Goal: Task Accomplishment & Management: Manage account settings

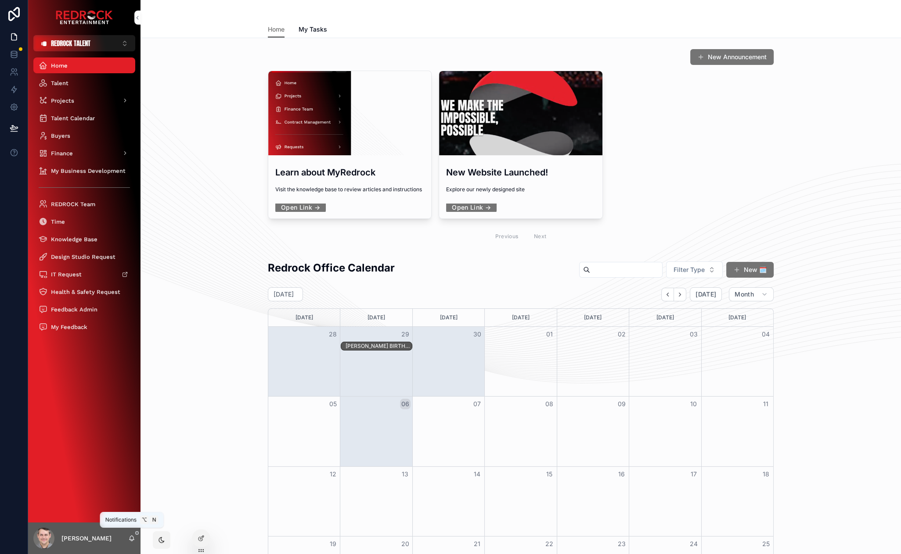
click at [133, 539] on icon "scrollable content" at bounding box center [131, 538] width 5 height 4
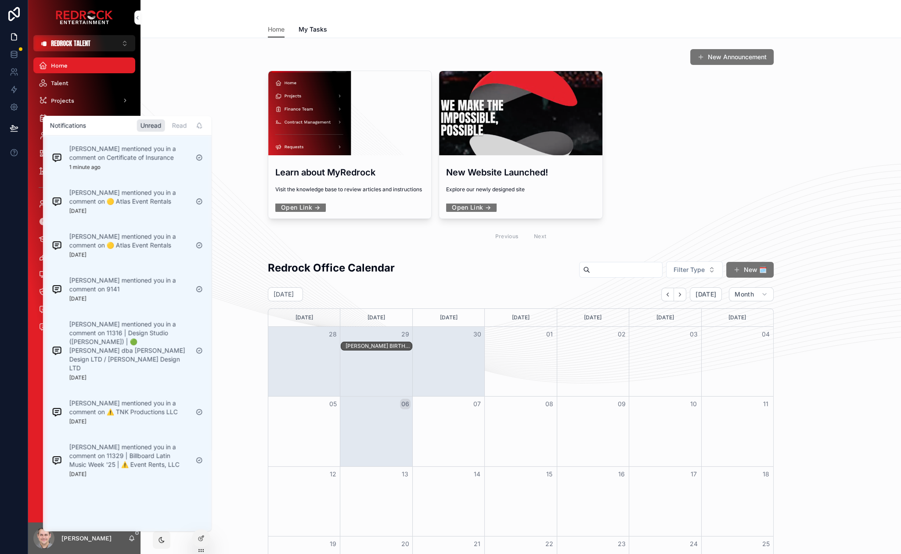
click at [140, 167] on div "[PERSON_NAME] mentioned you in a comment on Certificate of Insurance 1 minute a…" at bounding box center [128, 157] width 119 height 26
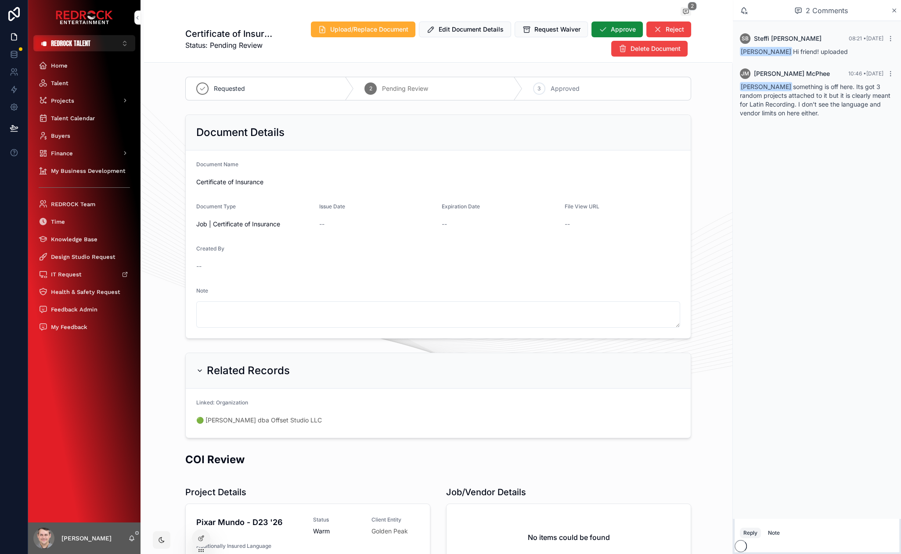
drag, startPoint x: 166, startPoint y: 192, endPoint x: 158, endPoint y: 148, distance: 45.1
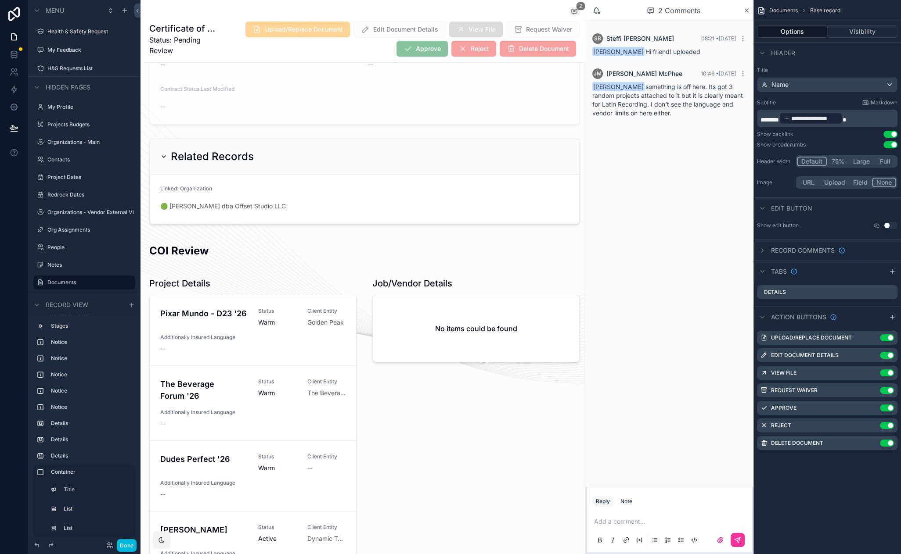
scroll to position [579, 0]
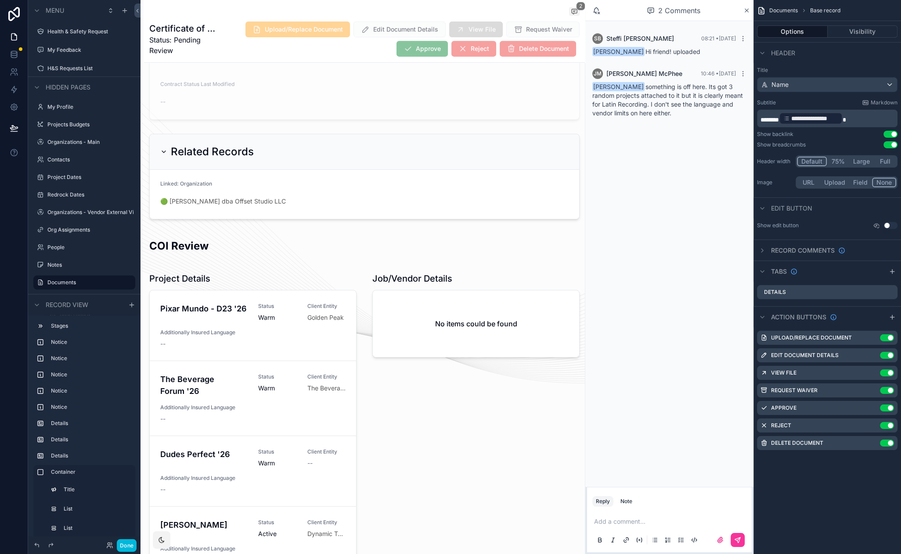
click at [208, 278] on div "scrollable content" at bounding box center [364, 474] width 441 height 488
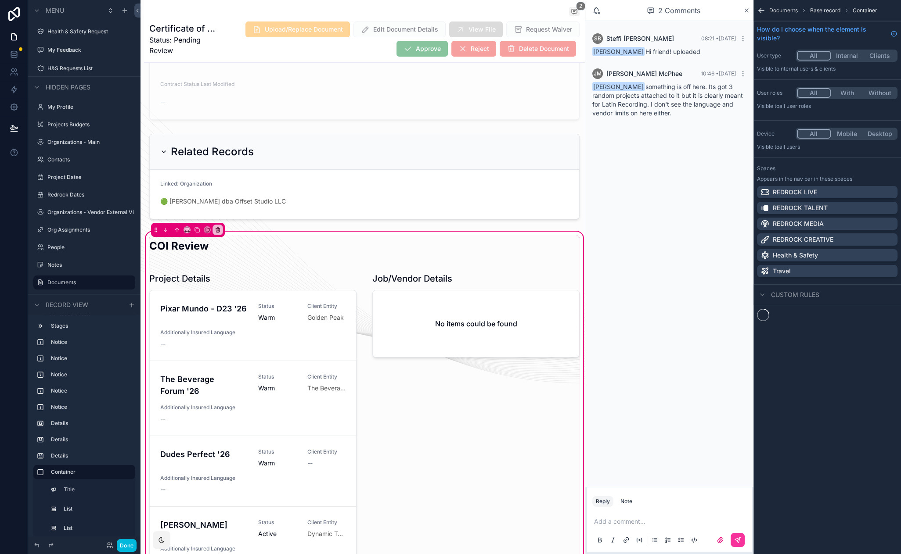
click at [190, 283] on div "scrollable content" at bounding box center [253, 491] width 218 height 444
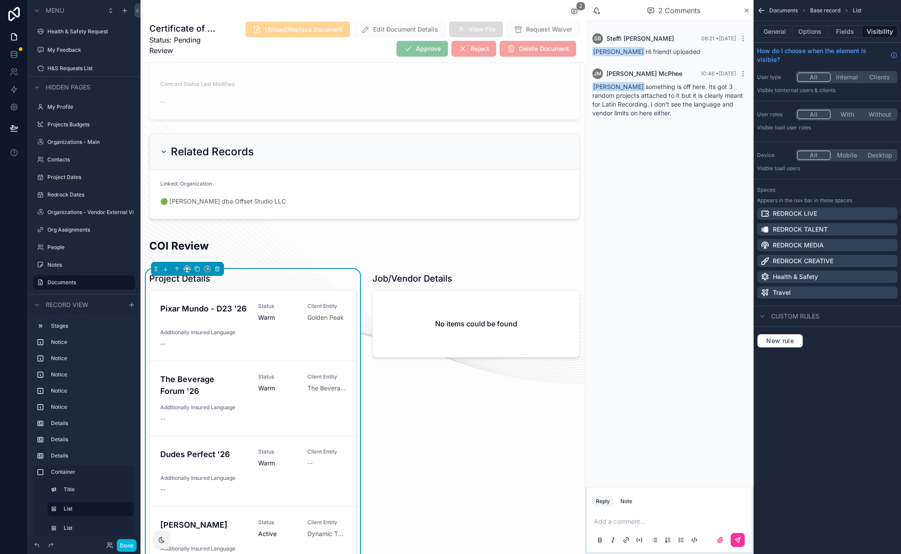
click at [817, 31] on button "Options" at bounding box center [809, 31] width 35 height 12
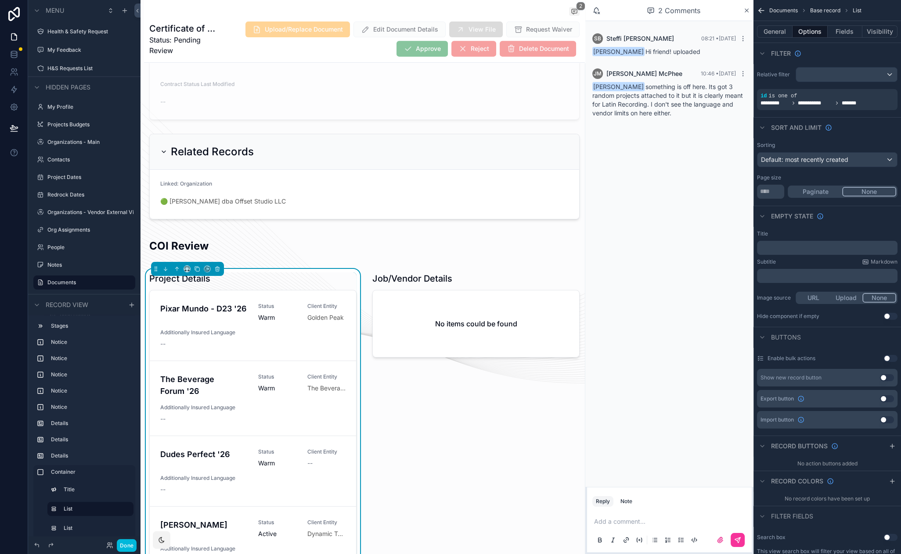
click at [0, 0] on icon "scrollable content" at bounding box center [0, 0] width 0 height 0
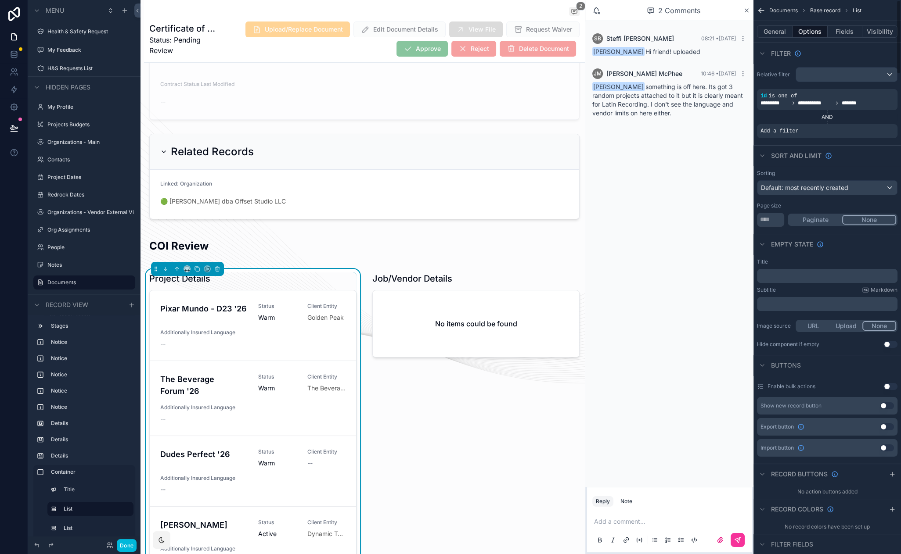
click at [0, 0] on div "scrollable content" at bounding box center [0, 0] width 0 height 0
click at [682, 118] on span "Select a field" at bounding box center [667, 117] width 37 height 7
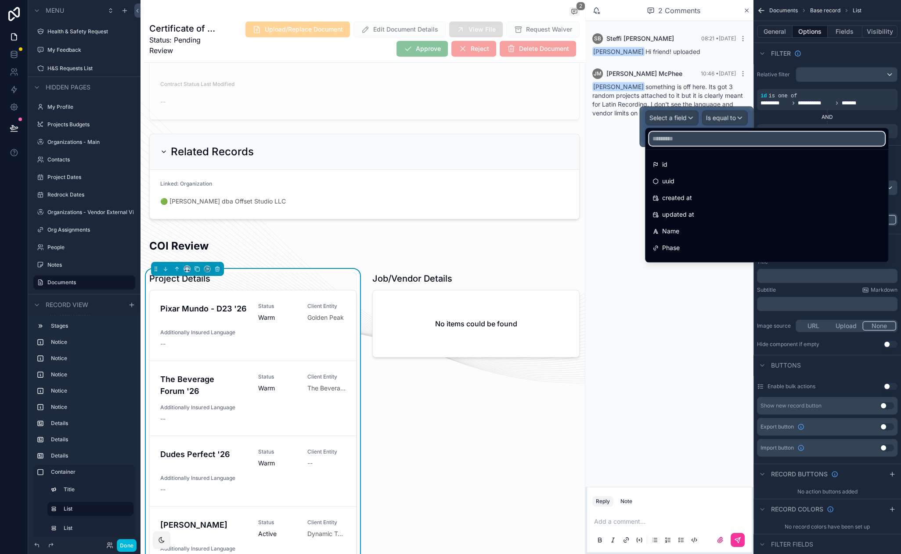
click at [679, 142] on input "text" at bounding box center [767, 139] width 236 height 14
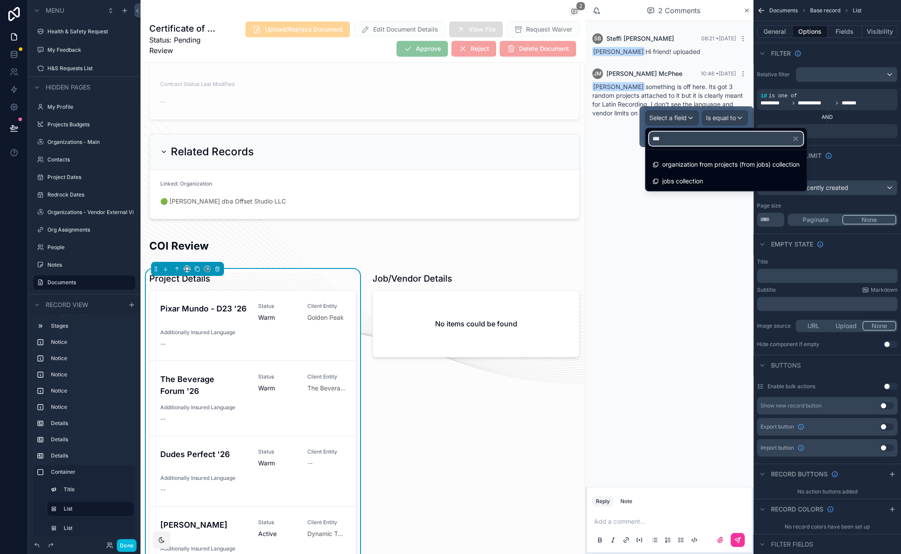
type input "***"
click at [797, 140] on icon "button" at bounding box center [795, 139] width 8 height 8
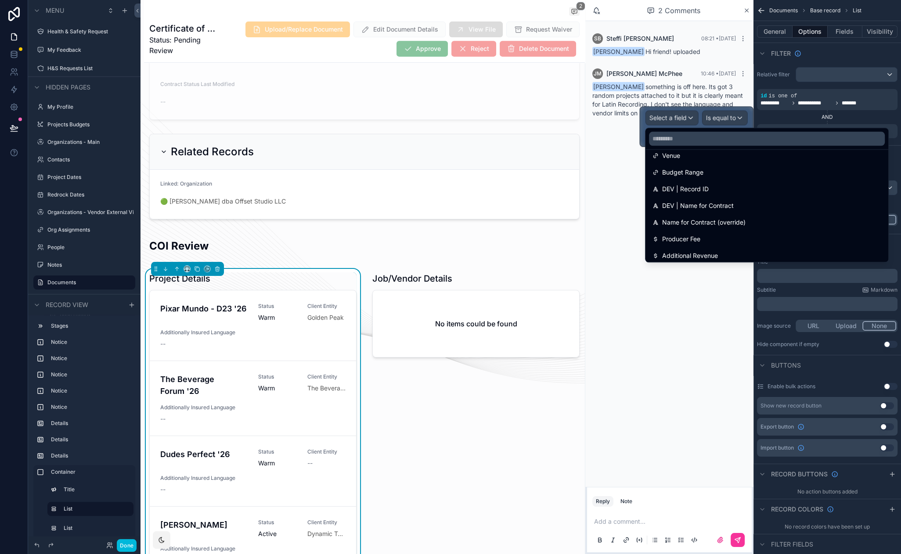
scroll to position [231, 0]
click at [633, 303] on div "SB Steffi Barrios 08:21 • Today Jenny McPhee Hi friend! uploaded JM Jenny McPhe…" at bounding box center [669, 254] width 168 height 466
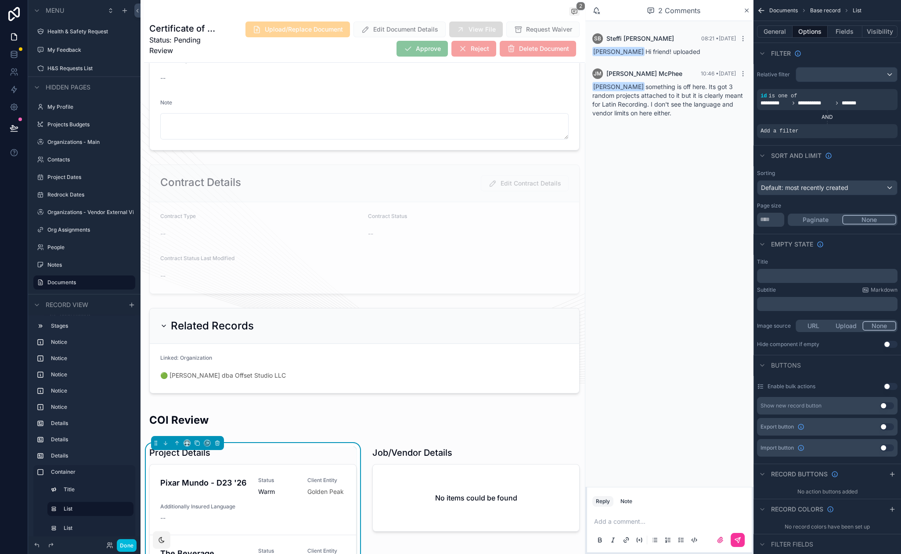
scroll to position [224, 0]
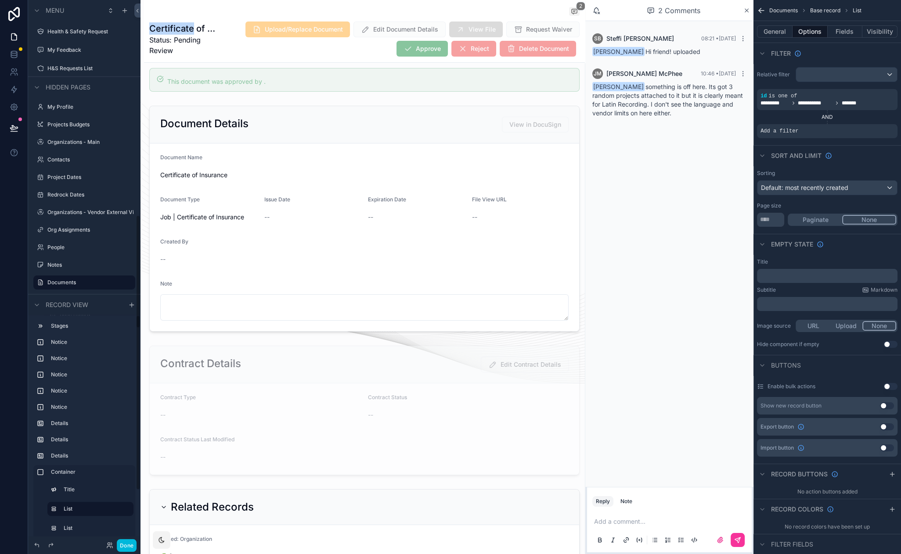
click at [132, 548] on button "Done" at bounding box center [127, 545] width 20 height 13
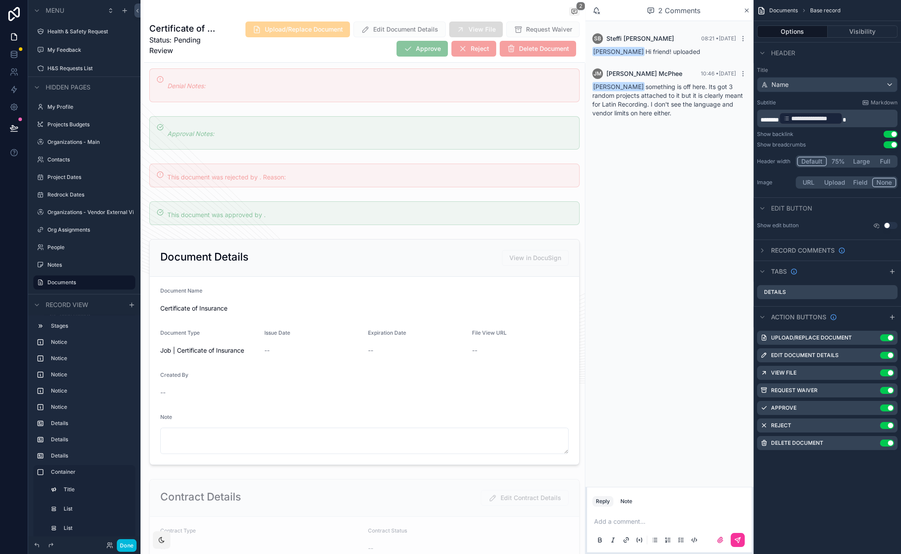
scroll to position [132, 0]
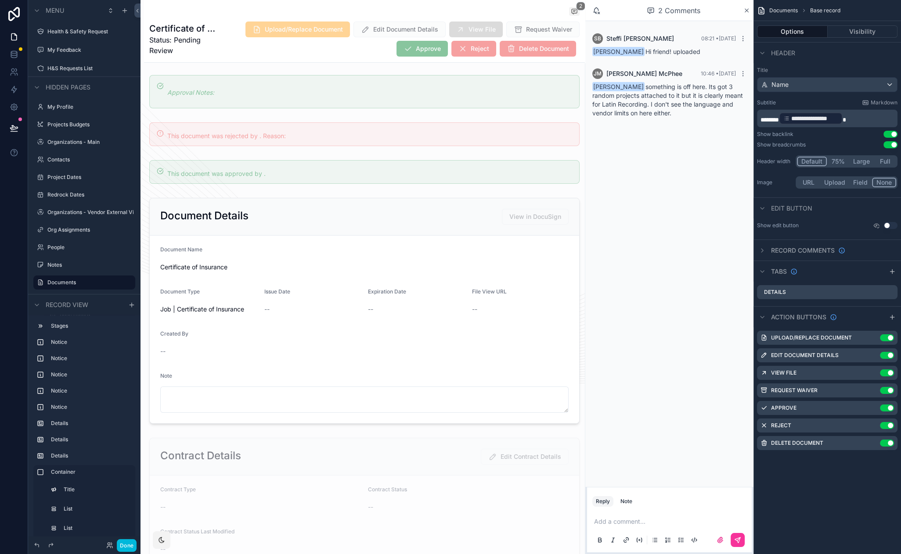
click at [398, 212] on div "scrollable content" at bounding box center [364, 310] width 441 height 233
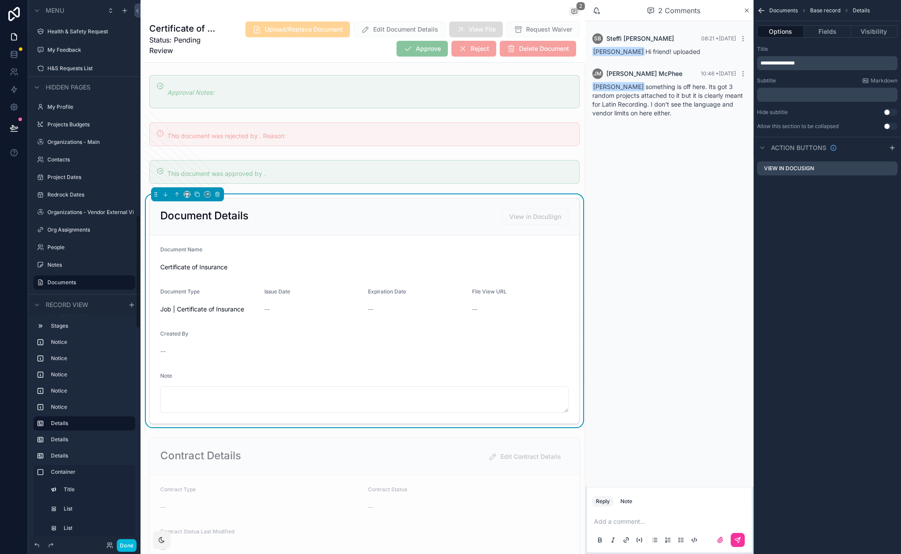
click at [829, 36] on button "Fields" at bounding box center [827, 31] width 47 height 12
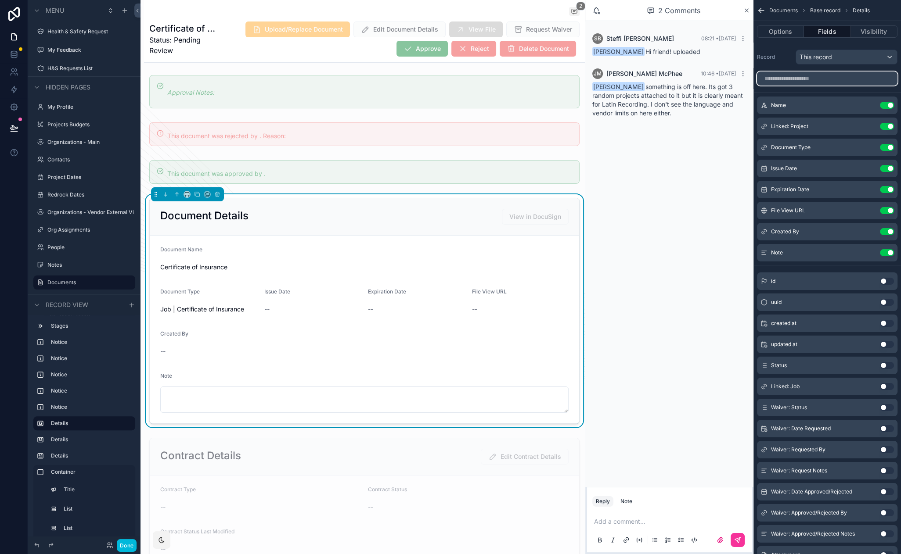
click at [819, 84] on input "scrollable content" at bounding box center [827, 79] width 140 height 14
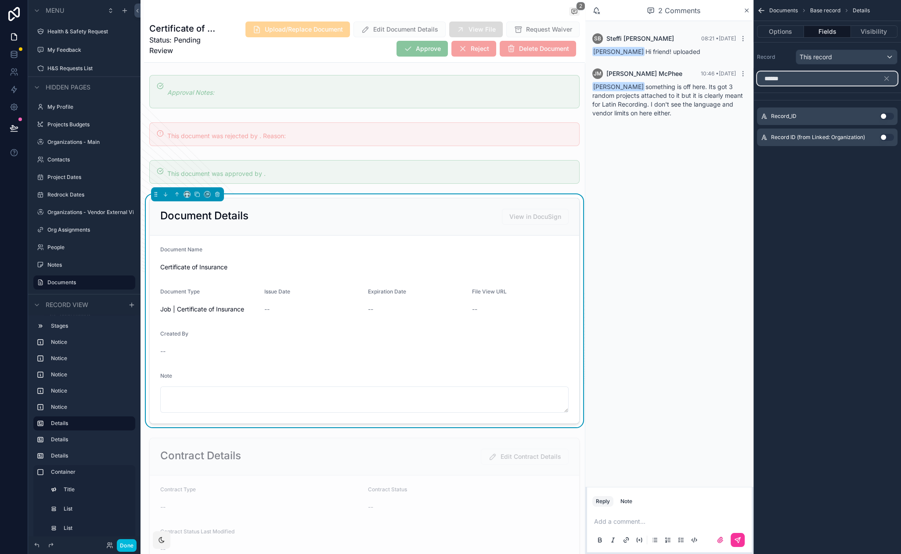
type input "******"
click at [885, 117] on button "Use setting" at bounding box center [886, 116] width 14 height 7
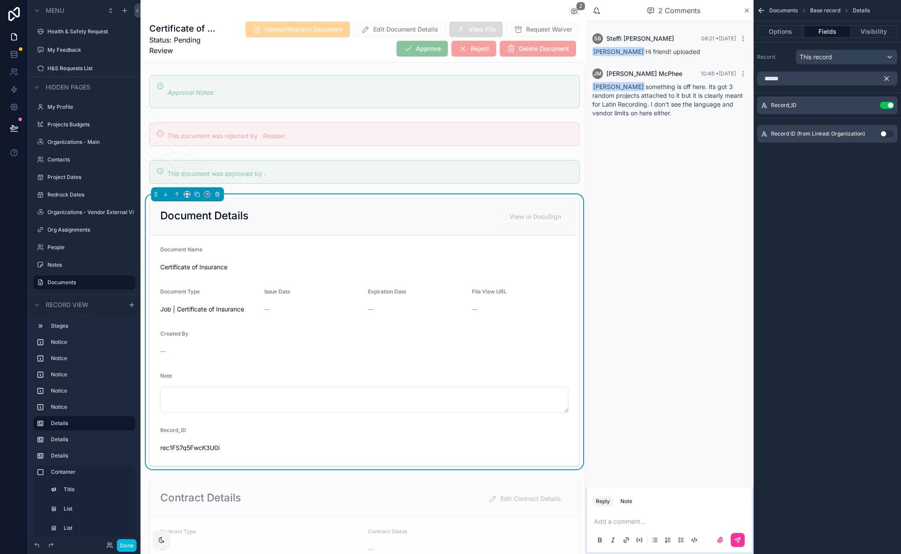
click at [885, 75] on icon "scrollable content" at bounding box center [886, 79] width 8 height 8
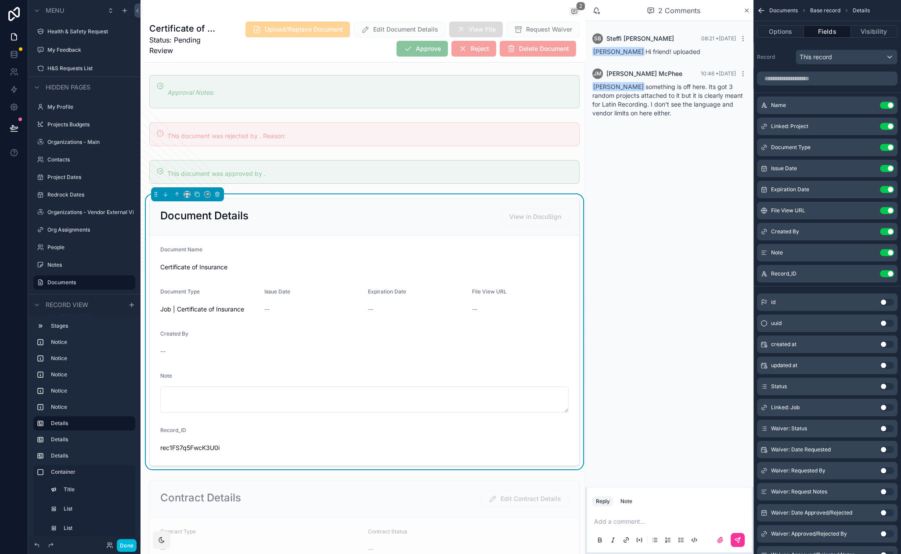
click at [0, 0] on icon "scrollable content" at bounding box center [0, 0] width 0 height 0
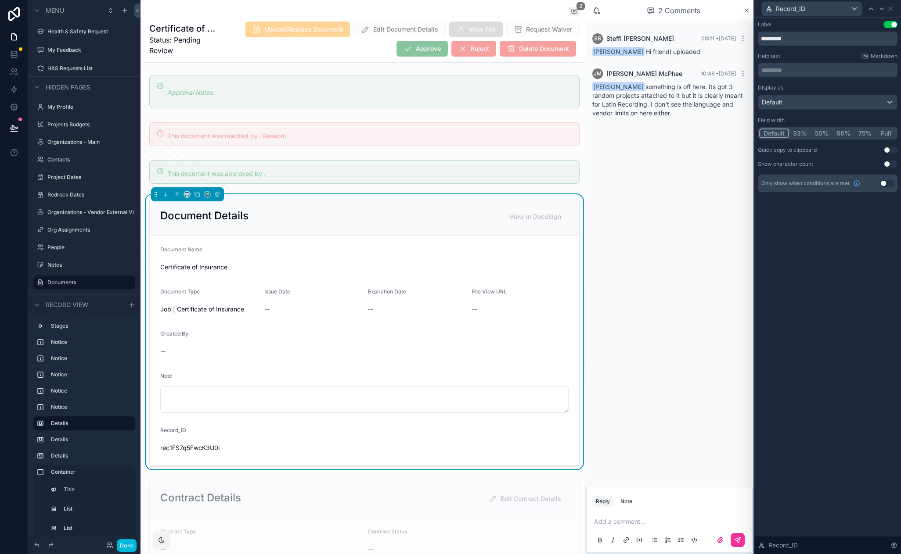
click at [884, 183] on button "Use setting" at bounding box center [886, 183] width 14 height 7
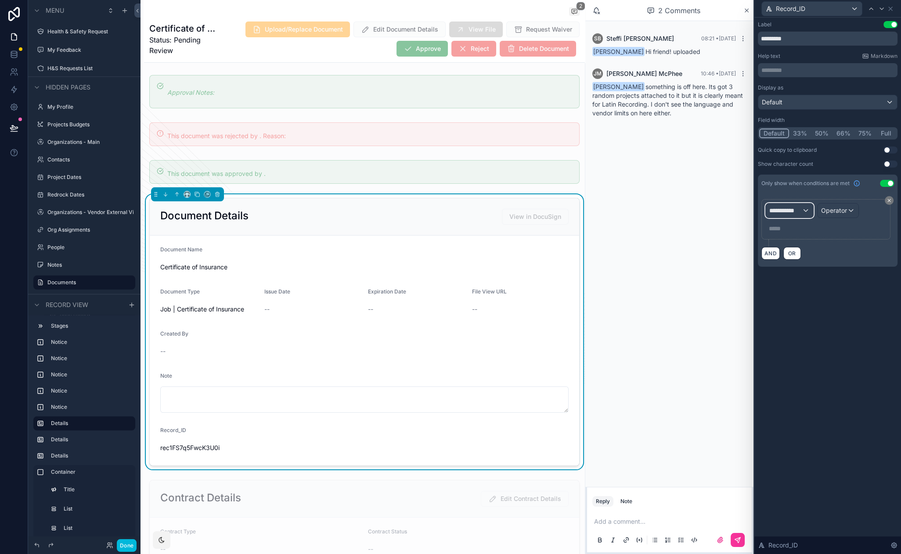
click at [801, 212] on span "**********" at bounding box center [785, 210] width 32 height 9
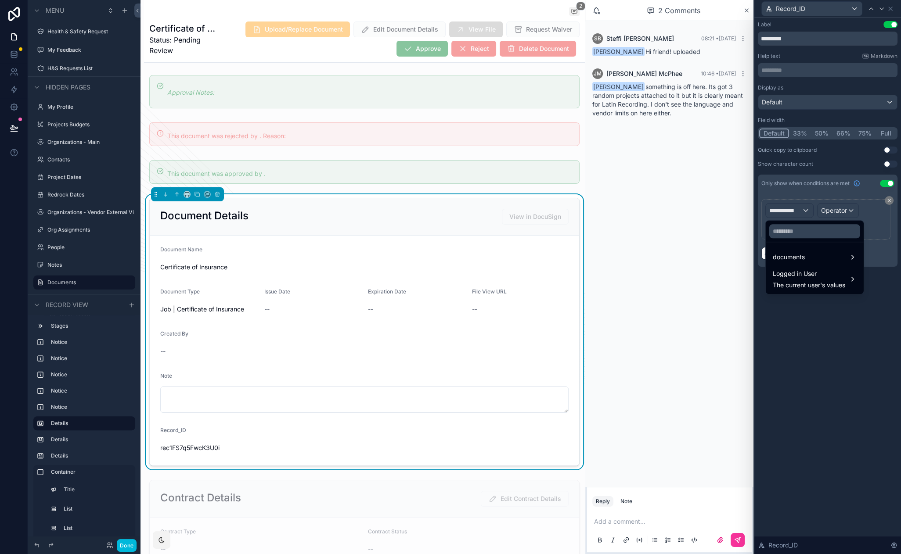
click at [804, 267] on div "Logged in User The current user's values" at bounding box center [814, 279] width 94 height 26
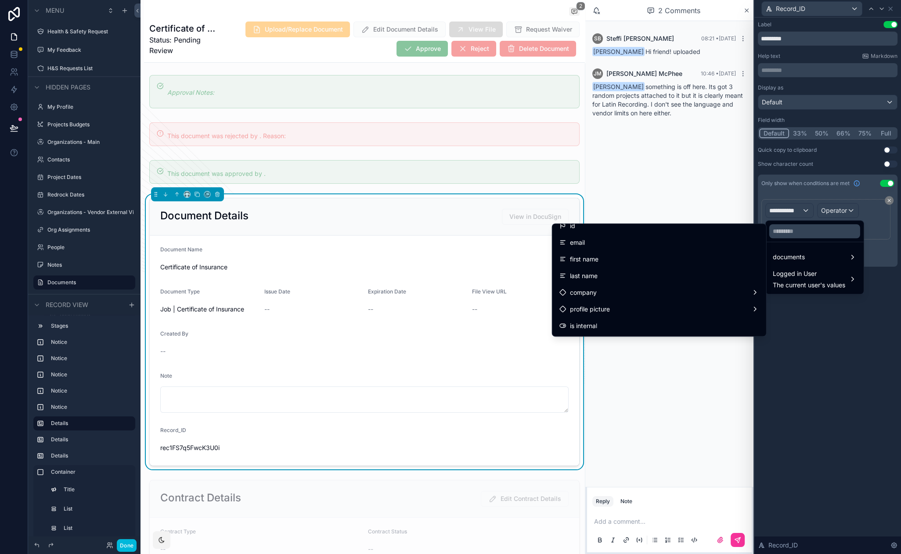
scroll to position [0, 0]
click at [675, 235] on div "id" at bounding box center [659, 233] width 200 height 11
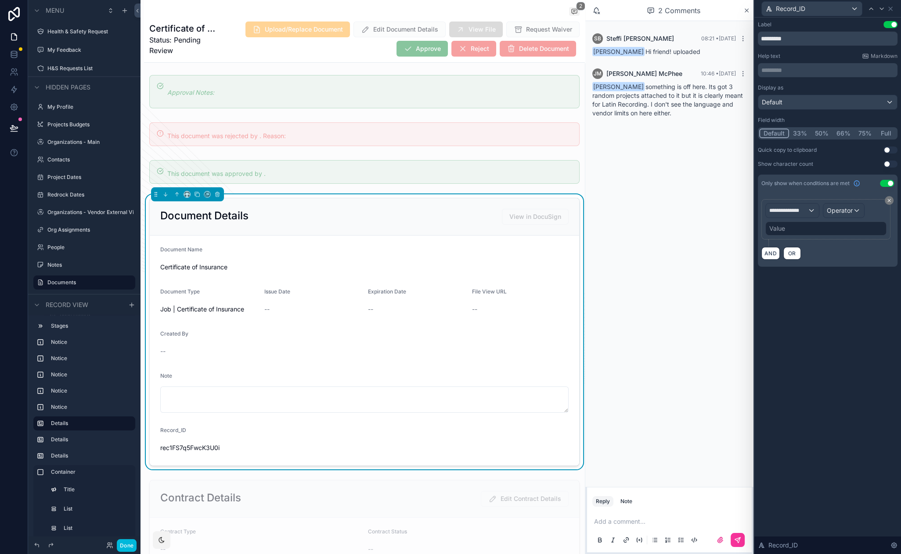
click at [794, 232] on div "Value" at bounding box center [825, 229] width 121 height 14
click at [843, 209] on span "Operator" at bounding box center [839, 210] width 26 height 7
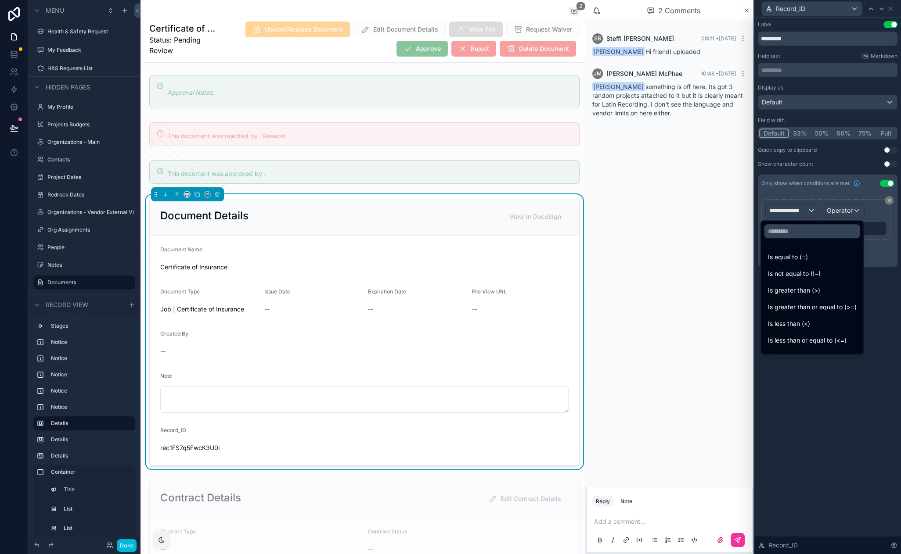
click at [811, 255] on div "Is equal to (=)" at bounding box center [811, 257] width 89 height 11
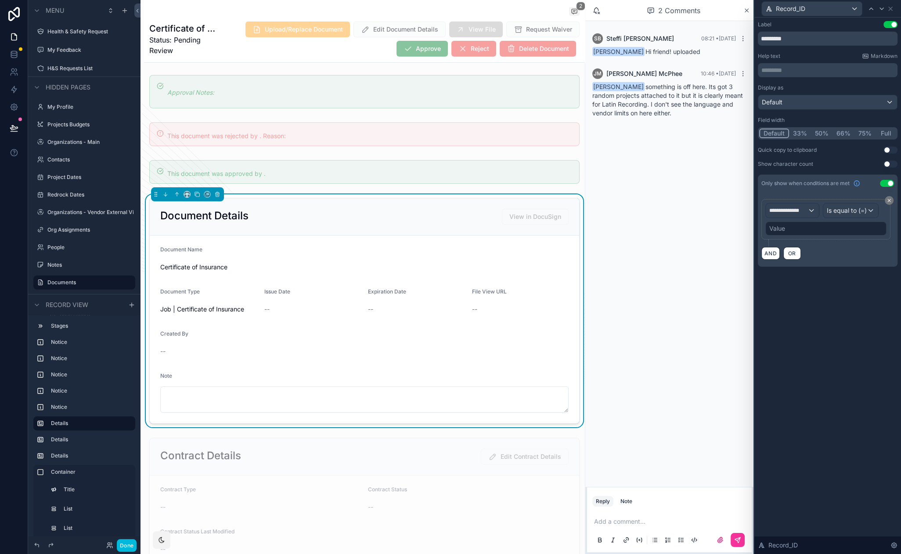
click at [791, 226] on div "Value" at bounding box center [825, 229] width 121 height 14
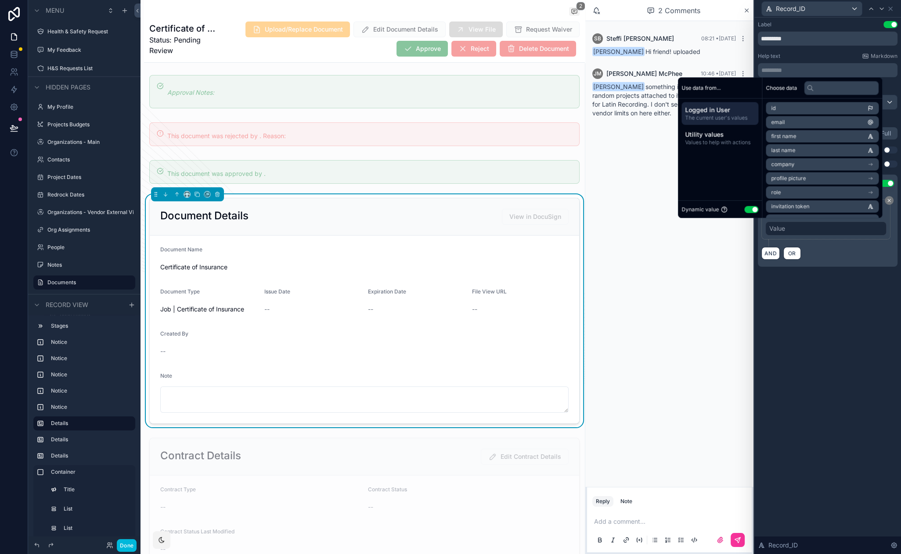
click at [745, 209] on button "Use setting" at bounding box center [751, 209] width 14 height 7
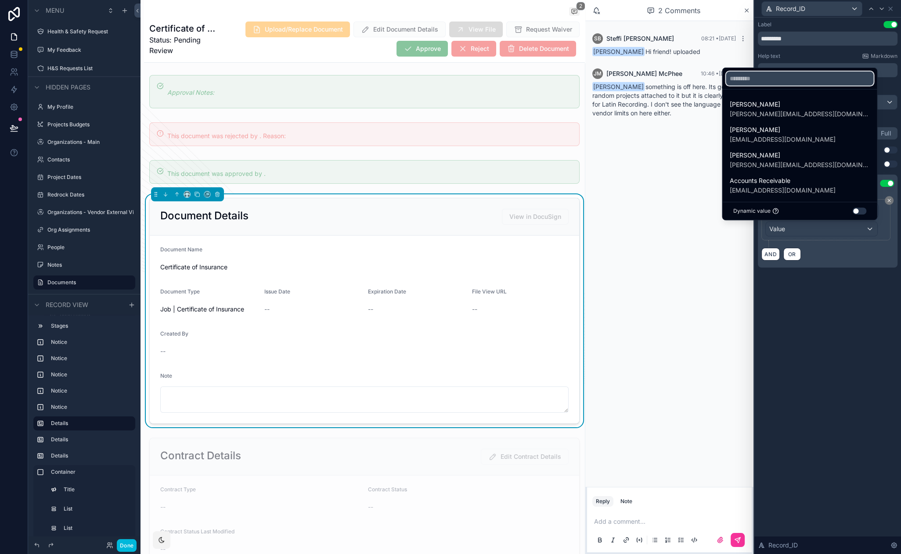
click at [797, 77] on input "text" at bounding box center [798, 79] width 147 height 14
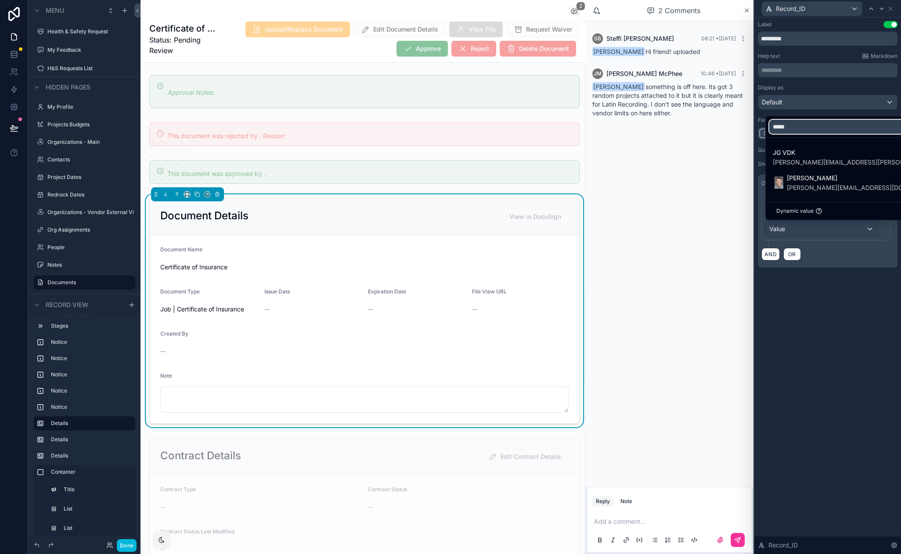
type input "*****"
click at [806, 176] on span "[PERSON_NAME]" at bounding box center [856, 178] width 140 height 11
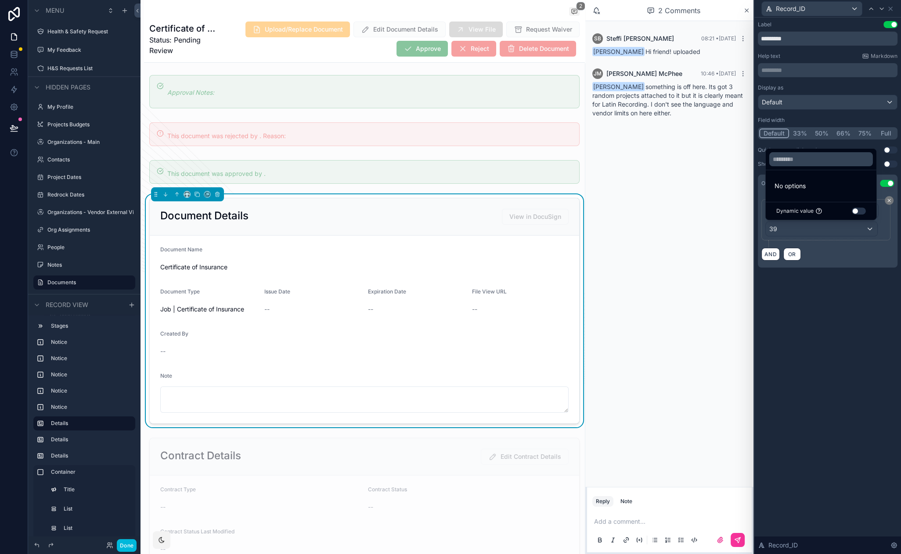
click at [787, 310] on div "**********" at bounding box center [827, 286] width 147 height 537
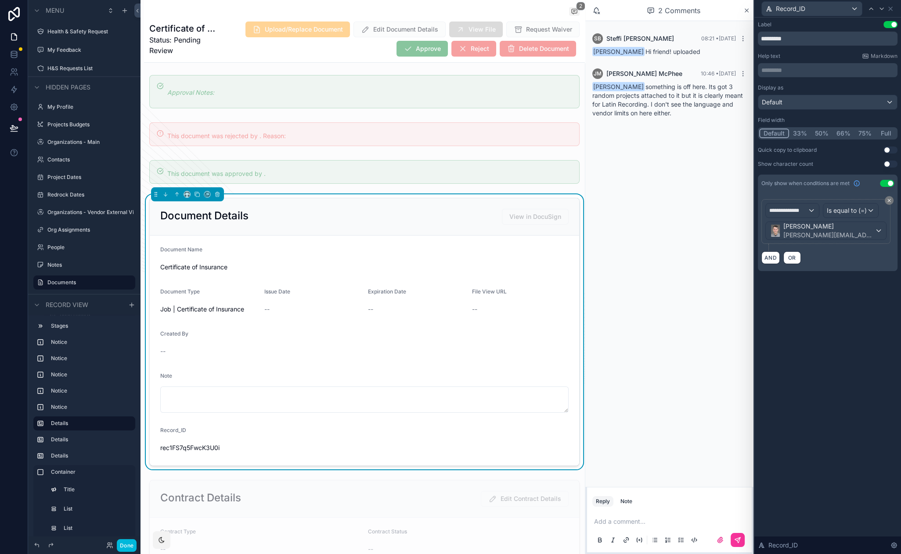
click at [131, 548] on button "Done" at bounding box center [127, 545] width 20 height 13
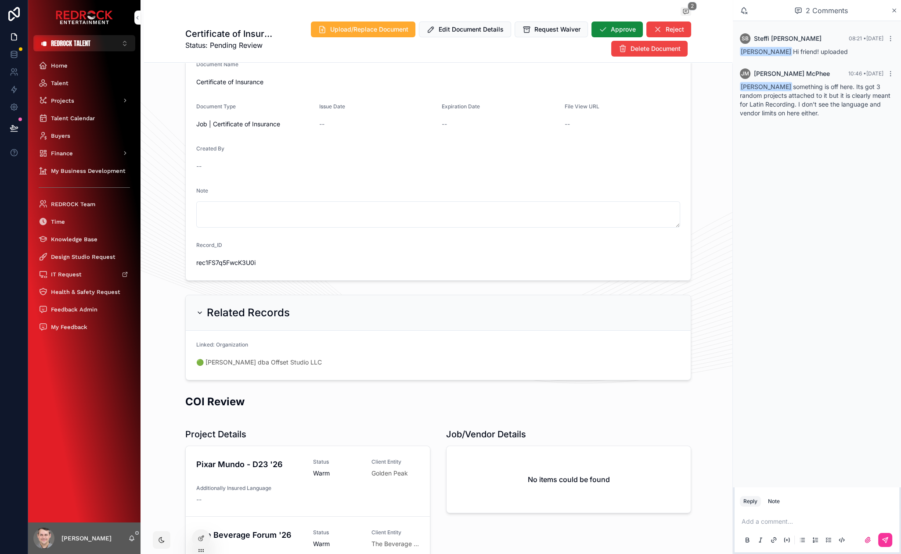
scroll to position [42, 0]
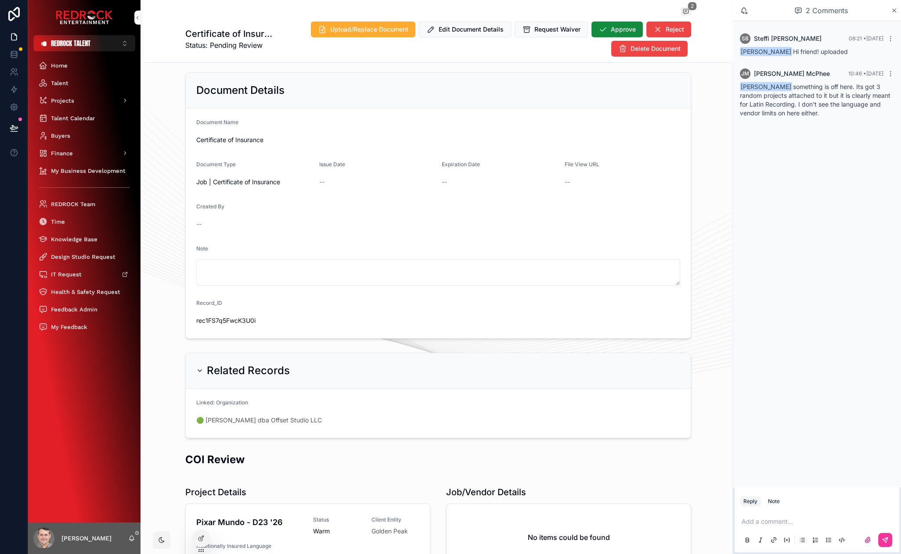
click at [233, 323] on span "rec1FS7q5FwcK3U0i" at bounding box center [254, 320] width 116 height 9
copy span "rec1FS7q5FwcK3U0i"
click at [96, 45] on button "REDROCK TALENT ⌥ 2" at bounding box center [84, 43] width 102 height 16
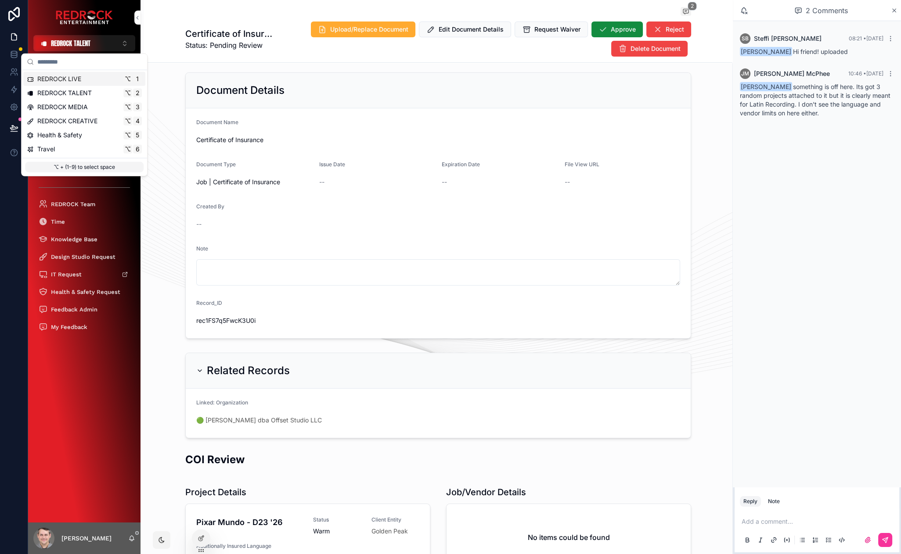
click at [79, 79] on span "REDROCK LIVE" at bounding box center [59, 79] width 44 height 9
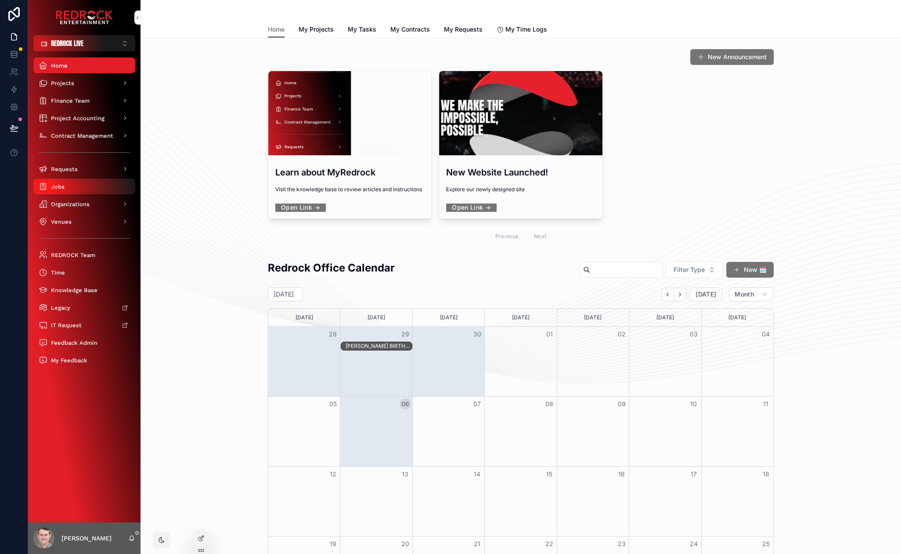
click at [79, 183] on div "Jobs" at bounding box center [84, 186] width 91 height 14
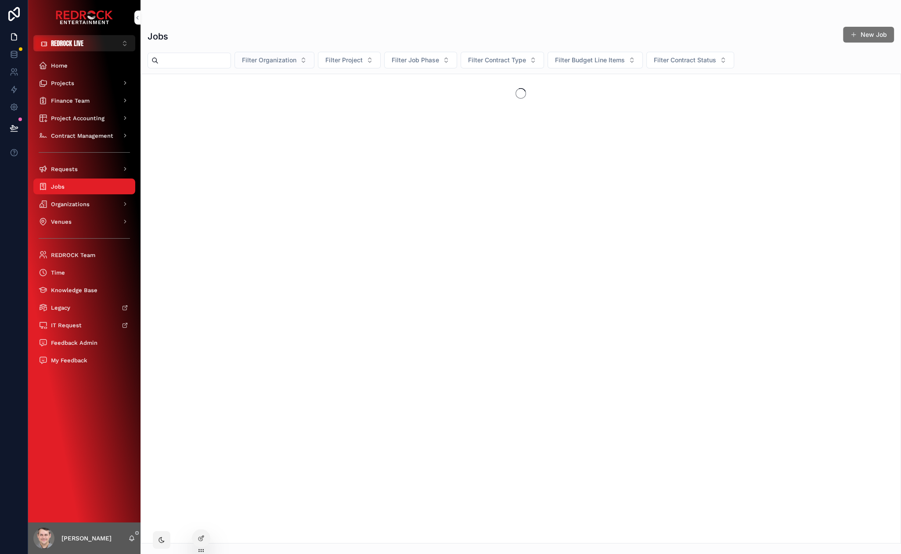
click at [313, 61] on button "Filter Organization" at bounding box center [274, 60] width 80 height 17
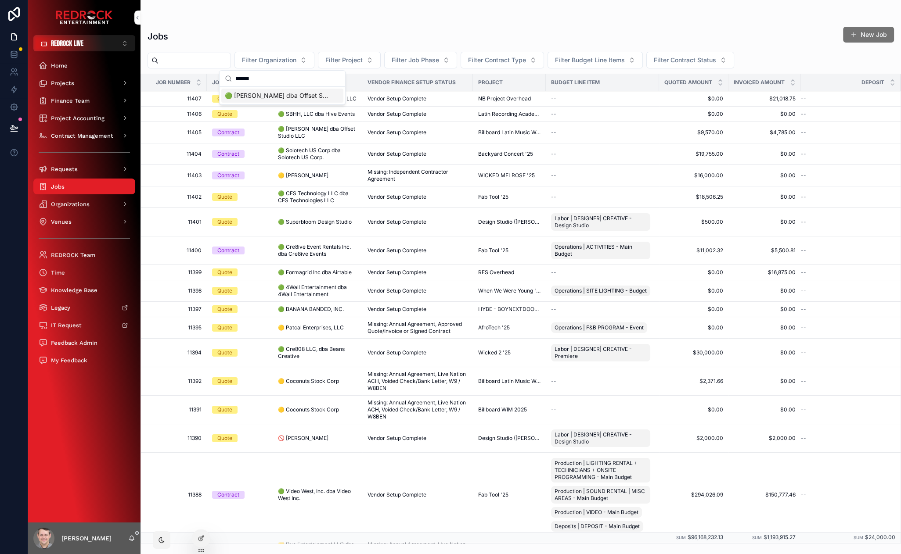
type input "******"
click at [286, 94] on span "🟢 [PERSON_NAME] dba Offset Studio LLC" at bounding box center [277, 95] width 104 height 9
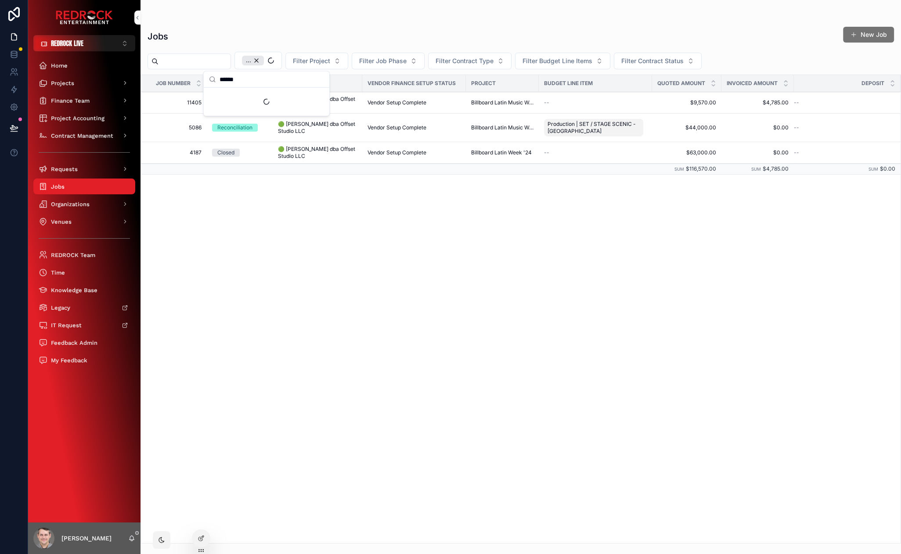
click at [292, 41] on div "Jobs New Job" at bounding box center [520, 36] width 746 height 20
drag, startPoint x: 303, startPoint y: 43, endPoint x: 226, endPoint y: 39, distance: 77.4
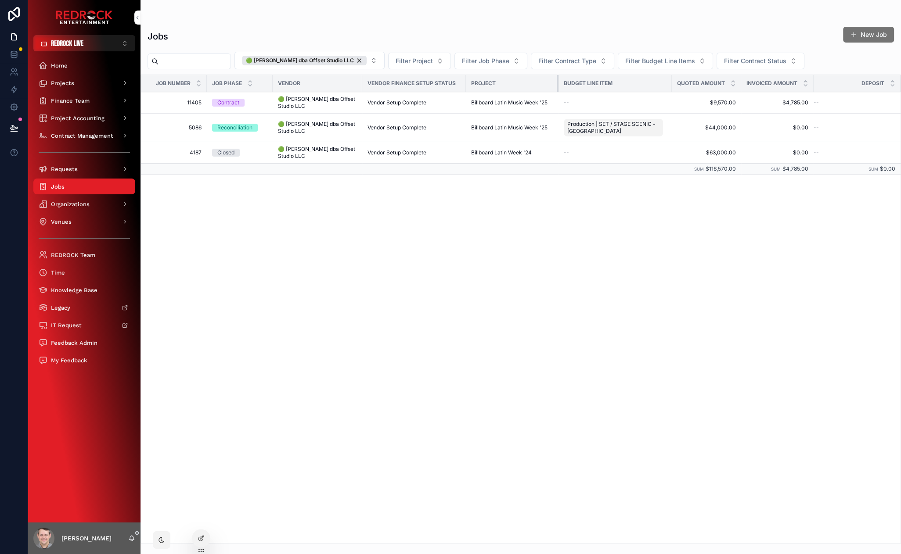
drag, startPoint x: 537, startPoint y: 80, endPoint x: 564, endPoint y: 78, distance: 26.9
click at [564, 78] on tr "Job Number Job Phase Vendor Vendor Finance Setup Status Project Budget Line Ite…" at bounding box center [520, 83] width 759 height 17
click at [194, 103] on span "11405" at bounding box center [176, 102] width 50 height 7
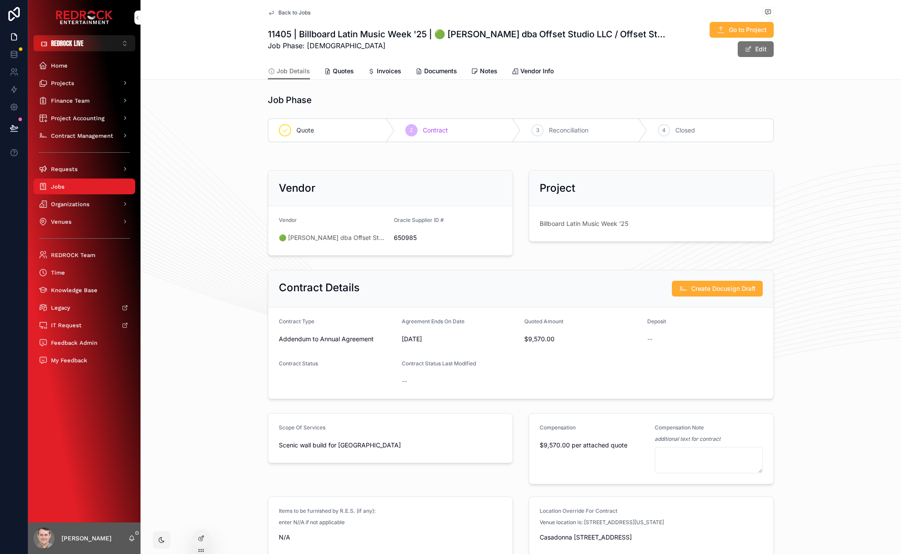
click at [424, 68] on span "Documents" at bounding box center [440, 71] width 33 height 9
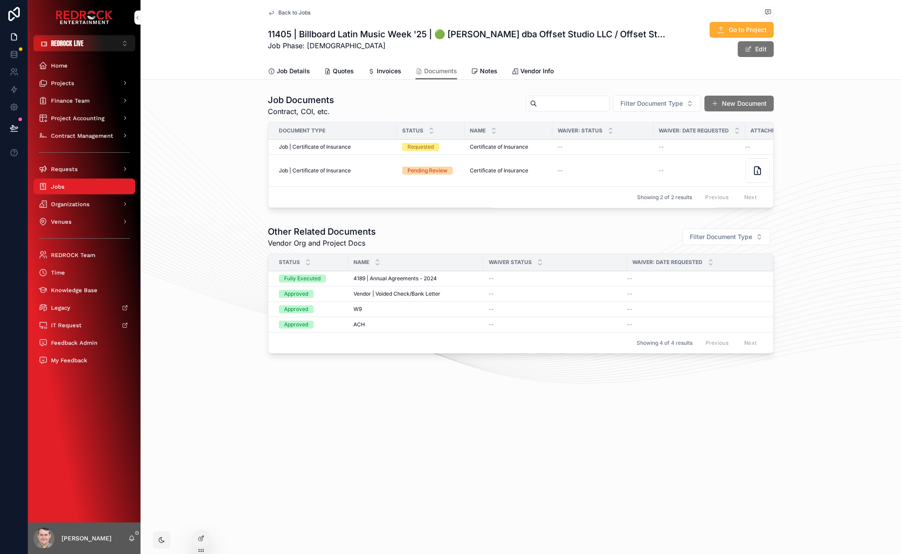
drag, startPoint x: 320, startPoint y: 389, endPoint x: 224, endPoint y: 381, distance: 96.5
drag, startPoint x: 224, startPoint y: 381, endPoint x: 221, endPoint y: 369, distance: 12.2
click at [223, 378] on div "Back to Jobs 11405 | Billboard Latin Music Week '25 | 🟢 John Copjec dba Offset …" at bounding box center [520, 208] width 760 height 417
click at [136, 538] on div "[PERSON_NAME]" at bounding box center [84, 539] width 112 height 32
click at [132, 539] on icon "scrollable content" at bounding box center [131, 538] width 7 height 7
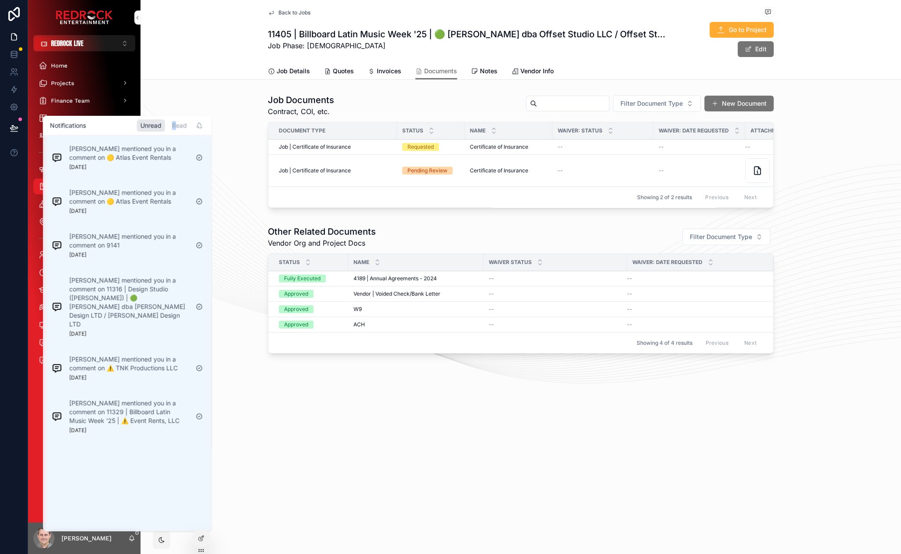
click at [174, 125] on div "Read" at bounding box center [180, 125] width 22 height 12
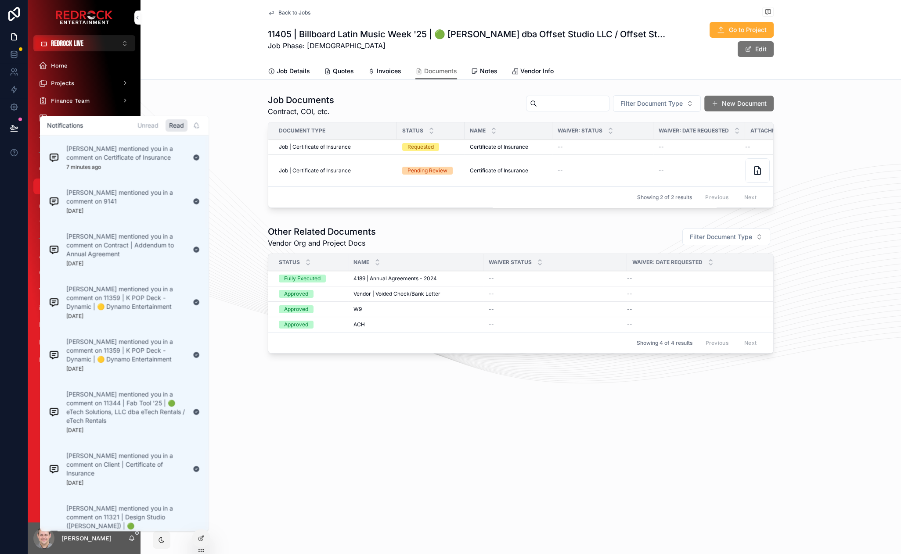
click at [118, 164] on div "Jenny McPhee mentioned you in a comment on Certificate of Insurance 7 minutes a…" at bounding box center [125, 157] width 119 height 26
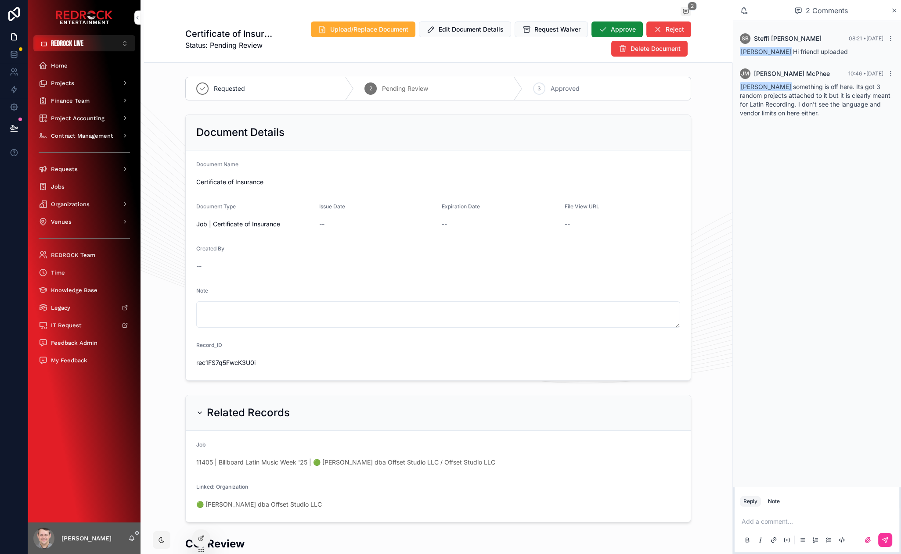
drag, startPoint x: 168, startPoint y: 308, endPoint x: 162, endPoint y: 247, distance: 61.4
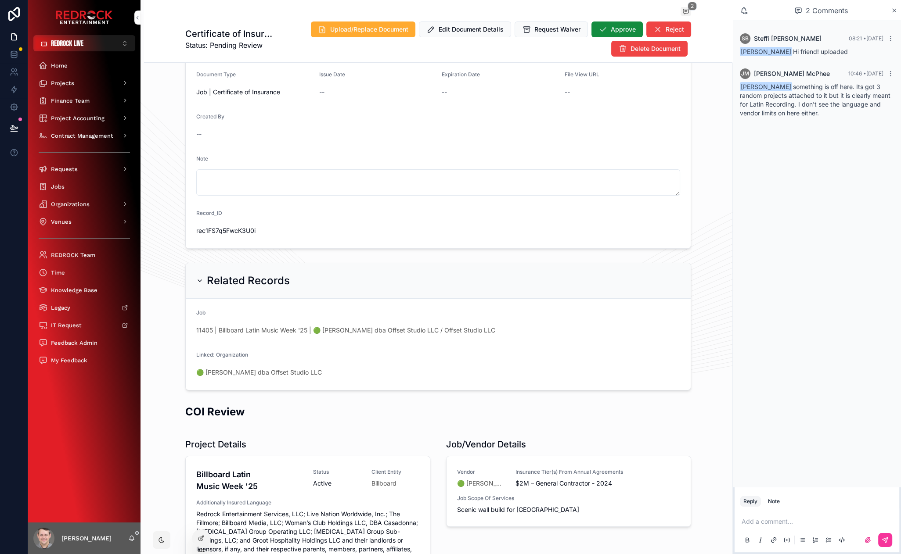
scroll to position [118, 0]
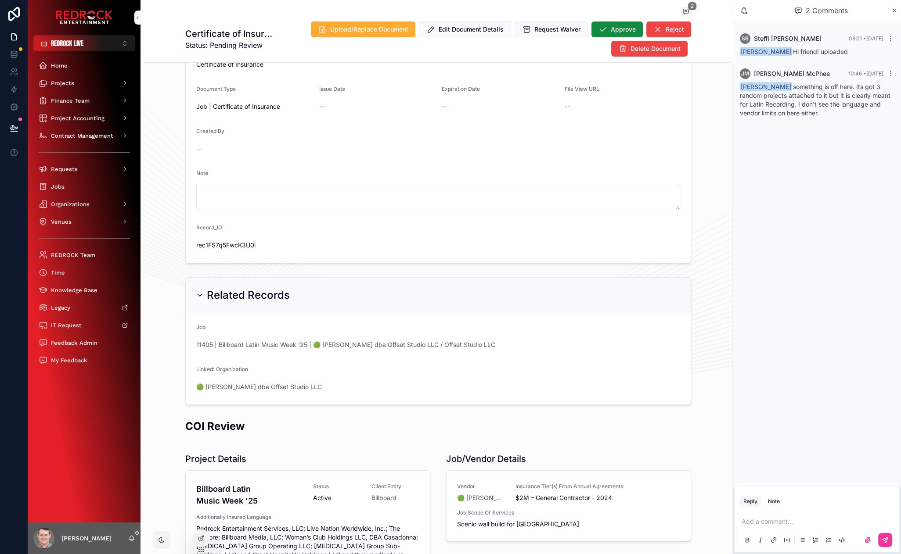
click at [773, 522] on p "scrollable content" at bounding box center [818, 521] width 154 height 9
click at [829, 520] on p "**********" at bounding box center [818, 518] width 154 height 18
click at [883, 539] on icon "scrollable content" at bounding box center [884, 540] width 5 height 5
click at [352, 343] on span "11405 | Billboard Latin Music Week '25 | 🟢 [PERSON_NAME] dba Offset Studio LLC …" at bounding box center [345, 345] width 299 height 9
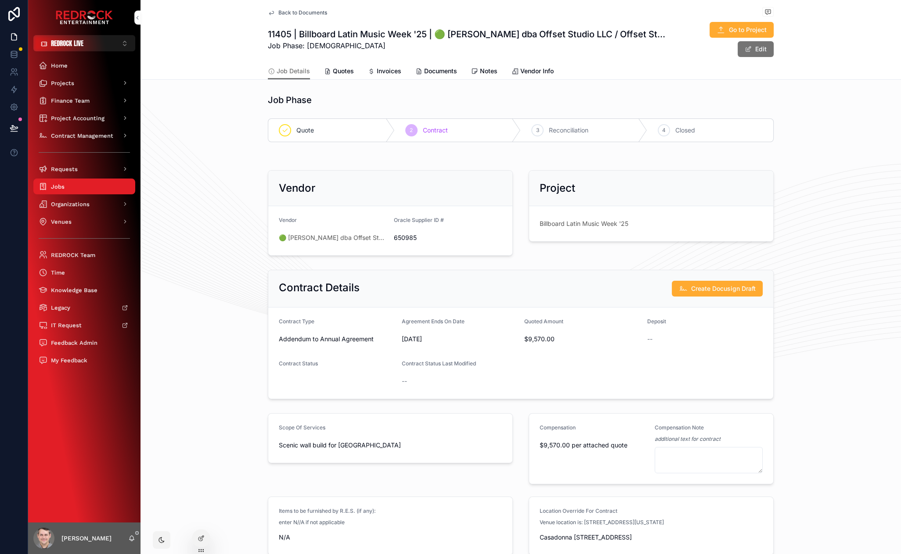
click at [328, 235] on span "🟢 [PERSON_NAME] dba Offset Studio LLC" at bounding box center [333, 237] width 108 height 9
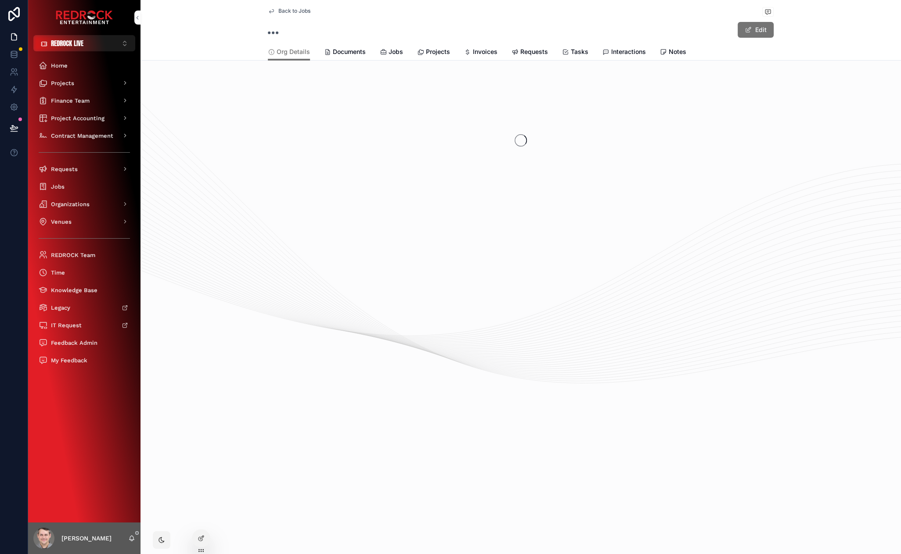
click at [390, 51] on span "Jobs" at bounding box center [395, 51] width 14 height 9
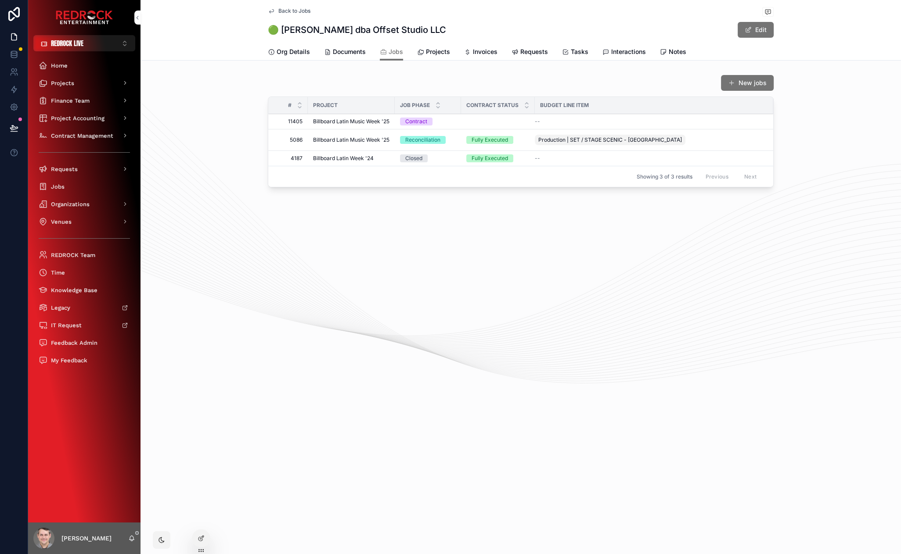
click at [323, 139] on span "Billboard Latin Music Week '25" at bounding box center [351, 139] width 76 height 7
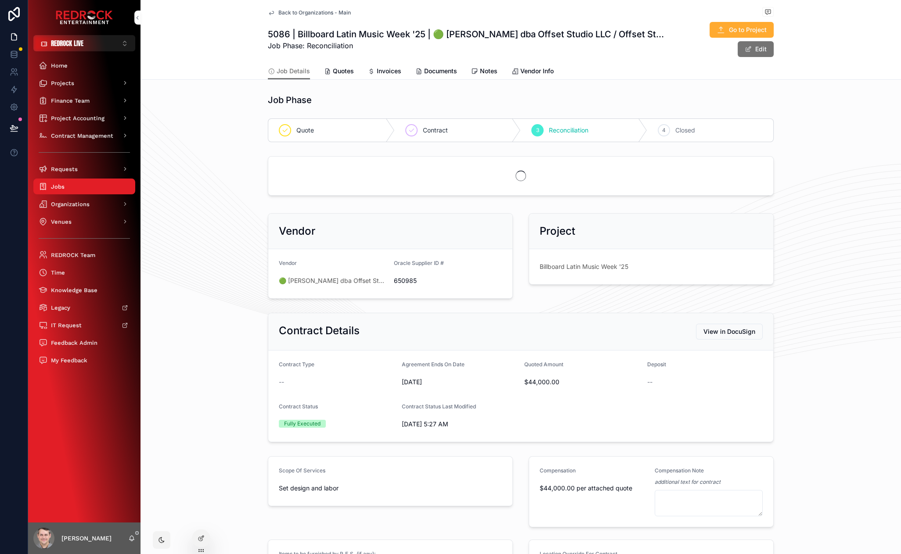
click at [439, 68] on span "Documents" at bounding box center [440, 71] width 33 height 9
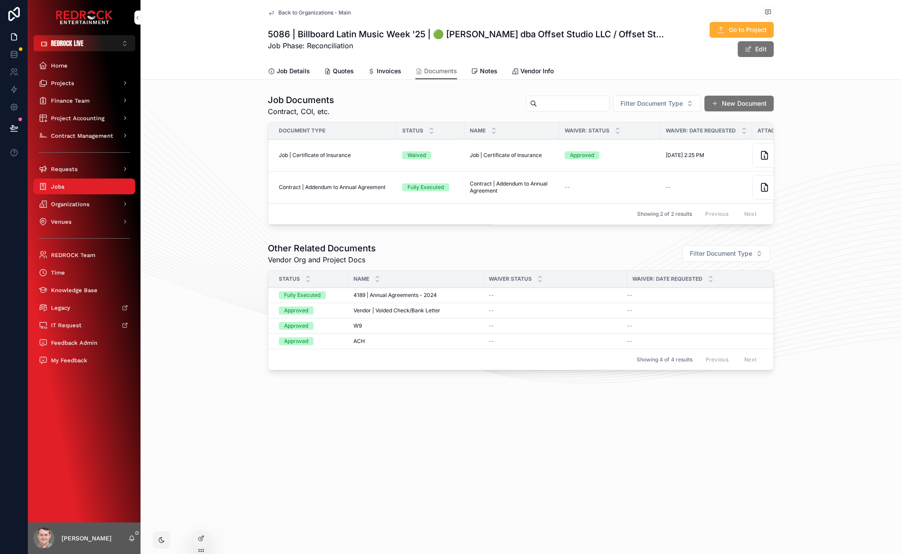
scroll to position [0, 45]
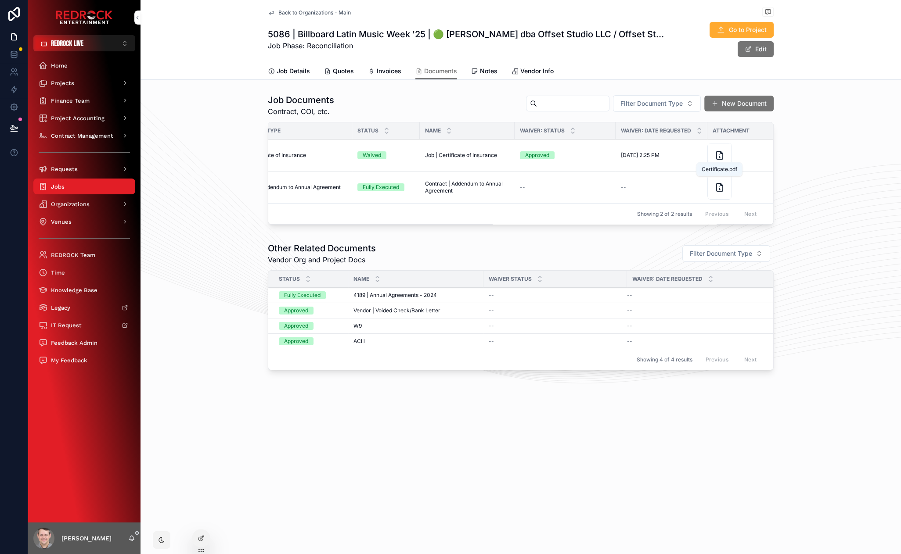
click at [716, 158] on icon "scrollable content" at bounding box center [719, 155] width 6 height 8
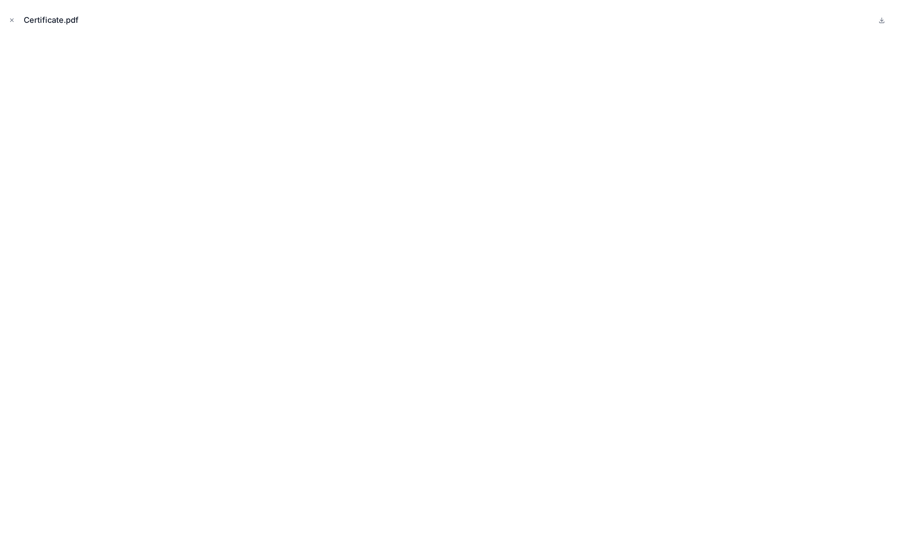
click at [11, 21] on icon "Close modal" at bounding box center [12, 20] width 6 height 6
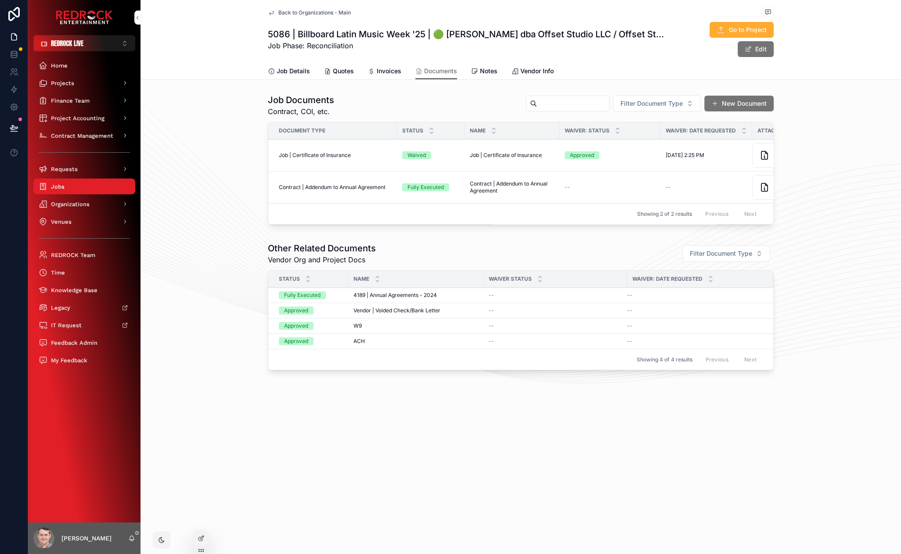
click at [330, 154] on span "Job | Certificate of Insurance" at bounding box center [315, 155] width 72 height 7
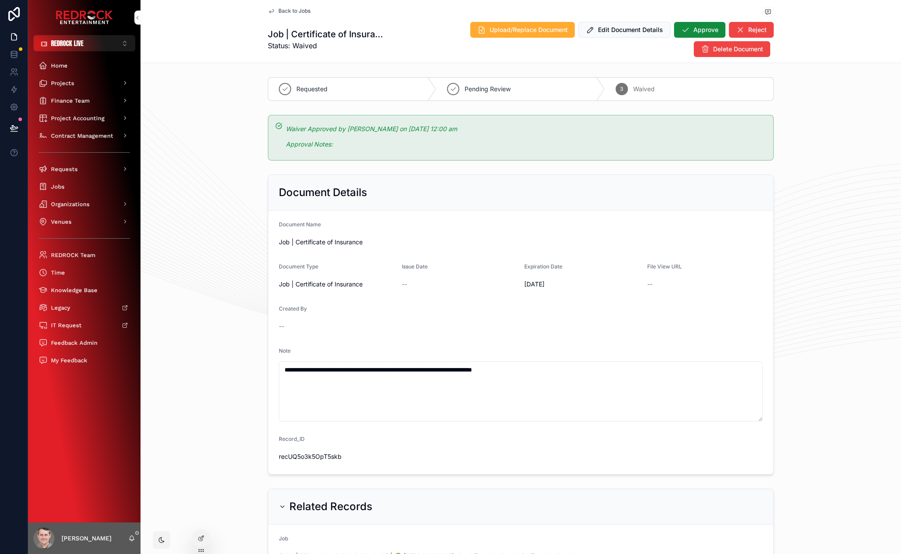
click at [308, 456] on span "recUQ5o3k5OpT5skb" at bounding box center [337, 456] width 116 height 9
copy span "recUQ5o3k5OpT5skb"
drag, startPoint x: 187, startPoint y: 189, endPoint x: 172, endPoint y: 127, distance: 63.1
click at [69, 184] on div "Jobs" at bounding box center [84, 186] width 91 height 14
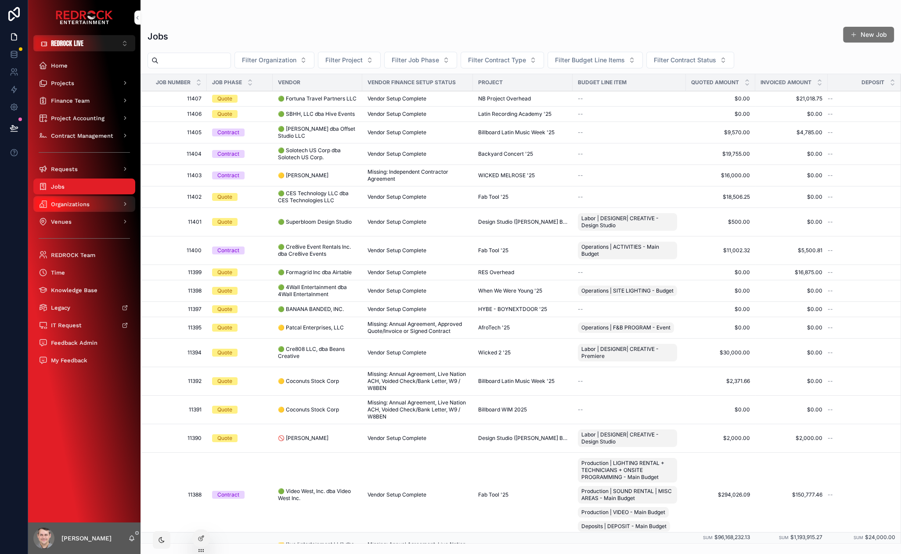
click at [79, 200] on div "Organizations" at bounding box center [84, 204] width 91 height 14
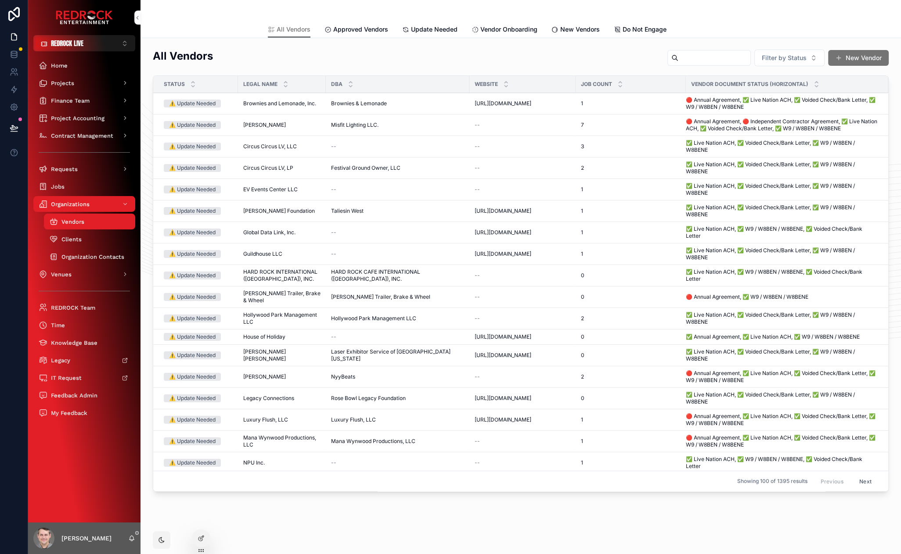
click at [709, 56] on input "scrollable content" at bounding box center [714, 58] width 72 height 12
type input "*******"
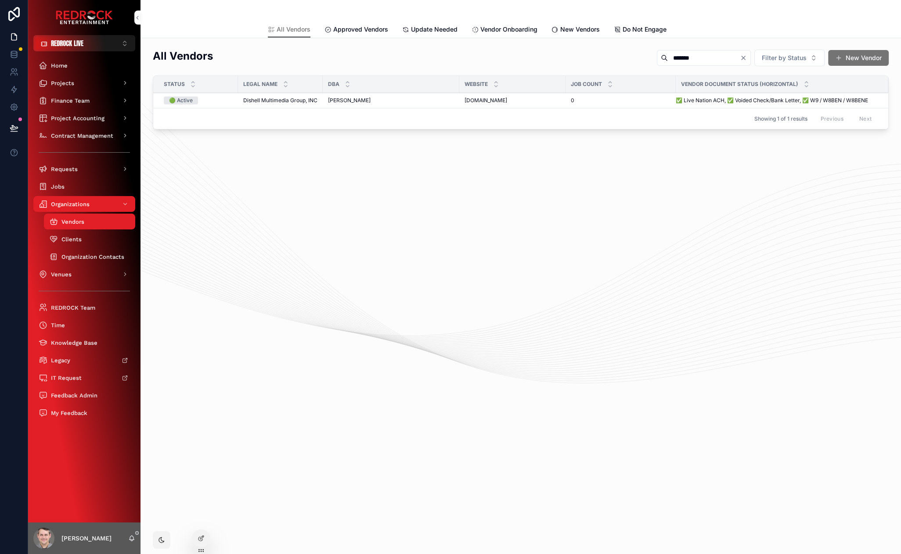
click at [291, 101] on span "Dishell Multimedia Group, INC" at bounding box center [280, 100] width 74 height 7
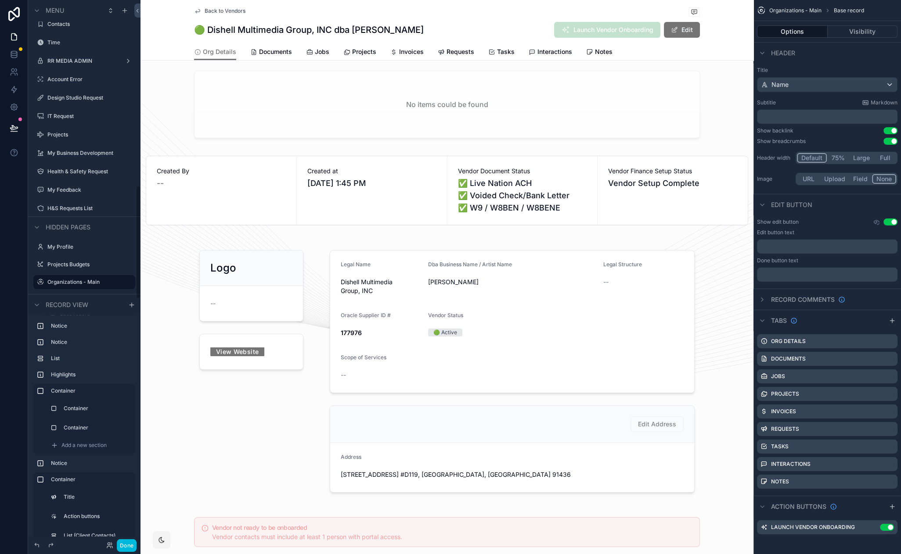
scroll to position [498, 0]
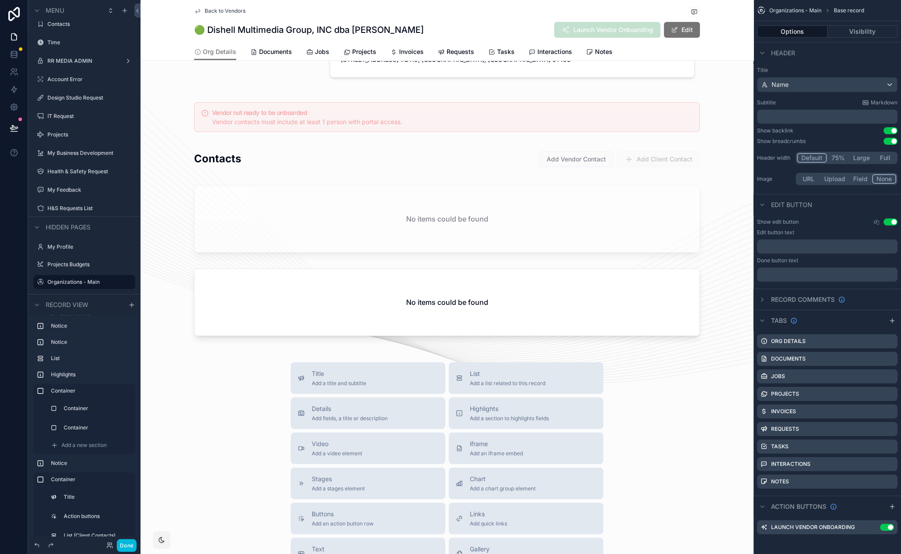
click at [261, 212] on div "scrollable content" at bounding box center [446, 246] width 613 height 206
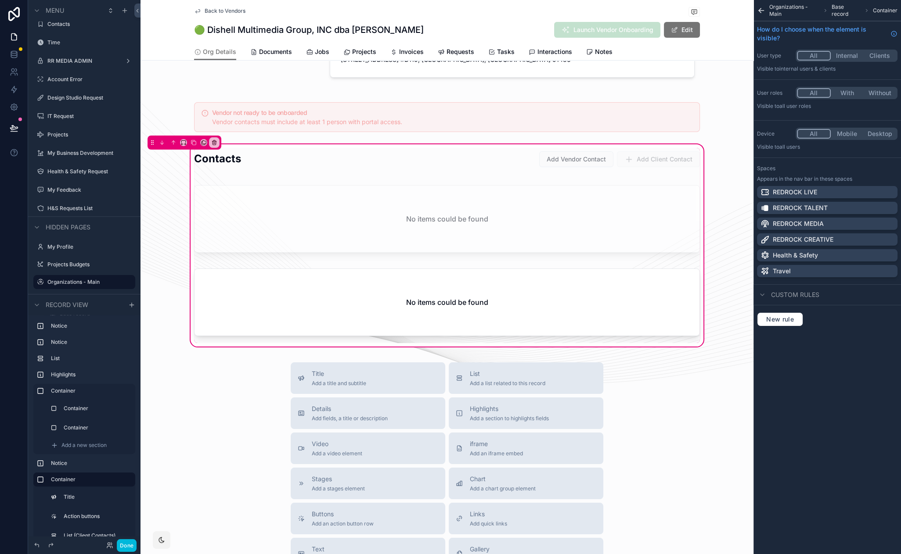
click at [367, 219] on div "scrollable content" at bounding box center [447, 221] width 516 height 78
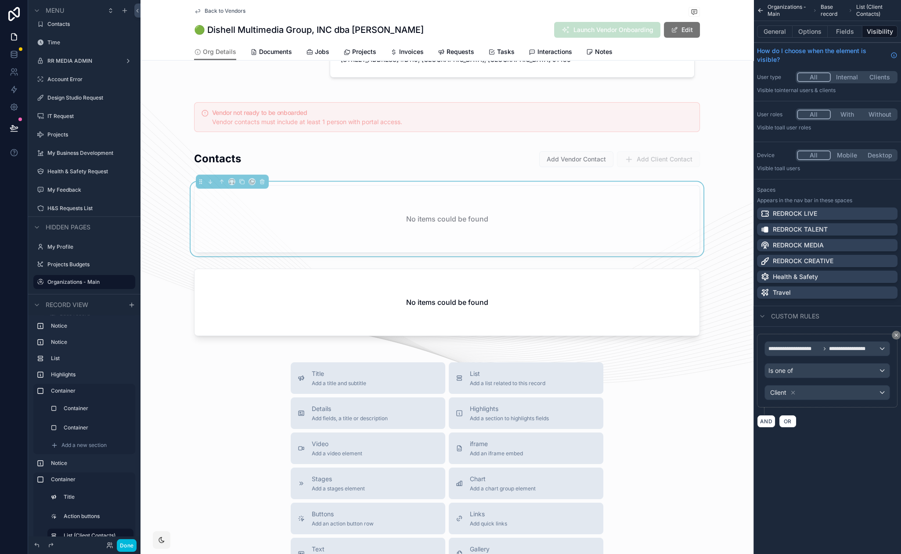
click at [575, 277] on div "scrollable content" at bounding box center [447, 304] width 516 height 78
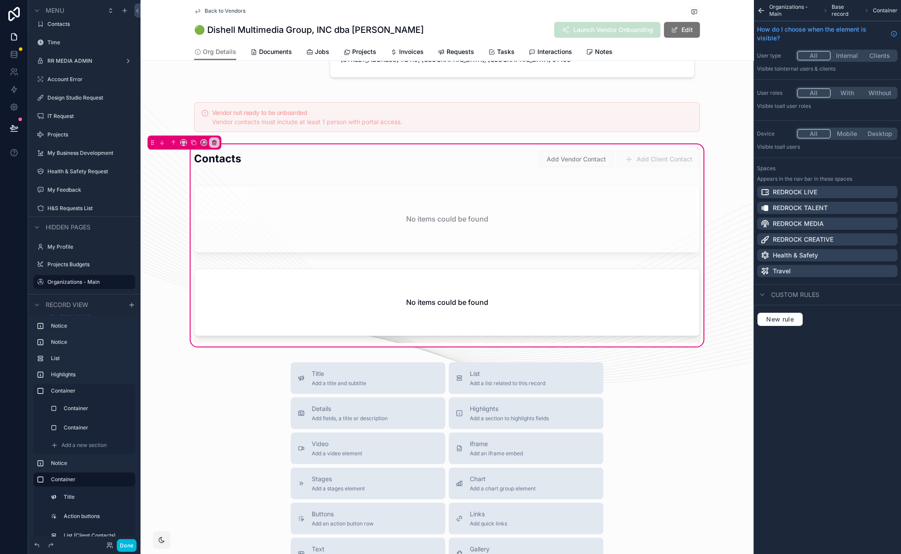
click at [638, 311] on div "scrollable content" at bounding box center [447, 304] width 516 height 78
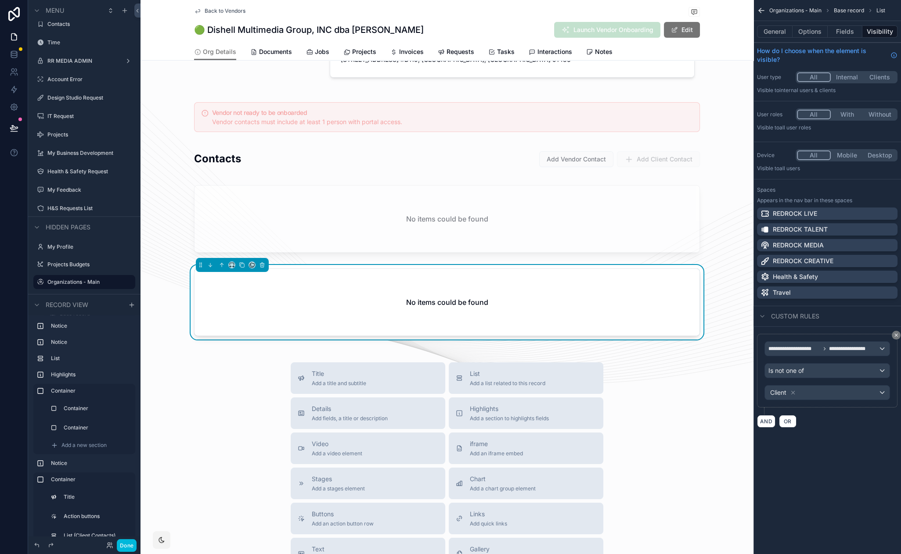
click at [806, 29] on button "Options" at bounding box center [809, 31] width 35 height 12
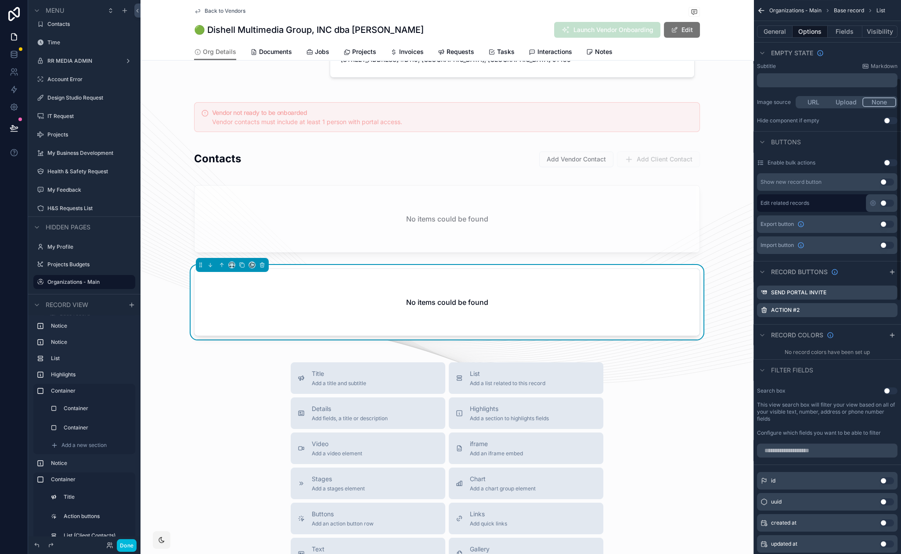
scroll to position [199, 0]
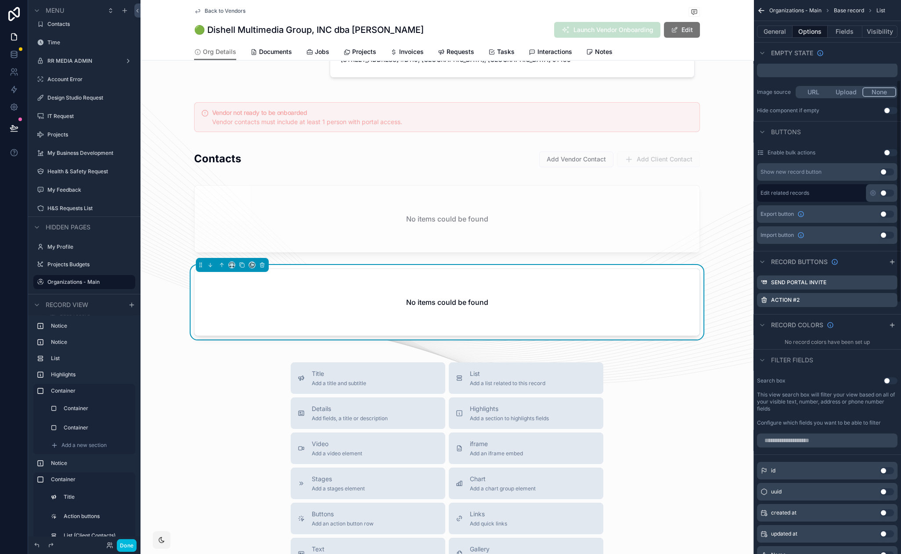
click at [0, 0] on icon "scrollable content" at bounding box center [0, 0] width 0 height 0
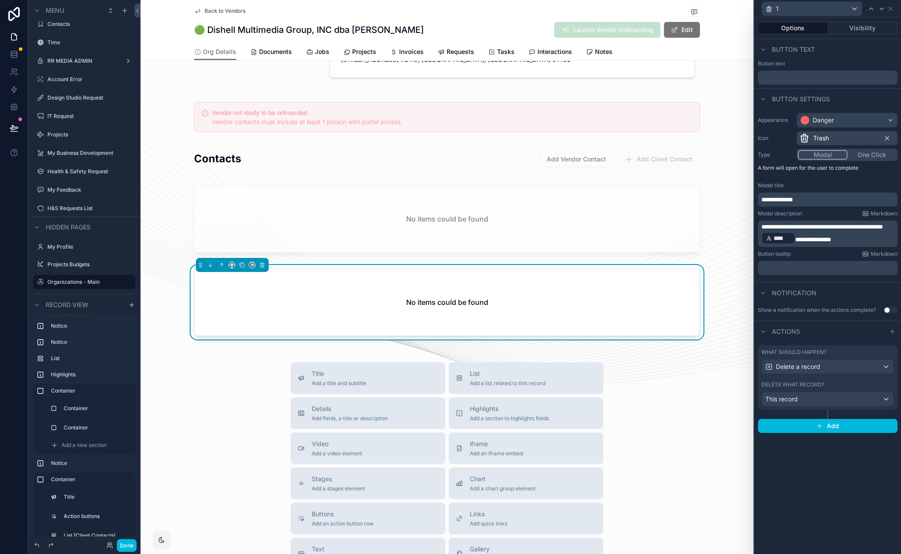
click at [674, 373] on div "Title Add a title and subtitle List Add a list related to this record Details A…" at bounding box center [446, 519] width 613 height 312
drag, startPoint x: 615, startPoint y: 364, endPoint x: 602, endPoint y: 352, distance: 17.4
click at [127, 542] on button "Done" at bounding box center [127, 545] width 20 height 13
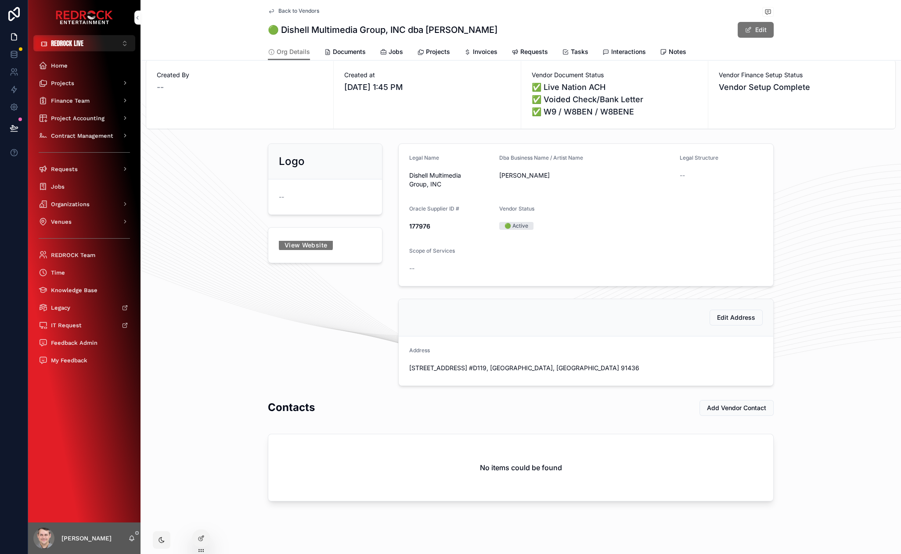
scroll to position [31, 0]
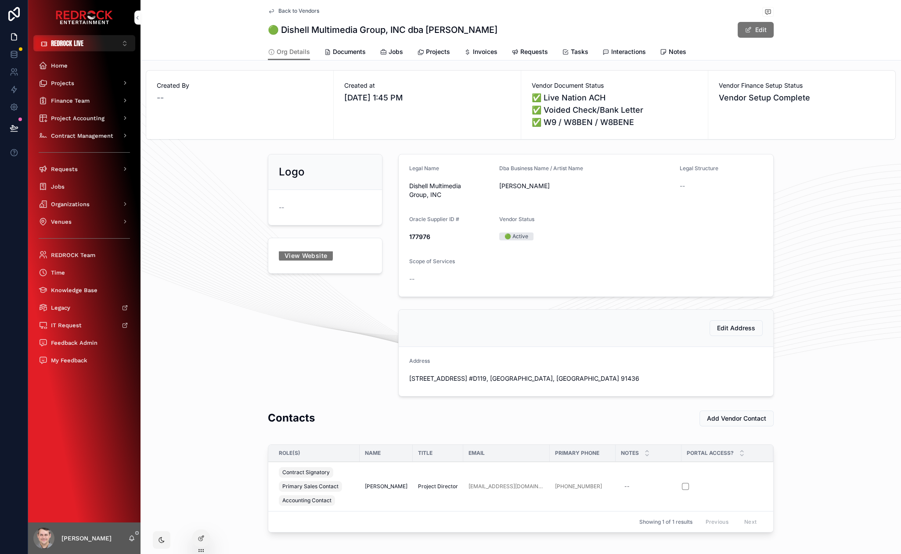
scroll to position [103, 0]
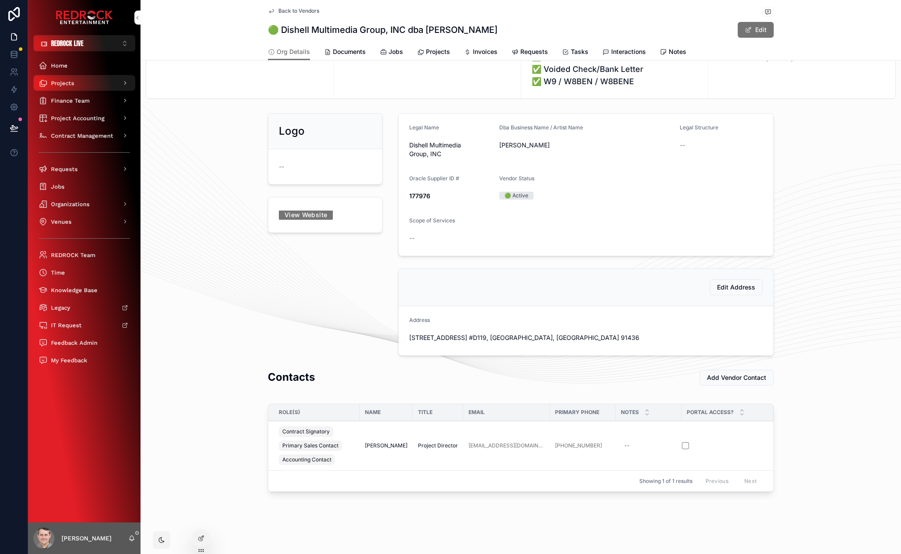
click at [72, 84] on span "Projects" at bounding box center [62, 82] width 23 height 7
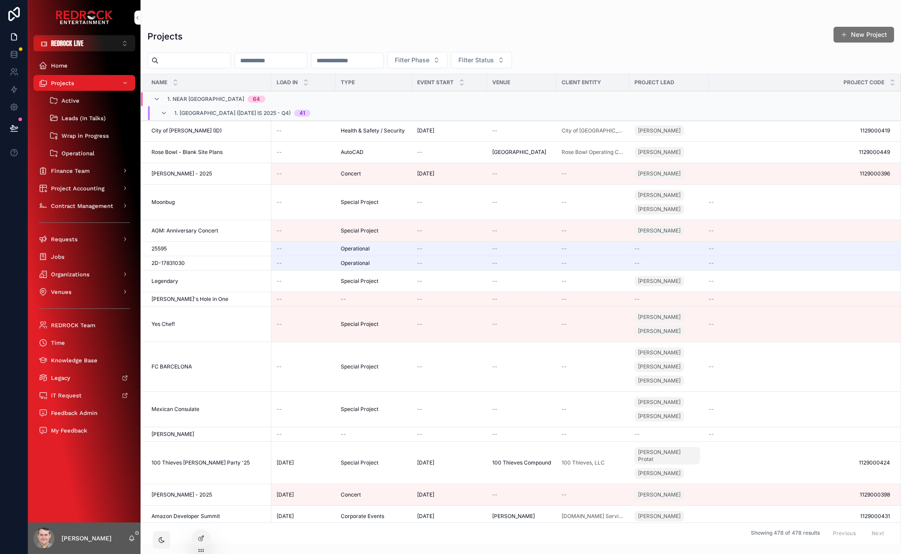
click at [175, 63] on input "scrollable content" at bounding box center [194, 60] width 72 height 12
type input "******"
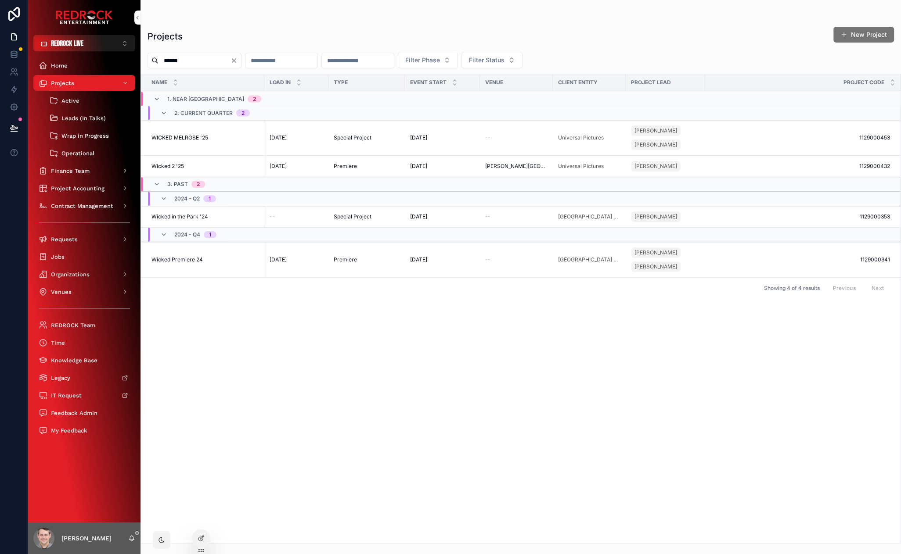
click at [171, 167] on span "Wicked 2 '25" at bounding box center [167, 166] width 32 height 7
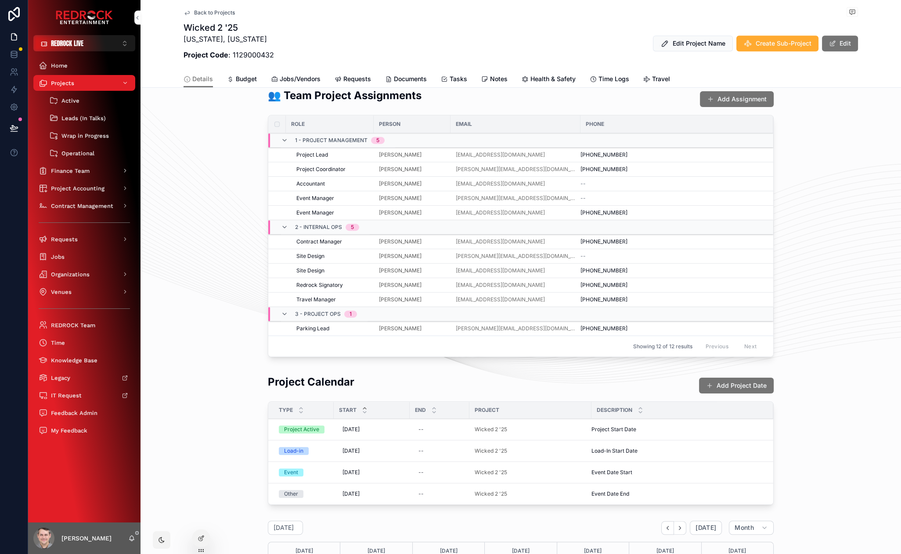
scroll to position [731, 0]
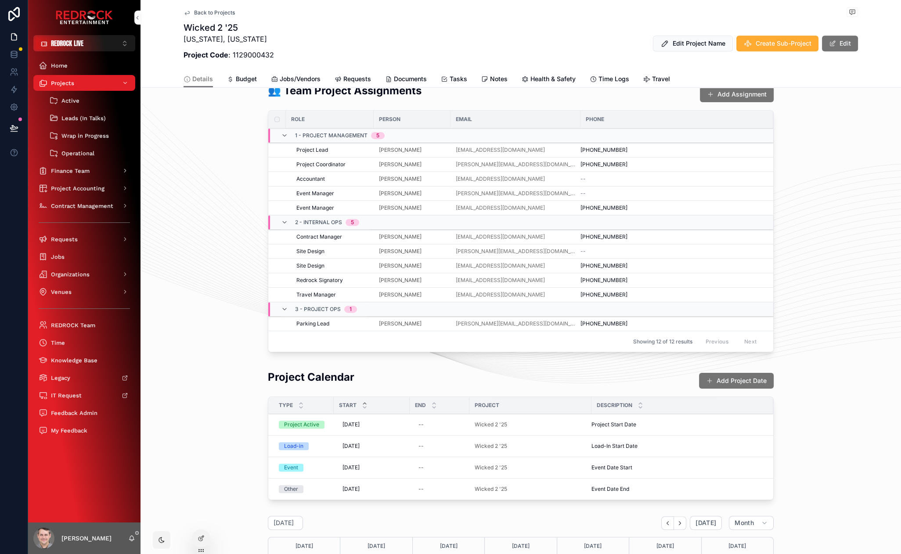
click at [0, 0] on span "Select Assignee" at bounding box center [0, 0] width 0 height 0
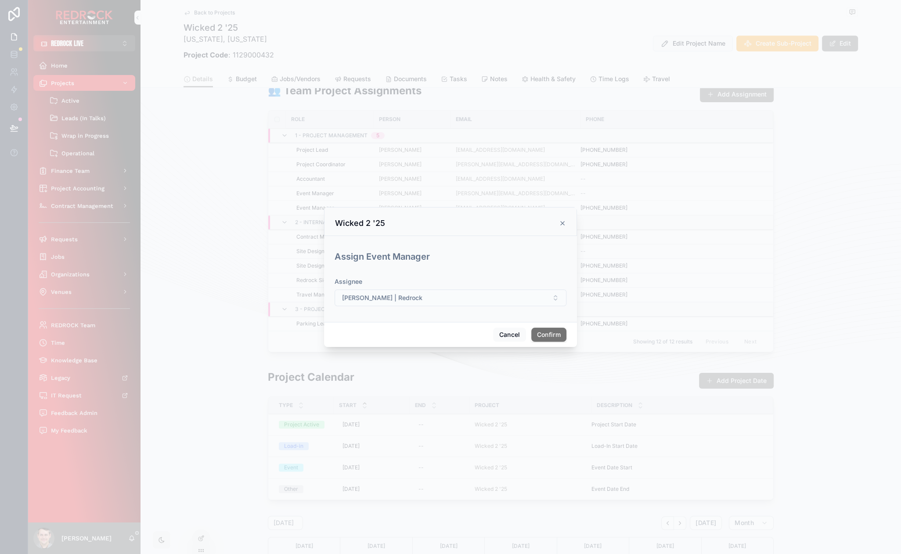
click at [457, 303] on button "Steffi Barrios | Redrock" at bounding box center [450, 298] width 232 height 17
type input "*****"
click at [561, 221] on icon at bounding box center [562, 223] width 7 height 7
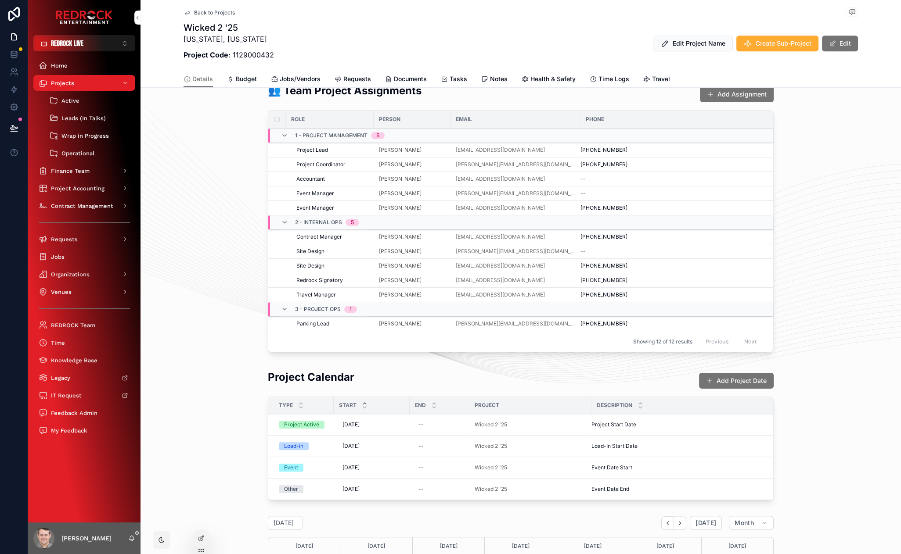
drag, startPoint x: 190, startPoint y: 204, endPoint x: 179, endPoint y: 165, distance: 40.8
drag, startPoint x: 198, startPoint y: 295, endPoint x: 186, endPoint y: 169, distance: 127.4
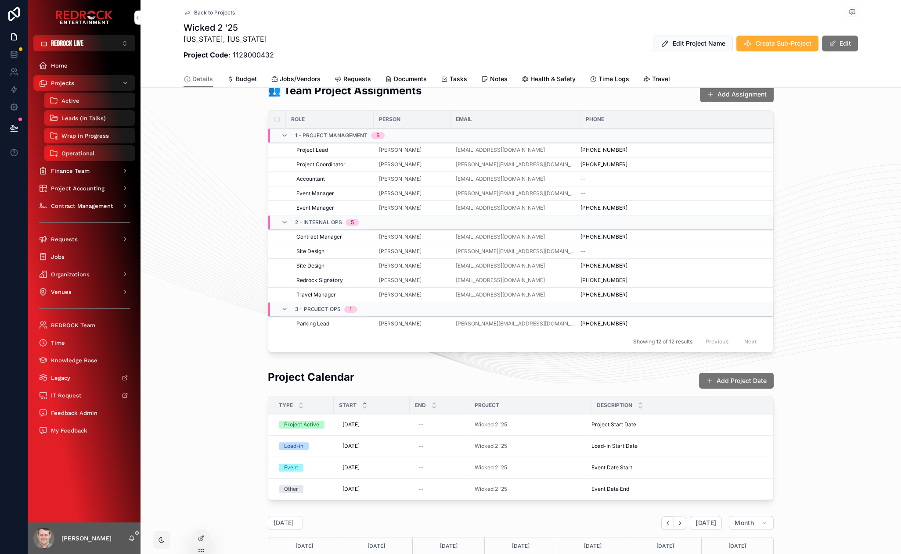
click at [87, 86] on div "Projects" at bounding box center [84, 83] width 91 height 14
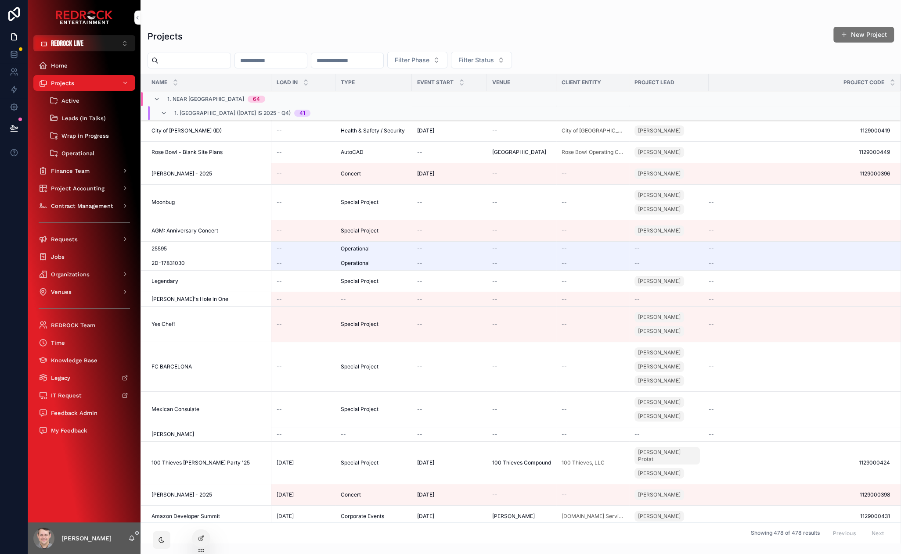
click at [174, 58] on input "scrollable content" at bounding box center [194, 60] width 72 height 12
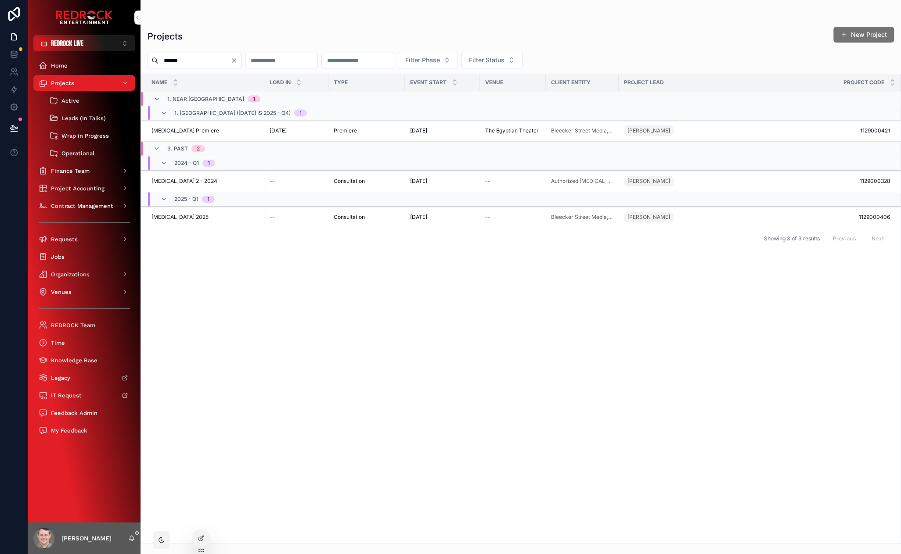
type input "******"
click at [185, 130] on span "[MEDICAL_DATA] Premiere" at bounding box center [185, 130] width 68 height 7
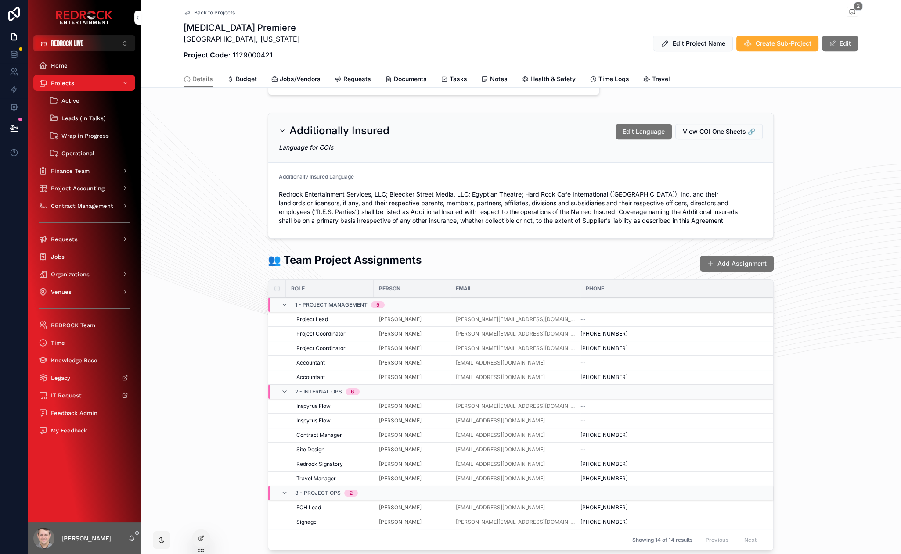
scroll to position [703, 0]
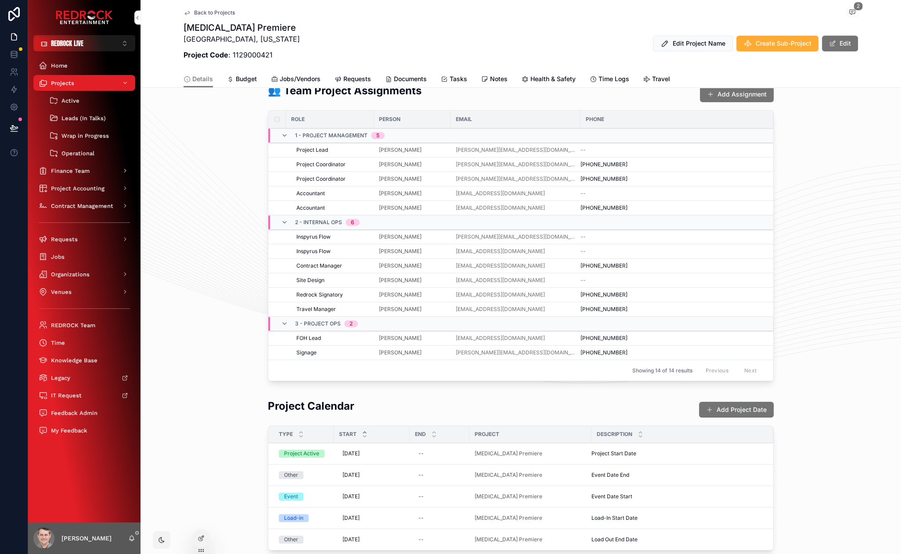
click at [0, 0] on span "Select Assignee" at bounding box center [0, 0] width 0 height 0
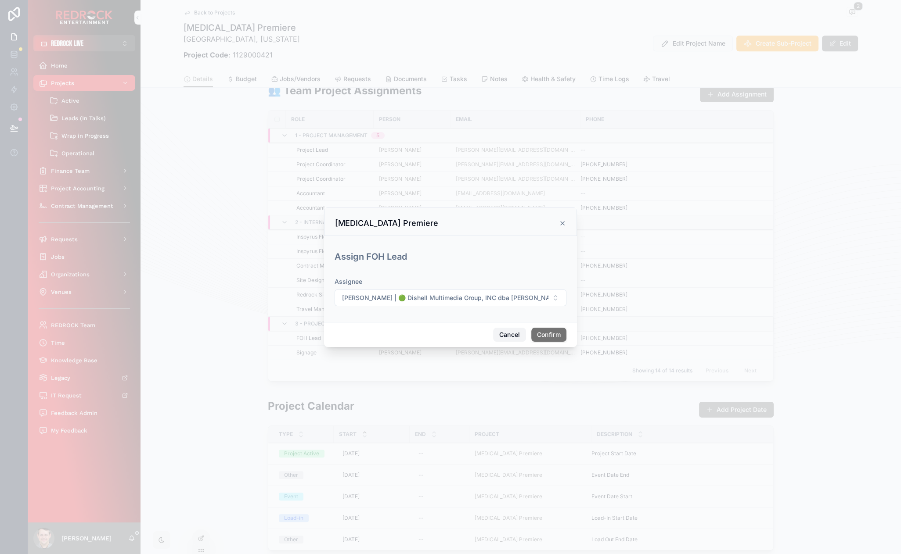
click at [505, 336] on button "Cancel" at bounding box center [509, 335] width 32 height 14
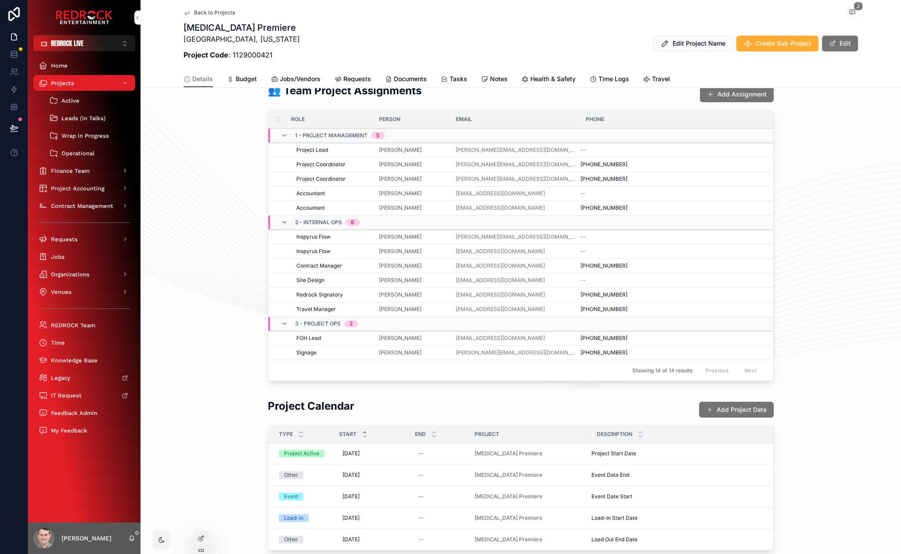
drag, startPoint x: 194, startPoint y: 285, endPoint x: 252, endPoint y: 281, distance: 58.5
click at [165, 256] on div "👥 Team Project Assignments Add Assignment Role Person Email Phone 1 - Project M…" at bounding box center [520, 234] width 760 height 309
click at [736, 101] on button "Add Assignment" at bounding box center [736, 93] width 77 height 17
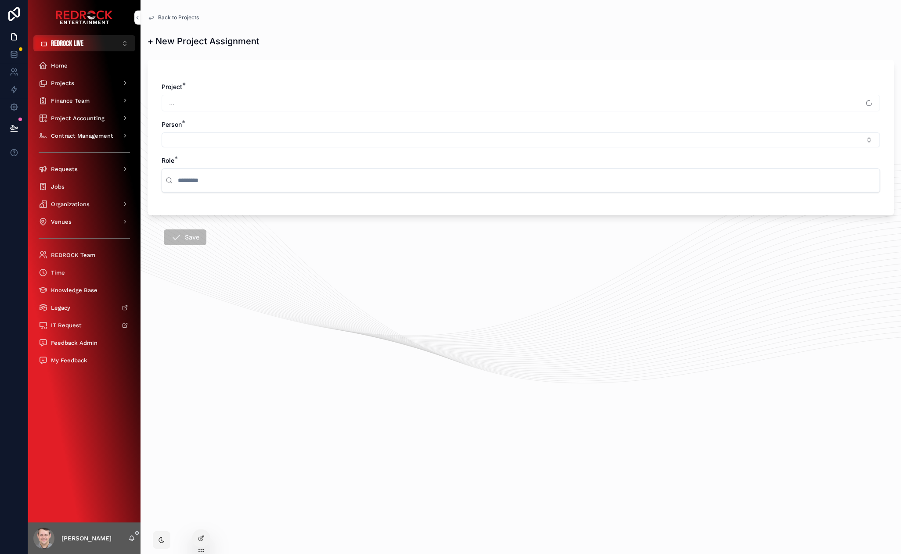
click at [208, 140] on button "Select Button" at bounding box center [521, 140] width 718 height 15
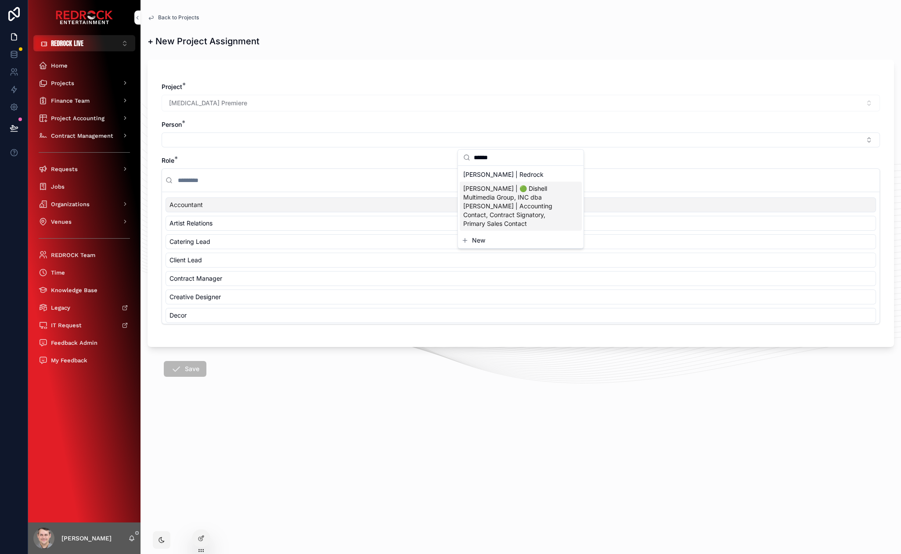
type input "******"
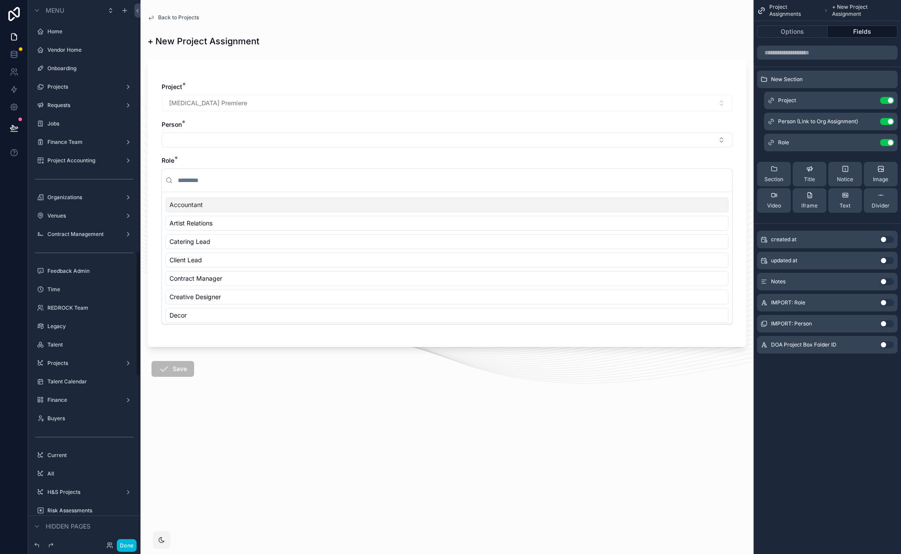
scroll to position [1085, 0]
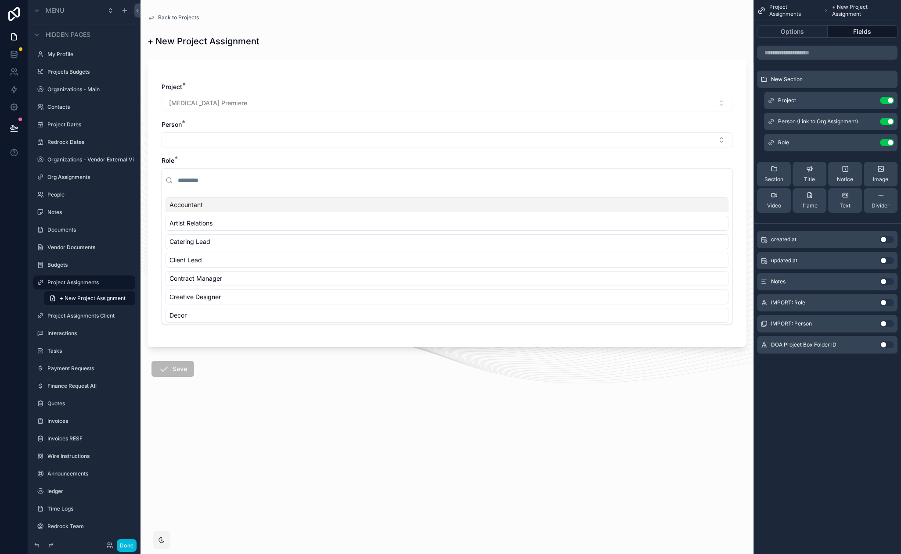
click at [0, 0] on icon "scrollable content" at bounding box center [0, 0] width 0 height 0
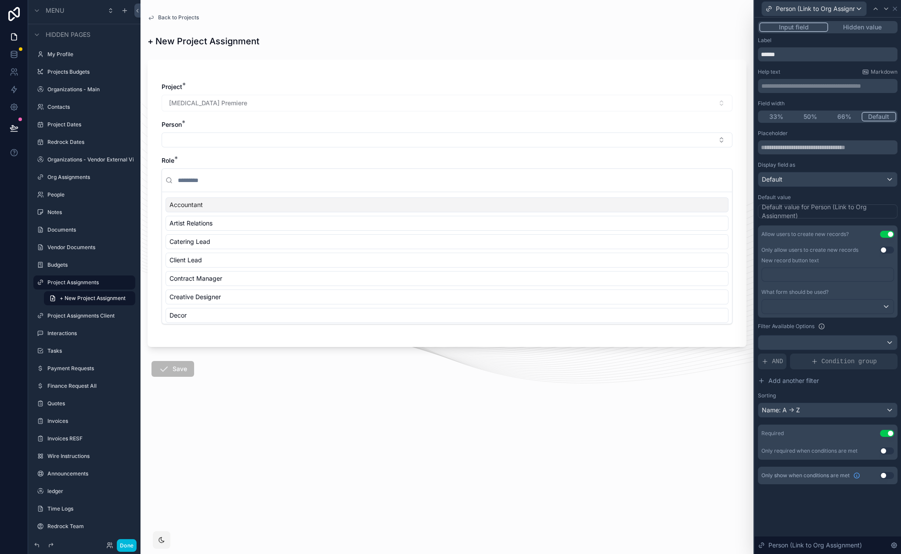
click at [771, 363] on div "AND" at bounding box center [771, 362] width 29 height 16
click at [0, 0] on icon at bounding box center [0, 0] width 0 height 0
drag, startPoint x: 118, startPoint y: 542, endPoint x: 123, endPoint y: 541, distance: 6.0
click at [118, 542] on button "Done" at bounding box center [127, 545] width 20 height 13
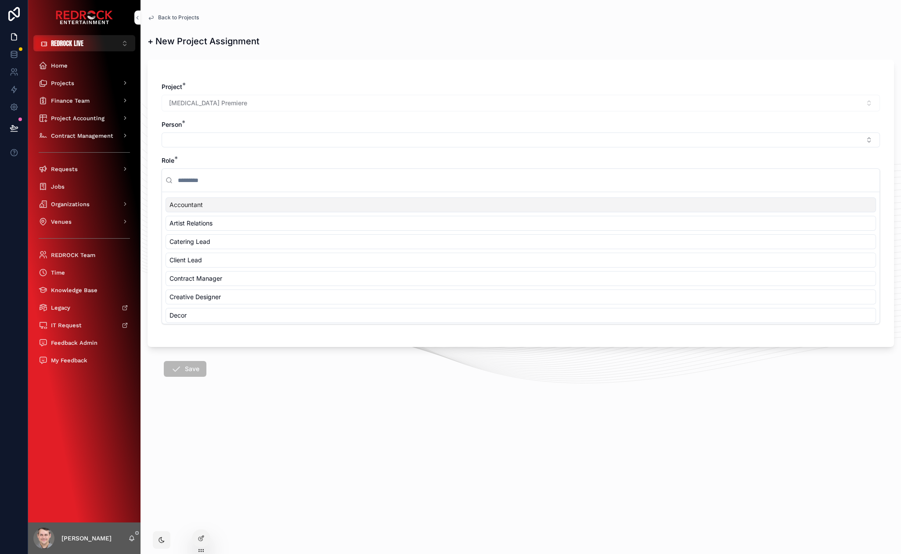
drag, startPoint x: 521, startPoint y: 433, endPoint x: 315, endPoint y: 401, distance: 207.9
drag, startPoint x: 313, startPoint y: 400, endPoint x: 289, endPoint y: 376, distance: 33.5
drag, startPoint x: 283, startPoint y: 374, endPoint x: 285, endPoint y: 389, distance: 15.1
click at [283, 374] on form "Project * Spinal Tap Premiere Person * Role * Accountant Artist Relations Cater…" at bounding box center [520, 243] width 746 height 379
click at [376, 416] on form "Project * Spinal Tap Premiere Person * Role * Accountant Artist Relations Cater…" at bounding box center [520, 243] width 746 height 379
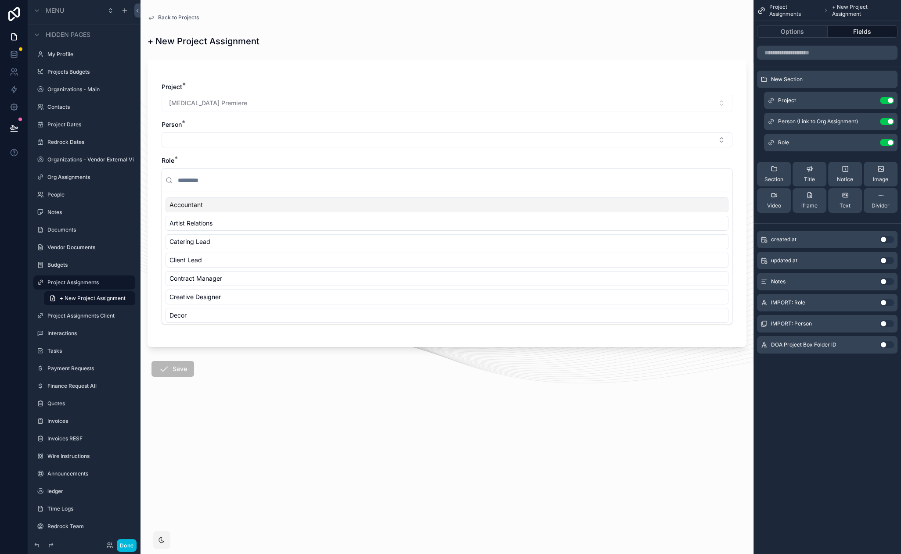
click at [0, 0] on icon "scrollable content" at bounding box center [0, 0] width 0 height 0
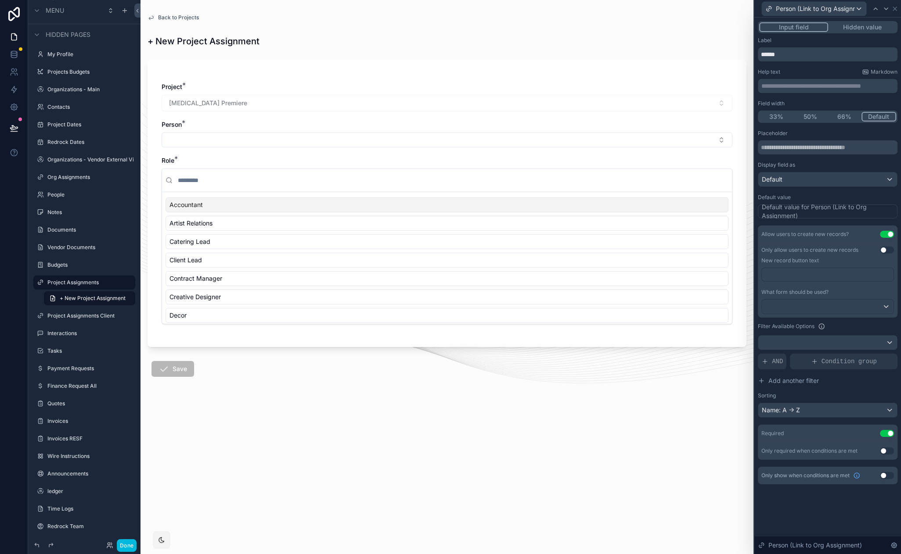
click at [778, 366] on div "AND" at bounding box center [771, 362] width 29 height 16
click at [0, 0] on icon at bounding box center [0, 0] width 0 height 0
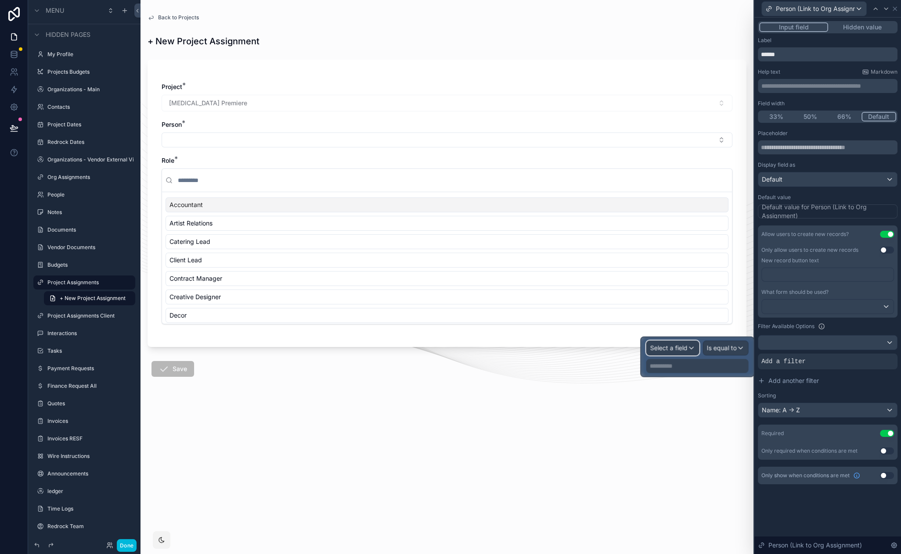
click at [686, 345] on span "Select a field" at bounding box center [668, 347] width 37 height 7
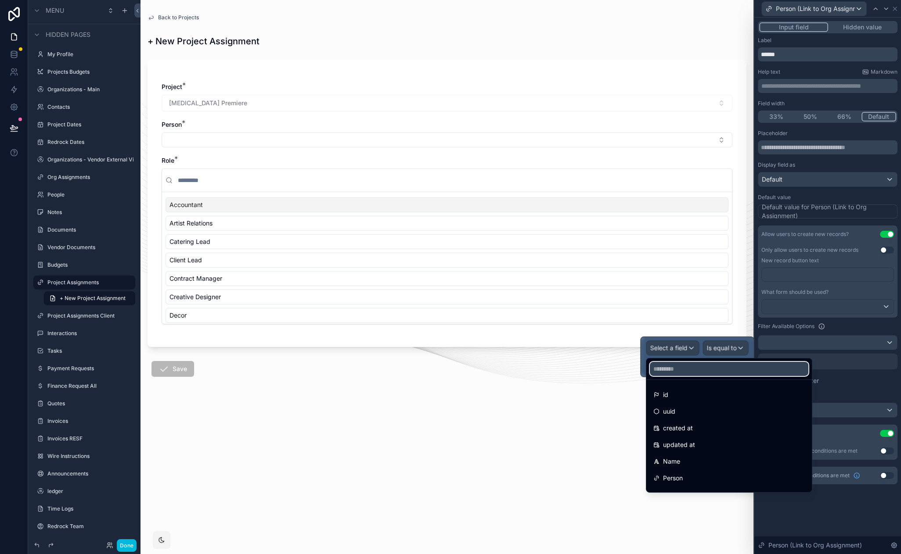
click at [694, 370] on input "text" at bounding box center [729, 369] width 158 height 14
click at [857, 381] on button "Add another filter" at bounding box center [827, 381] width 140 height 16
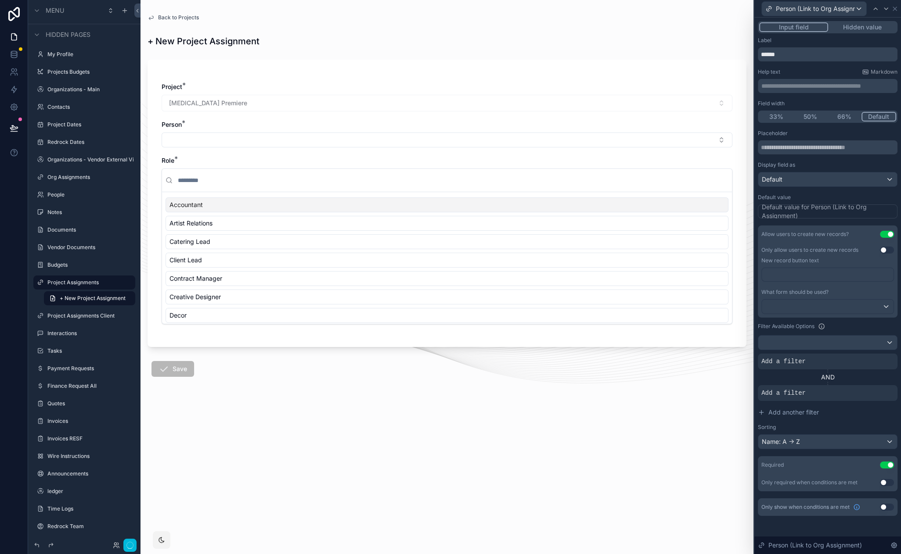
click at [0, 0] on icon at bounding box center [0, 0] width 0 height 0
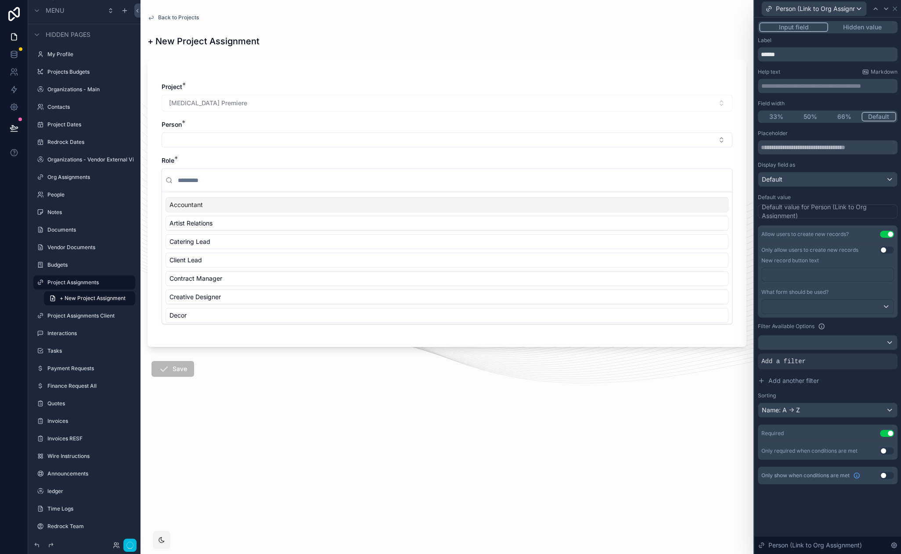
click at [0, 0] on icon at bounding box center [0, 0] width 0 height 0
click at [812, 362] on icon at bounding box center [814, 362] width 4 height 0
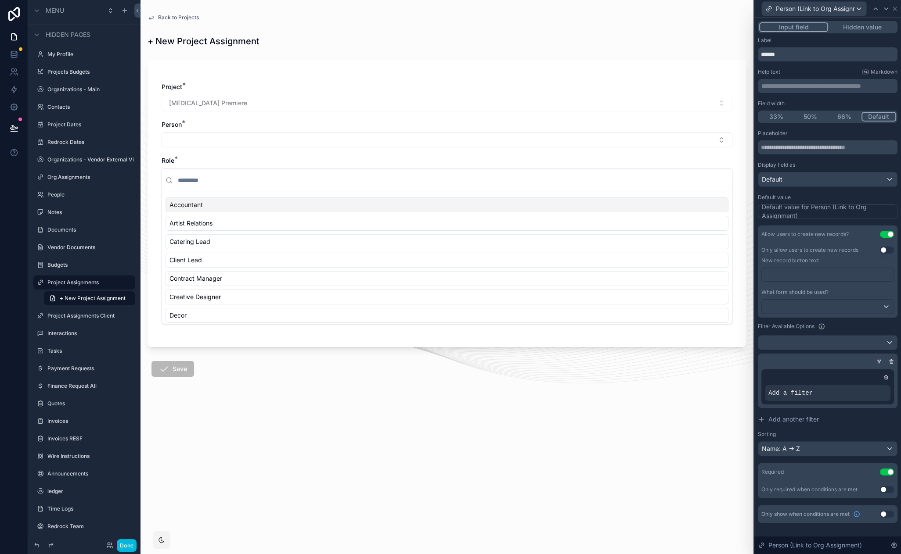
click at [878, 361] on icon at bounding box center [879, 361] width 2 height 1
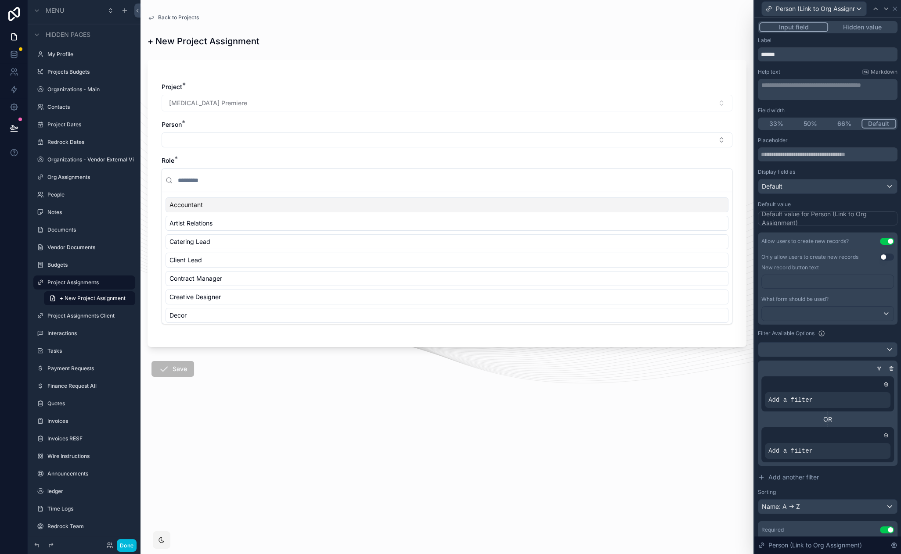
click at [0, 0] on div at bounding box center [0, 0] width 0 height 0
click at [696, 389] on div "Select a field" at bounding box center [679, 387] width 52 height 14
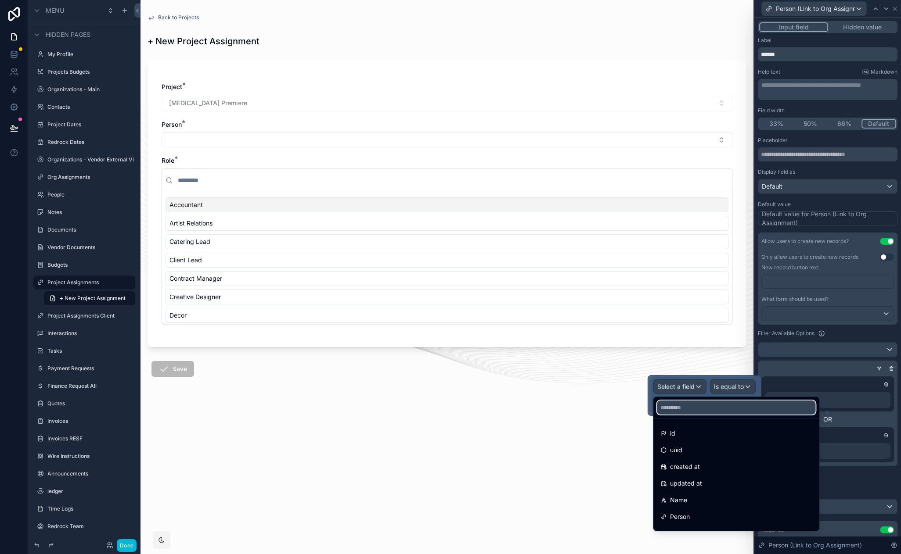
click at [713, 406] on input "text" at bounding box center [736, 408] width 158 height 14
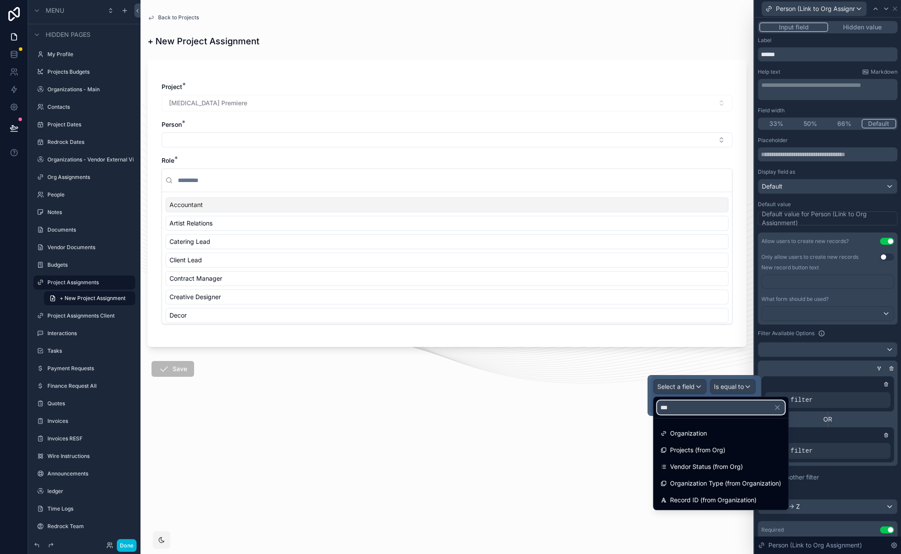
type input "***"
click at [707, 430] on div "Organization" at bounding box center [720, 433] width 121 height 11
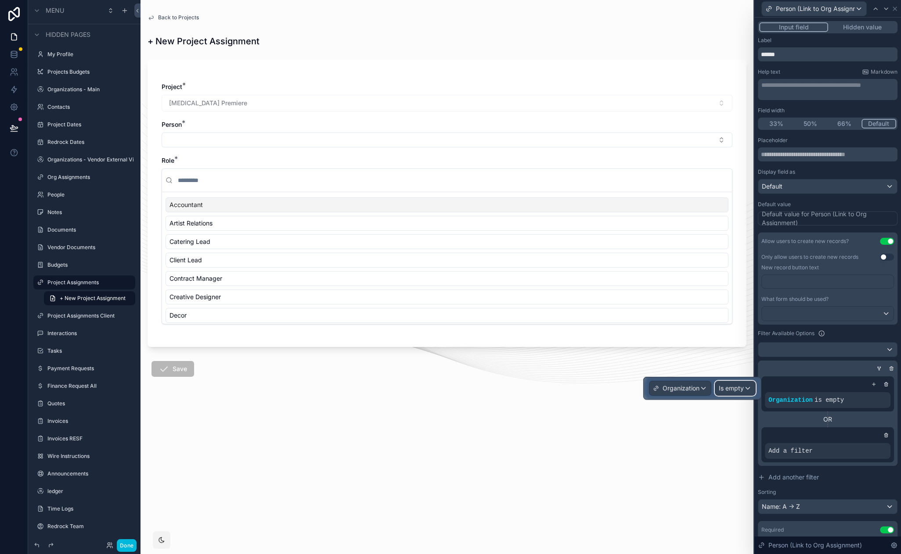
click at [722, 386] on span "Is empty" at bounding box center [730, 388] width 25 height 9
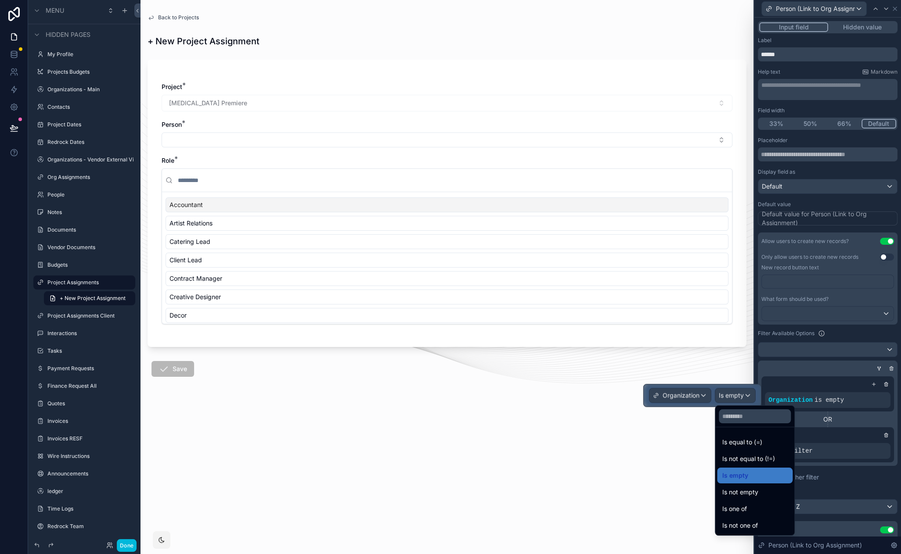
click at [752, 437] on span "Is equal to (=)" at bounding box center [742, 442] width 40 height 11
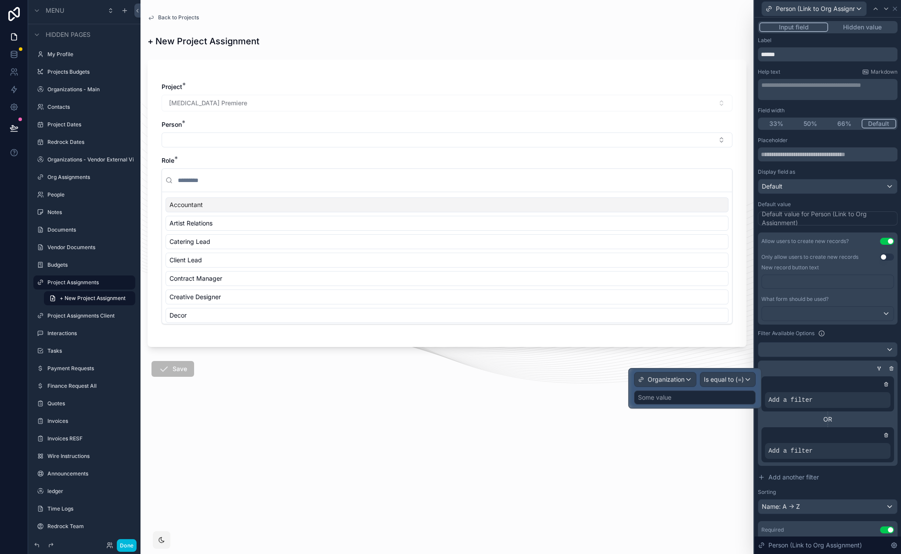
click at [687, 395] on div "Some value" at bounding box center [695, 398] width 122 height 14
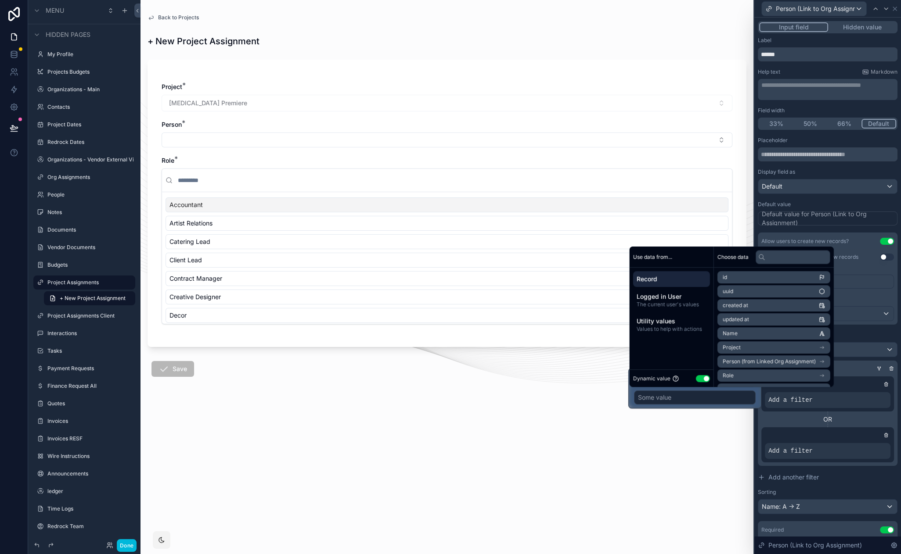
click at [707, 376] on button "Use setting" at bounding box center [703, 378] width 14 height 7
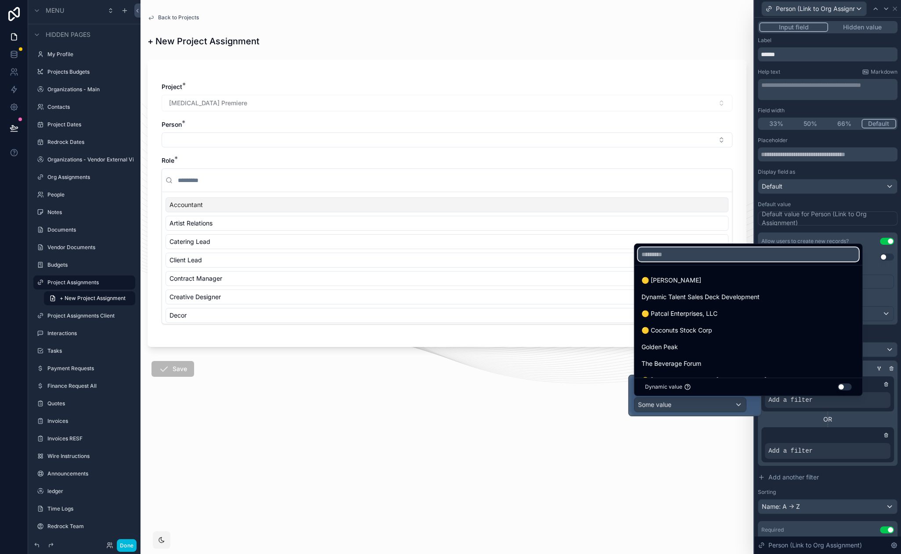
click at [671, 254] on input "text" at bounding box center [748, 255] width 221 height 14
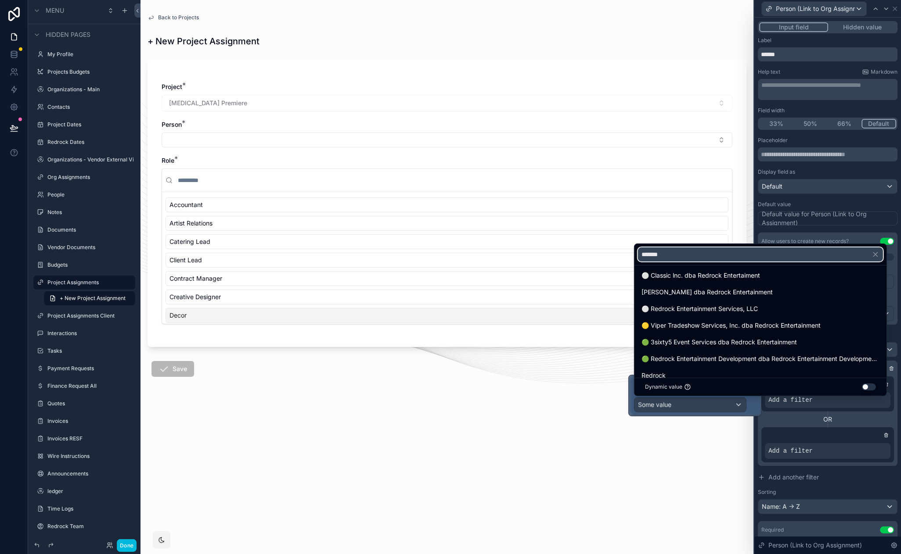
scroll to position [17, 0]
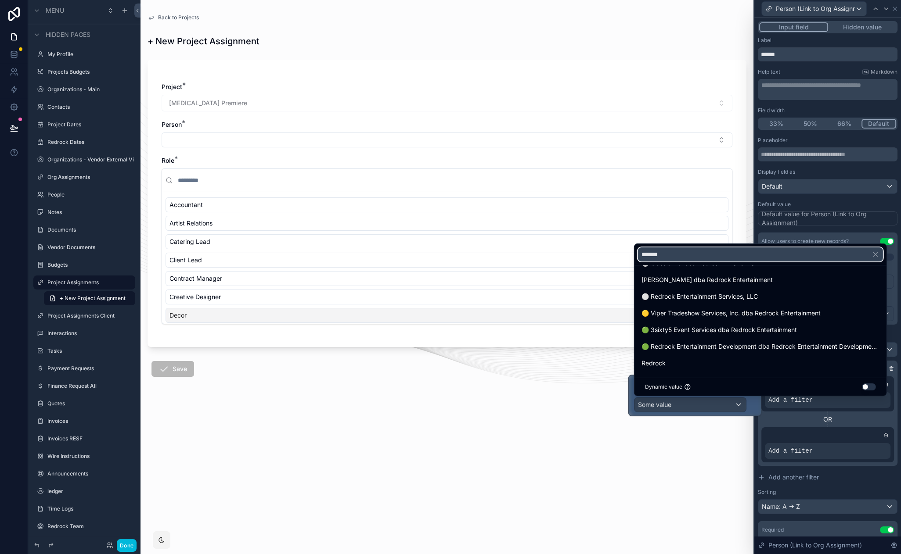
type input "*******"
click at [688, 358] on div "Redrock" at bounding box center [760, 363] width 238 height 11
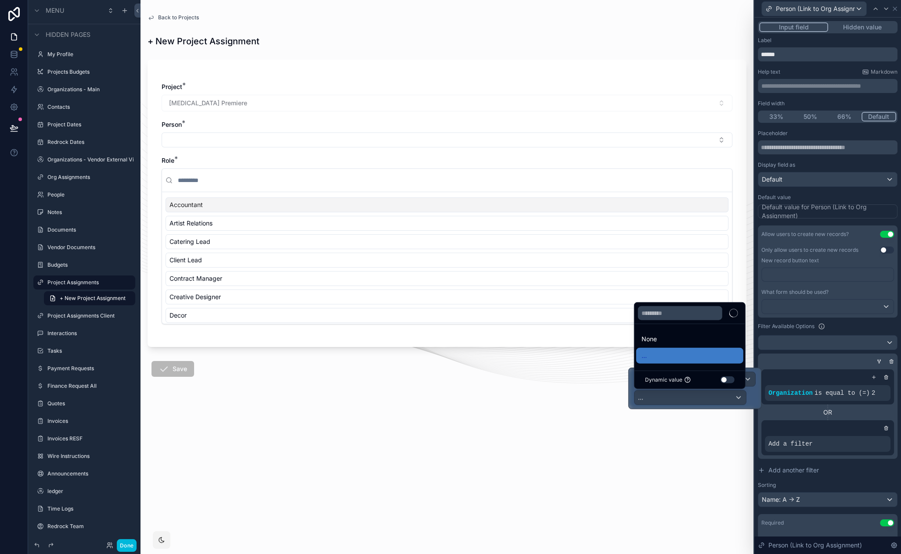
scroll to position [0, 0]
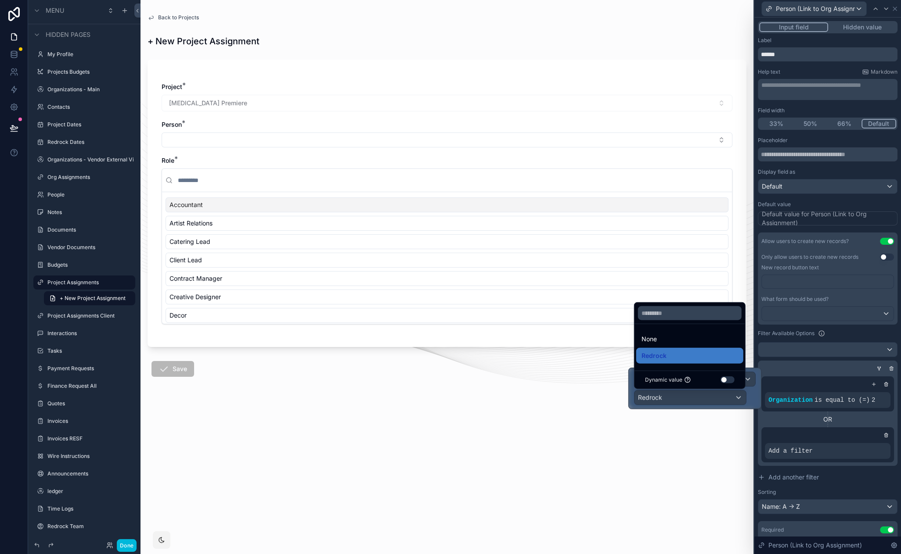
click at [871, 385] on icon at bounding box center [873, 384] width 5 height 5
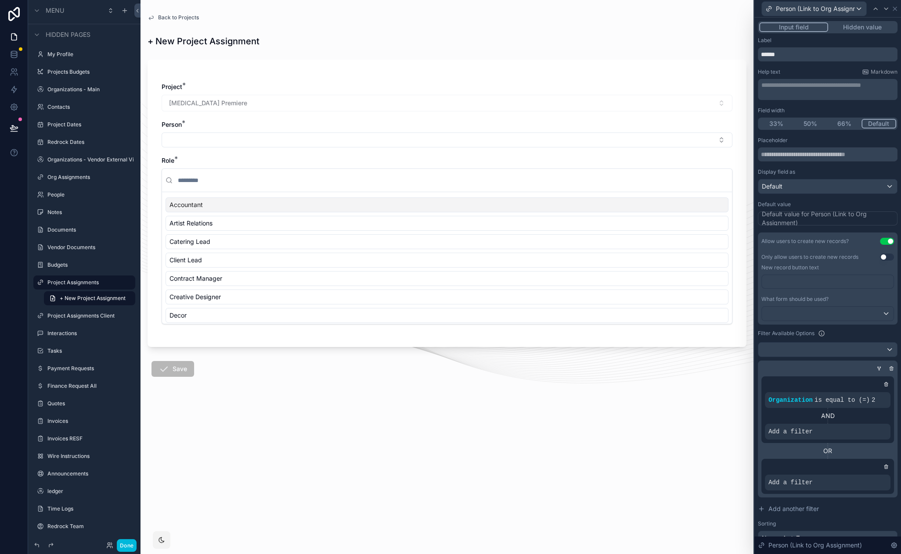
click at [0, 0] on icon at bounding box center [0, 0] width 0 height 0
click at [686, 416] on span "Select a field" at bounding box center [675, 417] width 37 height 7
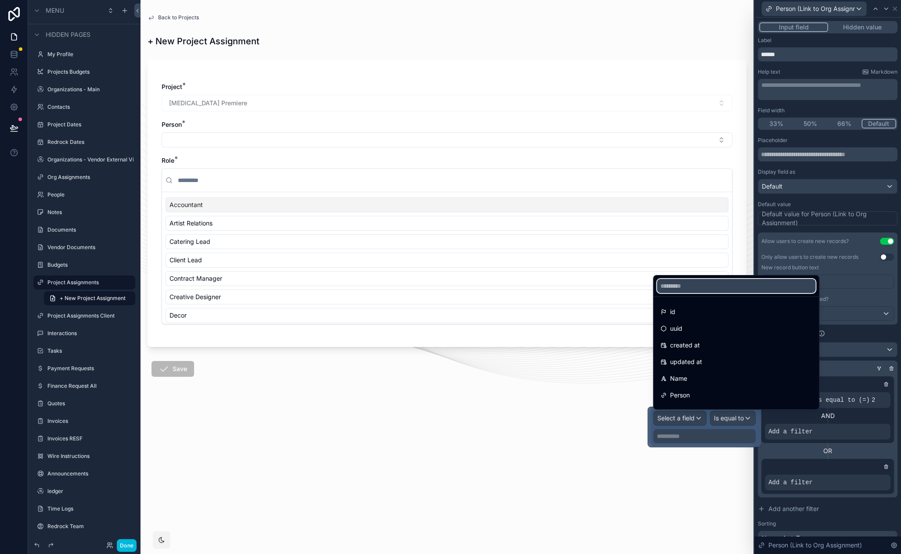
click at [695, 291] on input "text" at bounding box center [736, 286] width 158 height 14
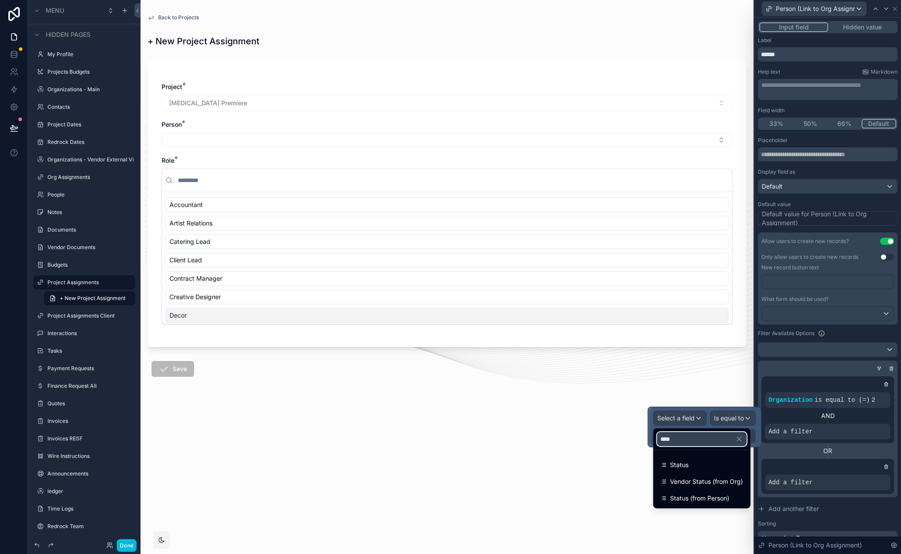
type input "****"
drag, startPoint x: 686, startPoint y: 463, endPoint x: 731, endPoint y: 436, distance: 52.9
click at [686, 463] on span "Status" at bounding box center [679, 465] width 18 height 11
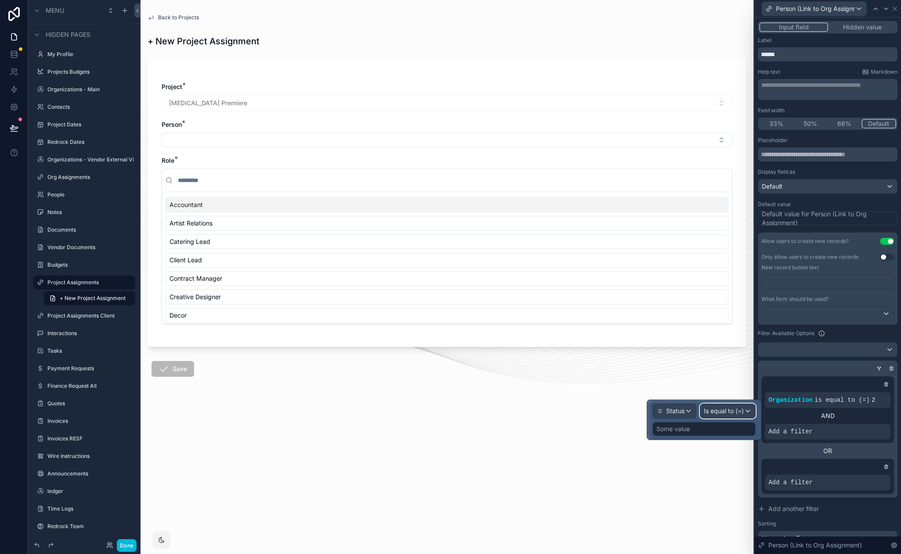
click at [731, 412] on span "Is equal to (=)" at bounding box center [724, 411] width 40 height 9
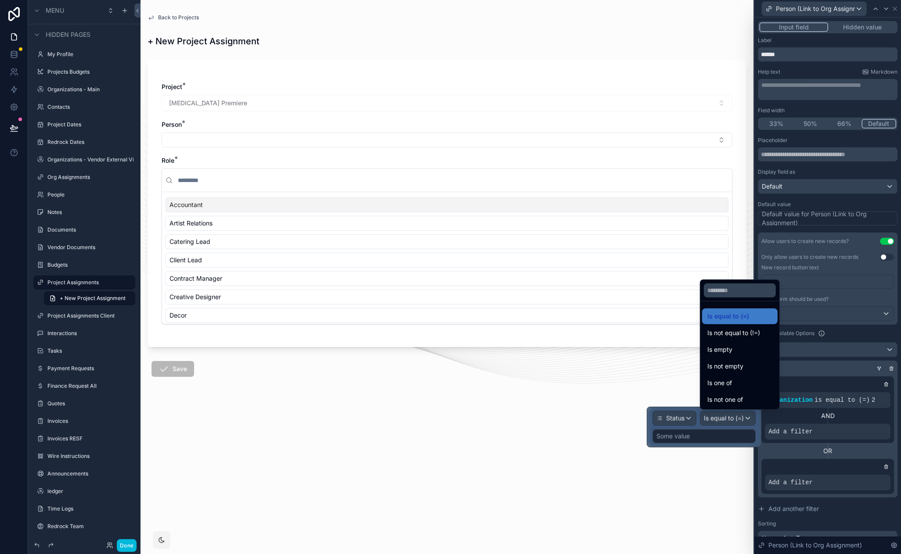
click at [698, 435] on div at bounding box center [704, 426] width 114 height 39
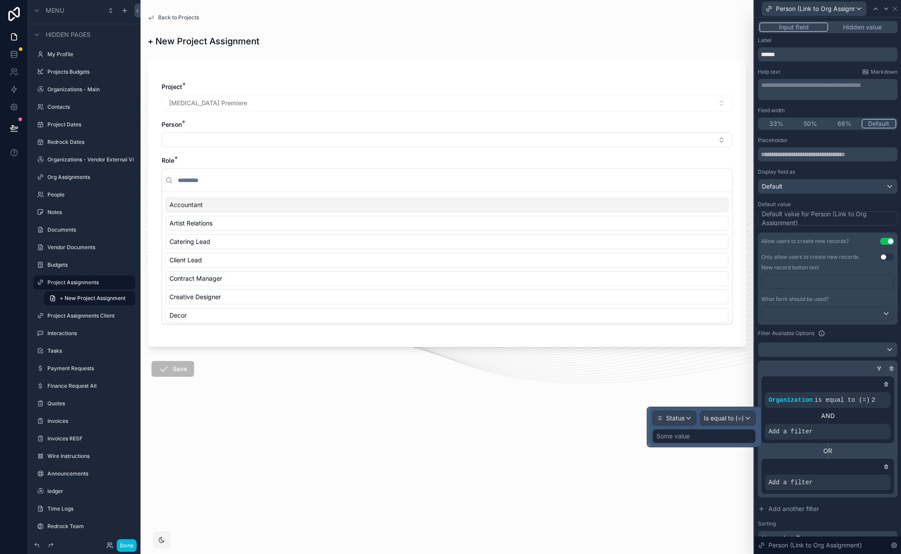
click at [691, 438] on div "Some value" at bounding box center [703, 436] width 103 height 14
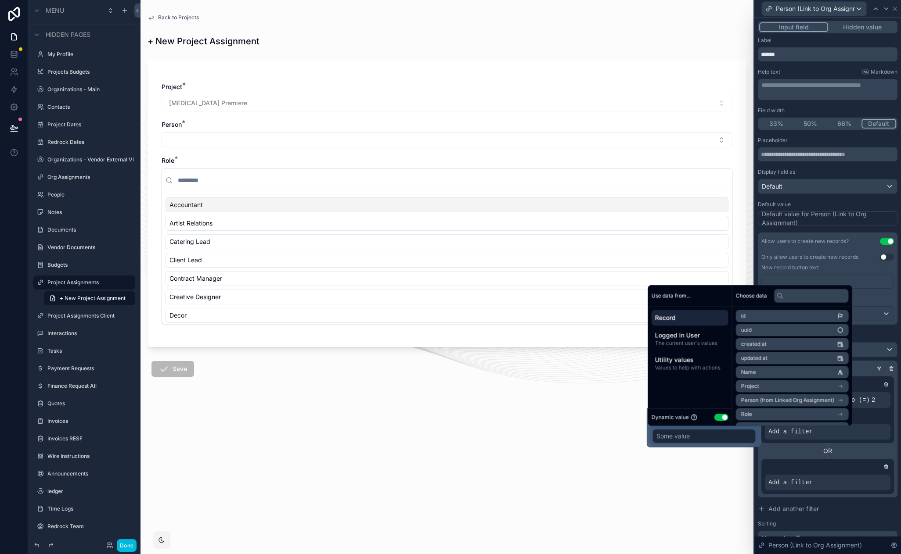
click at [726, 416] on button "Use setting" at bounding box center [721, 417] width 14 height 7
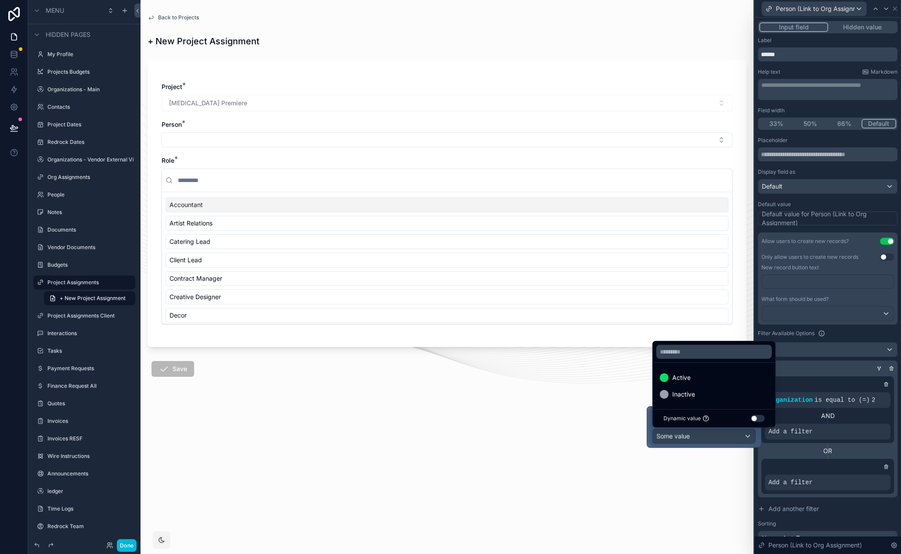
click at [688, 377] on span "Active" at bounding box center [680, 378] width 18 height 11
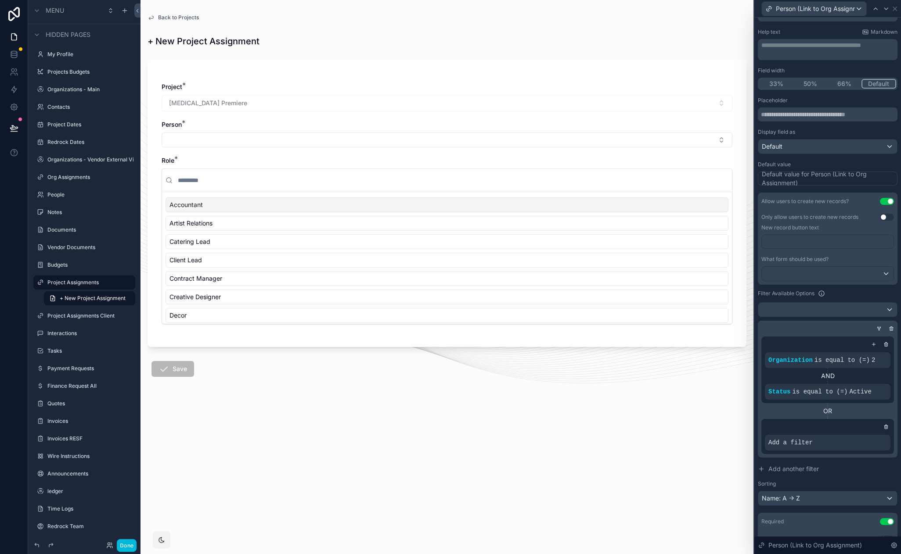
scroll to position [75, 0]
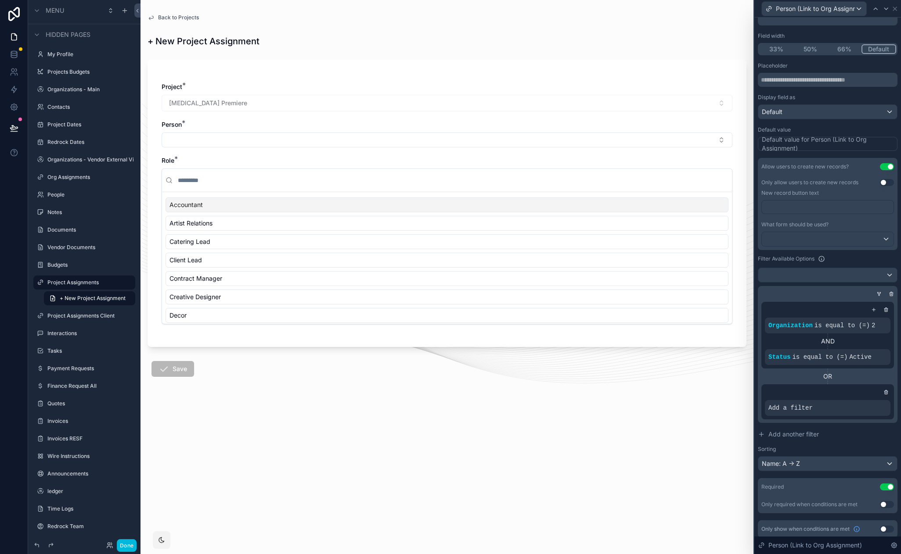
click at [0, 0] on icon at bounding box center [0, 0] width 0 height 0
click at [687, 395] on span "Select a field" at bounding box center [675, 394] width 37 height 7
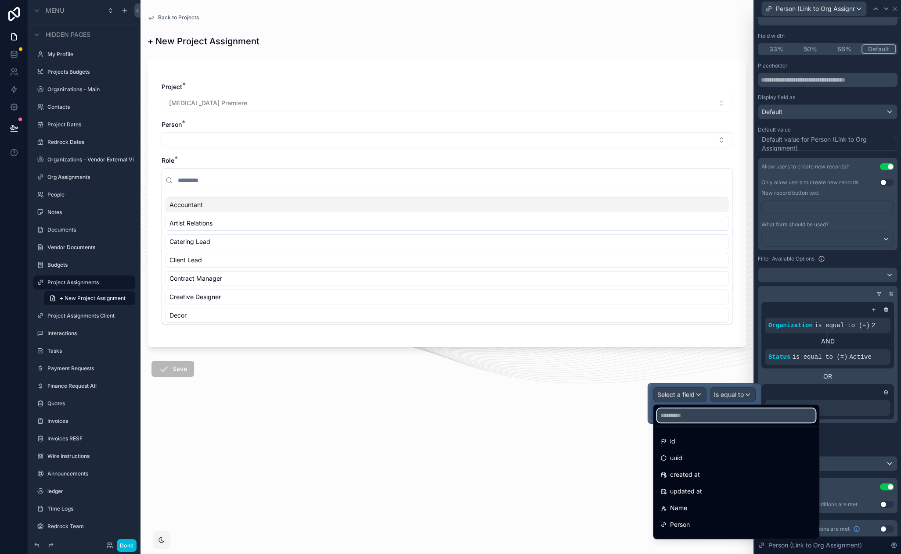
click at [682, 414] on input "text" at bounding box center [736, 416] width 158 height 14
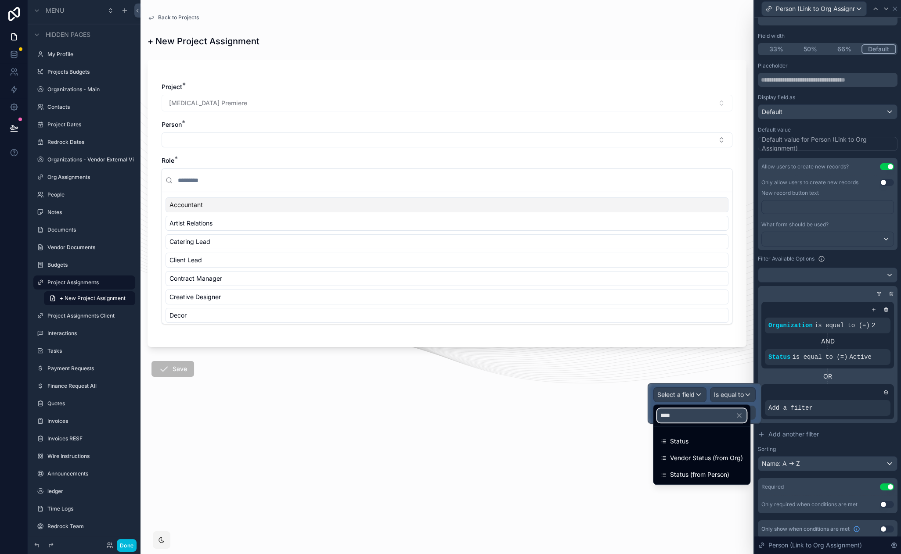
type input "****"
click at [685, 437] on span "Status" at bounding box center [679, 441] width 18 height 11
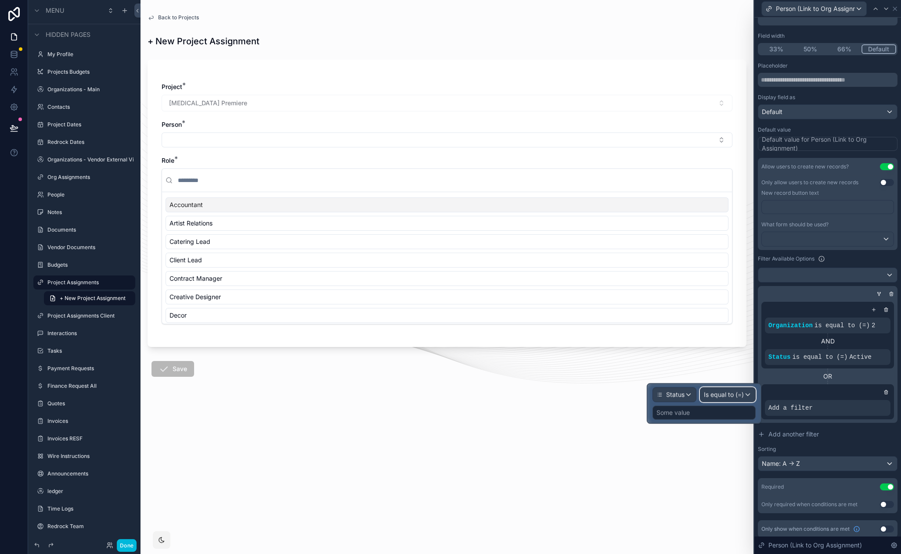
click at [728, 393] on span "Is equal to (=)" at bounding box center [724, 395] width 40 height 9
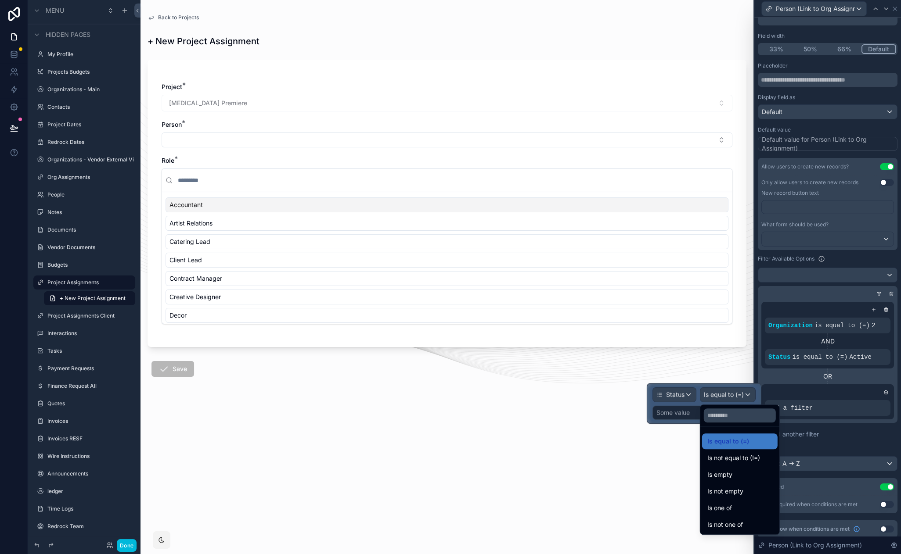
click at [669, 426] on form "Project * Spinal Tap Premiere Person * Role * Accountant Artist Relations Cater…" at bounding box center [446, 243] width 599 height 379
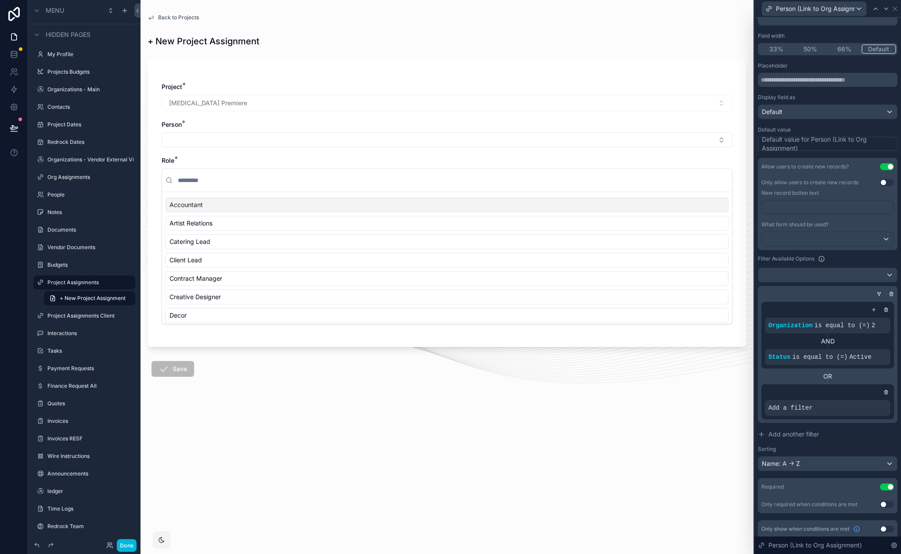
click at [0, 0] on icon at bounding box center [0, 0] width 0 height 0
click at [697, 413] on div "Some value" at bounding box center [703, 413] width 103 height 14
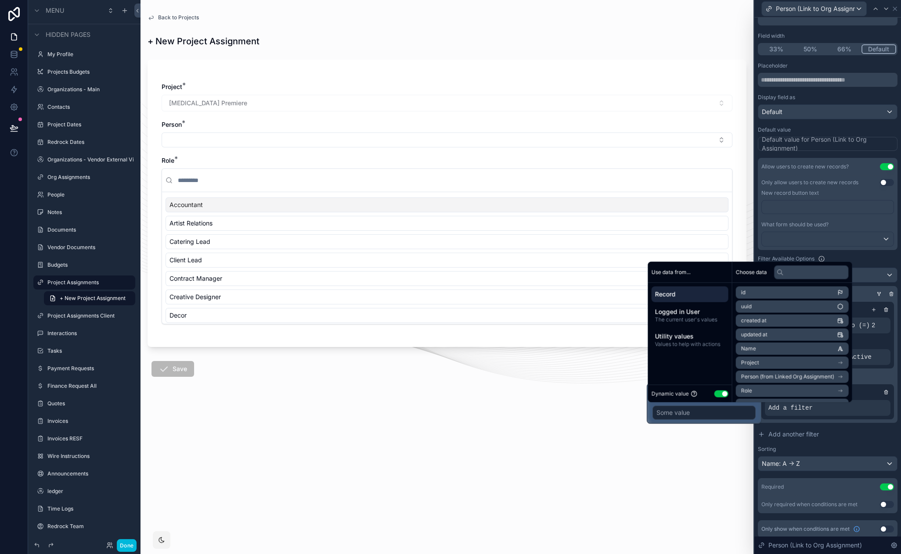
click at [725, 394] on button "Use setting" at bounding box center [721, 393] width 14 height 7
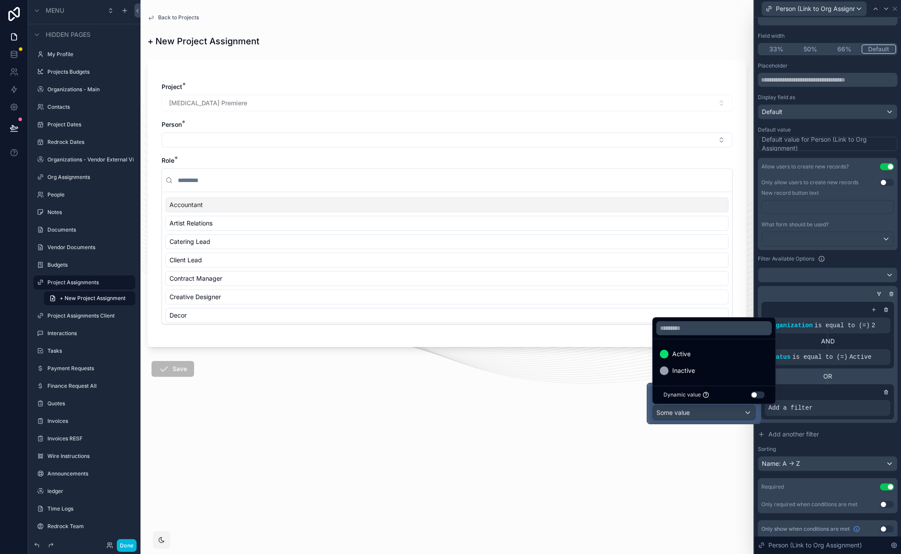
click at [693, 356] on div "Active" at bounding box center [713, 354] width 108 height 11
click at [0, 0] on icon at bounding box center [0, 0] width 0 height 0
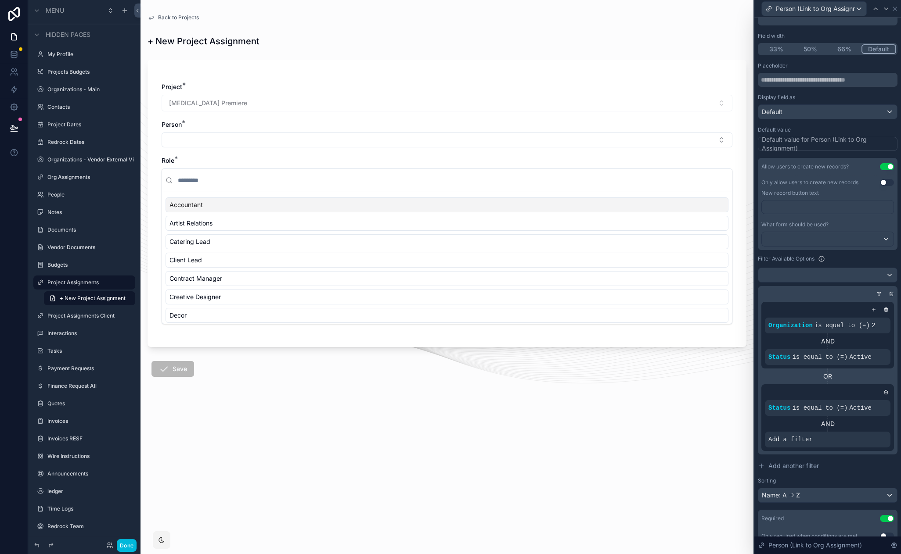
click at [0, 0] on icon at bounding box center [0, 0] width 0 height 0
click at [687, 426] on span "Select a field" at bounding box center [675, 425] width 37 height 7
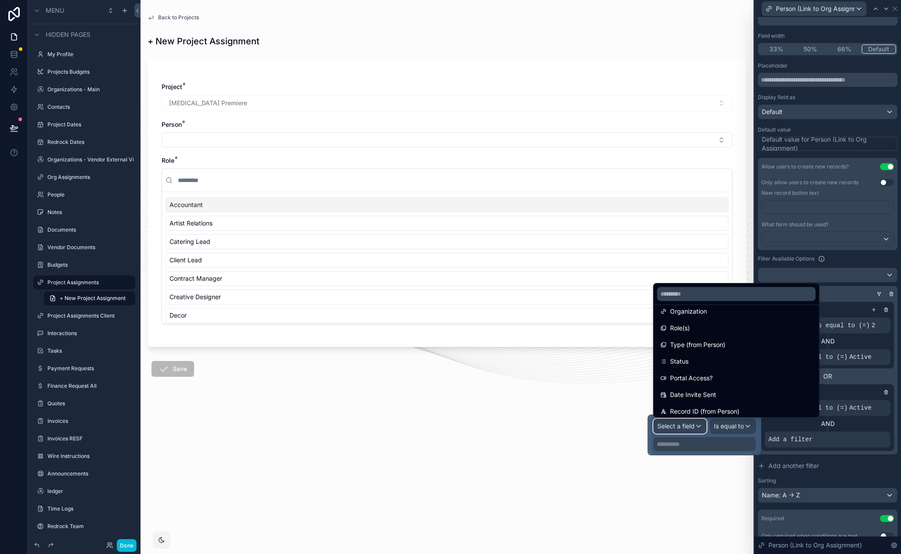
scroll to position [204, 0]
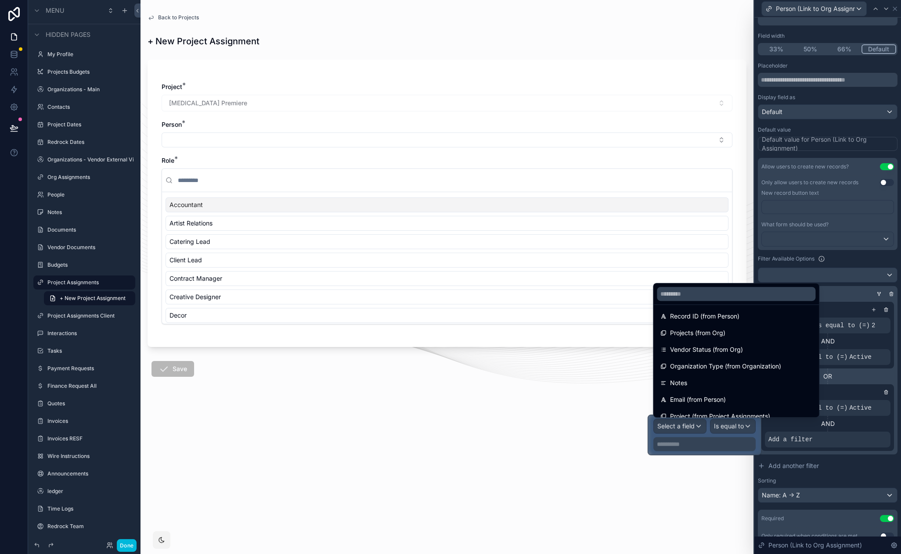
click at [822, 456] on div "Allow users to create new records? Use setting Only allow users to create new r…" at bounding box center [827, 330] width 140 height 345
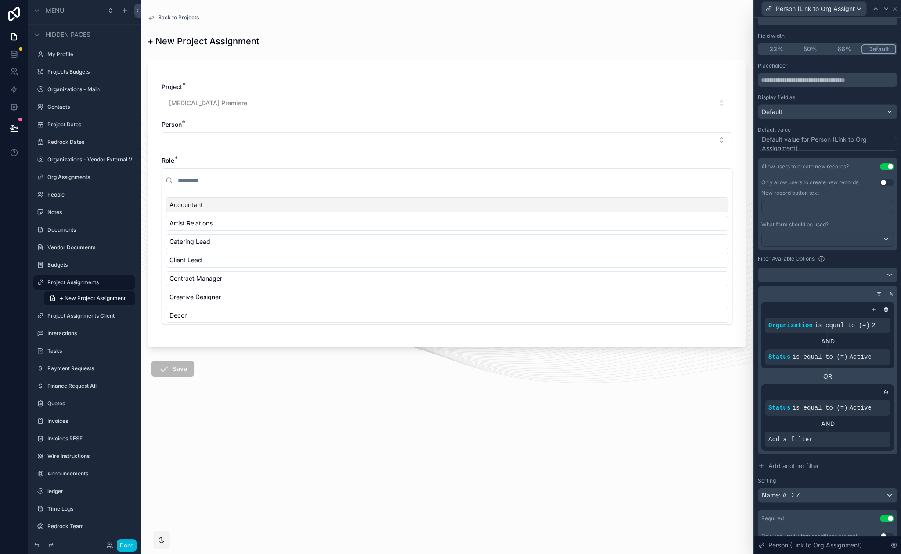
click at [0, 0] on icon at bounding box center [0, 0] width 0 height 0
click at [679, 426] on span "Select a field" at bounding box center [675, 425] width 37 height 7
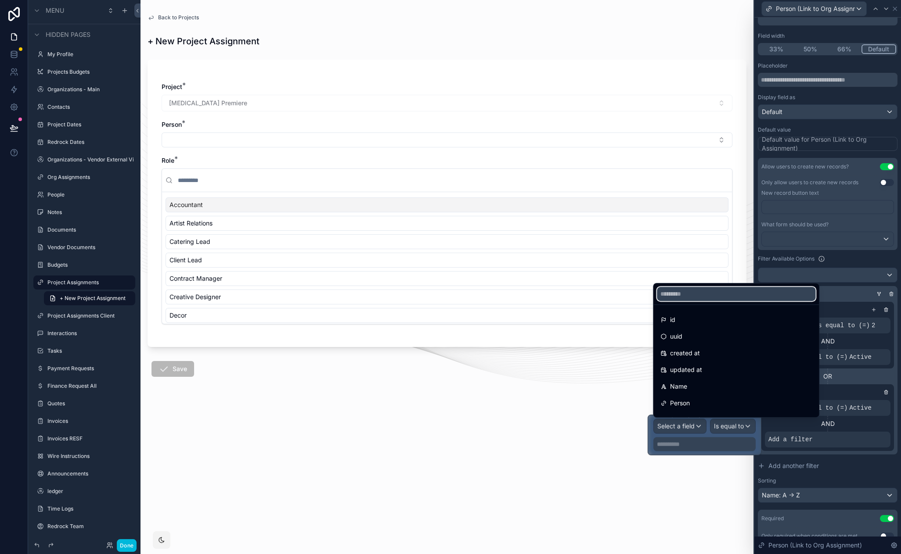
click at [685, 294] on input "text" at bounding box center [736, 294] width 158 height 14
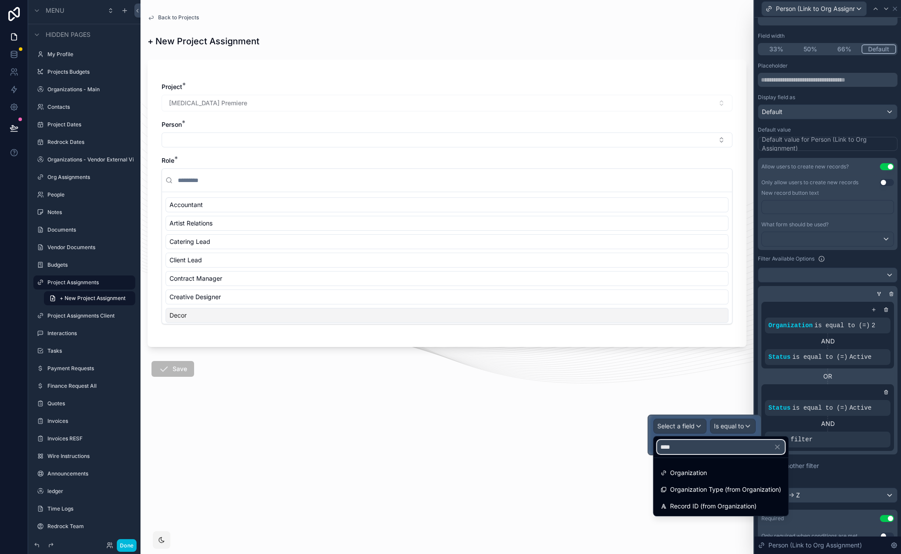
type input "****"
click at [732, 469] on div "Organization" at bounding box center [720, 473] width 121 height 11
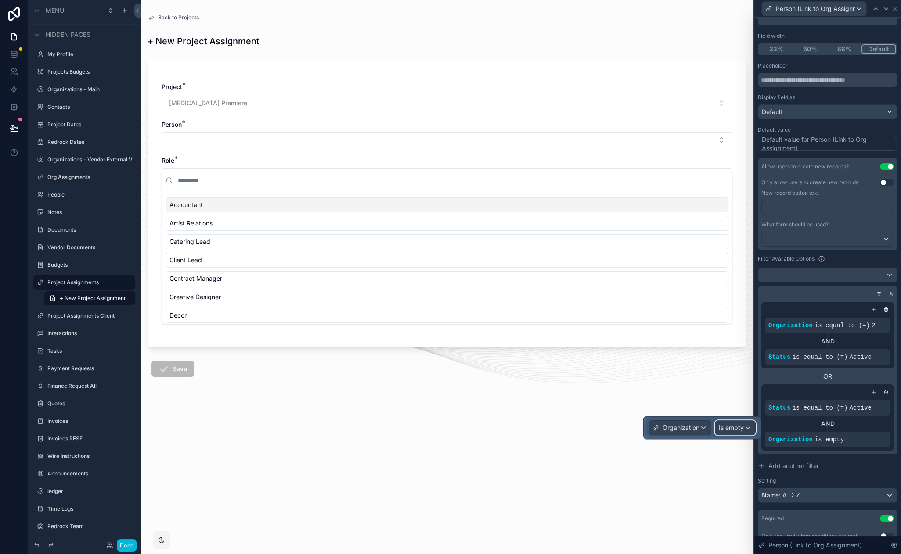
click at [739, 431] on span "Is empty" at bounding box center [730, 428] width 25 height 9
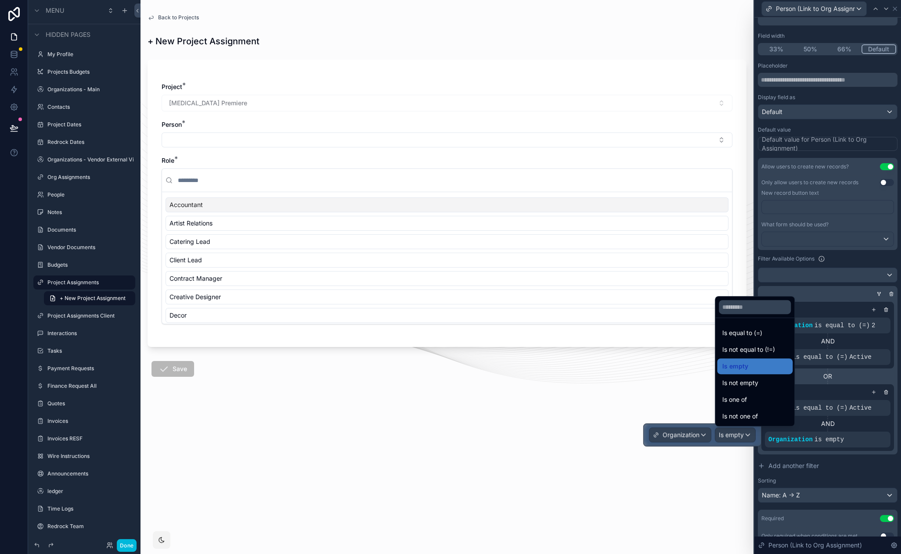
click at [762, 346] on span "Is not equal to (!=)" at bounding box center [748, 350] width 53 height 11
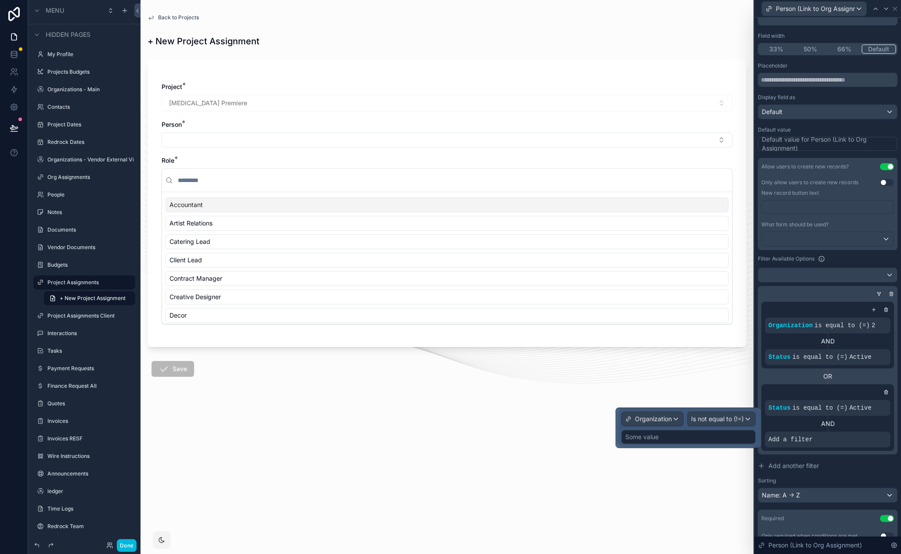
click at [682, 438] on div "Some value" at bounding box center [688, 437] width 134 height 14
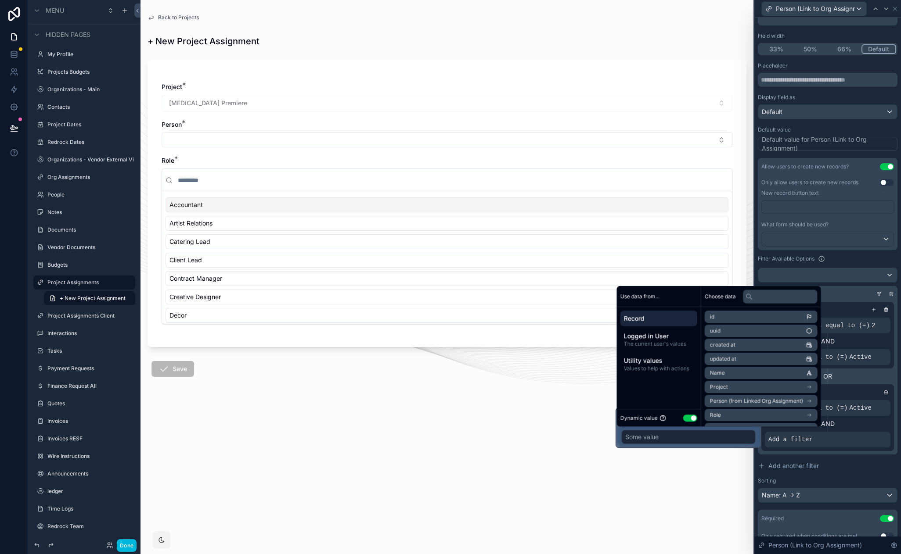
click at [693, 417] on button "Use setting" at bounding box center [690, 418] width 14 height 7
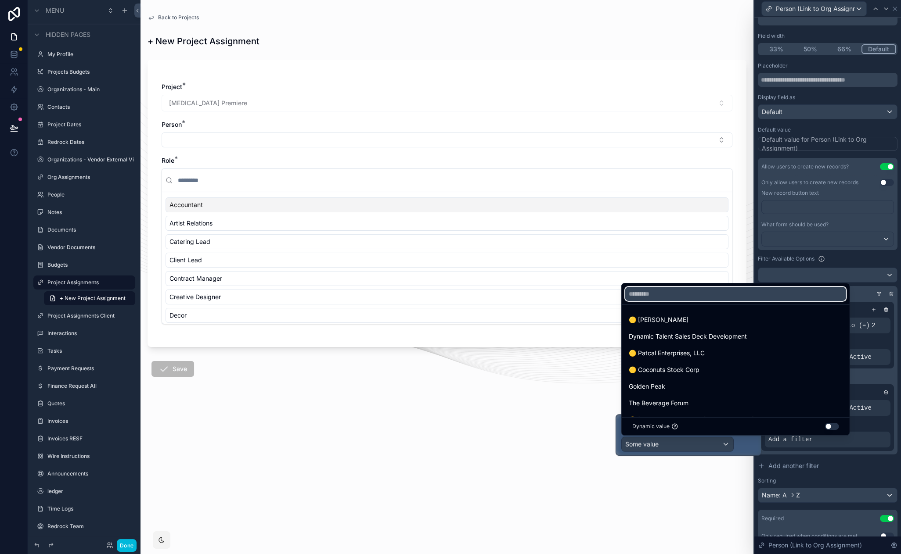
click at [664, 294] on input "text" at bounding box center [735, 294] width 221 height 14
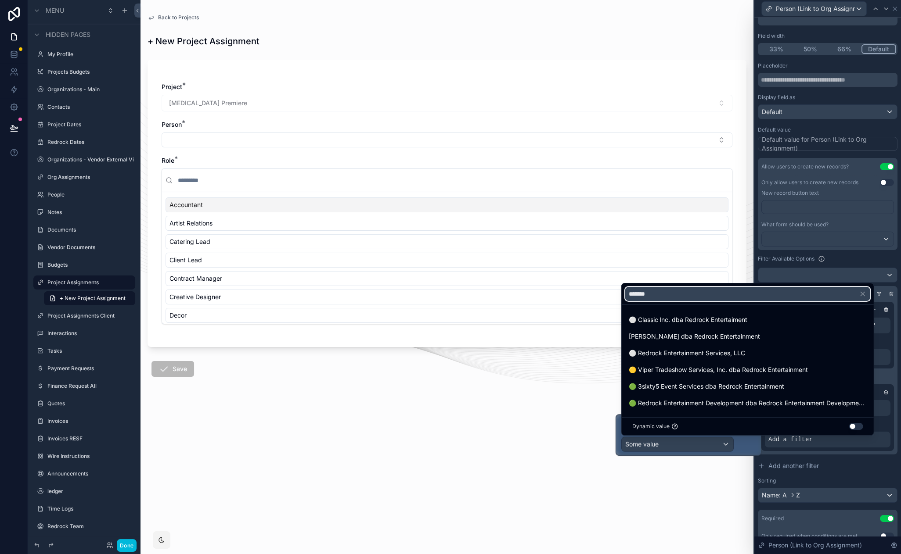
scroll to position [17, 0]
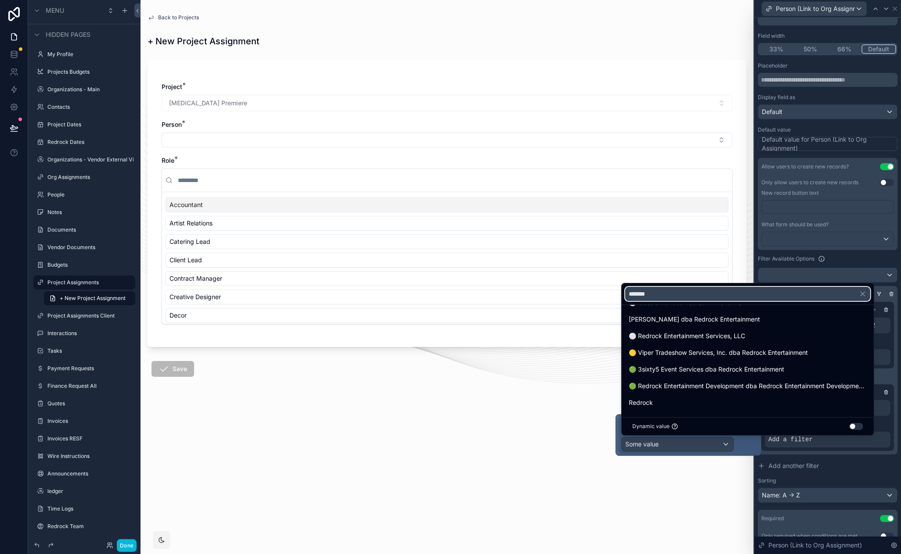
type input "*******"
drag, startPoint x: 661, startPoint y: 400, endPoint x: 743, endPoint y: 459, distance: 101.6
click at [661, 400] on div "Redrock" at bounding box center [747, 403] width 238 height 11
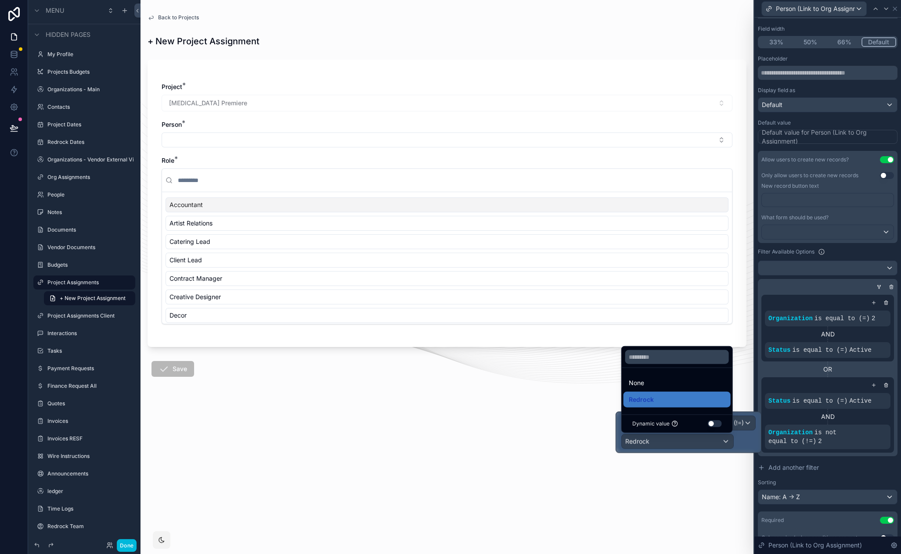
scroll to position [0, 0]
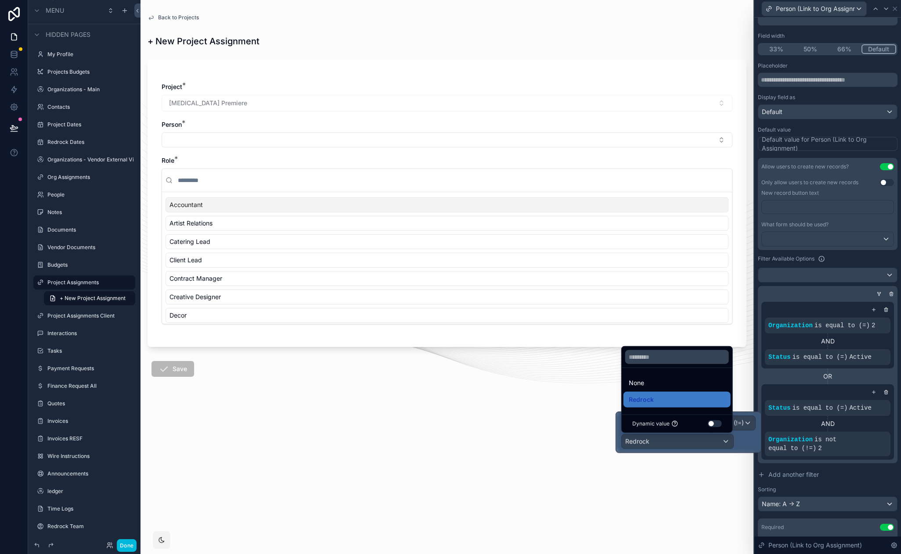
click at [852, 462] on div "Organization is equal to (=) 2 AND Status is equal to (=) Active OR Status is e…" at bounding box center [827, 380] width 140 height 165
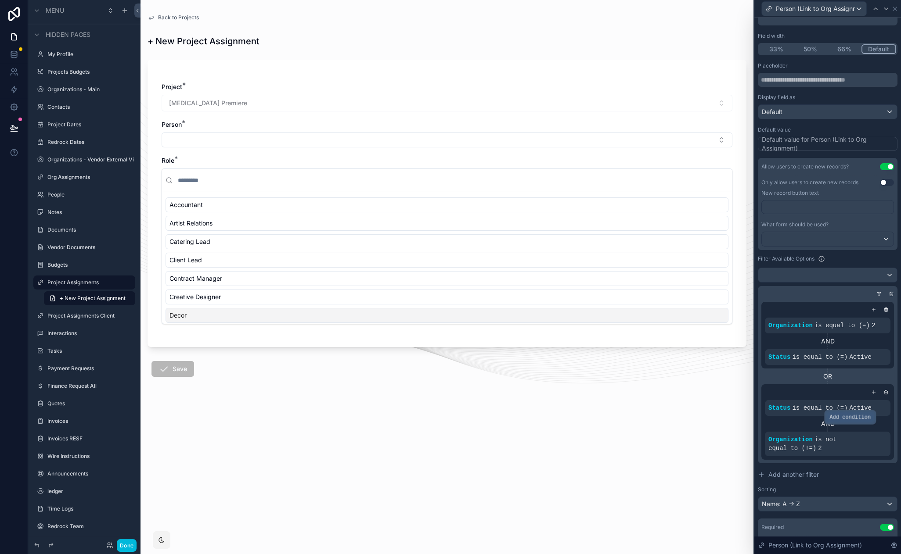
click at [0, 0] on div at bounding box center [0, 0] width 0 height 0
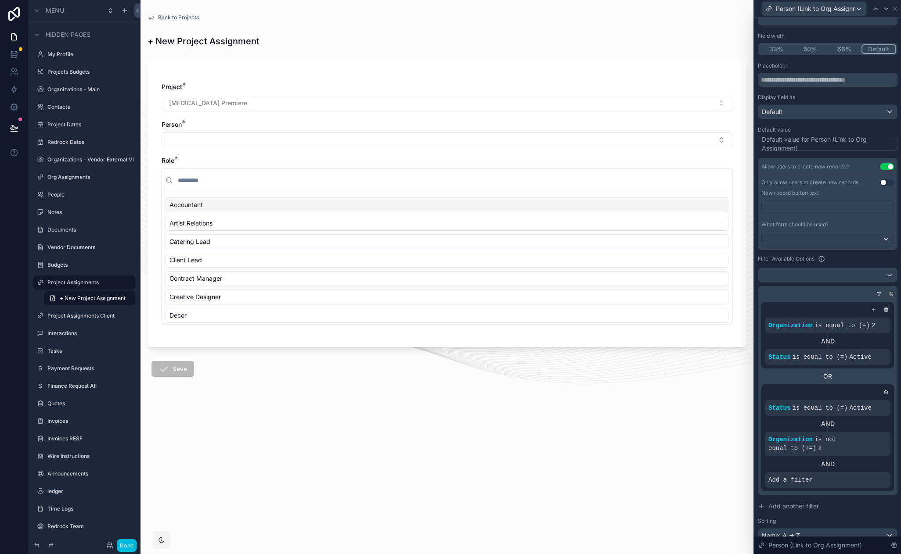
click at [0, 0] on icon at bounding box center [0, 0] width 0 height 0
click at [676, 470] on span "Select a field" at bounding box center [675, 466] width 37 height 7
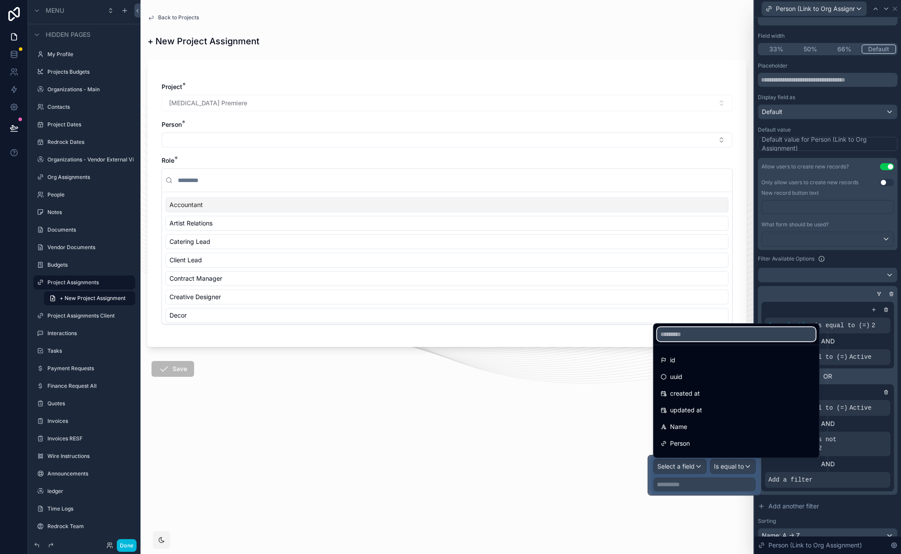
click at [682, 338] on input "text" at bounding box center [736, 334] width 158 height 14
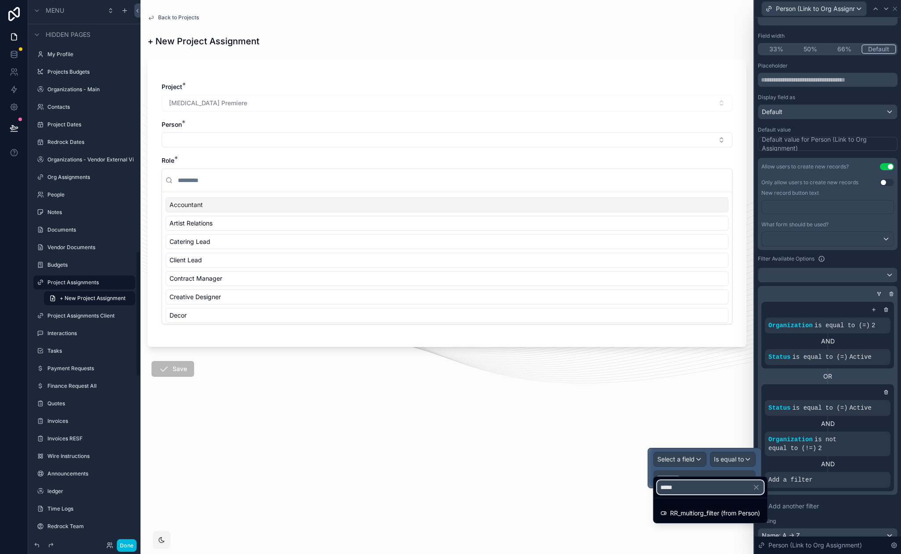
type input "*****"
click at [689, 515] on span "RR_multiorg_filter (from Person)" at bounding box center [715, 513] width 90 height 11
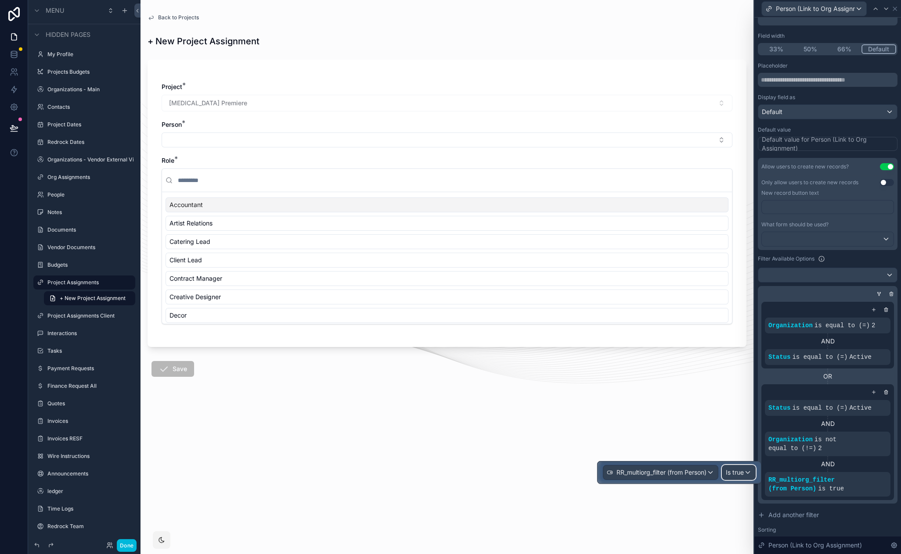
click at [740, 474] on span "Is true" at bounding box center [734, 472] width 18 height 9
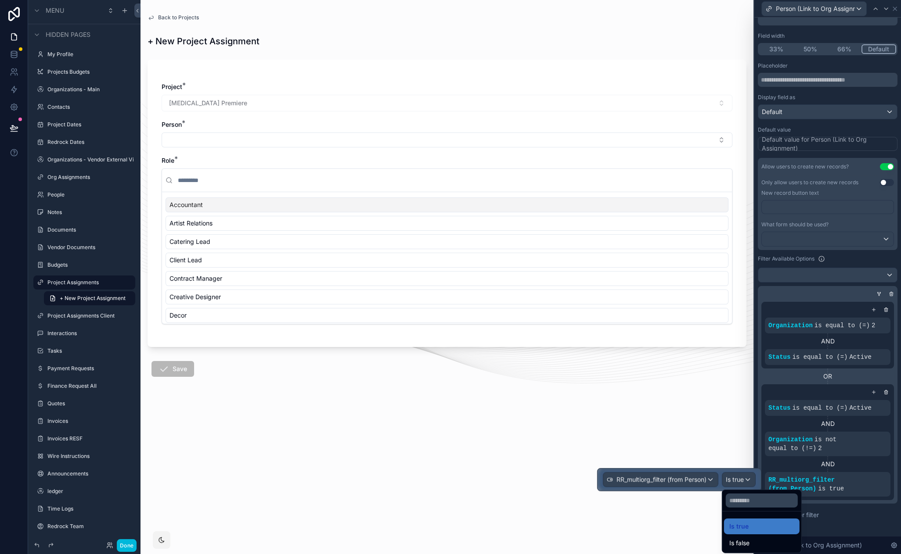
click at [746, 544] on span "Is false" at bounding box center [739, 543] width 20 height 11
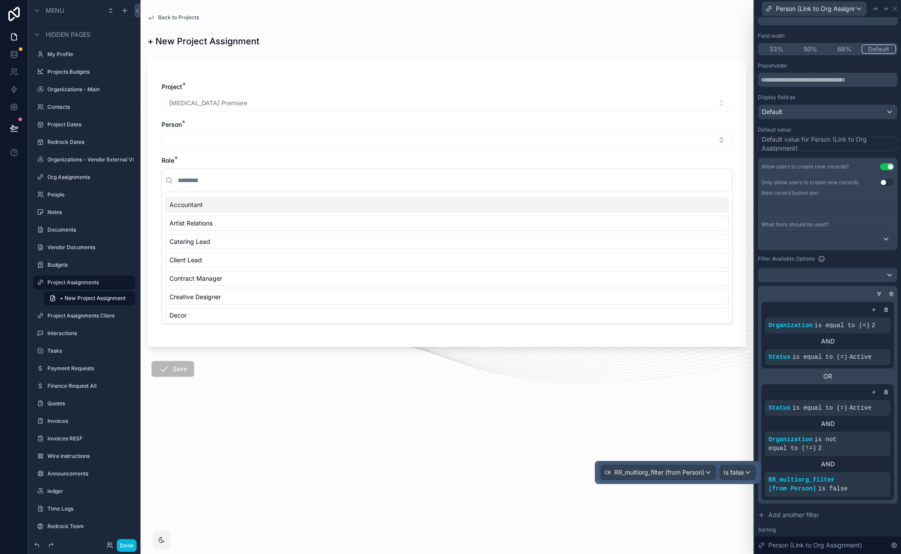
click at [470, 410] on form "Project * Spinal Tap Premiere Person * Role * Accountant Artist Relations Cater…" at bounding box center [446, 243] width 599 height 379
click at [248, 141] on button "Select Button" at bounding box center [447, 140] width 571 height 15
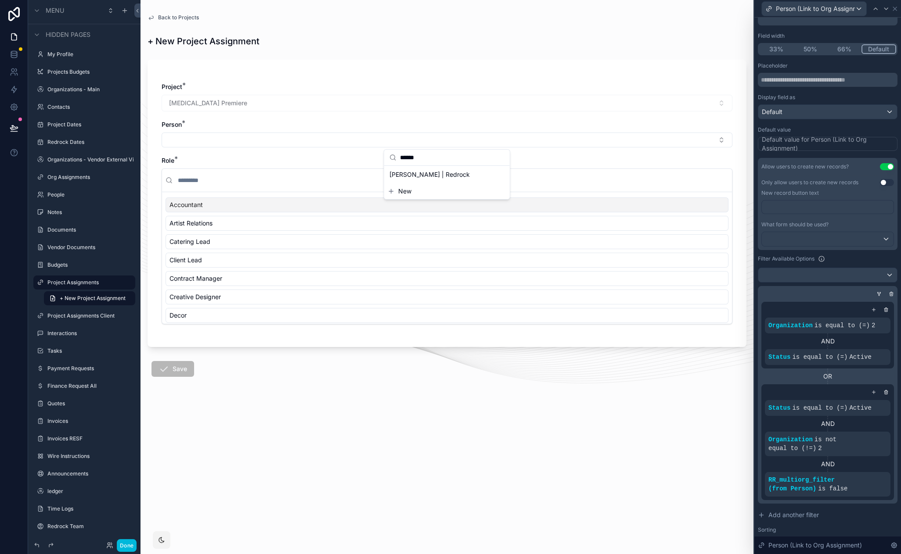
type input "******"
click at [239, 137] on button "Select Button" at bounding box center [447, 140] width 571 height 15
click at [235, 140] on button "Select Button" at bounding box center [447, 140] width 571 height 15
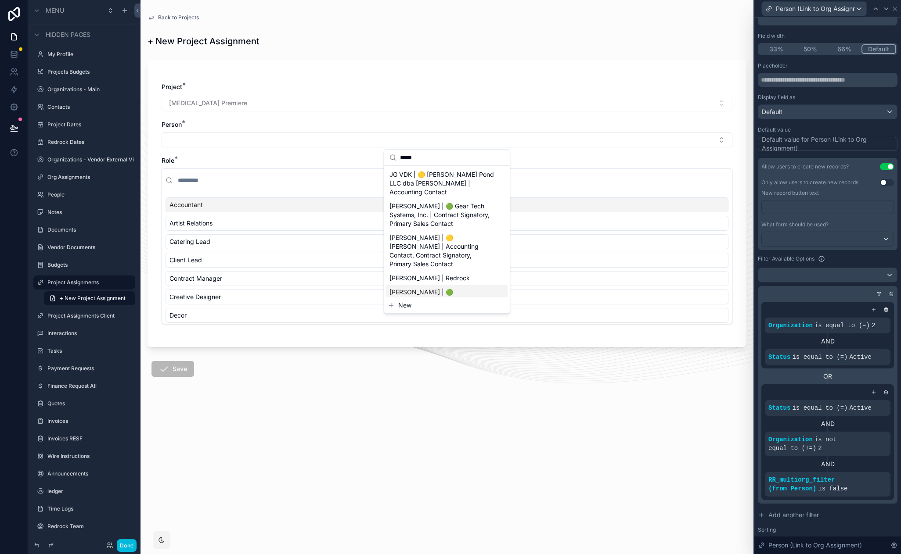
type input "*****"
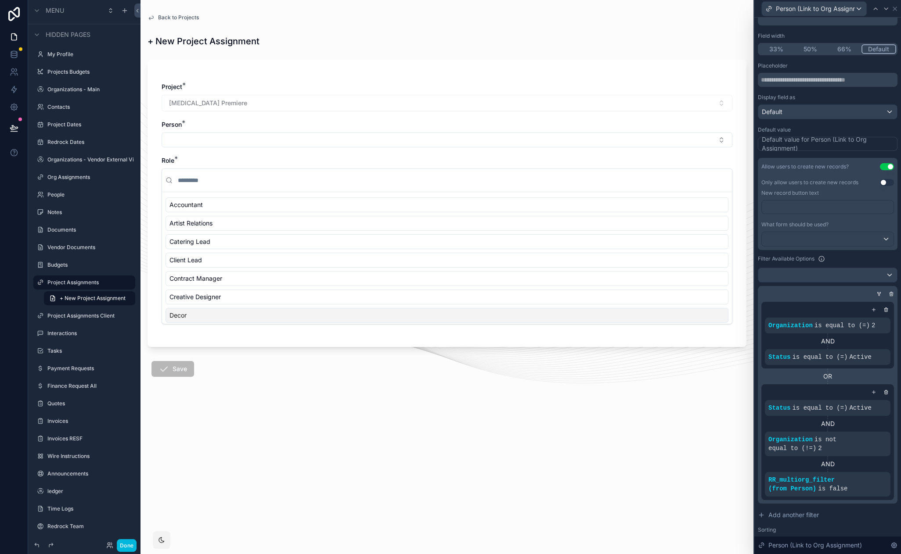
click at [295, 394] on form "Project * Spinal Tap Premiere Person * Role * Accountant Artist Relations Cater…" at bounding box center [446, 243] width 599 height 379
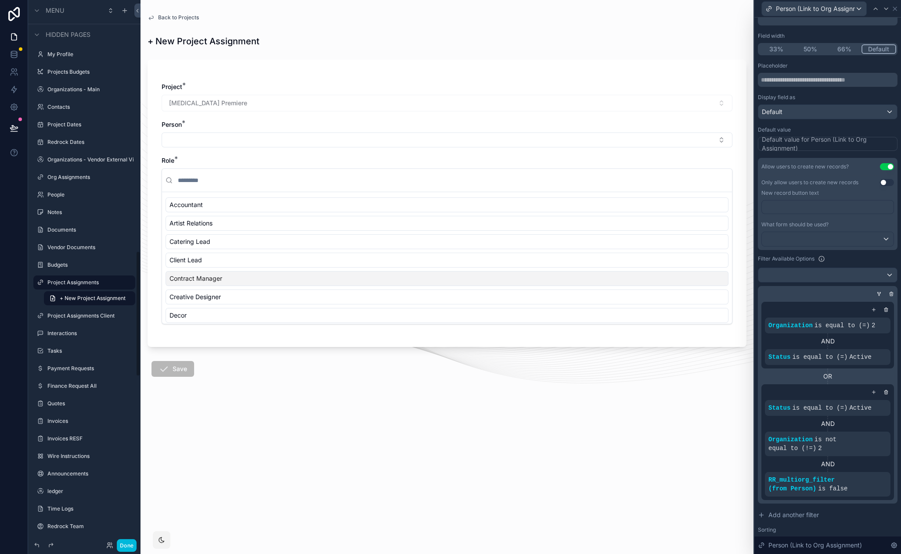
click at [185, 16] on span "Back to Projects" at bounding box center [178, 17] width 41 height 7
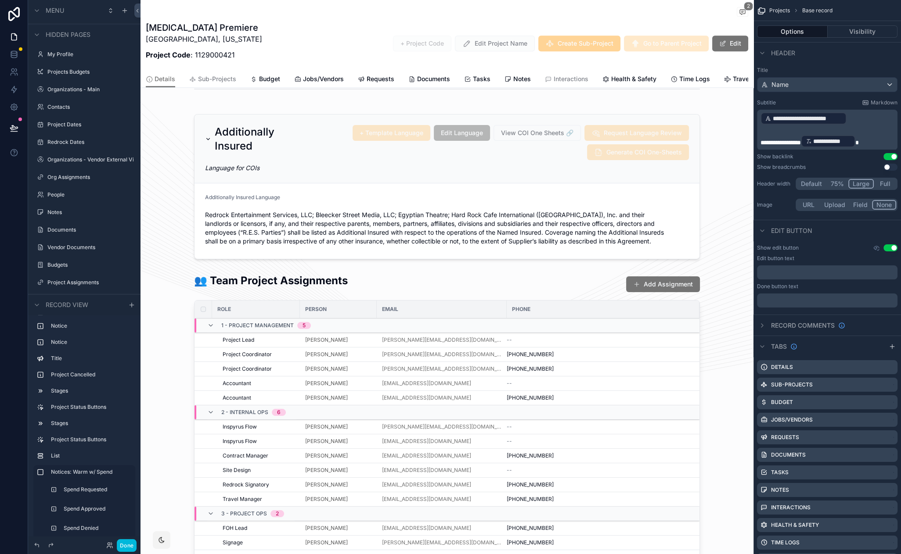
scroll to position [1518, 0]
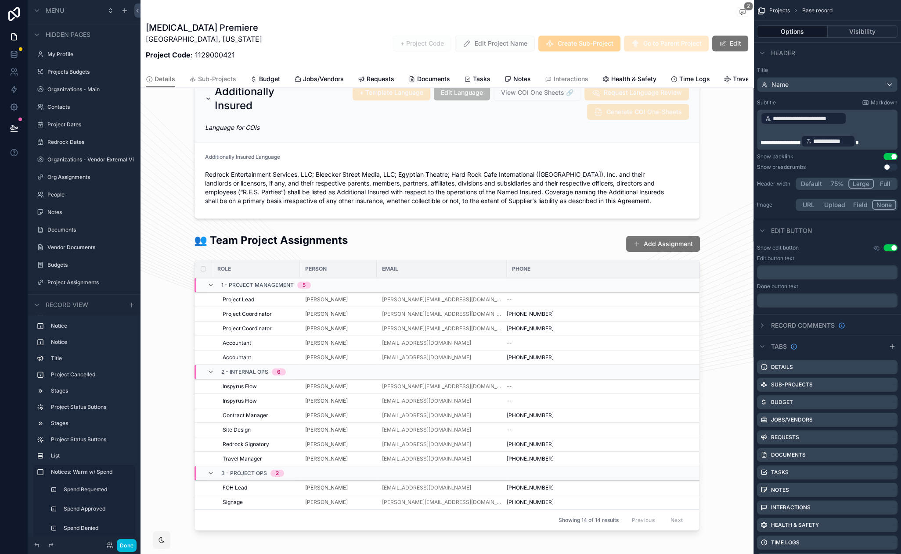
click at [307, 247] on div "scrollable content" at bounding box center [446, 384] width 613 height 309
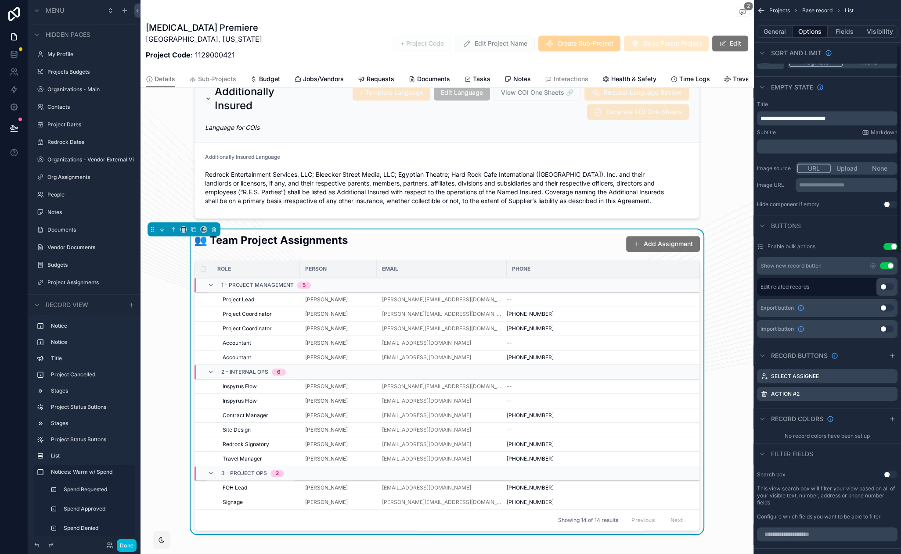
scroll to position [163, 0]
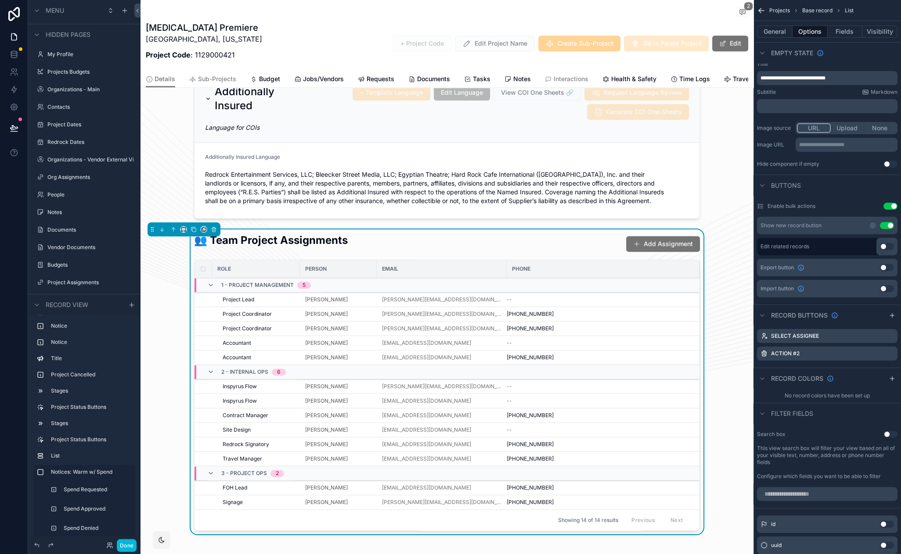
click at [0, 0] on icon "scrollable content" at bounding box center [0, 0] width 0 height 0
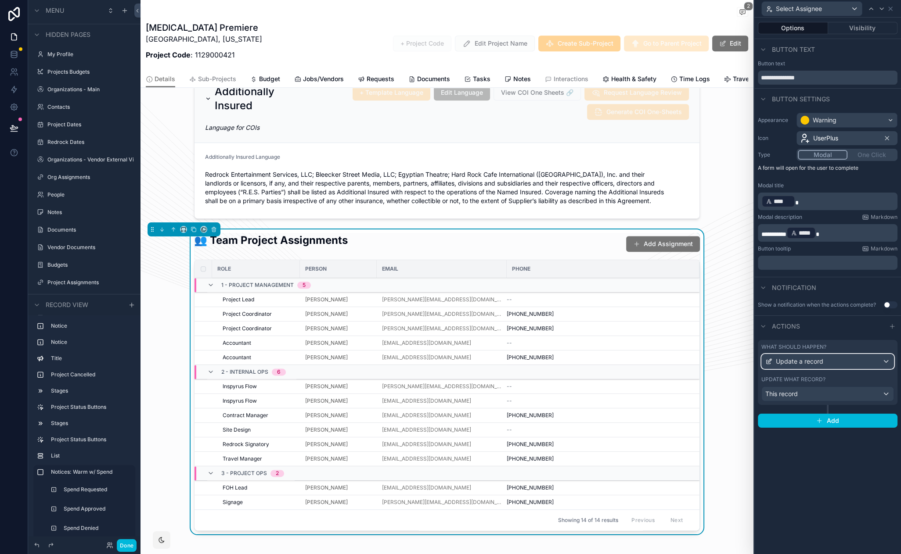
click at [822, 355] on div "Update a record" at bounding box center [827, 362] width 132 height 14
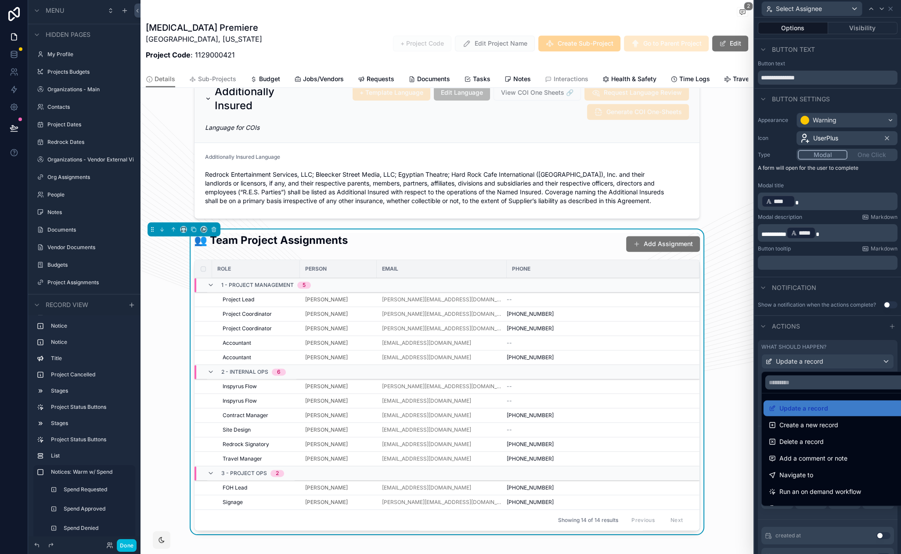
click at [824, 335] on div at bounding box center [827, 277] width 147 height 554
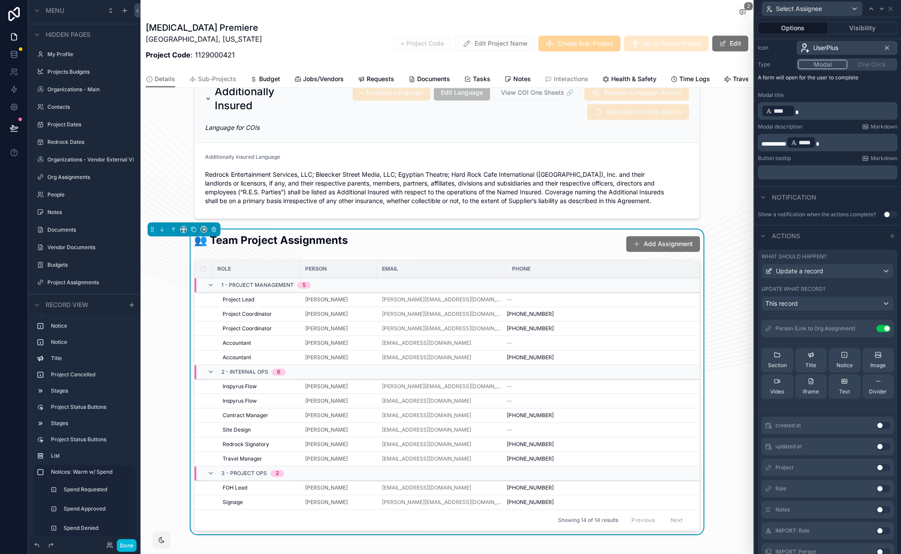
scroll to position [101, 0]
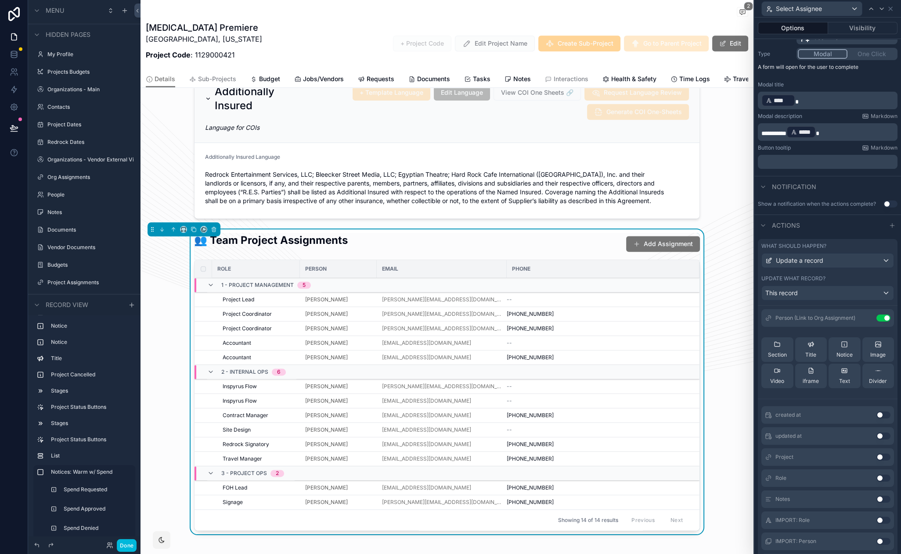
click at [0, 0] on icon at bounding box center [0, 0] width 0 height 0
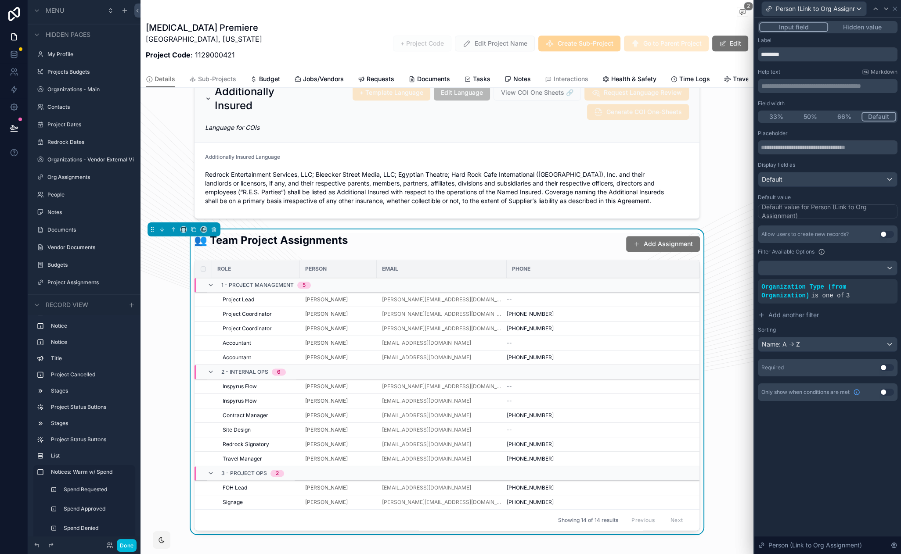
click at [0, 0] on icon at bounding box center [0, 0] width 0 height 0
click at [793, 460] on div "**********" at bounding box center [827, 286] width 147 height 537
click at [129, 545] on button "Done" at bounding box center [127, 545] width 20 height 13
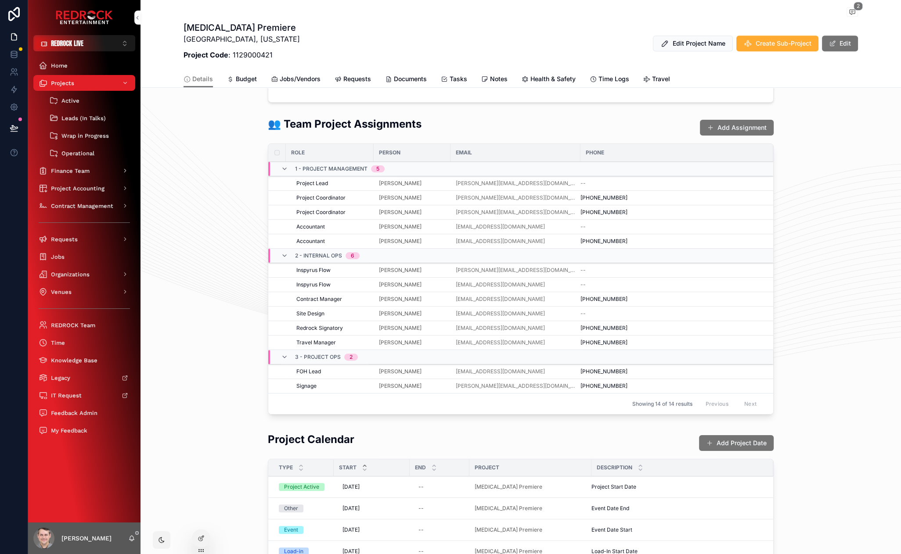
scroll to position [664, 0]
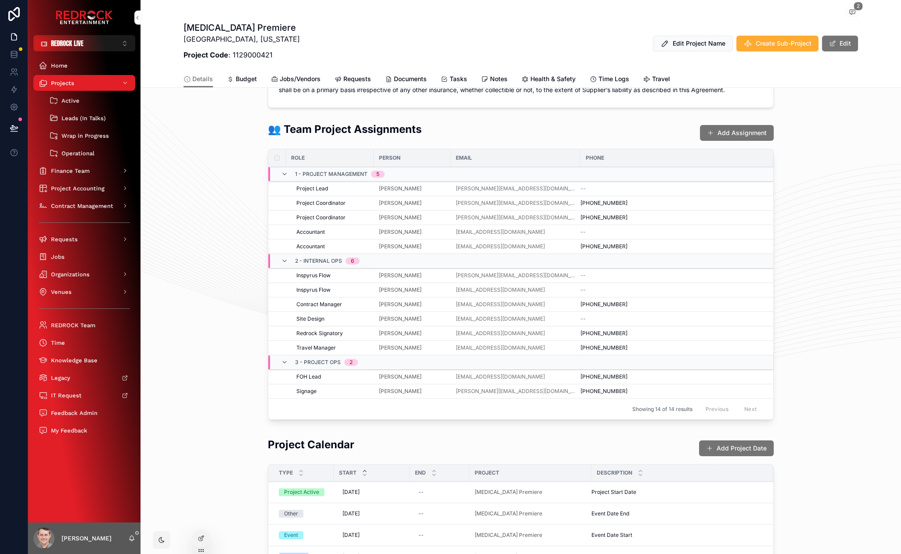
click at [0, 0] on span "Select Assignee" at bounding box center [0, 0] width 0 height 0
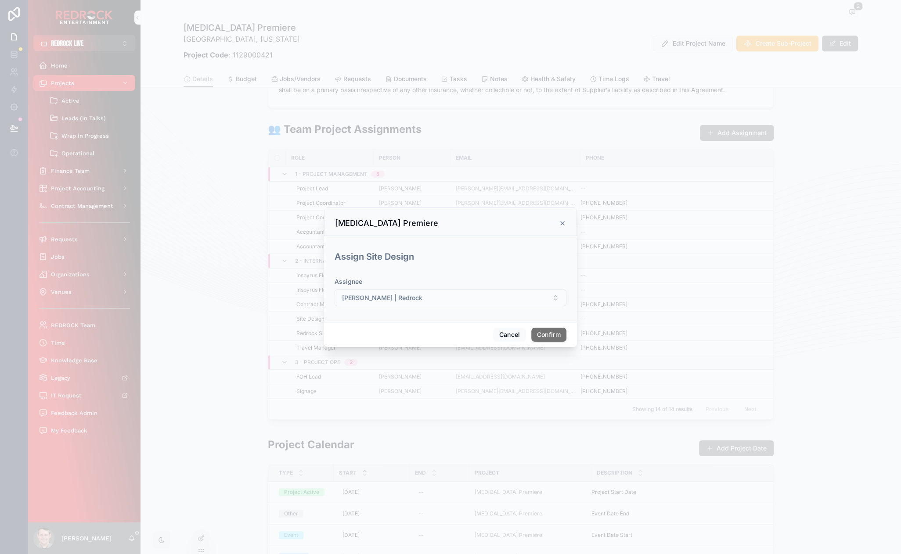
click at [460, 298] on button "Makenzie Murphy | Redrock" at bounding box center [450, 298] width 232 height 17
type input "******"
click at [510, 232] on div "[MEDICAL_DATA] Premiere" at bounding box center [450, 221] width 253 height 29
click at [562, 224] on icon at bounding box center [562, 223] width 7 height 7
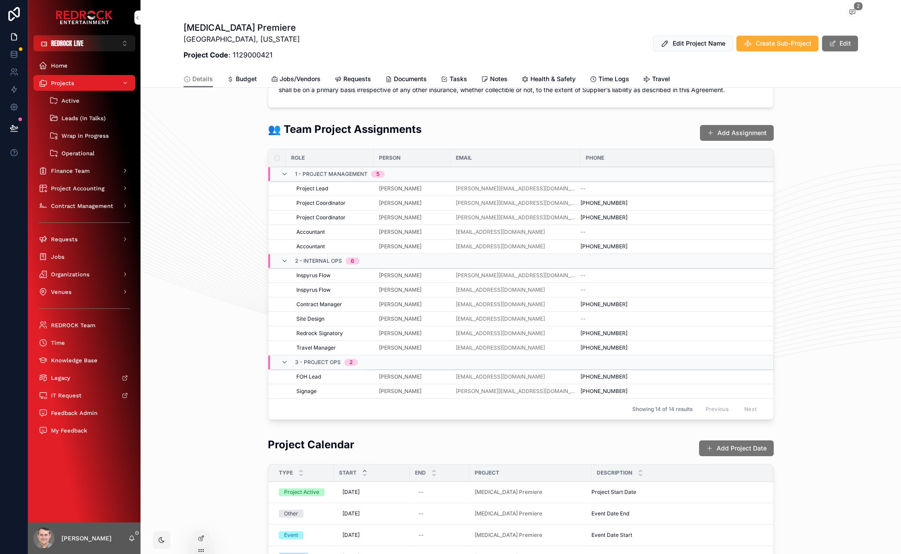
click at [176, 159] on div "👥 Team Project Assignments Add Assignment Role Person Email Phone 1 - Project M…" at bounding box center [520, 272] width 760 height 309
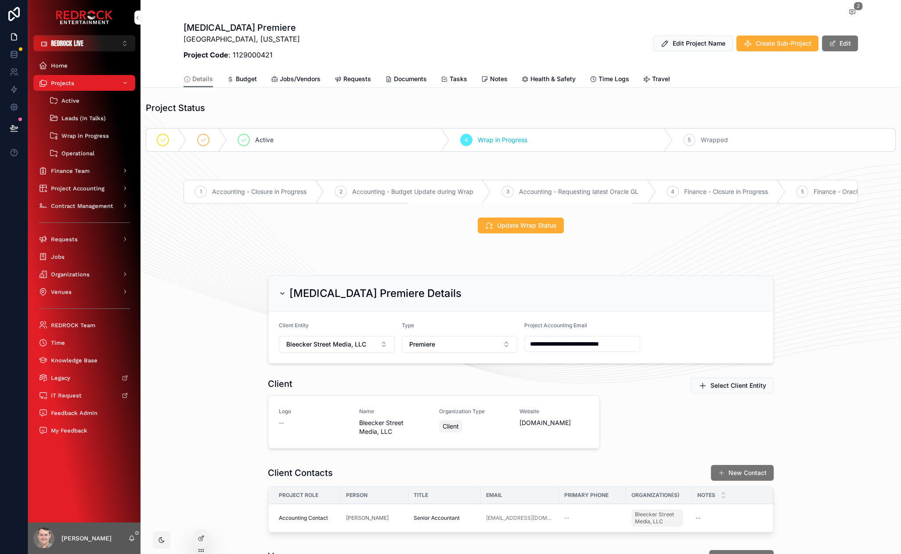
drag, startPoint x: 212, startPoint y: 270, endPoint x: 166, endPoint y: 235, distance: 57.6
click at [10, 127] on icon at bounding box center [14, 128] width 9 height 9
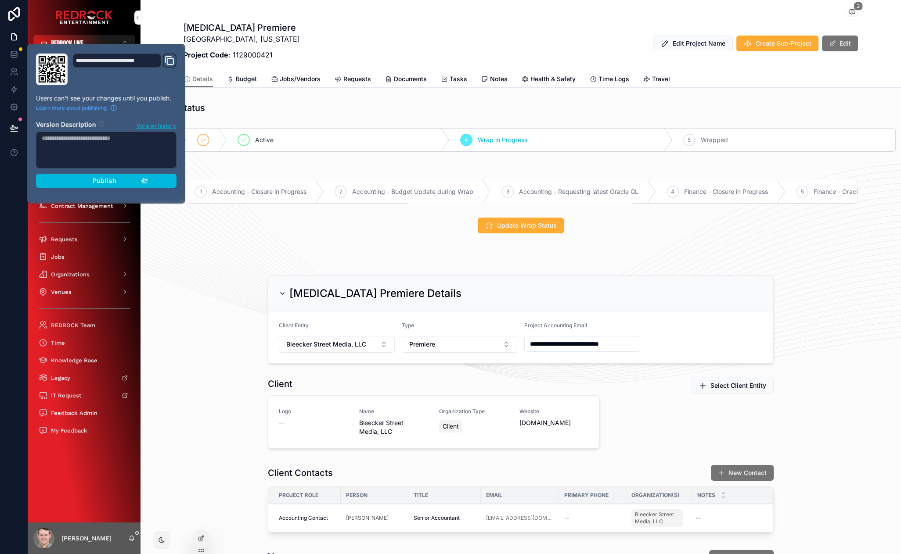
click at [136, 179] on div "Publish" at bounding box center [106, 181] width 83 height 8
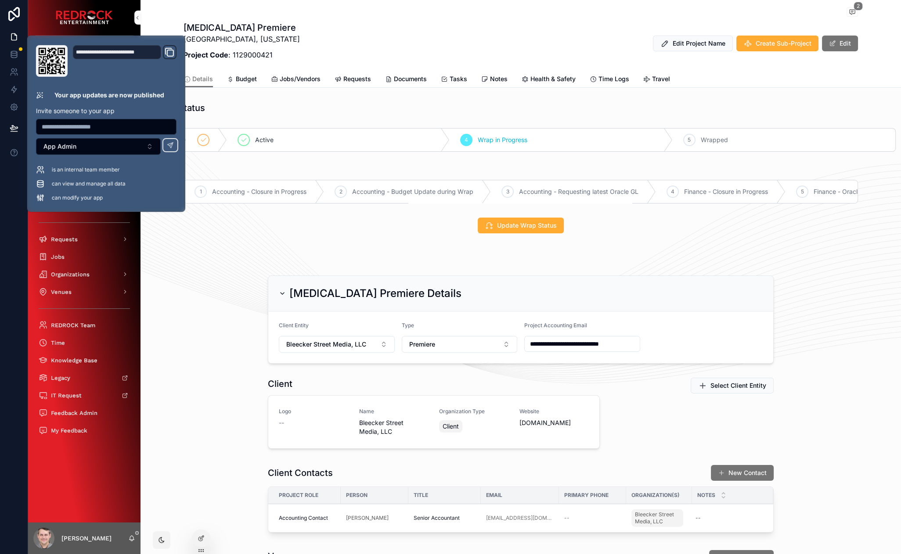
click at [200, 279] on div "**********" at bounding box center [520, 319] width 760 height 95
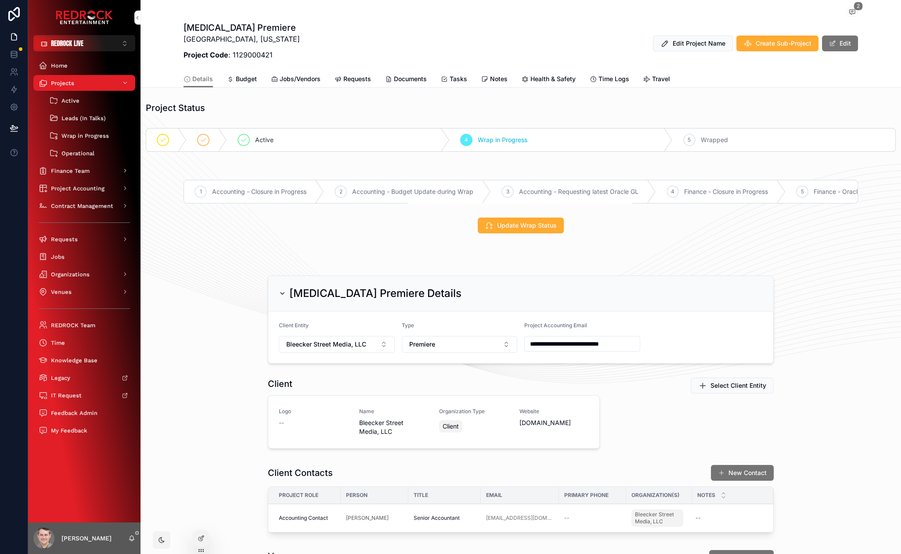
click at [154, 537] on div "scrollable content" at bounding box center [162, 540] width 18 height 18
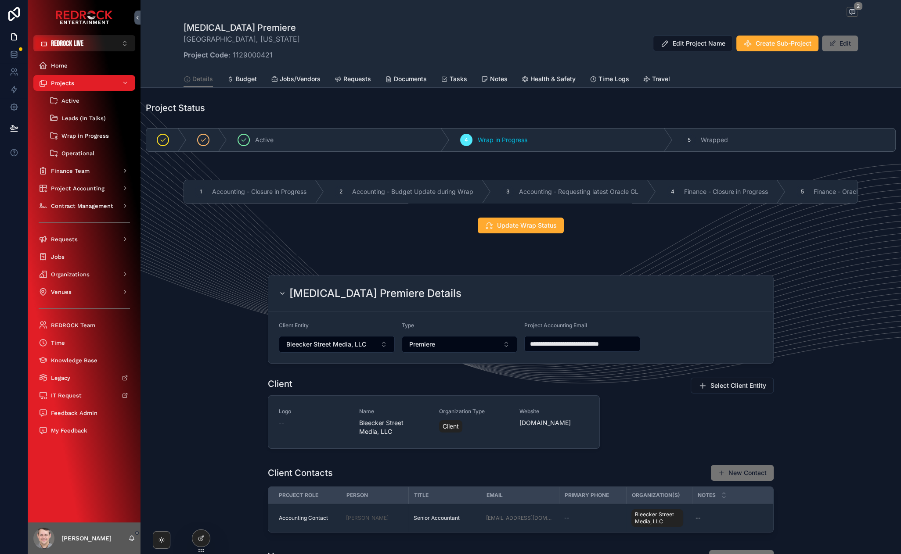
scroll to position [115, 0]
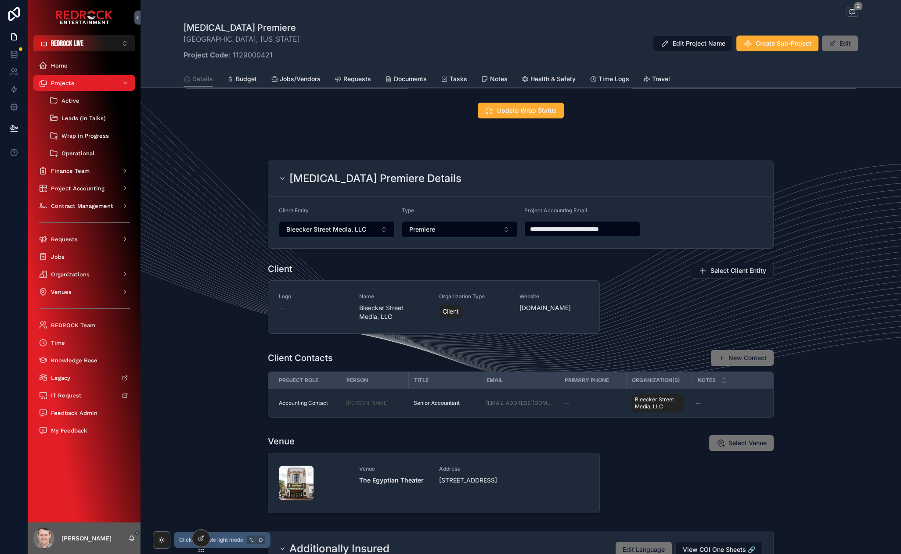
click at [158, 541] on icon "scrollable content" at bounding box center [161, 540] width 7 height 7
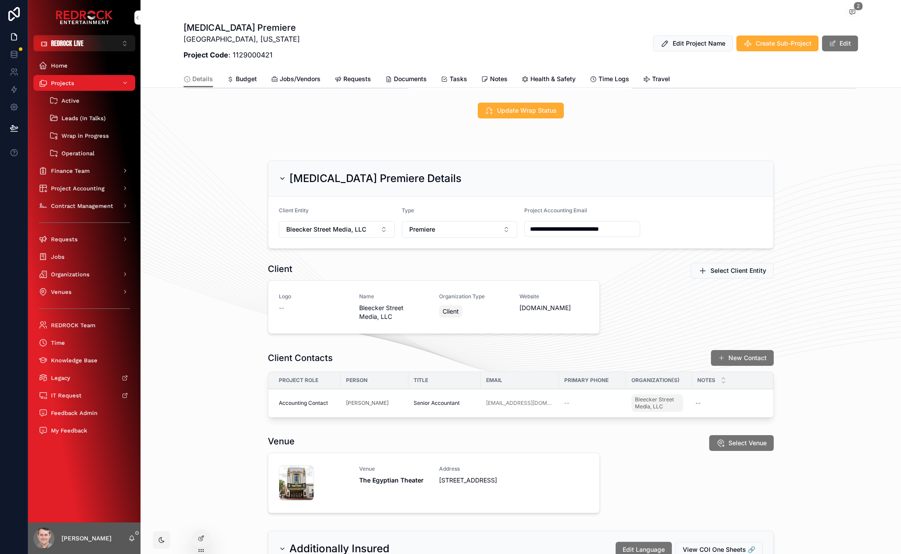
click at [184, 208] on div "**********" at bounding box center [520, 204] width 760 height 95
drag, startPoint x: 225, startPoint y: 248, endPoint x: 206, endPoint y: 213, distance: 40.1
drag, startPoint x: 187, startPoint y: 145, endPoint x: 168, endPoint y: 119, distance: 32.2
drag, startPoint x: 203, startPoint y: 216, endPoint x: 188, endPoint y: 177, distance: 42.1
click at [77, 255] on div "Jobs" at bounding box center [84, 257] width 91 height 14
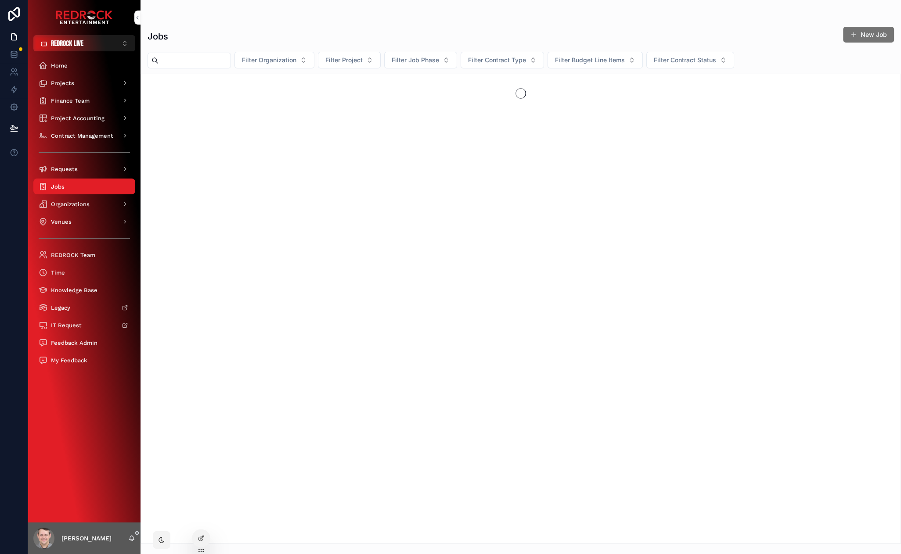
click at [176, 60] on input "scrollable content" at bounding box center [194, 60] width 72 height 12
type input "*****"
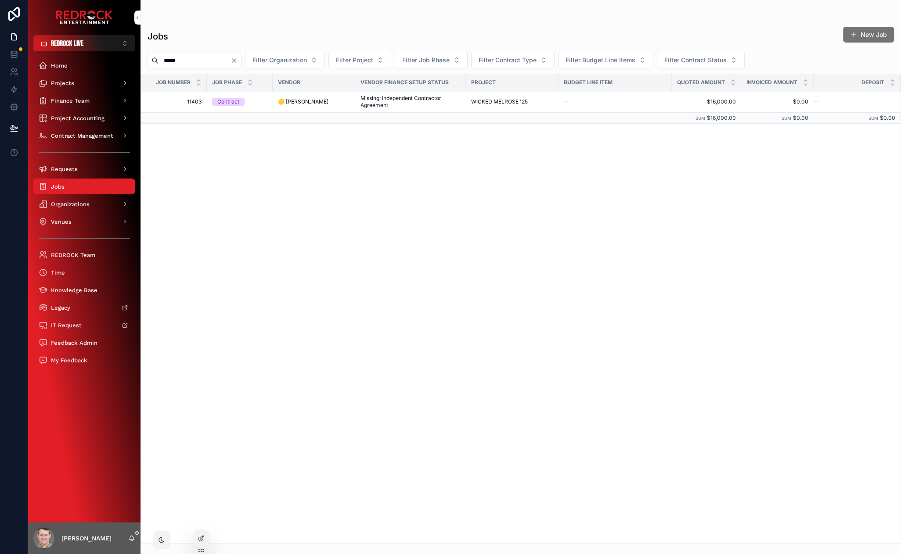
click at [196, 104] on span "11403" at bounding box center [176, 101] width 50 height 7
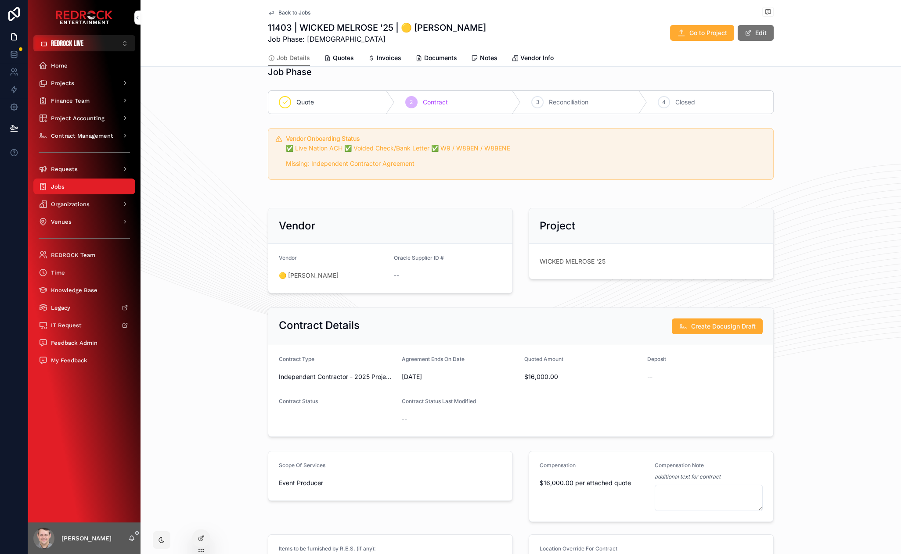
scroll to position [213, 0]
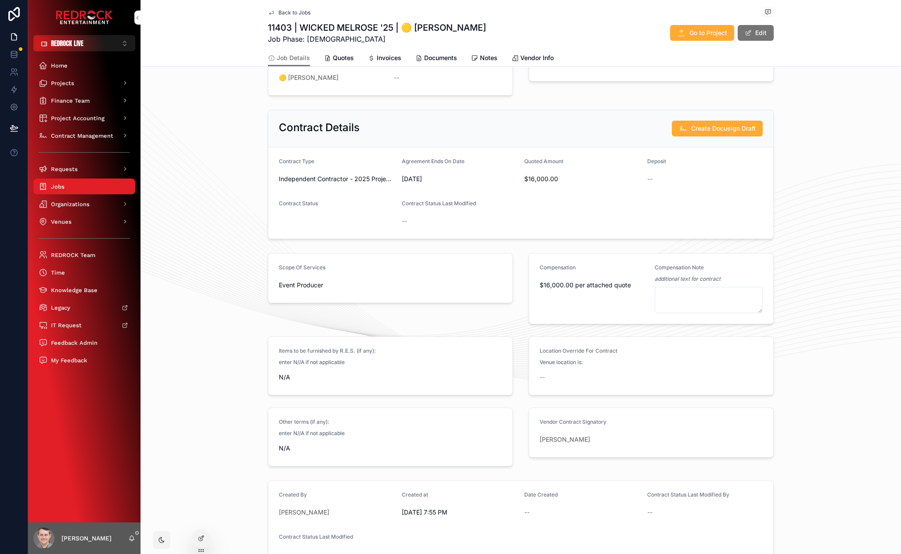
drag, startPoint x: 223, startPoint y: 211, endPoint x: 200, endPoint y: 166, distance: 50.2
drag, startPoint x: 188, startPoint y: 217, endPoint x: 199, endPoint y: 233, distance: 19.0
click at [189, 219] on div "Contract Details Create Docusign Draft Contract Type Independent Contractor - 2…" at bounding box center [520, 174] width 760 height 136
click at [201, 88] on div "Vendor Vendor 🟡 Jennifer S Webster Oracle Supplier ID # -- Project WICKED MELRO…" at bounding box center [520, 53] width 760 height 93
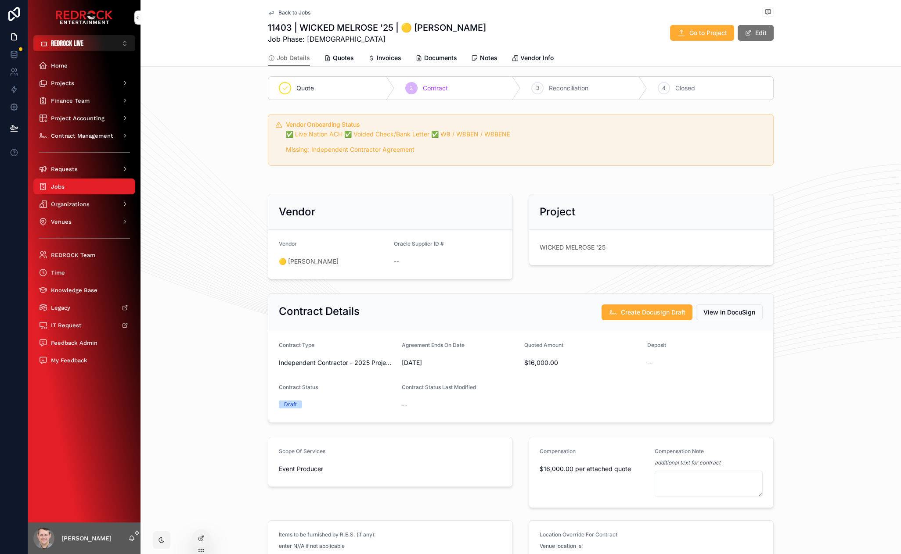
scroll to position [0, 0]
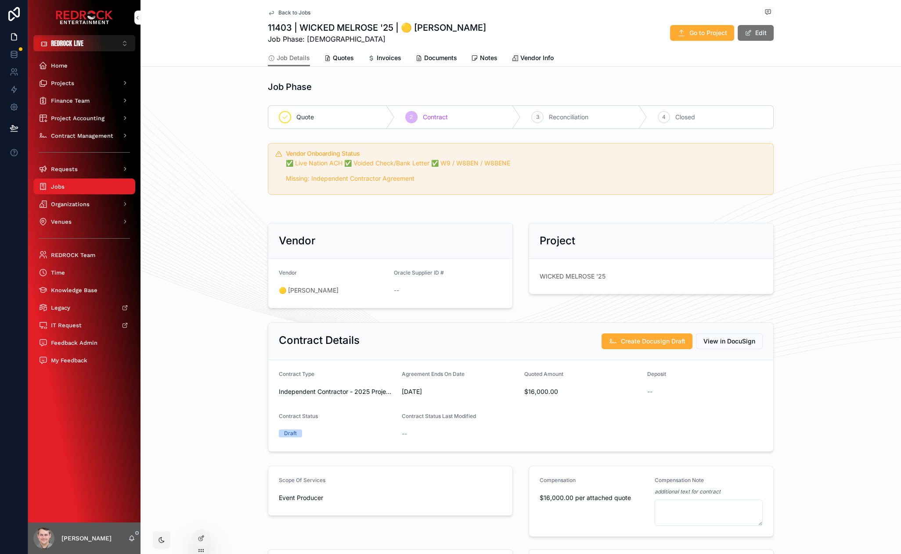
drag, startPoint x: 211, startPoint y: 221, endPoint x: 179, endPoint y: 184, distance: 48.6
drag, startPoint x: 235, startPoint y: 265, endPoint x: 215, endPoint y: 217, distance: 52.2
drag, startPoint x: 236, startPoint y: 298, endPoint x: 227, endPoint y: 228, distance: 70.8
click at [225, 226] on div "Vendor Vendor 🟡 Jennifer S Webster Oracle Supplier ID # -- Project WICKED MELRO…" at bounding box center [520, 265] width 760 height 93
click at [188, 145] on div "Vendor Onboarding Status ✅ Live Nation ACH ✅ Voided Check/Bank Letter ✅ W9 / W8…" at bounding box center [520, 169] width 760 height 59
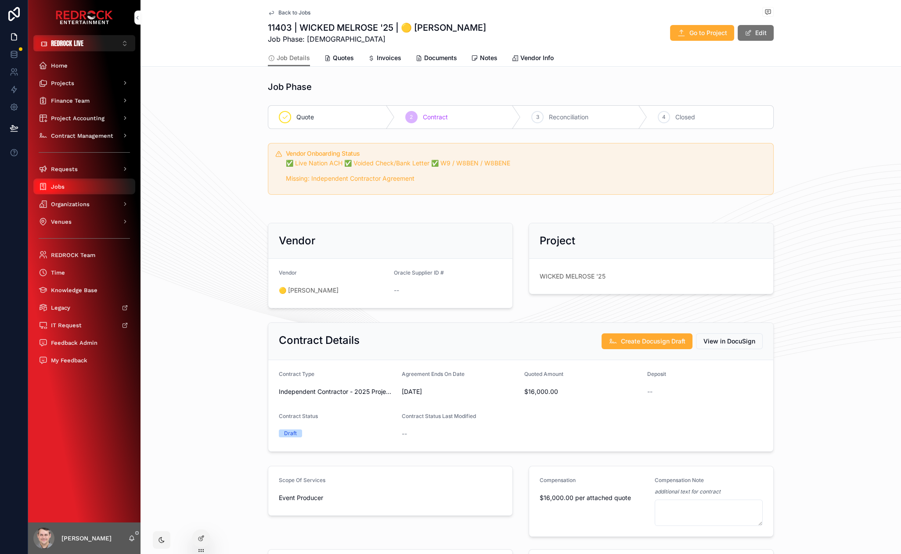
click at [78, 187] on div "Jobs" at bounding box center [84, 186] width 91 height 14
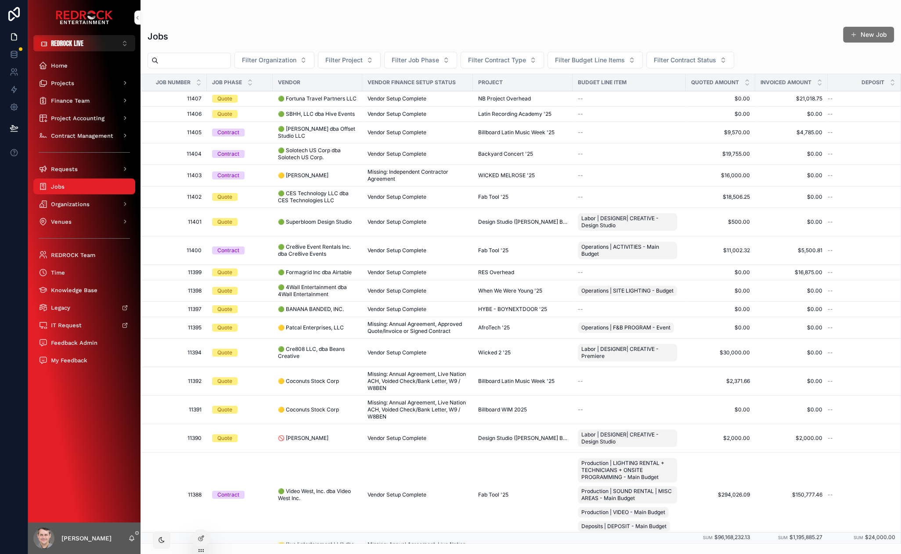
drag, startPoint x: 588, startPoint y: 35, endPoint x: 492, endPoint y: 36, distance: 96.1
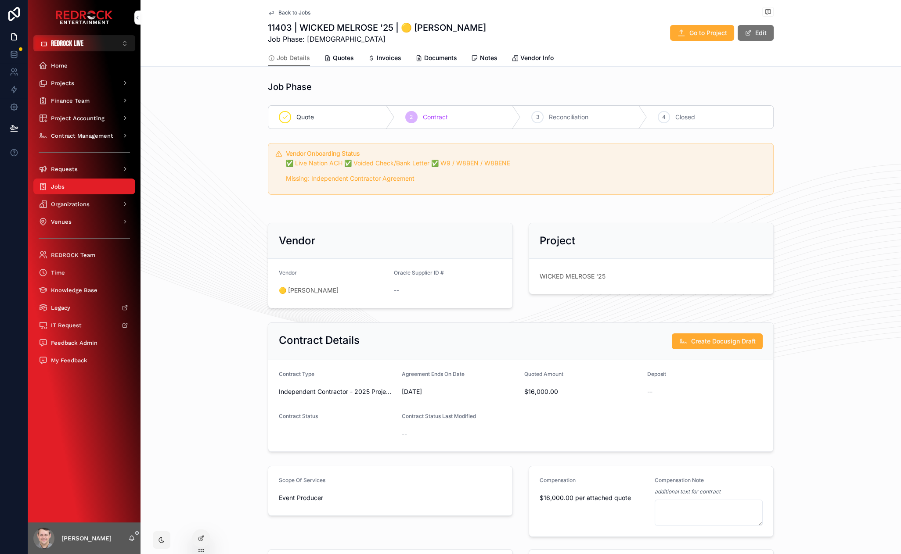
drag, startPoint x: 214, startPoint y: 317, endPoint x: 212, endPoint y: 190, distance: 127.3
drag, startPoint x: 233, startPoint y: 295, endPoint x: 212, endPoint y: 237, distance: 61.2
drag, startPoint x: 212, startPoint y: 237, endPoint x: 200, endPoint y: 221, distance: 20.4
drag, startPoint x: 233, startPoint y: 221, endPoint x: 212, endPoint y: 197, distance: 32.3
click at [196, 184] on div "Vendor Onboarding Status ✅ Live Nation ACH ✅ Voided Check/Bank Letter ✅ W9 / W8…" at bounding box center [520, 169] width 760 height 59
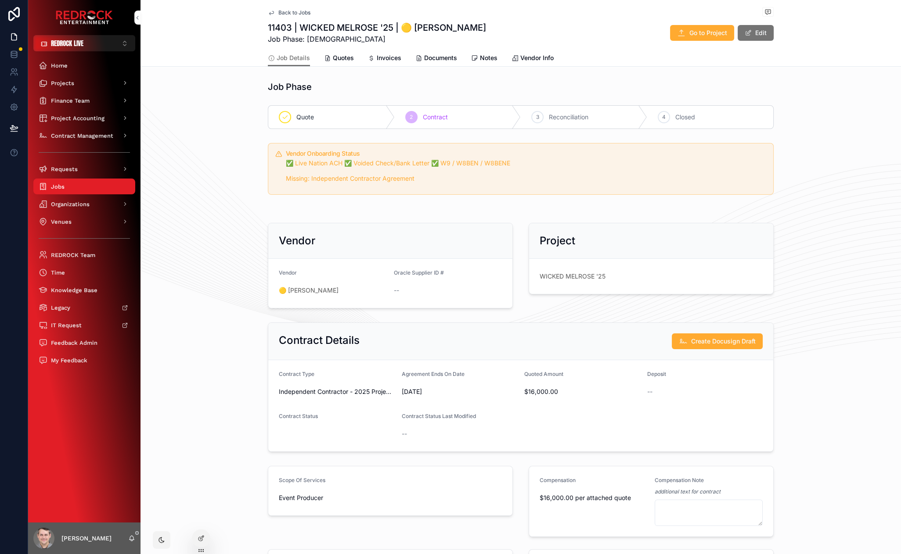
drag, startPoint x: 191, startPoint y: 364, endPoint x: 207, endPoint y: 246, distance: 118.7
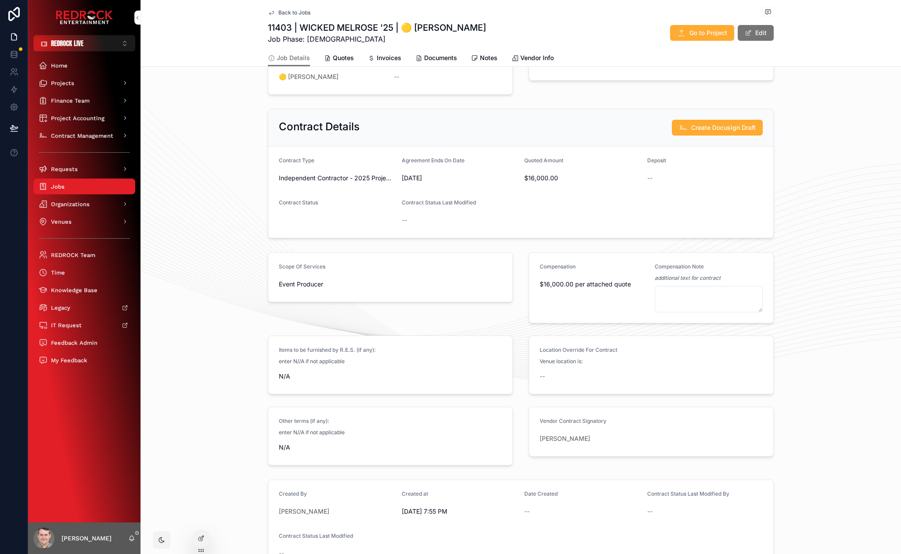
scroll to position [290, 0]
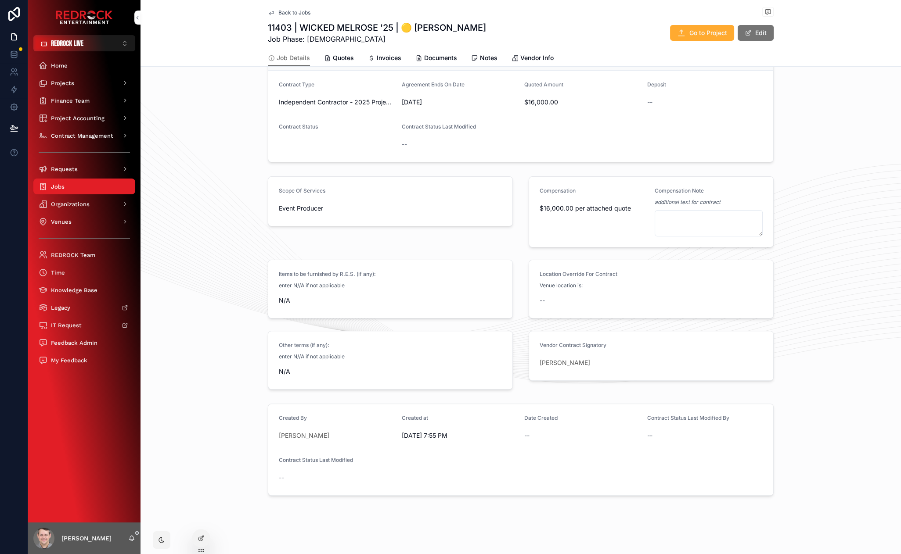
drag, startPoint x: 204, startPoint y: 193, endPoint x: 198, endPoint y: 184, distance: 10.8
click at [129, 542] on icon "scrollable content" at bounding box center [131, 538] width 7 height 7
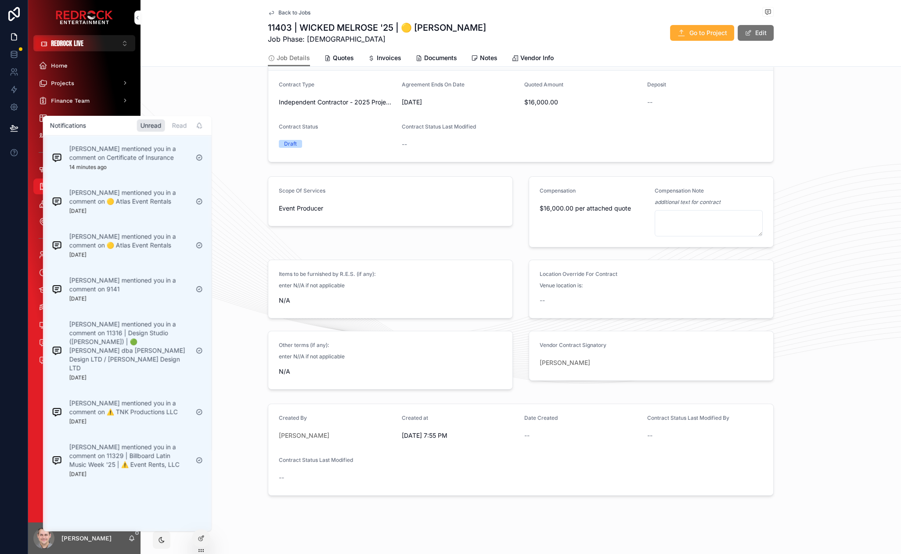
click at [137, 161] on p "Jenny McPhee mentioned you in a comment on Certificate of Insurance" at bounding box center [128, 153] width 119 height 18
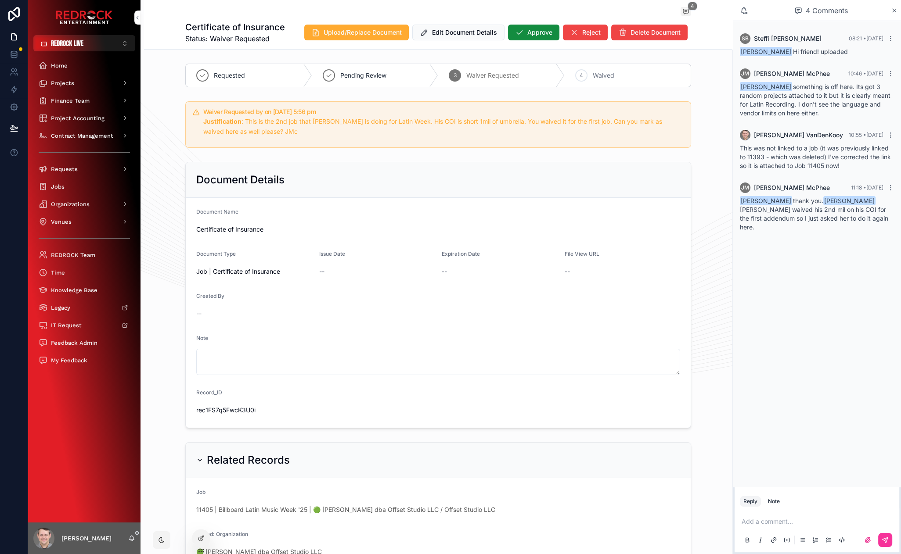
drag, startPoint x: 302, startPoint y: 151, endPoint x: 249, endPoint y: 150, distance: 53.1
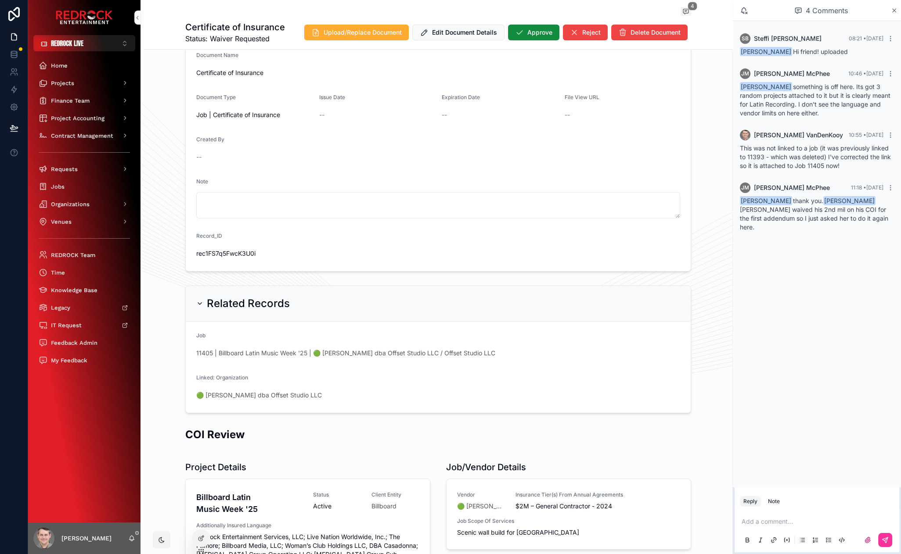
click at [265, 395] on span "🟢 [PERSON_NAME] dba Offset Studio LLC" at bounding box center [259, 395] width 126 height 9
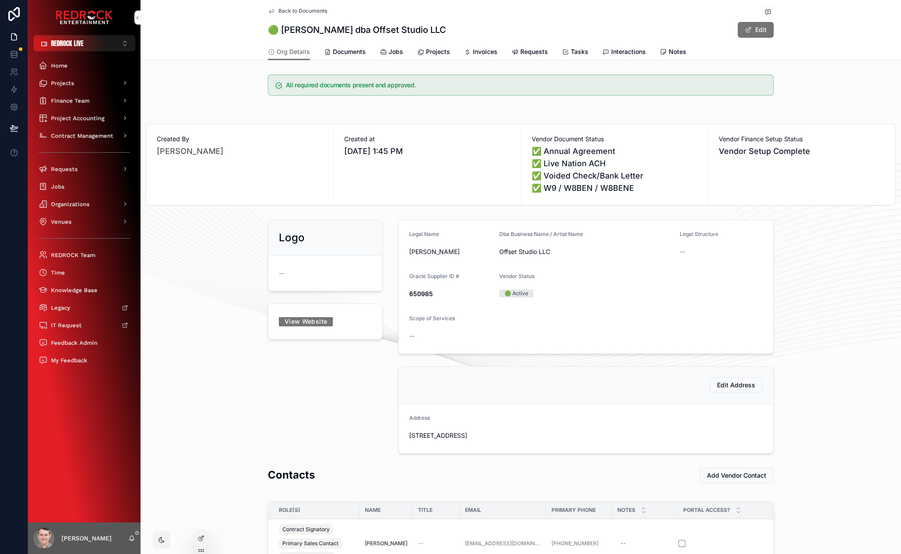
drag, startPoint x: 261, startPoint y: 154, endPoint x: 222, endPoint y: 130, distance: 45.8
click at [190, 317] on div "Logo -- View Website Legal Name John Copjec Dba Business Name / Artist Name Off…" at bounding box center [520, 336] width 760 height 241
click at [14, 111] on link at bounding box center [14, 107] width 28 height 18
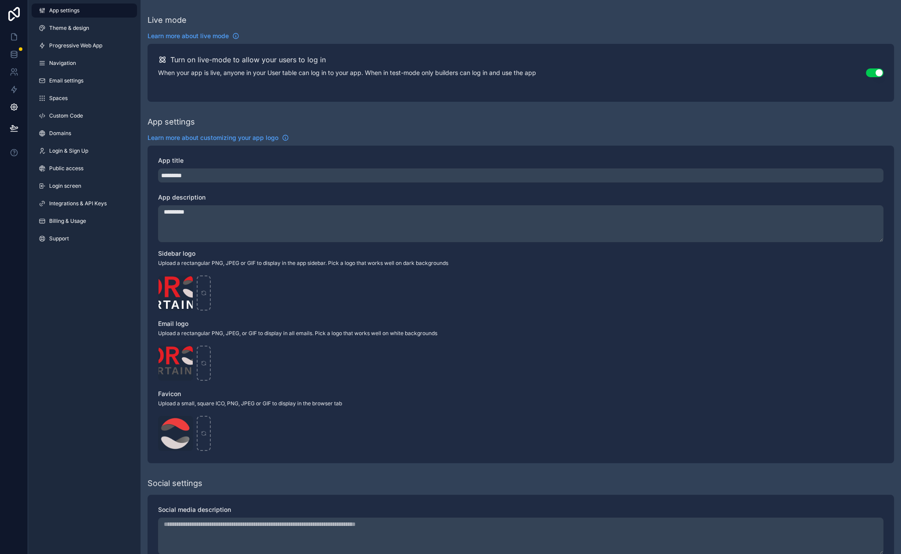
click at [73, 118] on span "Custom Code" at bounding box center [66, 115] width 34 height 7
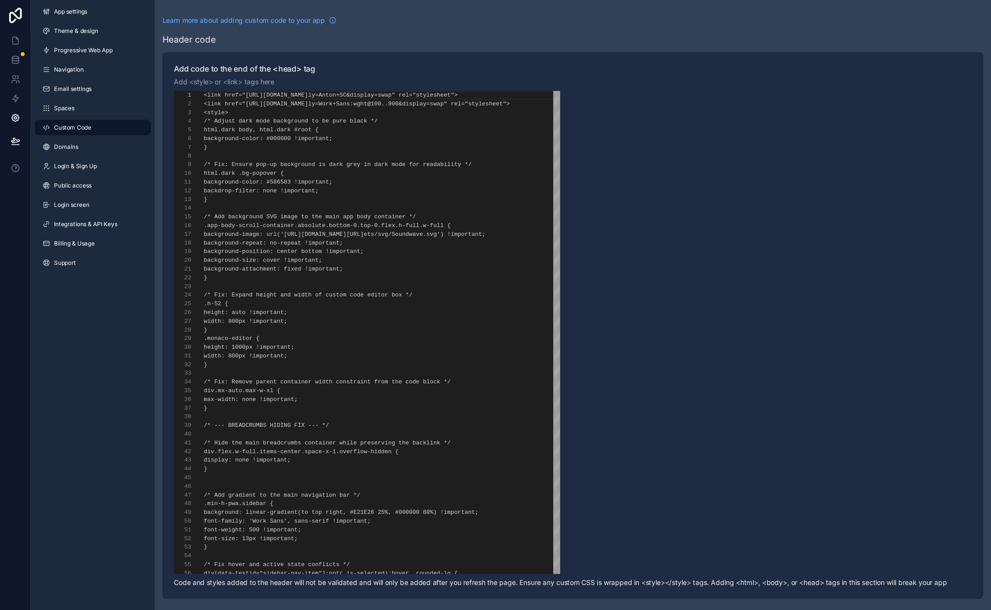
scroll to position [79, 0]
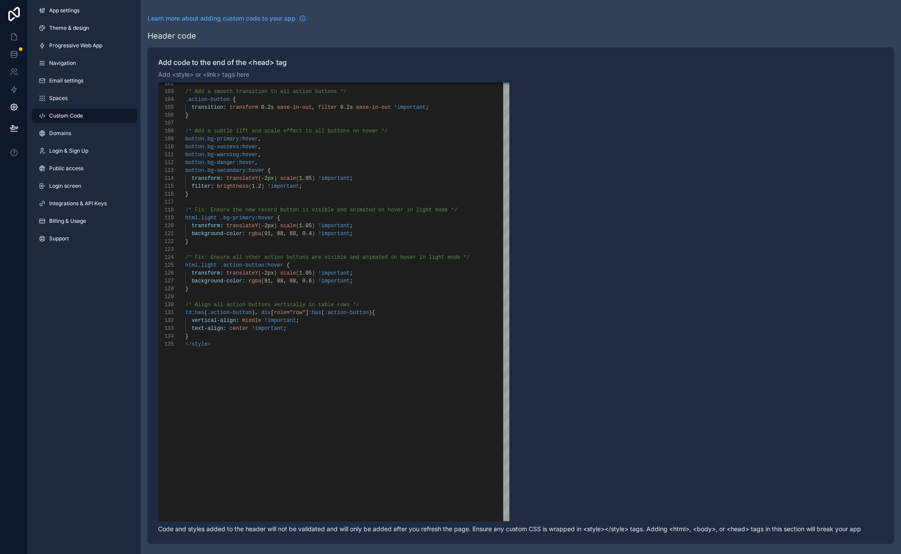
drag, startPoint x: 89, startPoint y: 335, endPoint x: 74, endPoint y: 310, distance: 29.5
drag, startPoint x: 105, startPoint y: 314, endPoint x: 94, endPoint y: 303, distance: 16.1
drag, startPoint x: 115, startPoint y: 322, endPoint x: 94, endPoint y: 309, distance: 24.2
drag, startPoint x: 94, startPoint y: 309, endPoint x: 90, endPoint y: 304, distance: 6.7
click at [93, 309] on div "App settings Theme & design Progressive Web App Navigation Email settings Space…" at bounding box center [84, 277] width 112 height 554
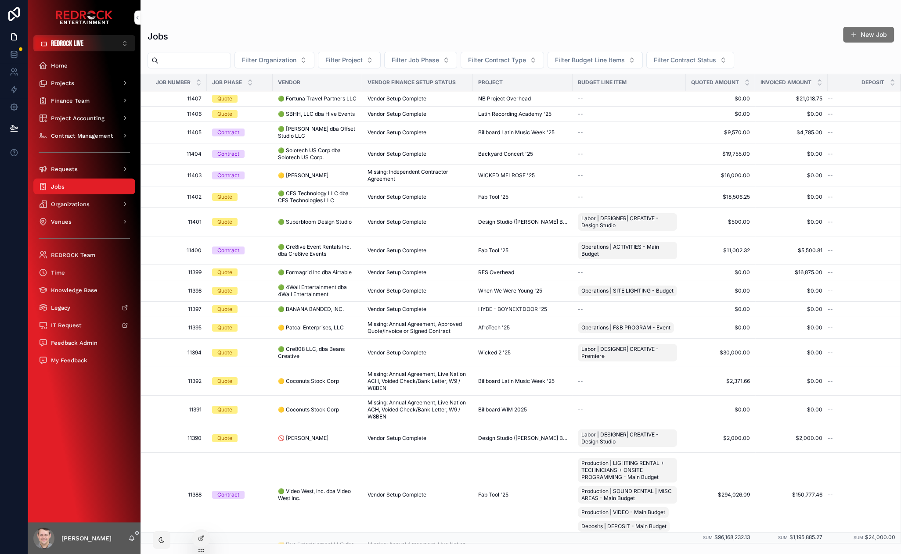
click at [232, 16] on div "Jobs" at bounding box center [520, 17] width 746 height 7
click at [219, 26] on div "Jobs New Job Filter Organization Filter Project Filter Job Phase Filter [DEMOGR…" at bounding box center [520, 282] width 760 height 523
click at [83, 42] on span "REDROCK LIVE" at bounding box center [67, 43] width 32 height 9
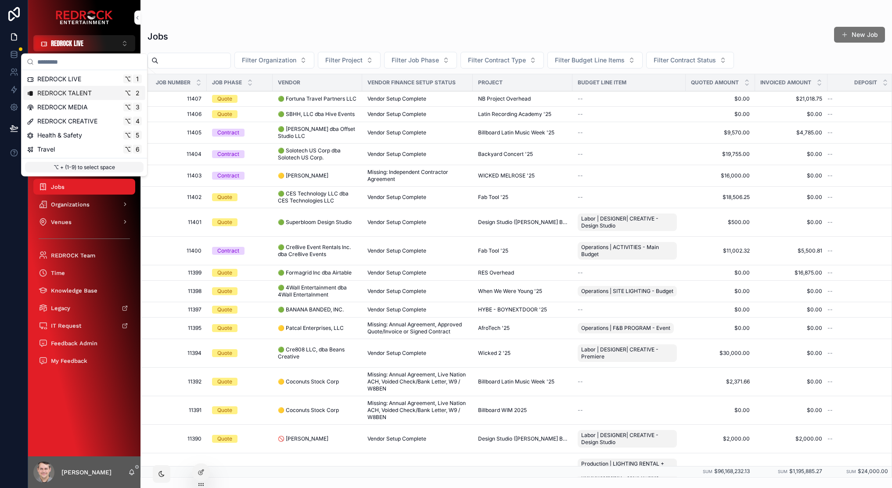
click at [75, 93] on span "REDROCK TALENT" at bounding box center [64, 93] width 54 height 9
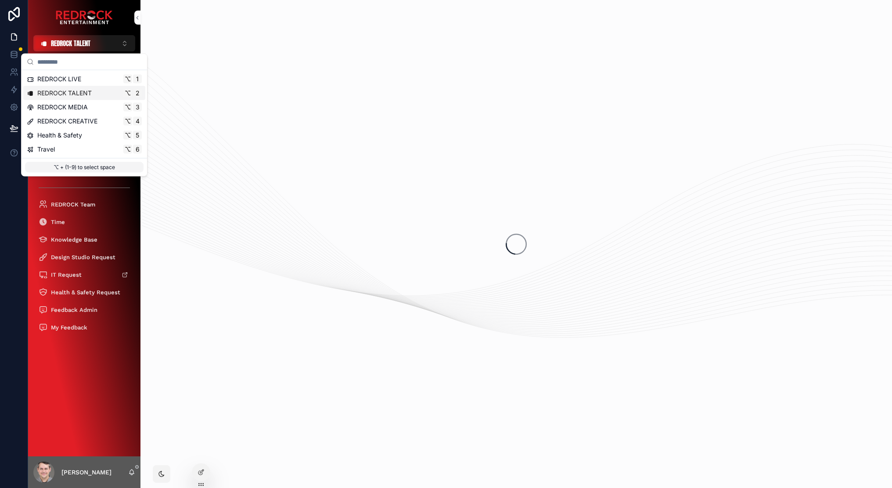
drag, startPoint x: 75, startPoint y: 93, endPoint x: 188, endPoint y: 38, distance: 126.2
click at [188, 38] on div "scrollable content" at bounding box center [515, 244] width 751 height 488
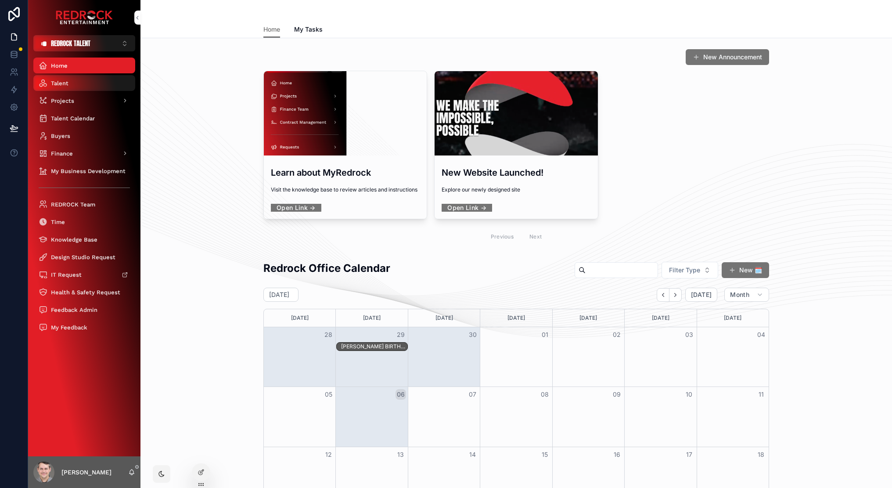
click at [74, 83] on div "Talent" at bounding box center [84, 83] width 91 height 14
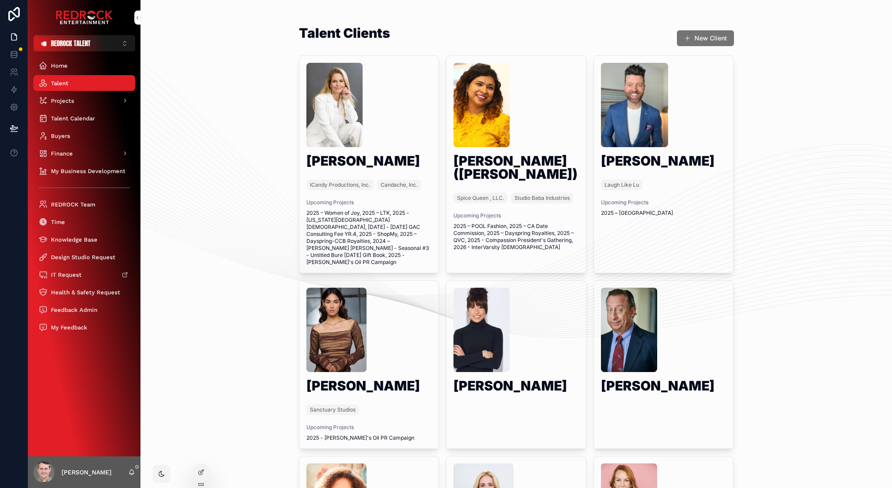
click at [391, 113] on div "scrollable content" at bounding box center [369, 105] width 126 height 84
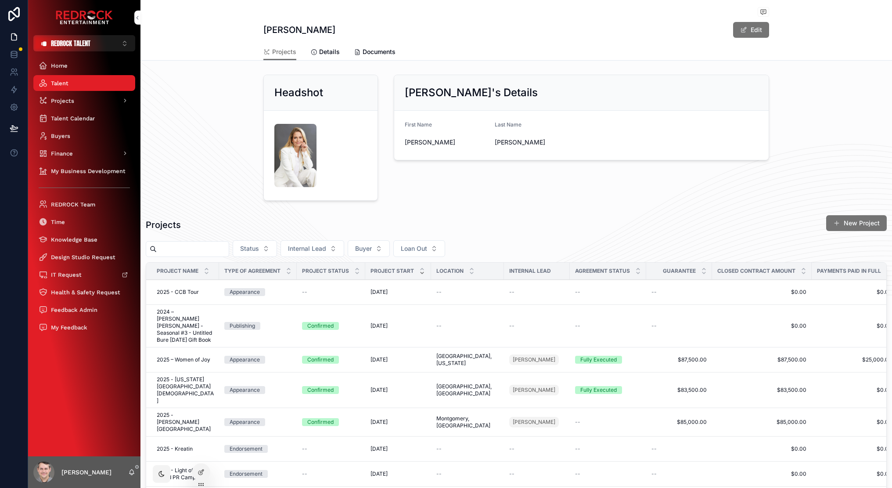
click at [376, 53] on span "Documents" at bounding box center [379, 51] width 33 height 9
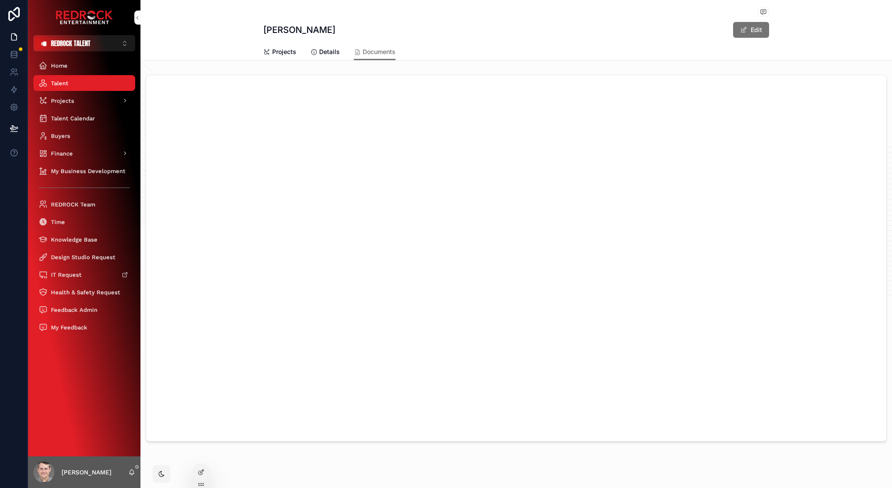
click at [447, 30] on div "[PERSON_NAME] Edit" at bounding box center [516, 30] width 506 height 17
click at [85, 94] on div "Projects" at bounding box center [84, 100] width 91 height 14
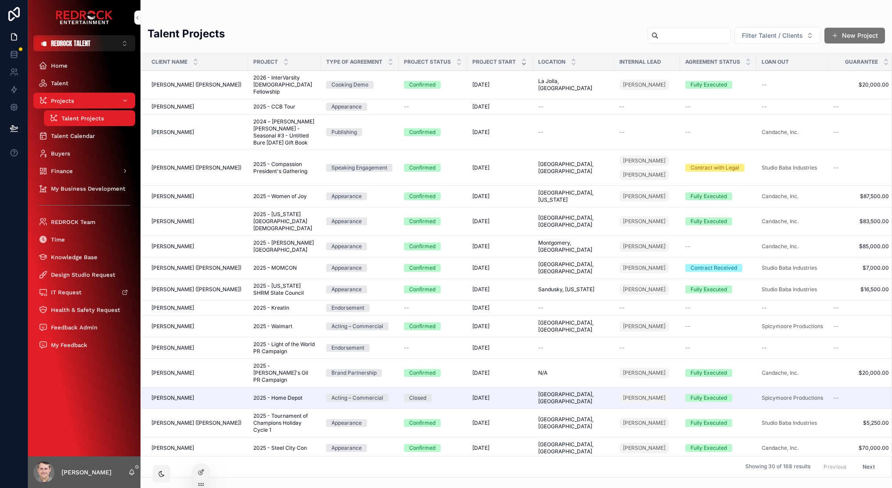
drag, startPoint x: 207, startPoint y: 126, endPoint x: 199, endPoint y: 115, distance: 13.2
click at [207, 126] on td "[PERSON_NAME] Bure [PERSON_NAME]" at bounding box center [194, 133] width 107 height 36
click at [187, 81] on span "[PERSON_NAME] ([PERSON_NAME])" at bounding box center [196, 84] width 90 height 7
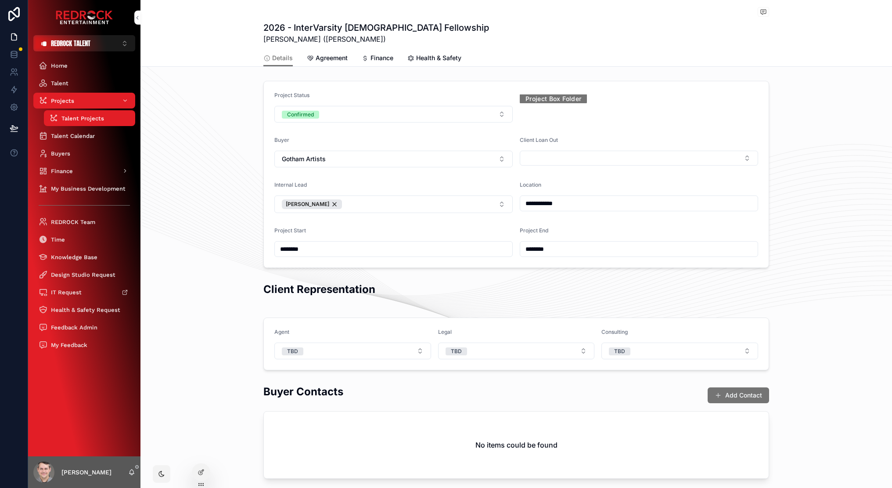
drag, startPoint x: 237, startPoint y: 14, endPoint x: 204, endPoint y: 18, distance: 33.3
click at [201, 11] on div "Talent Projects 2026 - InterVarsity [DEMOGRAPHIC_DATA] Fellowship 2026 - InterV…" at bounding box center [515, 33] width 751 height 67
click at [247, 39] on div "Talent Projects 2026 - InterVarsity [DEMOGRAPHIC_DATA] Fellowship 2026 - InterV…" at bounding box center [515, 33] width 751 height 67
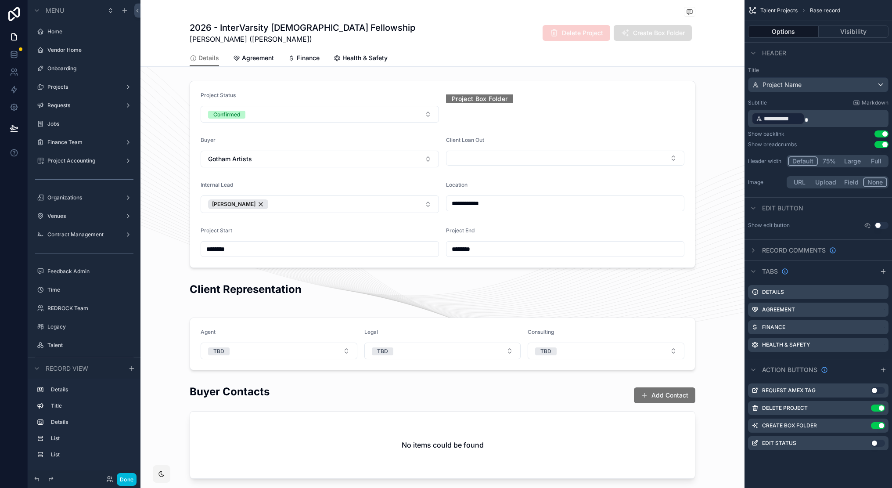
click at [886, 370] on icon "scrollable content" at bounding box center [882, 369] width 7 height 7
click at [0, 0] on icon "scrollable content" at bounding box center [0, 0] width 0 height 0
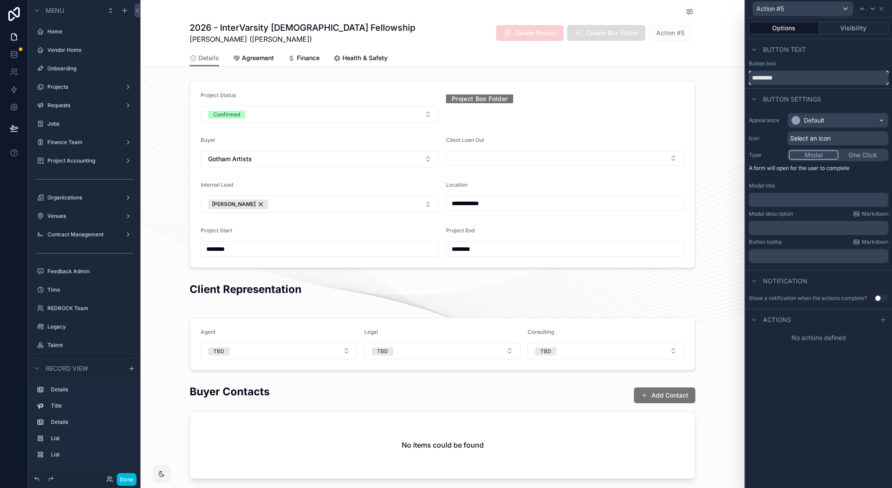
click at [798, 75] on input "*********" at bounding box center [819, 78] width 140 height 14
type input "**********"
click at [822, 135] on span "Select an icon" at bounding box center [810, 138] width 40 height 9
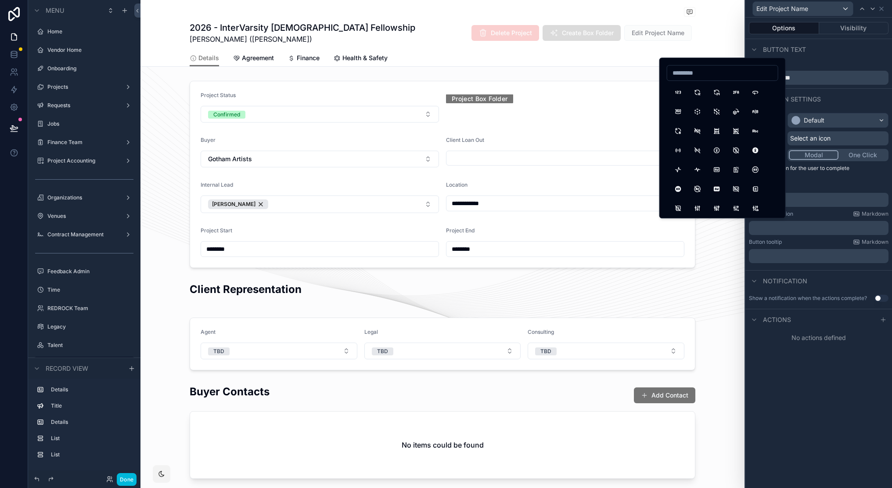
click at [829, 134] on span "Select an icon" at bounding box center [810, 138] width 40 height 9
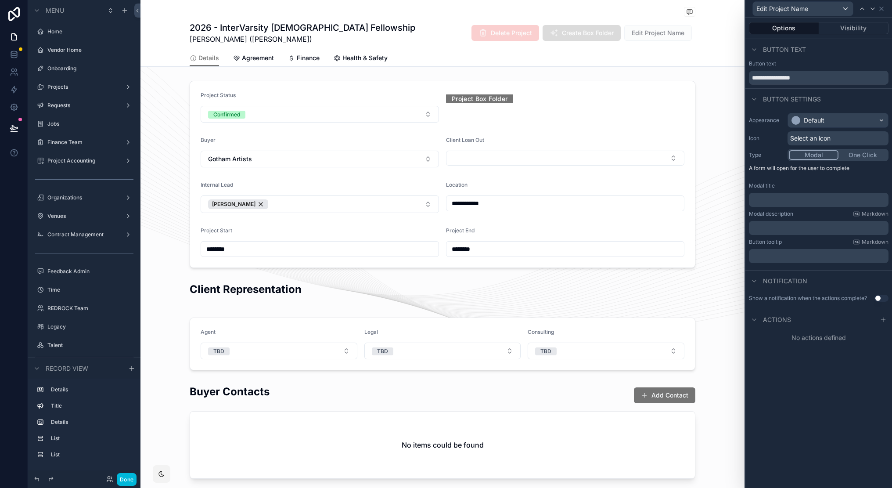
click at [801, 134] on span "Select an icon" at bounding box center [810, 138] width 40 height 9
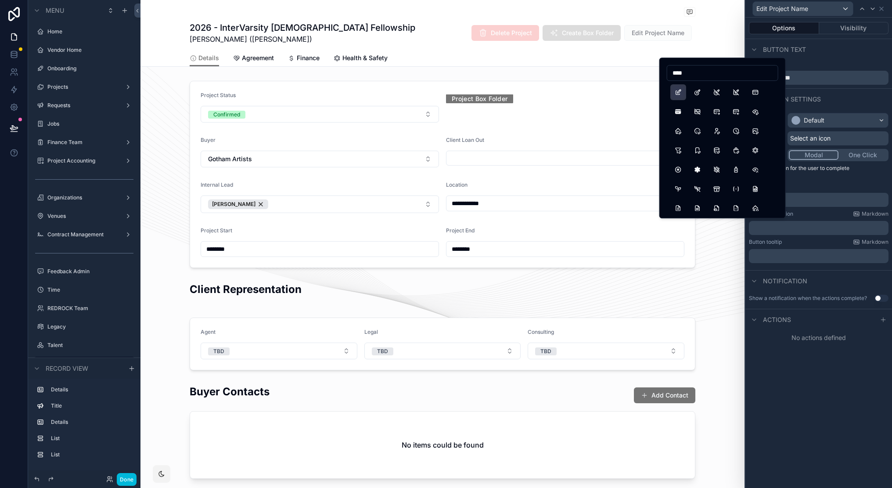
type input "****"
drag, startPoint x: 681, startPoint y: 96, endPoint x: 792, endPoint y: 391, distance: 315.5
click at [680, 96] on button "Edit" at bounding box center [678, 92] width 16 height 16
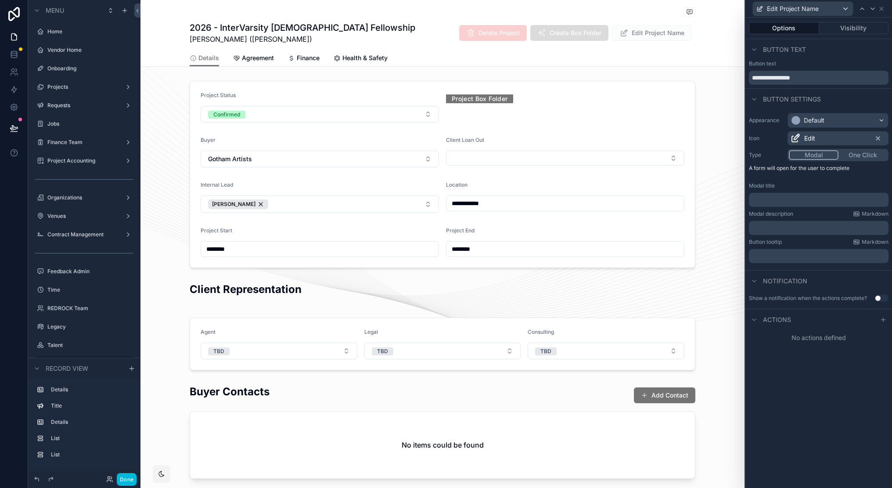
click at [781, 389] on div "**********" at bounding box center [818, 253] width 147 height 470
click at [824, 120] on div "Default" at bounding box center [814, 120] width 21 height 9
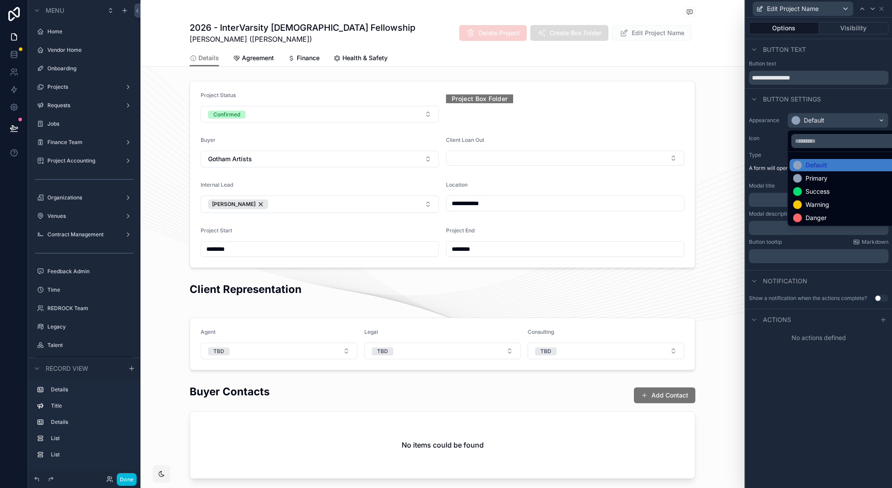
click at [792, 362] on div at bounding box center [818, 244] width 147 height 488
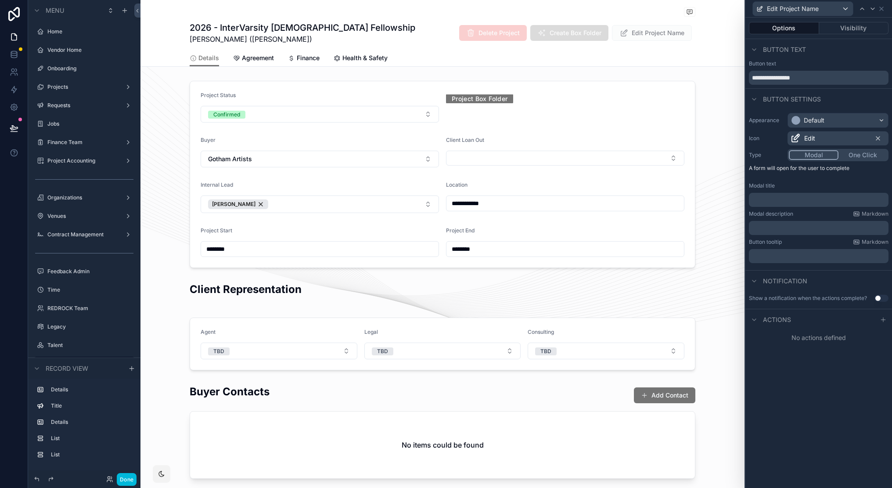
click at [776, 203] on p "﻿" at bounding box center [819, 199] width 134 height 9
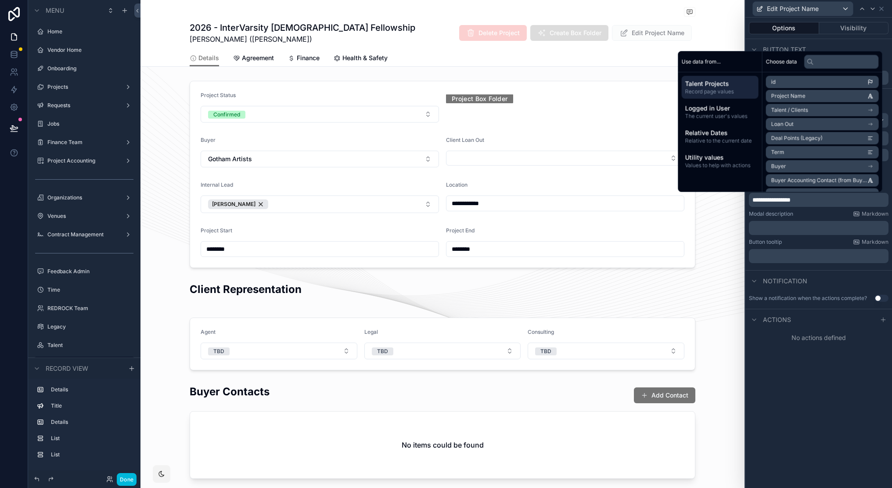
click at [882, 319] on icon at bounding box center [882, 319] width 7 height 7
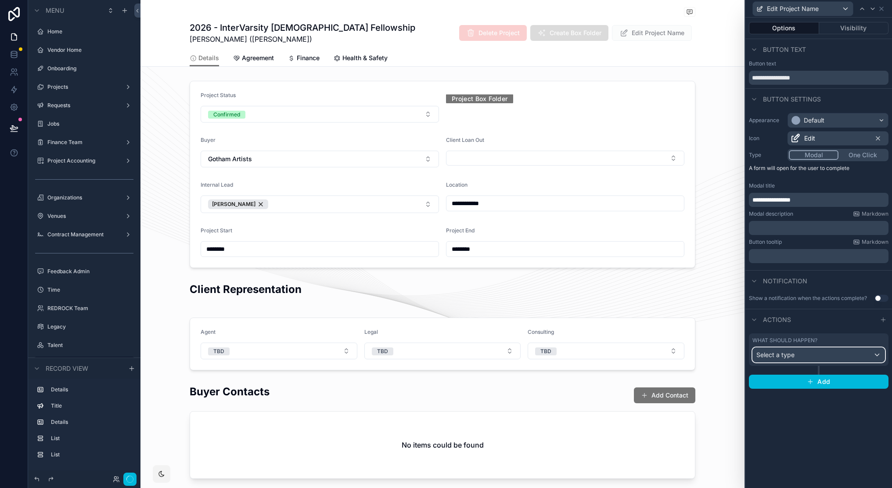
click at [791, 356] on span "Select a type" at bounding box center [775, 354] width 38 height 7
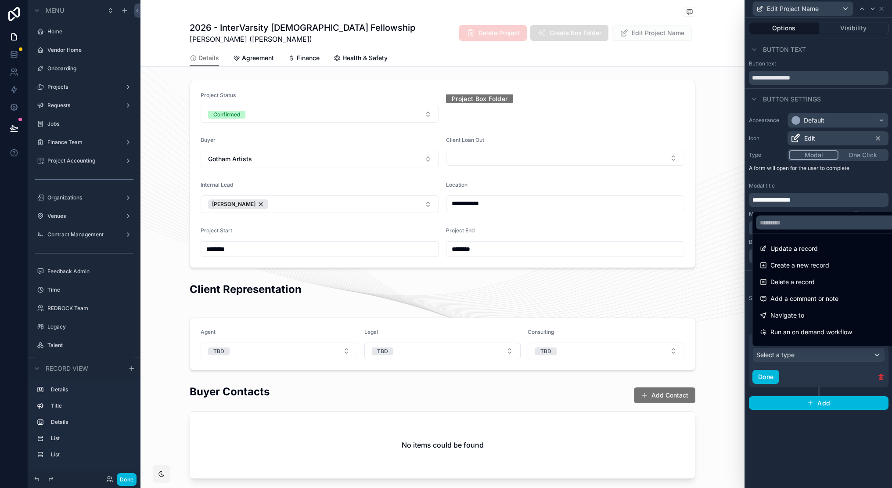
click at [800, 243] on span "Update a record" at bounding box center [793, 248] width 47 height 11
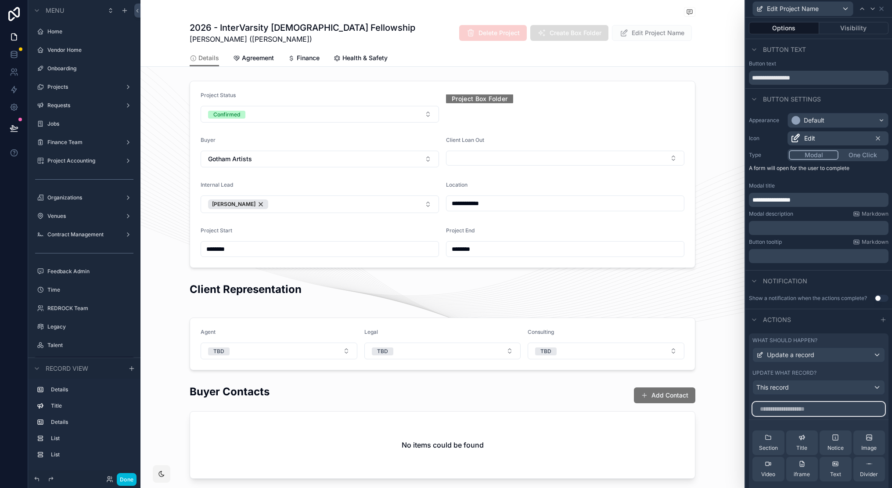
click at [804, 408] on input "text" at bounding box center [818, 409] width 133 height 14
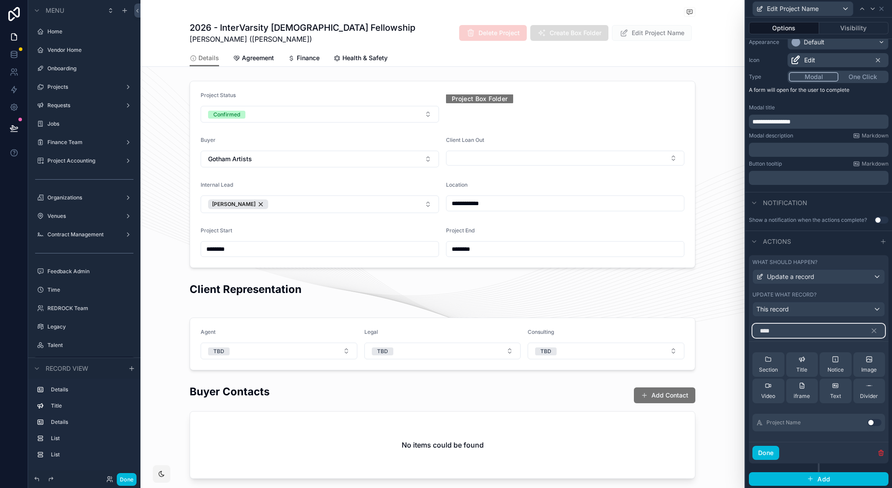
type input "****"
click at [867, 421] on button "Use setting" at bounding box center [874, 422] width 14 height 7
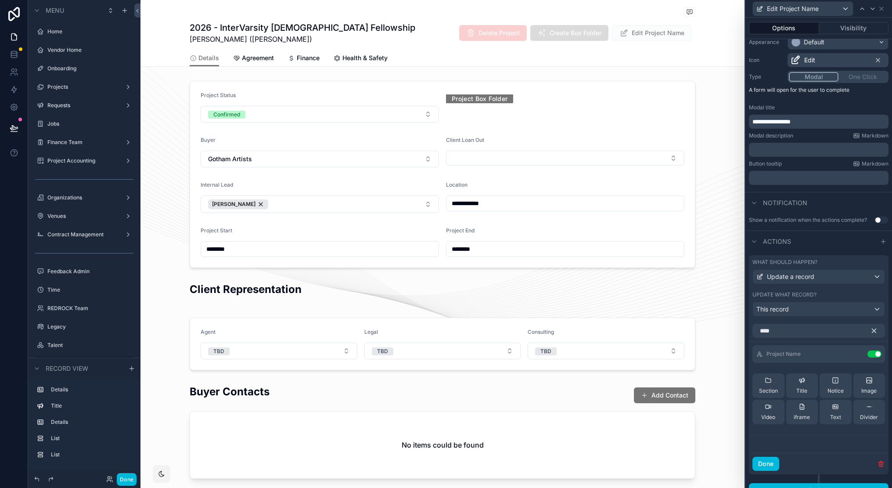
drag, startPoint x: 867, startPoint y: 328, endPoint x: 851, endPoint y: 357, distance: 33.0
click at [872, 329] on icon "button" at bounding box center [874, 331] width 4 height 4
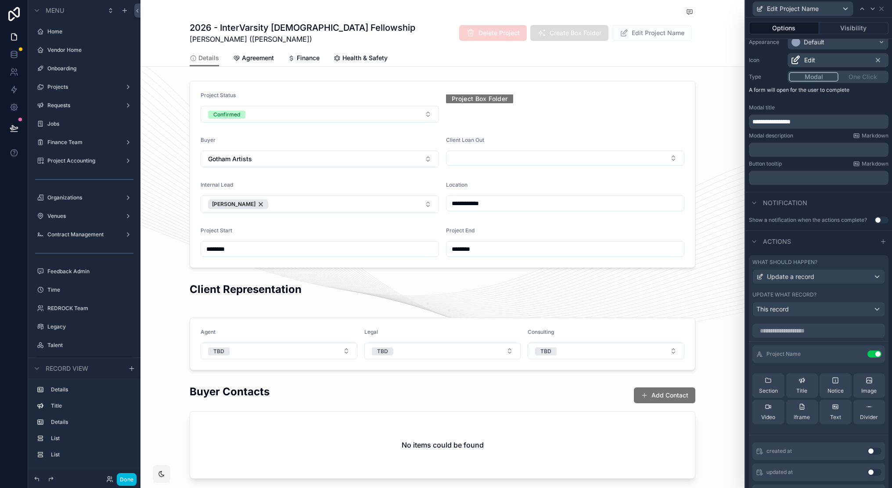
click at [0, 0] on icon at bounding box center [0, 0] width 0 height 0
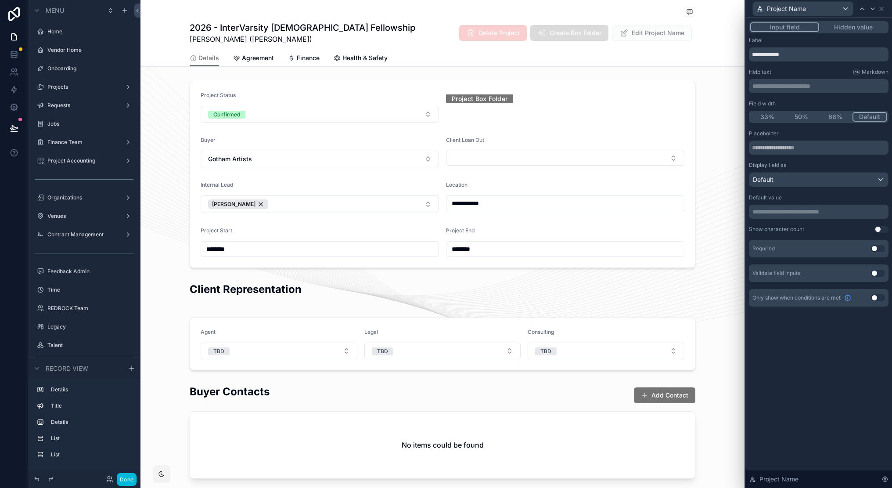
click at [876, 247] on button "Use setting" at bounding box center [878, 248] width 14 height 7
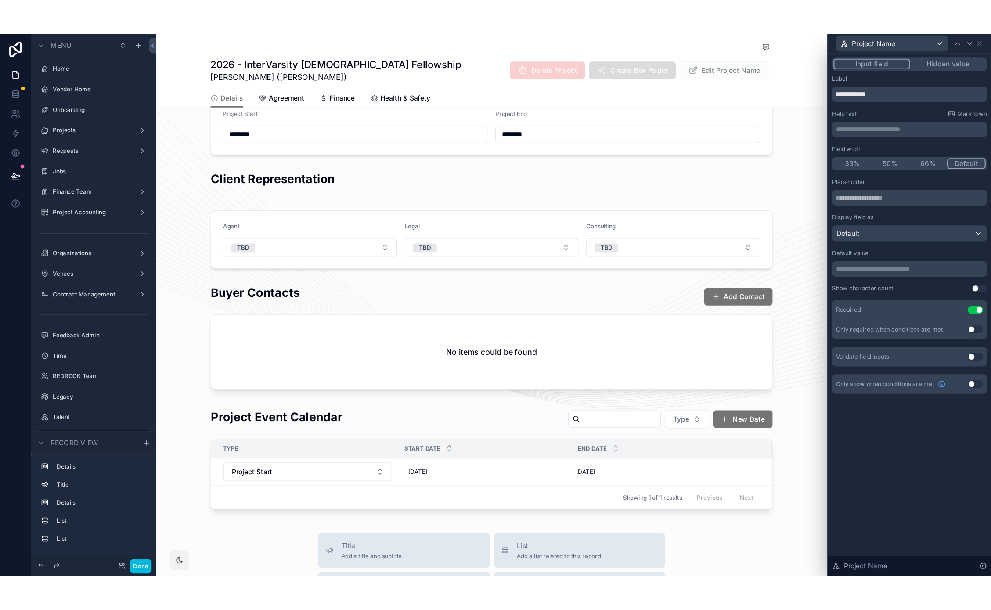
scroll to position [0, 0]
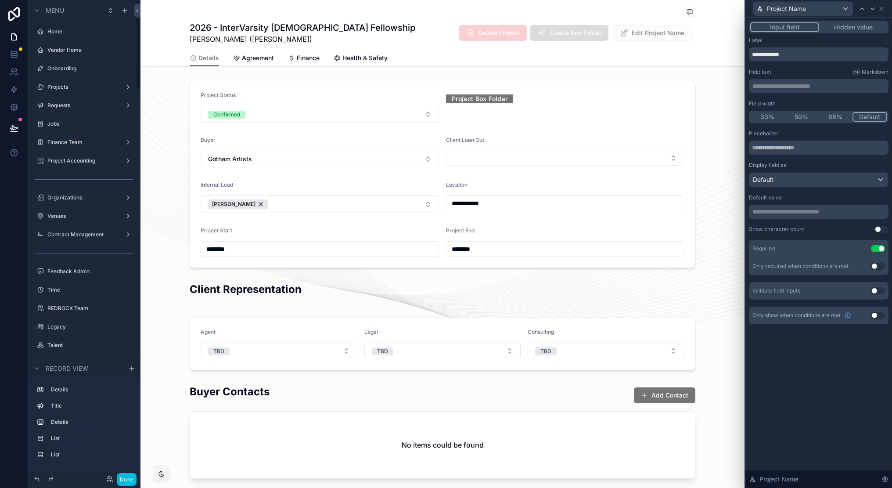
click at [129, 479] on button "Done" at bounding box center [127, 479] width 20 height 13
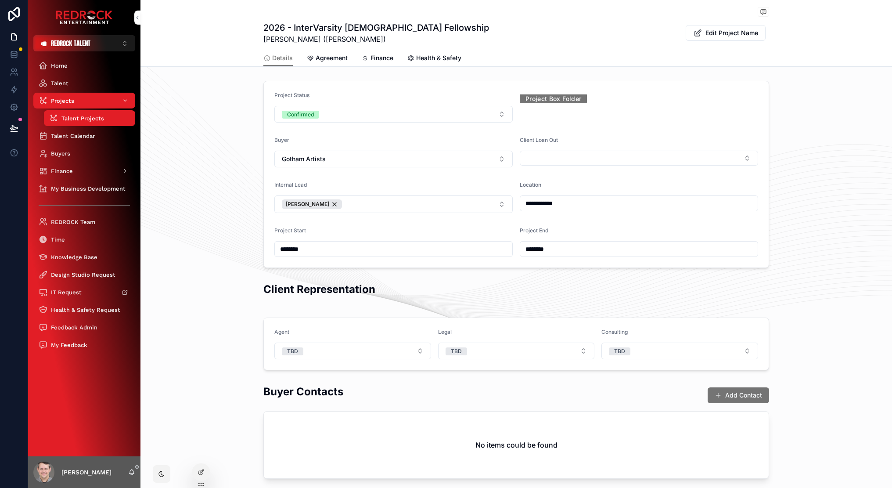
click at [700, 38] on button "Edit Project Name" at bounding box center [726, 33] width 80 height 16
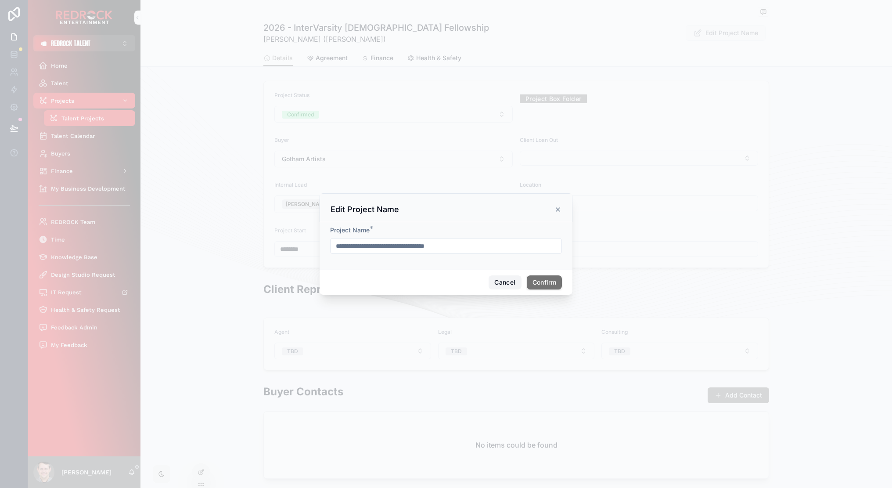
click at [504, 281] on button "Cancel" at bounding box center [504, 282] width 32 height 14
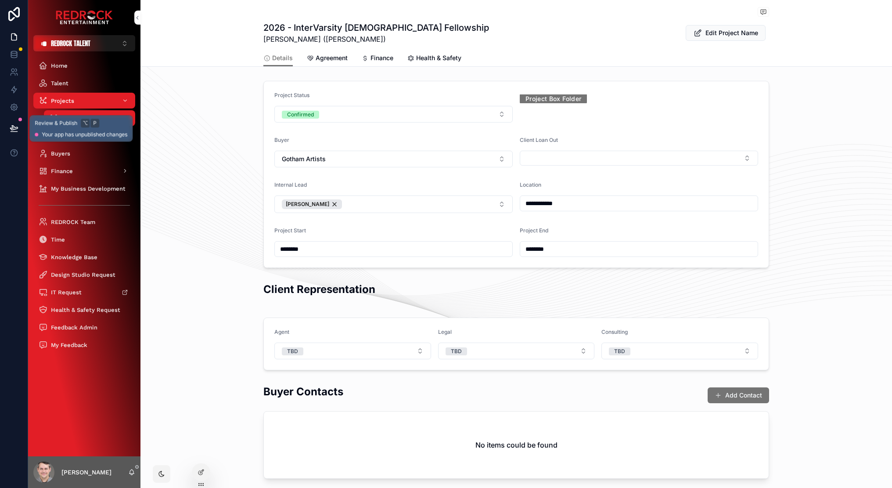
click at [17, 130] on icon at bounding box center [14, 128] width 9 height 9
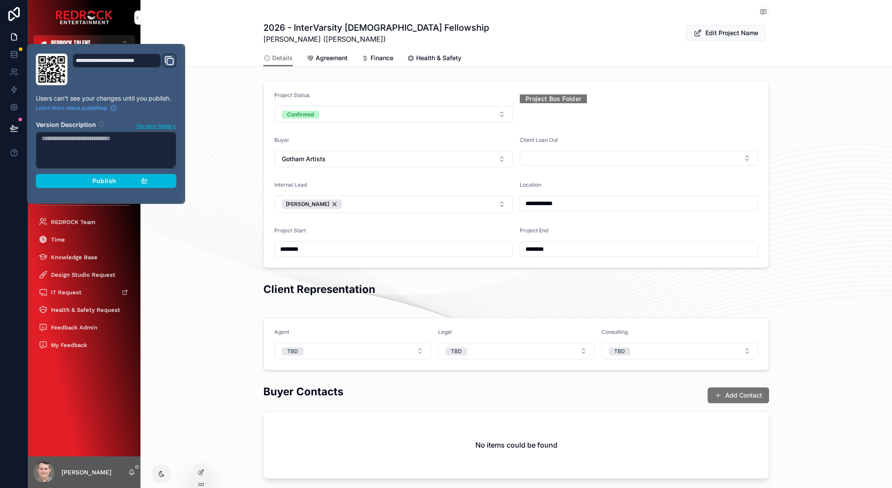
click at [151, 181] on button "Publish" at bounding box center [106, 181] width 140 height 14
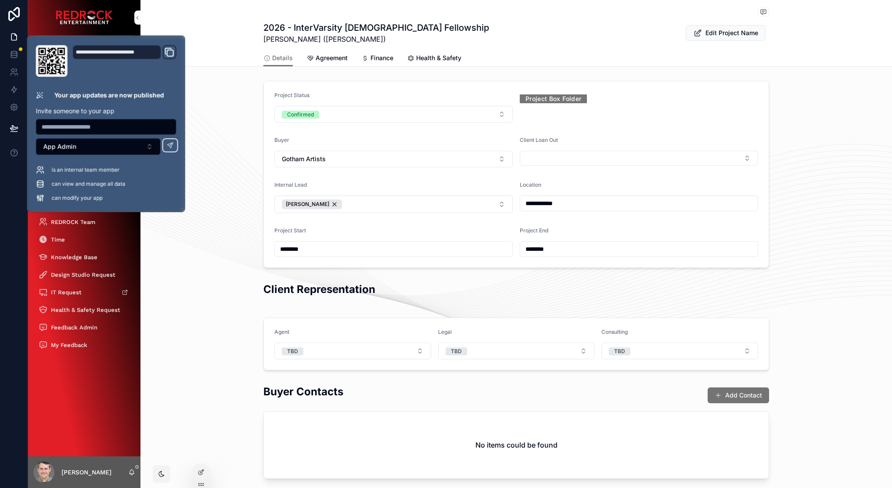
click at [217, 182] on div "**********" at bounding box center [515, 174] width 751 height 194
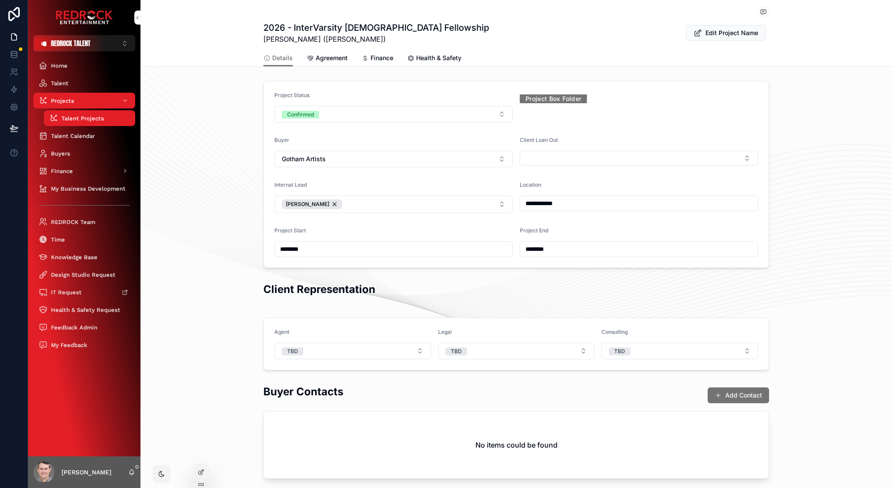
drag, startPoint x: 499, startPoint y: 58, endPoint x: 498, endPoint y: 1, distance: 57.1
drag, startPoint x: 508, startPoint y: 48, endPoint x: 507, endPoint y: 11, distance: 37.3
click at [506, 28] on div "2026 - InterVarsity [DEMOGRAPHIC_DATA] Fellowship [PERSON_NAME] ([PERSON_NAME])…" at bounding box center [516, 33] width 506 height 23
click at [208, 249] on div "**********" at bounding box center [515, 174] width 751 height 194
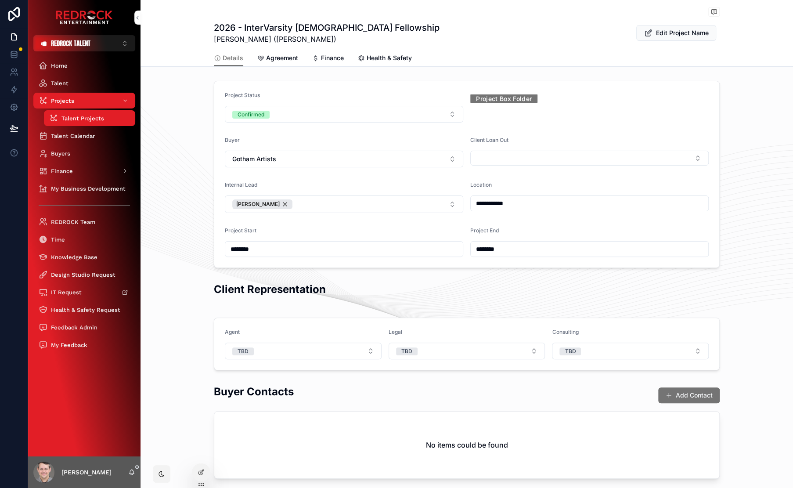
click at [169, 20] on div "Talent Projects 2026 - InterVarsity [DEMOGRAPHIC_DATA] Fellowship 2026 - InterV…" at bounding box center [466, 33] width 652 height 67
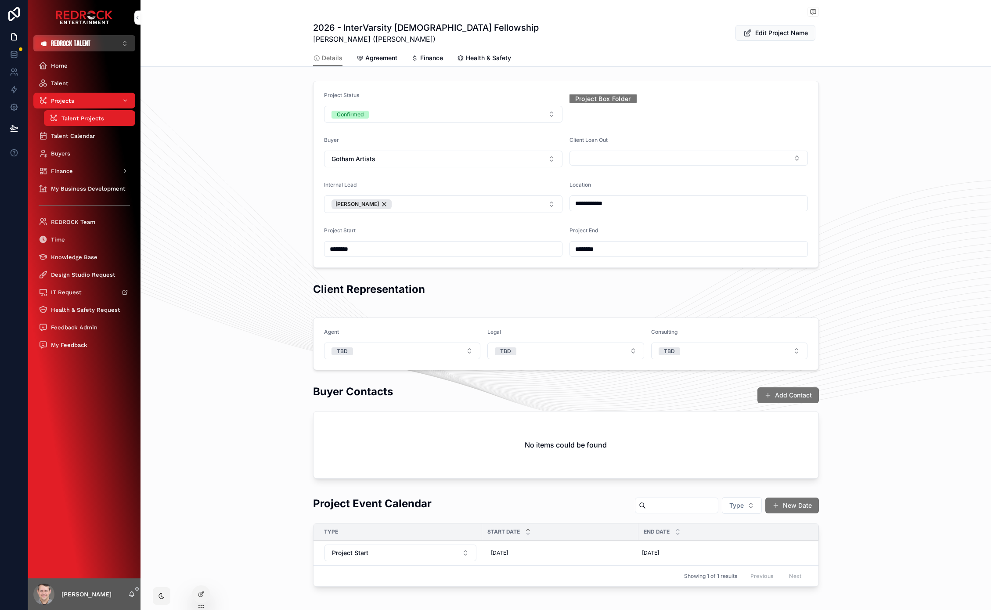
click at [74, 43] on span "REDROCK TALENT" at bounding box center [70, 43] width 39 height 9
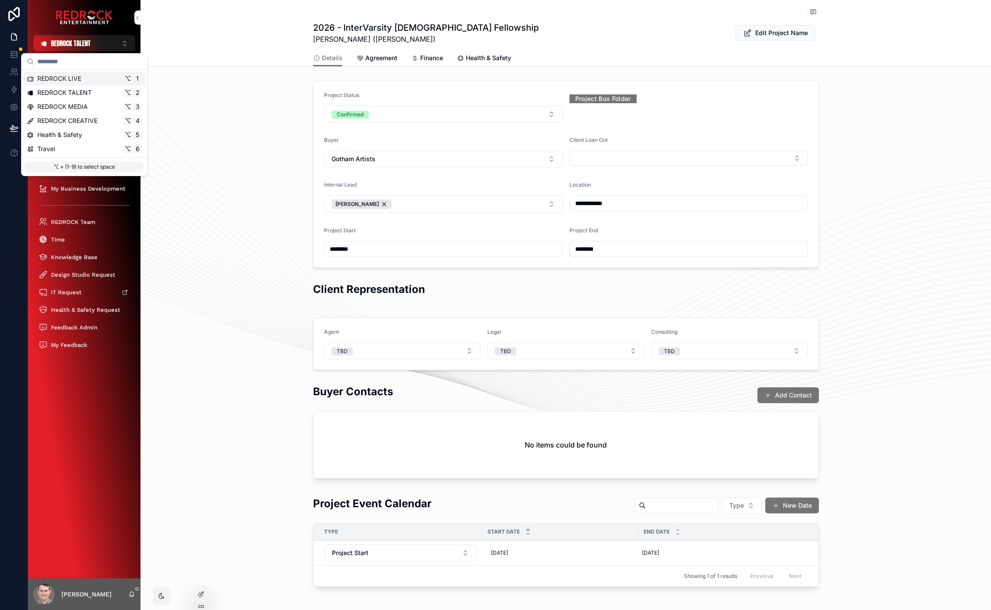
drag, startPoint x: 95, startPoint y: 75, endPoint x: 90, endPoint y: 78, distance: 5.1
click at [95, 75] on div "REDROCK LIVE ⌥ 1" at bounding box center [84, 78] width 115 height 9
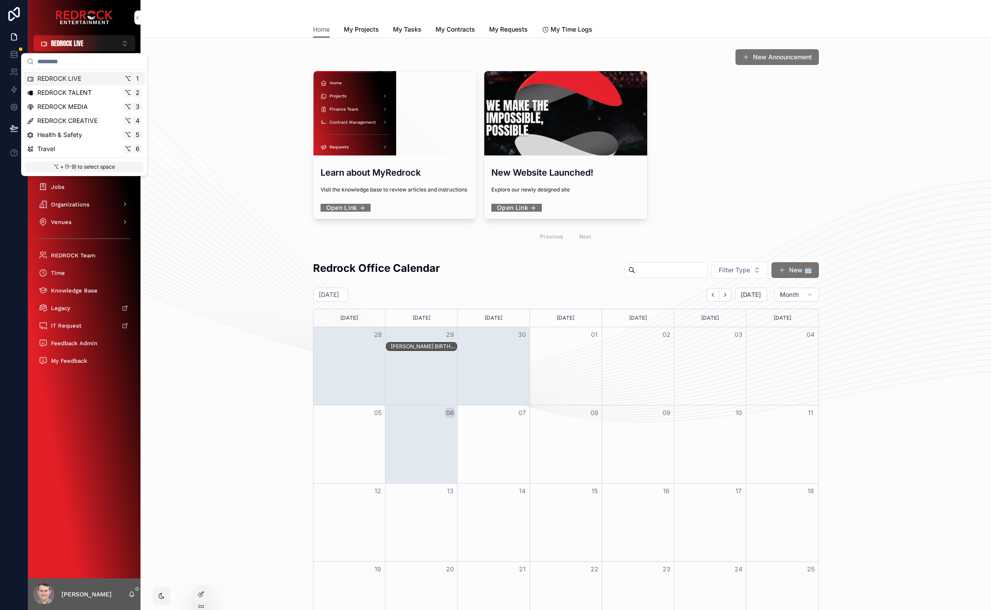
click at [15, 96] on link at bounding box center [14, 90] width 28 height 18
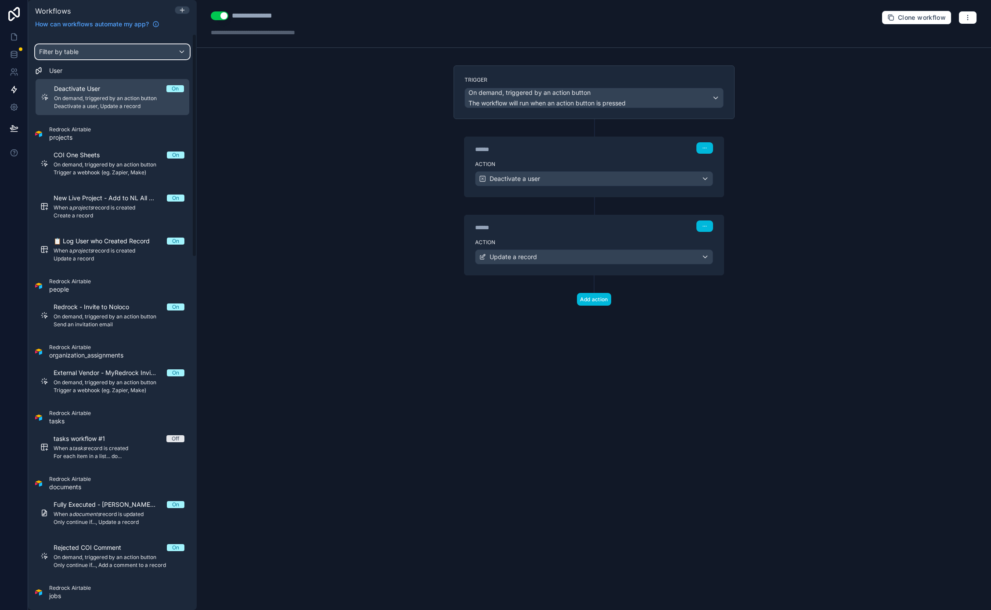
click at [93, 50] on div "Filter by table" at bounding box center [113, 52] width 154 height 14
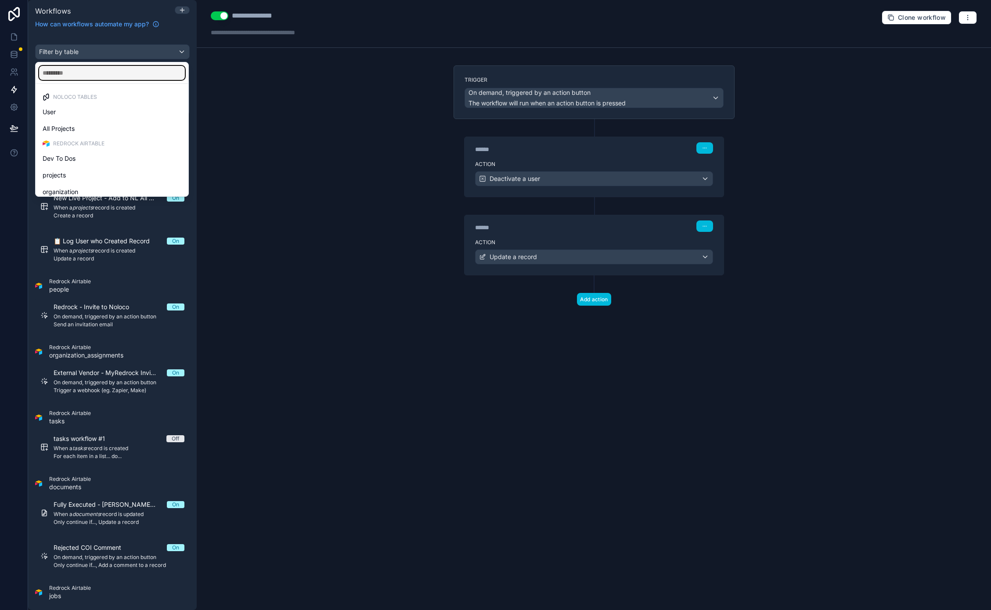
click at [90, 74] on input "text" at bounding box center [112, 73] width 146 height 14
type input "*******"
click at [91, 141] on span "type_finance_request" at bounding box center [73, 145] width 61 height 11
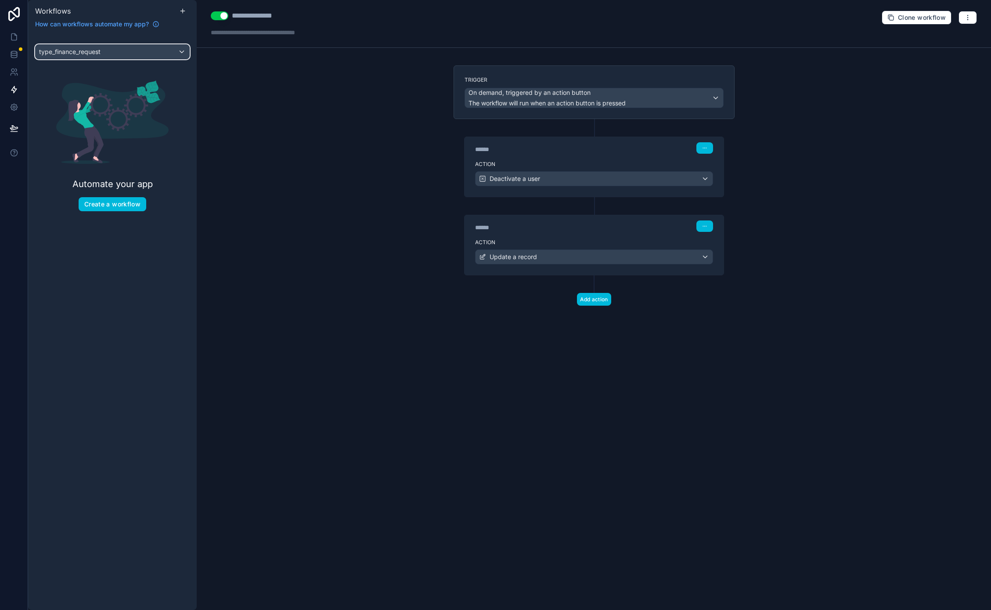
click at [96, 52] on span "type_finance_request" at bounding box center [69, 51] width 61 height 9
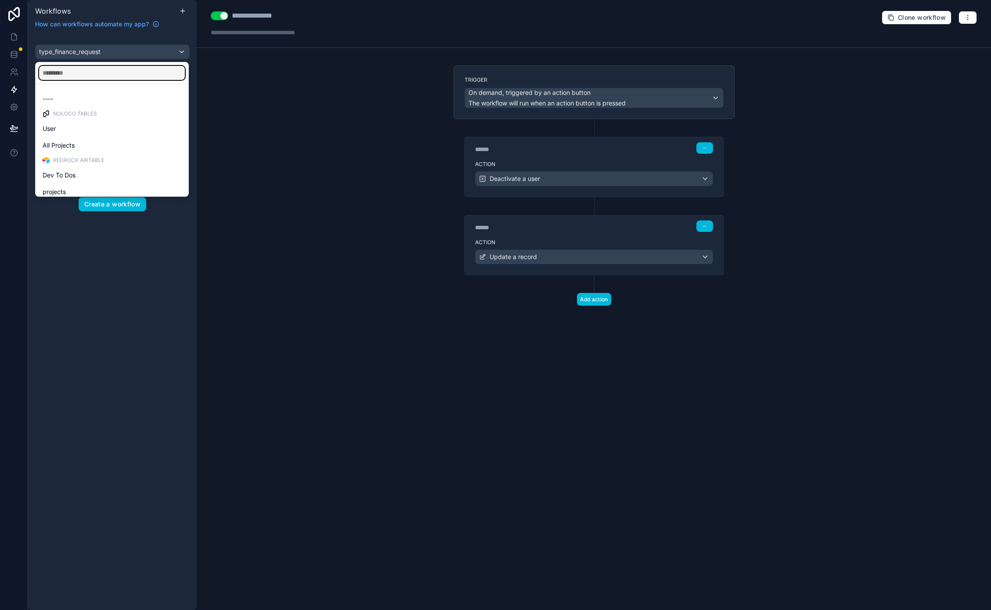
click at [81, 72] on input "text" at bounding box center [112, 73] width 146 height 14
type input "*******"
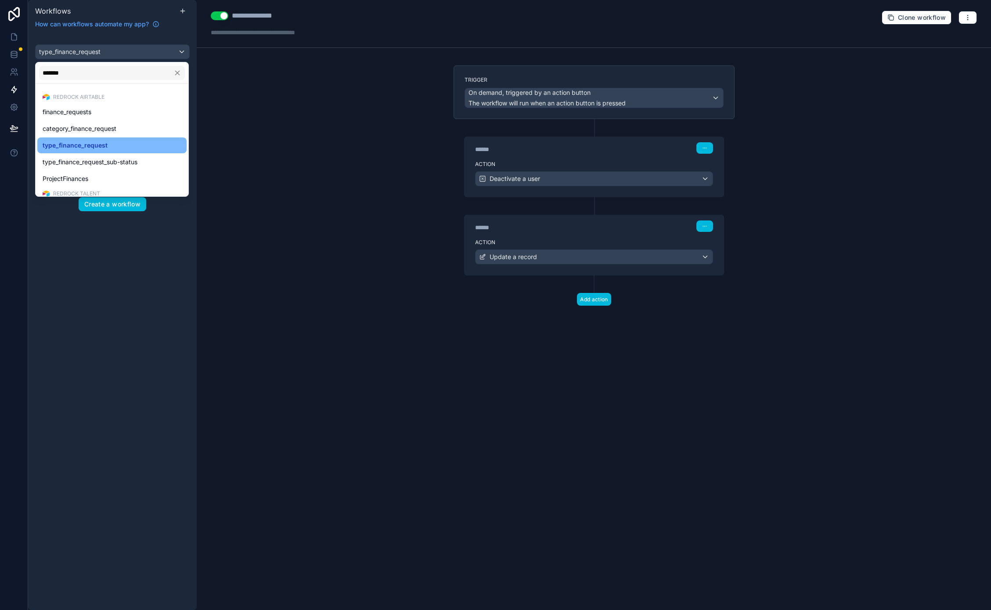
click at [92, 127] on span "category_finance_request" at bounding box center [80, 128] width 74 height 11
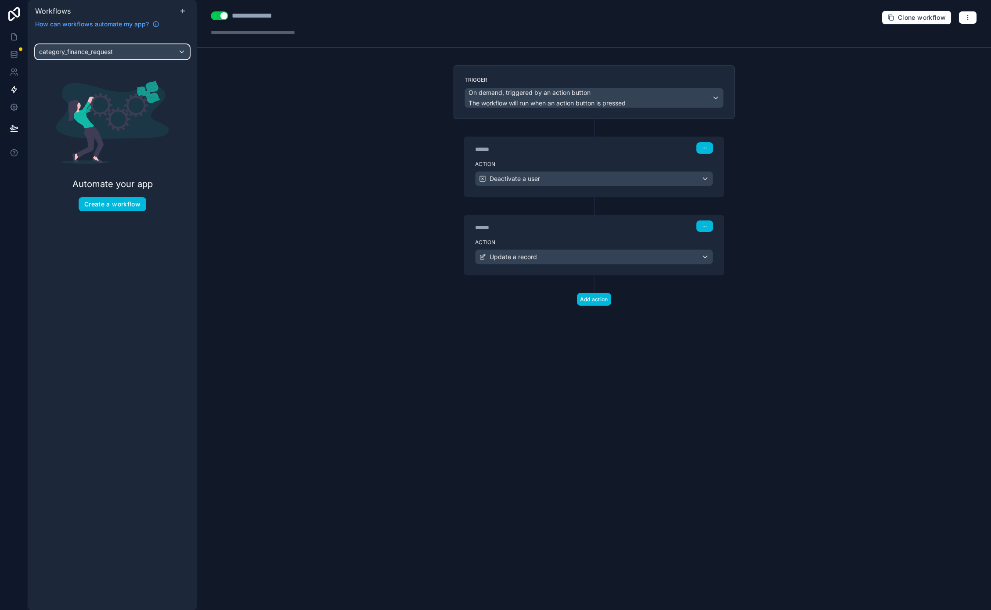
click at [97, 52] on span "category_finance_request" at bounding box center [76, 51] width 74 height 9
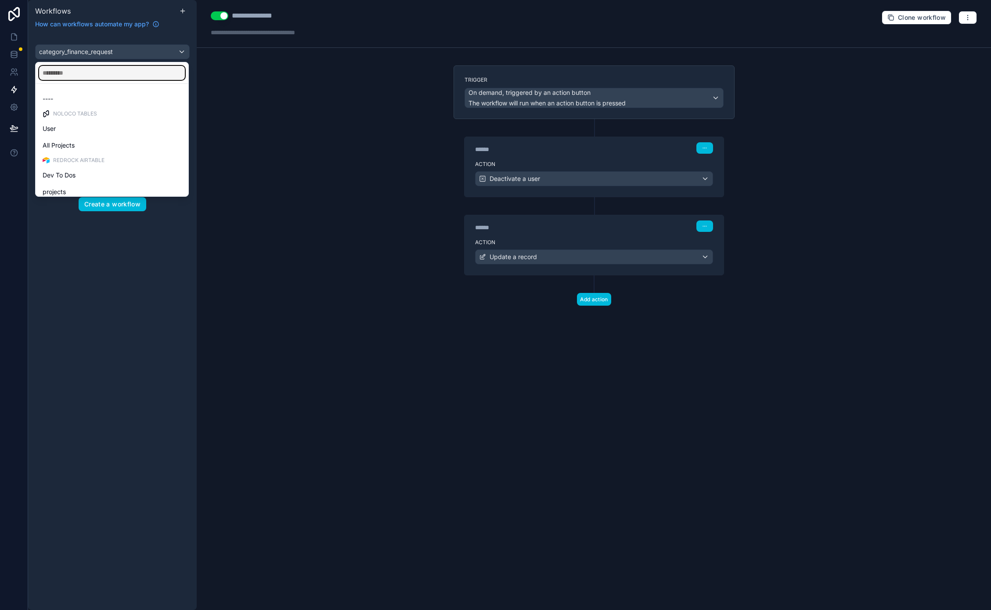
click at [77, 69] on input "text" at bounding box center [112, 73] width 146 height 14
type input "****"
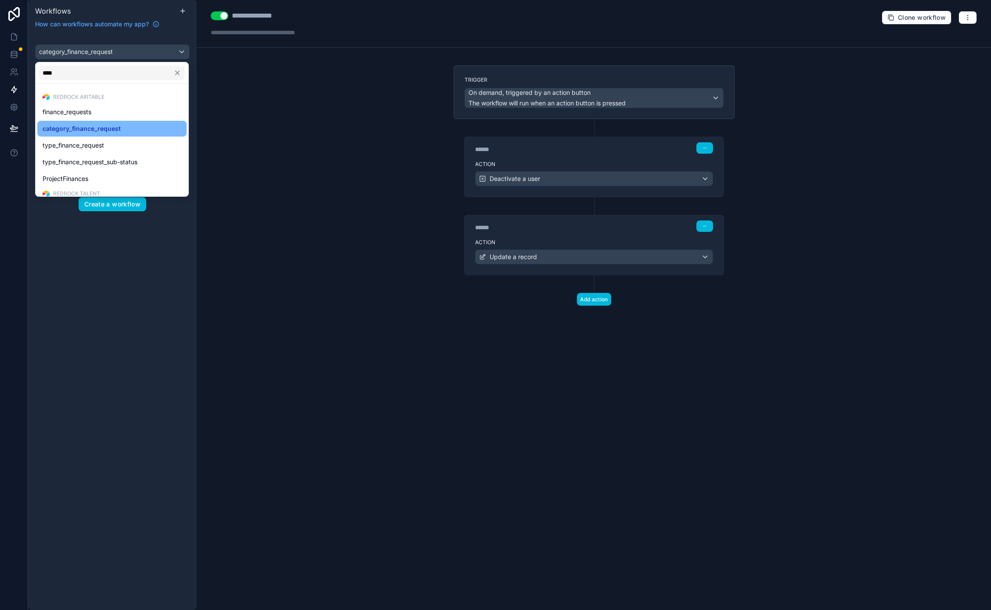
click at [87, 116] on span "finance_requests" at bounding box center [67, 112] width 49 height 11
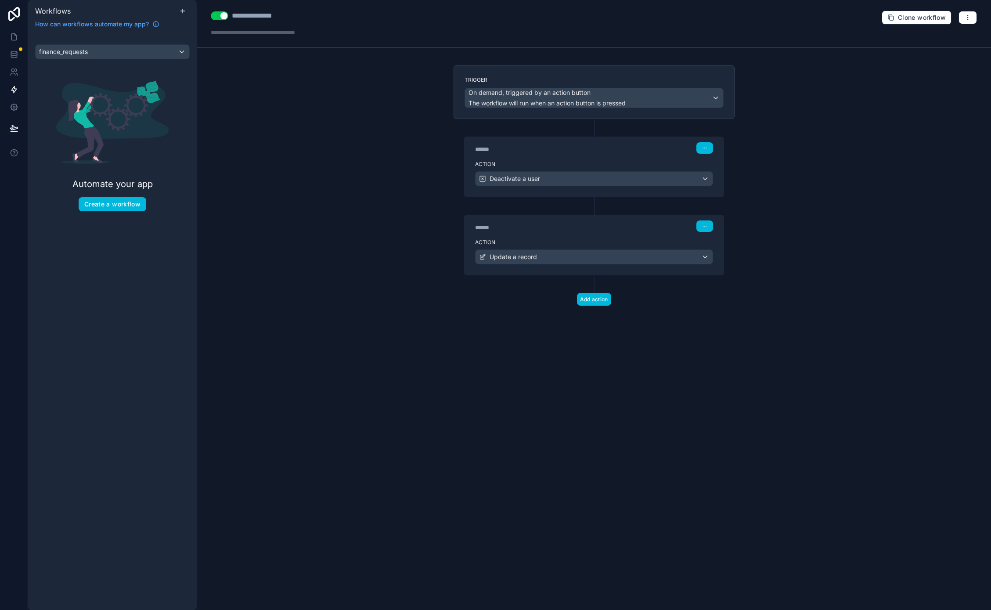
drag, startPoint x: 287, startPoint y: 140, endPoint x: 263, endPoint y: 117, distance: 33.8
drag, startPoint x: 261, startPoint y: 115, endPoint x: 219, endPoint y: 100, distance: 44.7
click at [17, 39] on icon at bounding box center [14, 36] width 9 height 9
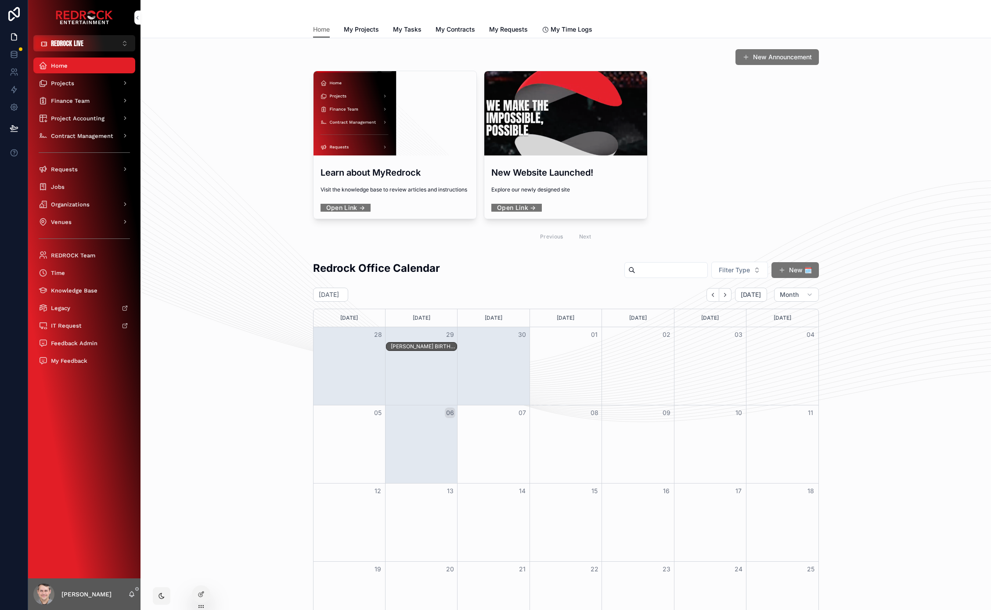
drag, startPoint x: 255, startPoint y: 226, endPoint x: 237, endPoint y: 143, distance: 85.4
drag, startPoint x: 267, startPoint y: 151, endPoint x: 271, endPoint y: 262, distance: 111.5
drag, startPoint x: 271, startPoint y: 256, endPoint x: 262, endPoint y: 193, distance: 63.4
click at [79, 102] on span "Finance Team" at bounding box center [70, 100] width 39 height 7
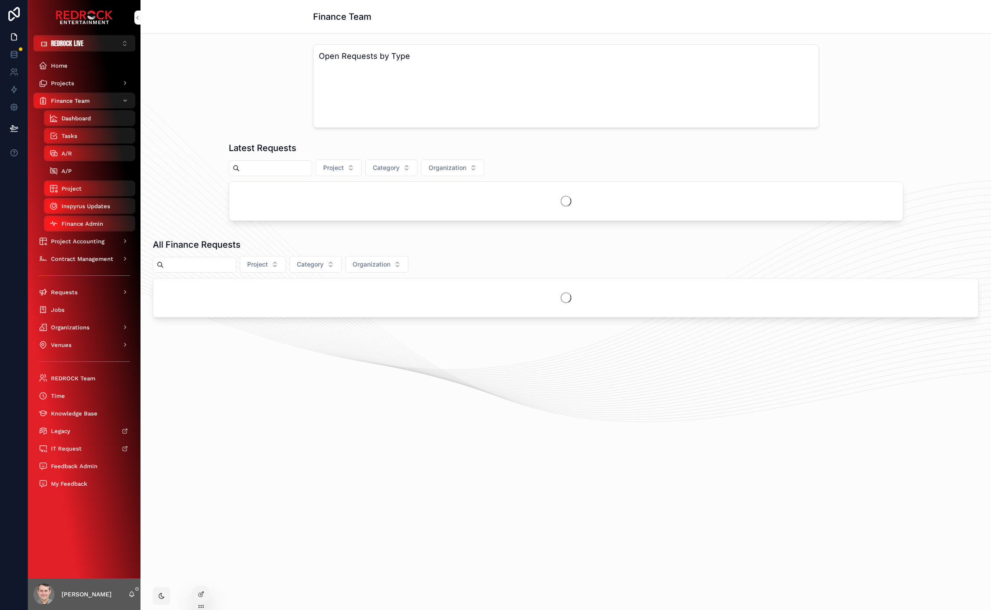
click at [83, 172] on div "A/P" at bounding box center [89, 171] width 81 height 14
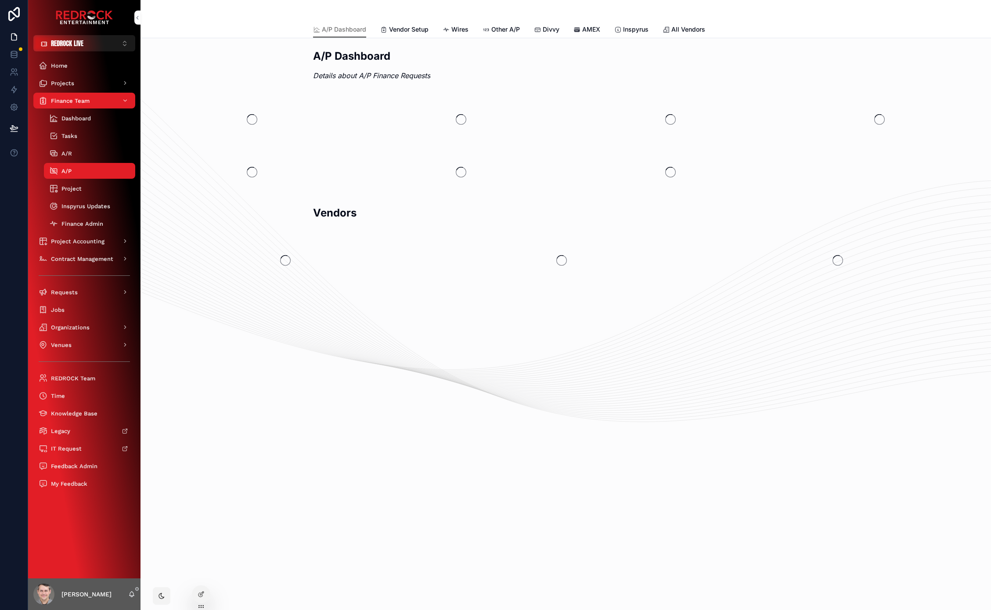
click at [463, 30] on span "Wires" at bounding box center [459, 29] width 17 height 9
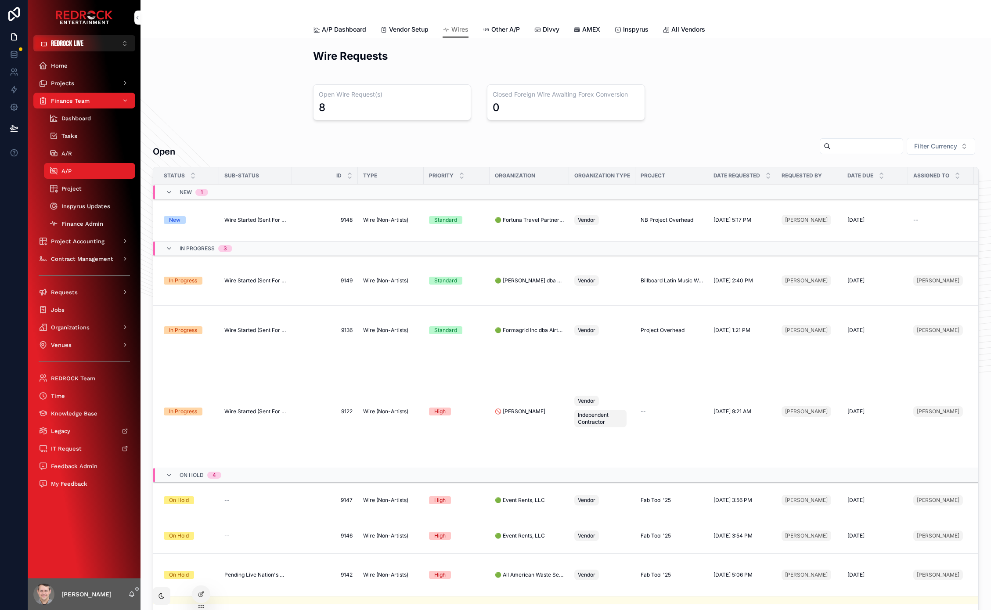
click at [231, 222] on span "Wire Started (Sent For Signature)" at bounding box center [255, 219] width 62 height 7
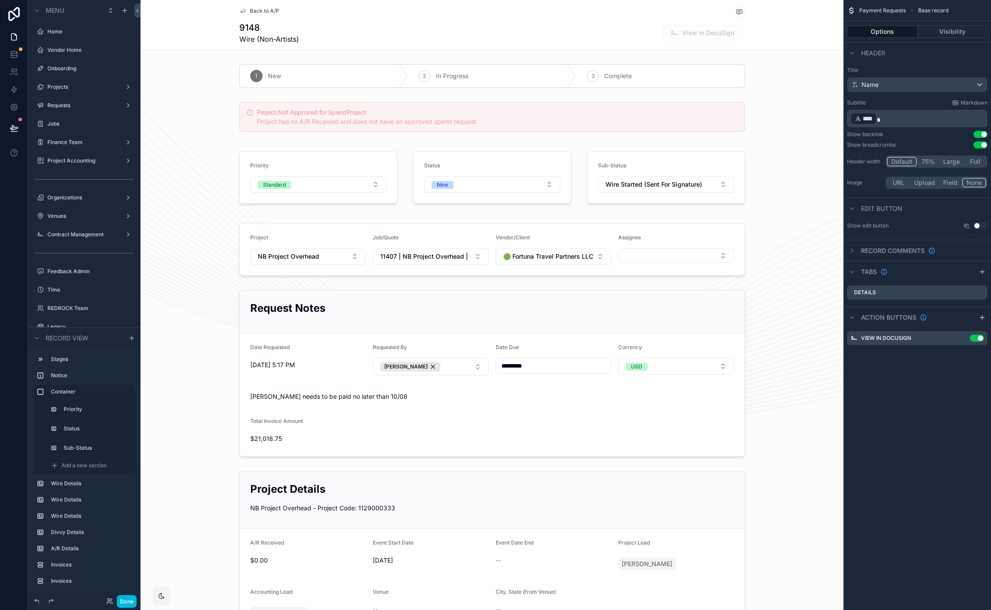
drag, startPoint x: 658, startPoint y: 238, endPoint x: 964, endPoint y: 217, distance: 306.6
click at [658, 238] on div "scrollable content" at bounding box center [491, 249] width 703 height 60
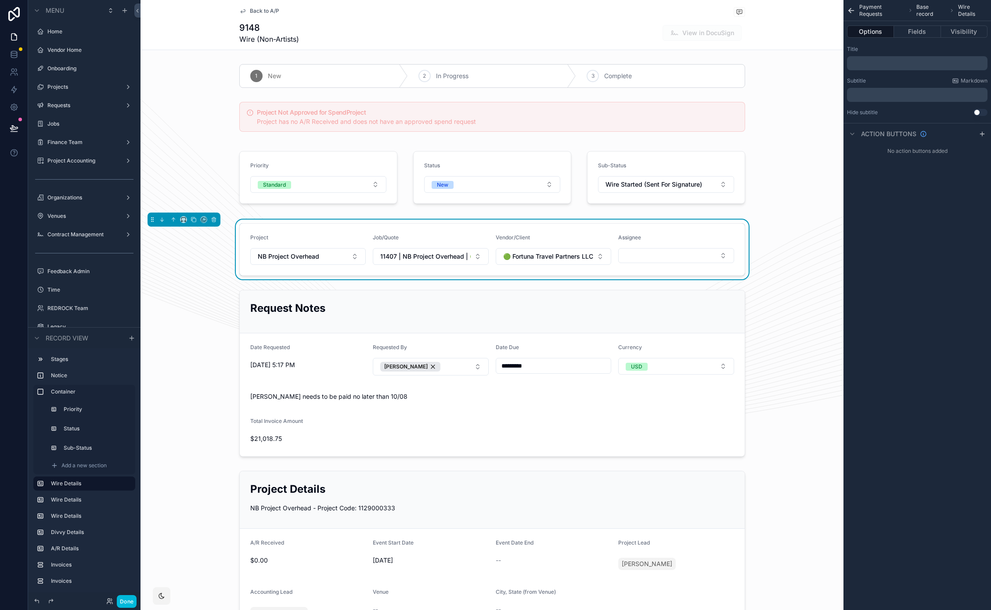
scroll to position [1130, 0]
click at [900, 30] on button "Fields" at bounding box center [917, 31] width 47 height 12
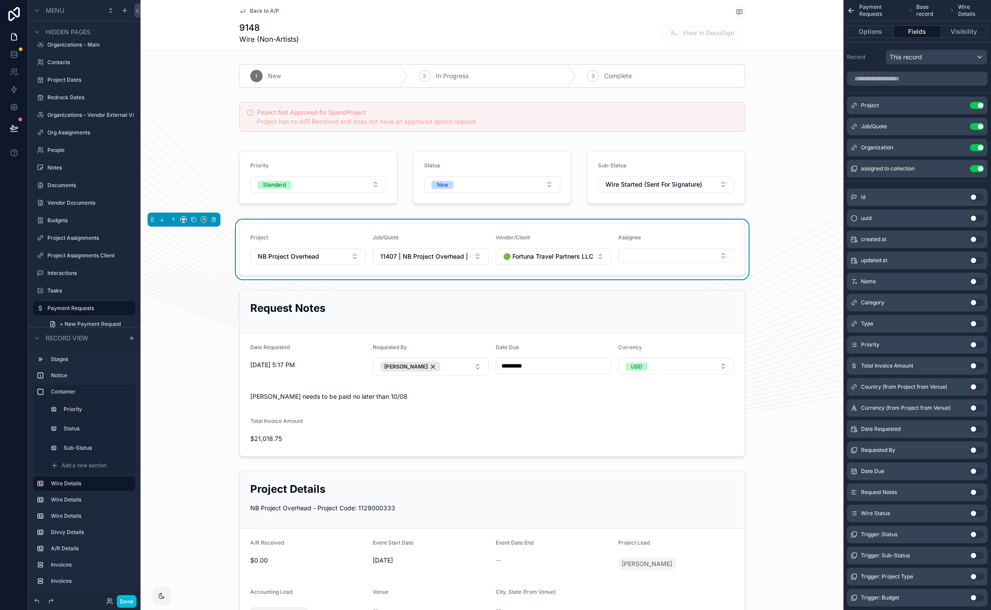
click at [0, 0] on icon "scrollable content" at bounding box center [0, 0] width 0 height 0
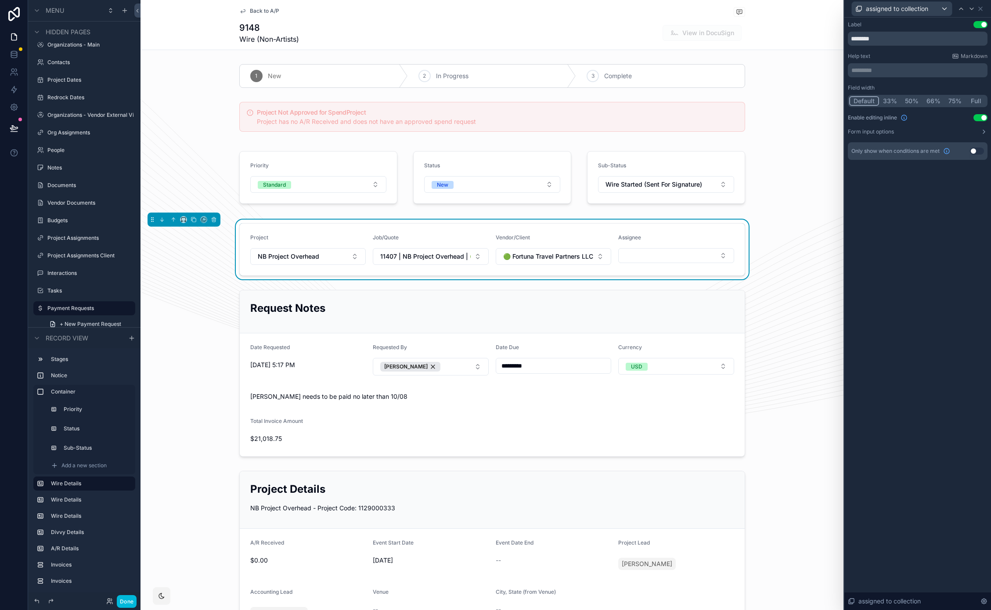
drag, startPoint x: 864, startPoint y: 213, endPoint x: 854, endPoint y: 193, distance: 22.2
drag, startPoint x: 859, startPoint y: 198, endPoint x: 858, endPoint y: 177, distance: 21.1
click at [258, 11] on span "Back to A/P" at bounding box center [264, 10] width 29 height 7
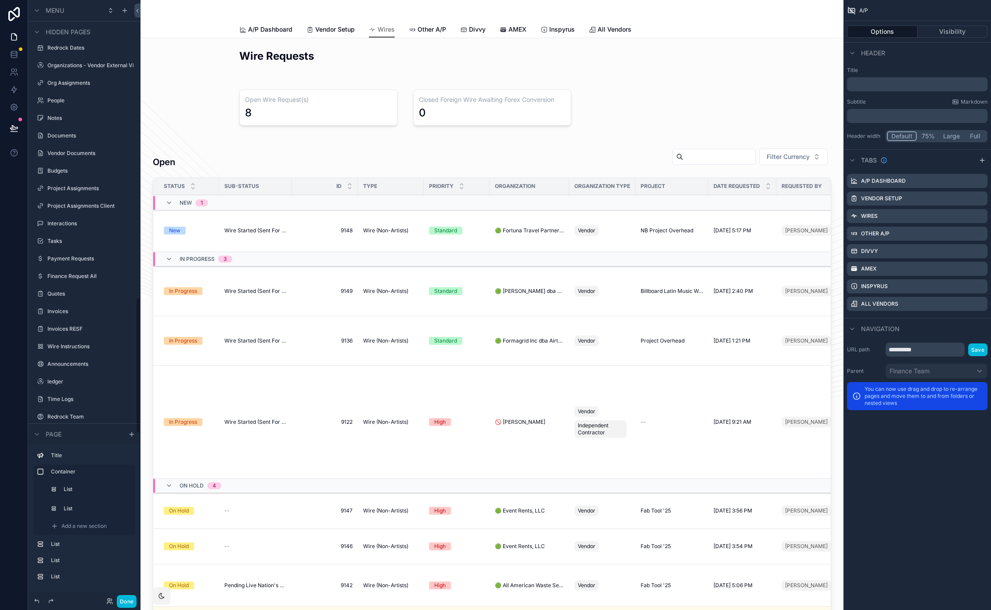
scroll to position [1111, 0]
click at [245, 274] on div "scrollable content" at bounding box center [491, 391] width 689 height 501
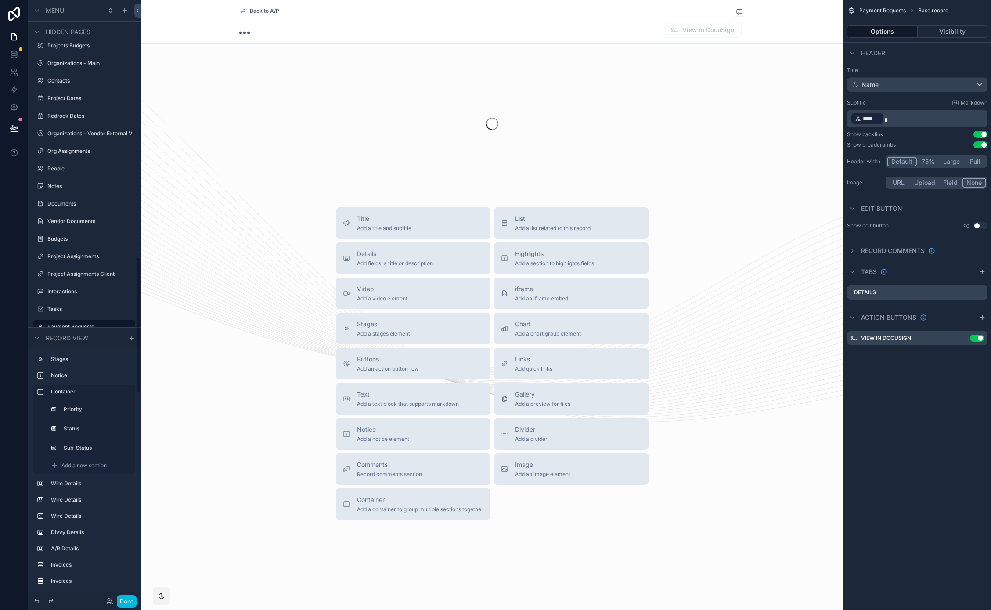
scroll to position [1130, 0]
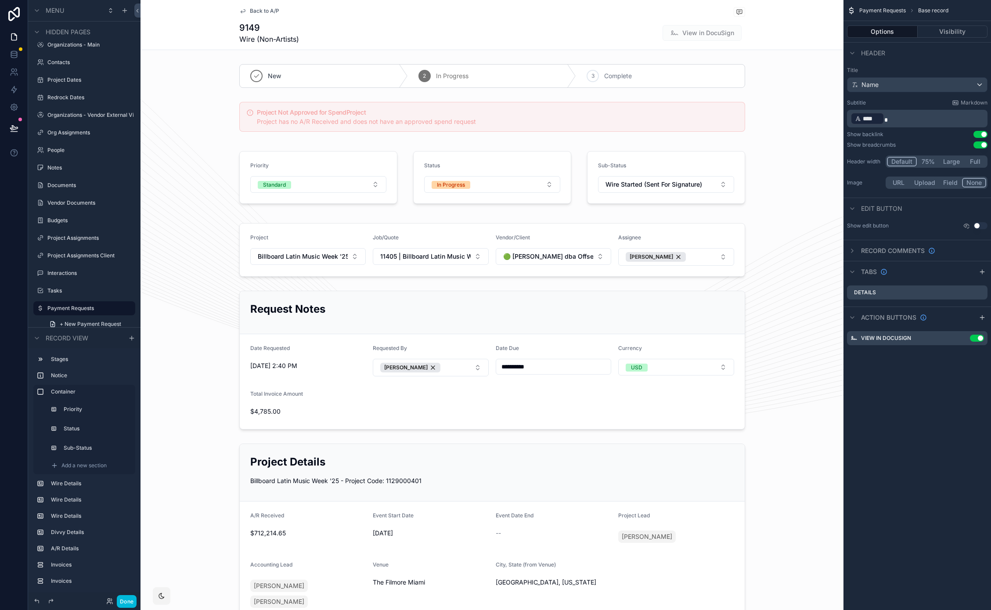
click at [693, 234] on div "scrollable content" at bounding box center [491, 249] width 703 height 61
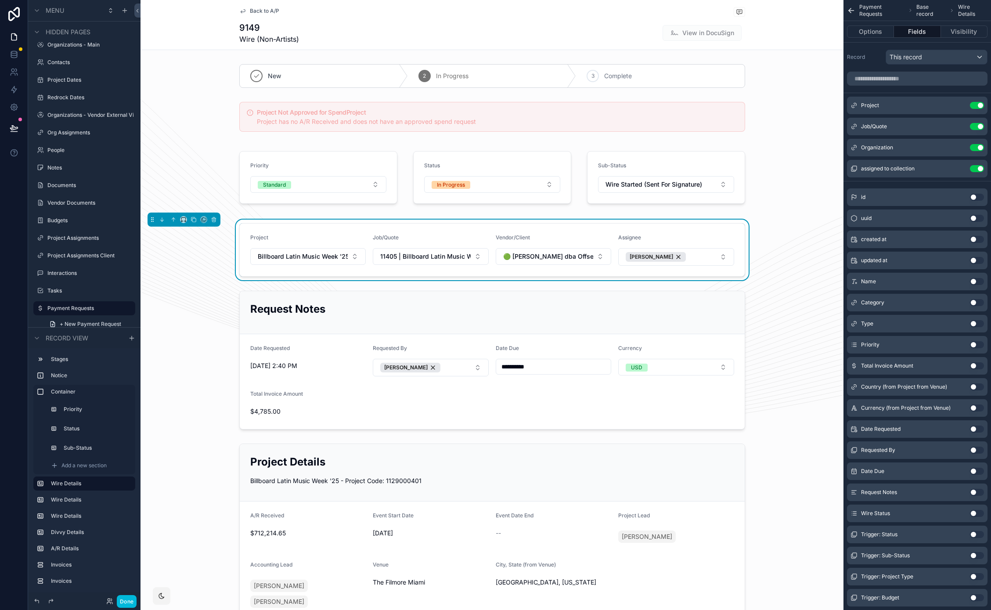
click at [0, 0] on icon "scrollable content" at bounding box center [0, 0] width 0 height 0
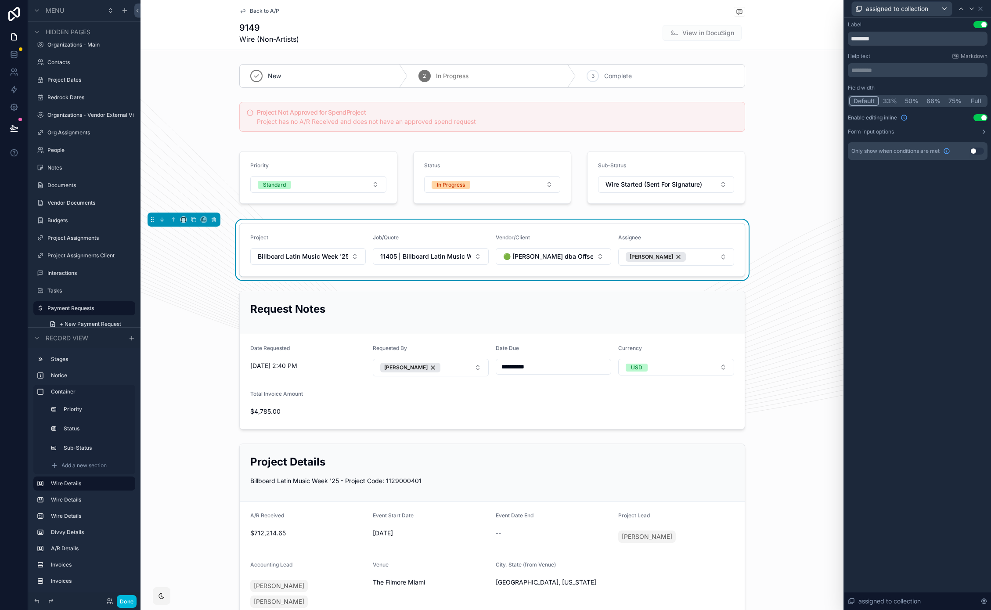
drag, startPoint x: 855, startPoint y: 197, endPoint x: 854, endPoint y: 184, distance: 12.3
drag, startPoint x: 126, startPoint y: 602, endPoint x: 127, endPoint y: 596, distance: 6.3
click at [126, 554] on button "Done" at bounding box center [127, 601] width 20 height 13
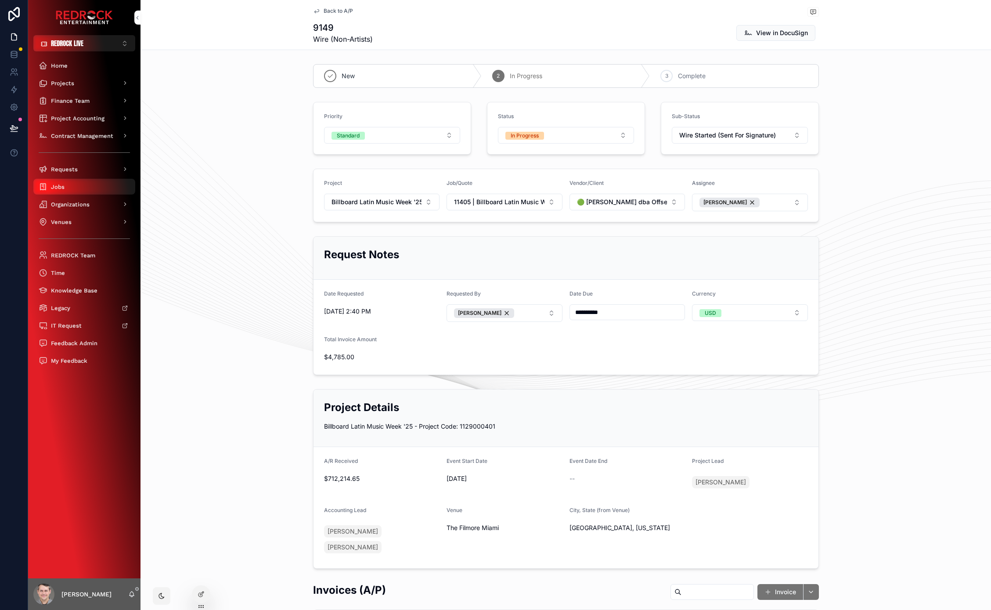
click at [93, 192] on div "Jobs" at bounding box center [84, 186] width 91 height 14
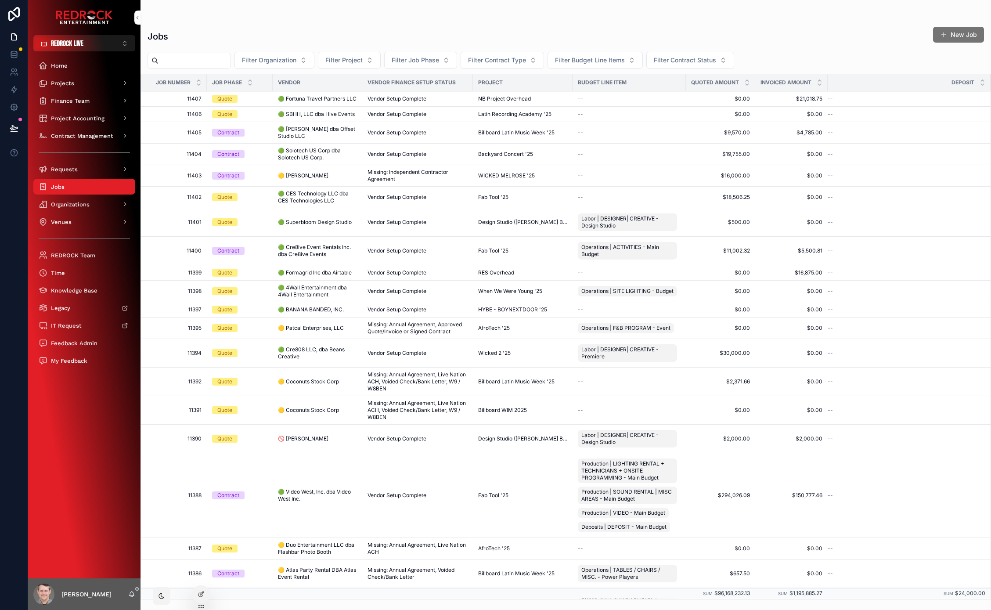
click at [314, 297] on span "🟢 4Wall Entertainment dba 4Wall Entertalnment" at bounding box center [317, 291] width 79 height 14
click at [307, 137] on span "🟢 [PERSON_NAME] dba Offset Studio LLC" at bounding box center [317, 133] width 79 height 14
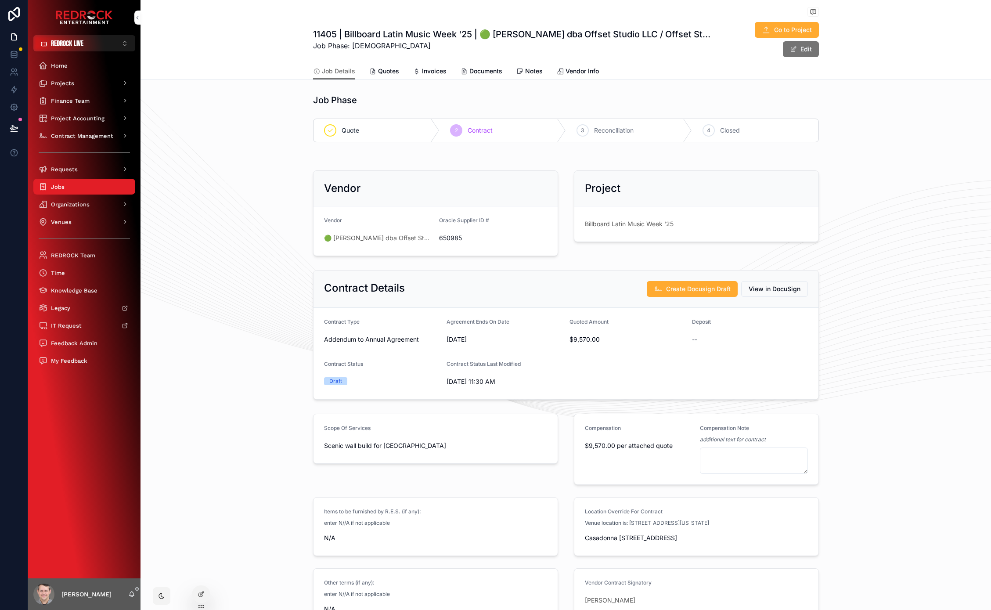
click at [474, 72] on span "Documents" at bounding box center [485, 71] width 33 height 9
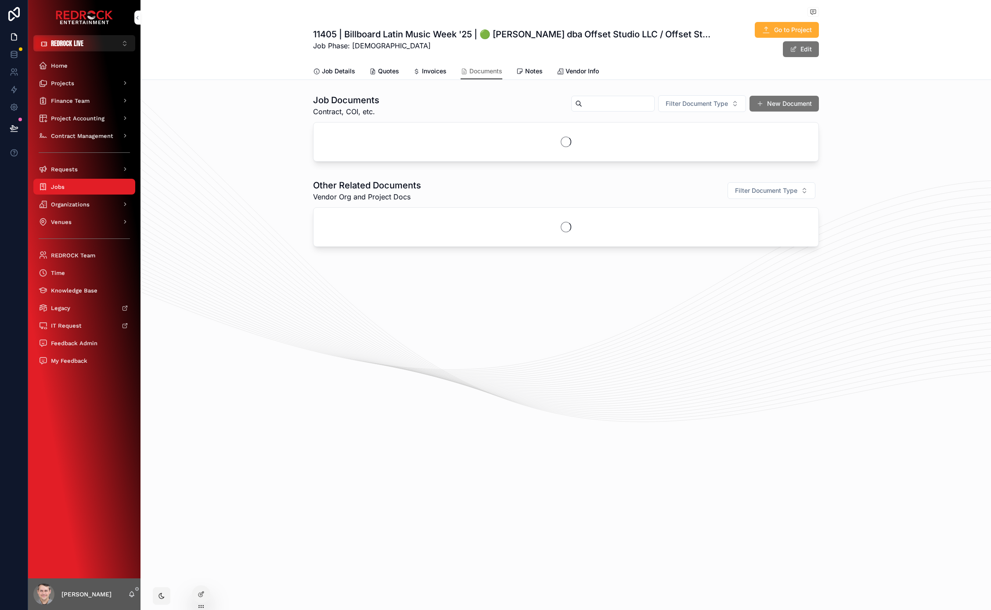
click at [428, 75] on span "Invoices" at bounding box center [434, 71] width 25 height 9
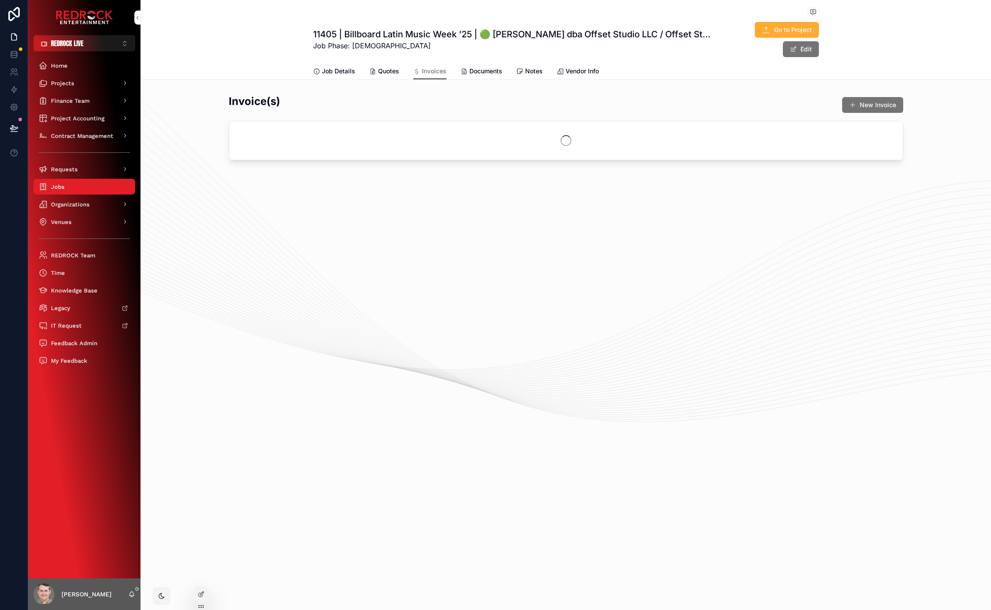
click at [301, 223] on div "11405 | Billboard Latin Music Week '25 | 🟢 [PERSON_NAME] dba Offset Studio LLC …" at bounding box center [565, 111] width 850 height 223
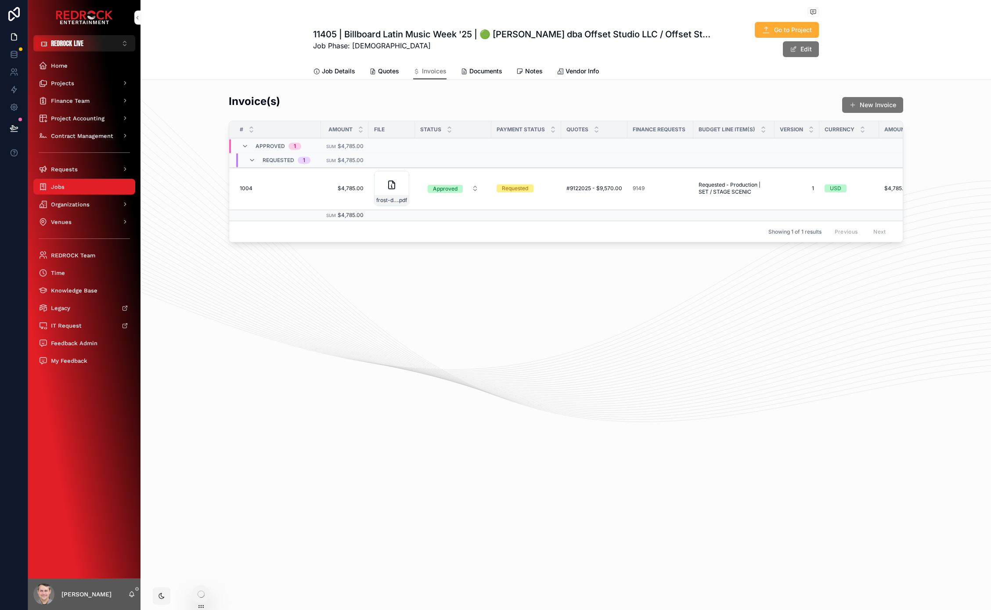
click at [321, 293] on div "11405 | Billboard Latin Music Week '25 | 🟢 [PERSON_NAME] dba Offset Studio LLC …" at bounding box center [565, 152] width 850 height 305
click at [364, 295] on div "11405 | Billboard Latin Music Week '25 | 🟢 [PERSON_NAME] dba Offset Studio LLC …" at bounding box center [565, 152] width 850 height 305
click at [302, 303] on div "11405 | Billboard Latin Music Week '25 | 🟢 [PERSON_NAME] dba Offset Studio LLC …" at bounding box center [565, 152] width 850 height 305
drag, startPoint x: 453, startPoint y: 322, endPoint x: 401, endPoint y: 309, distance: 53.3
click at [450, 321] on div "11405 | Billboard Latin Music Week '25 | 🟢 [PERSON_NAME] dba Offset Studio LLC …" at bounding box center [565, 305] width 850 height 610
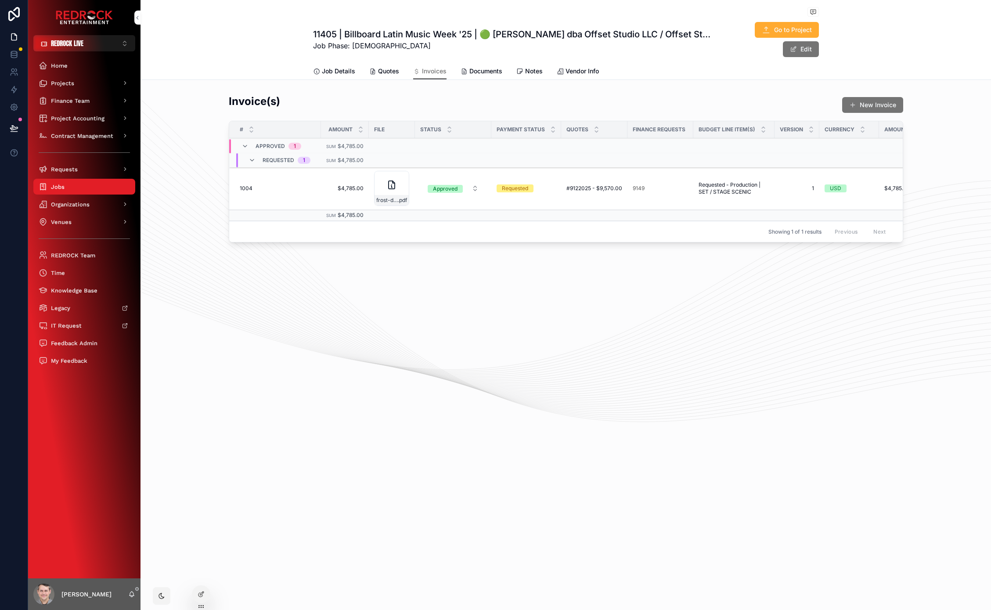
click at [394, 305] on div "11405 | Billboard Latin Music Week '25 | 🟢 [PERSON_NAME] dba Offset Studio LLC …" at bounding box center [565, 152] width 850 height 305
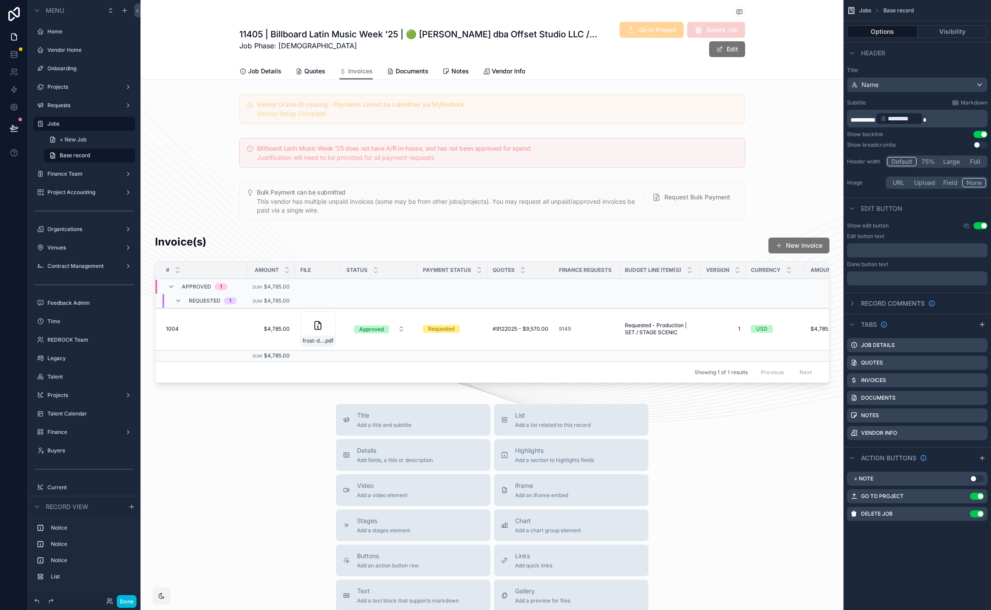
click at [661, 253] on div "scrollable content" at bounding box center [491, 310] width 703 height 159
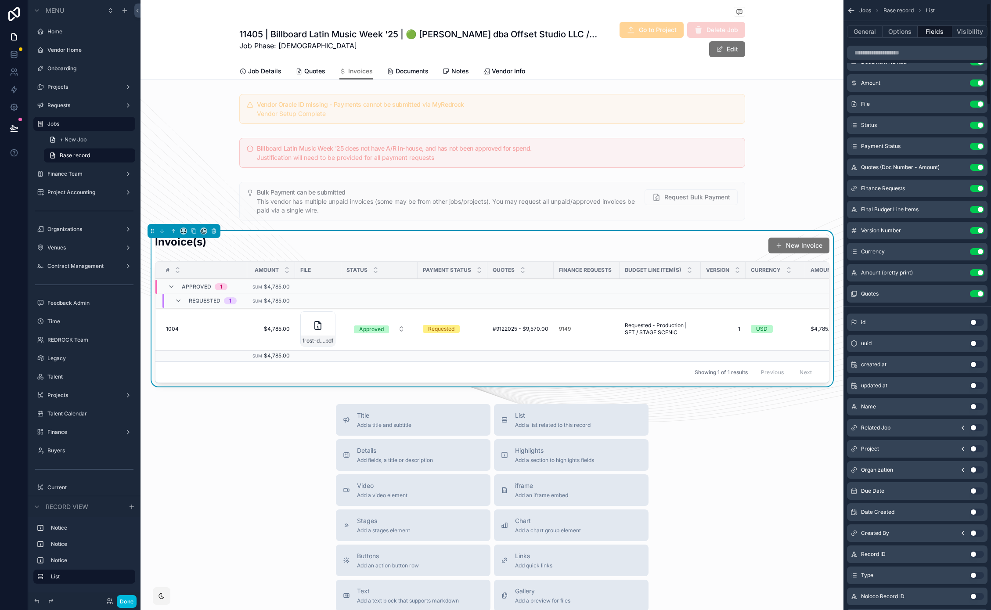
scroll to position [326, 0]
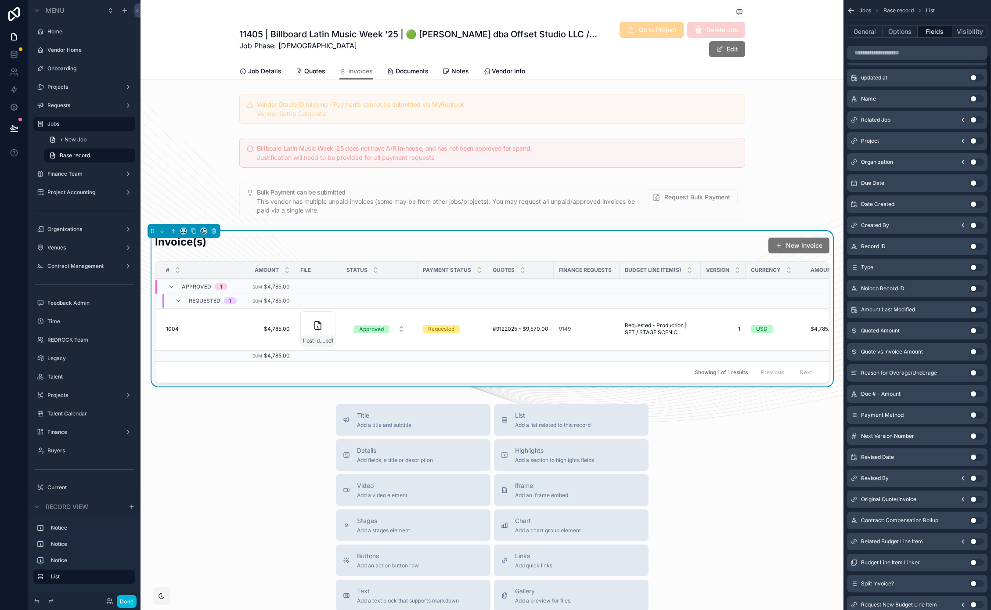
click at [900, 34] on button "Options" at bounding box center [899, 31] width 35 height 12
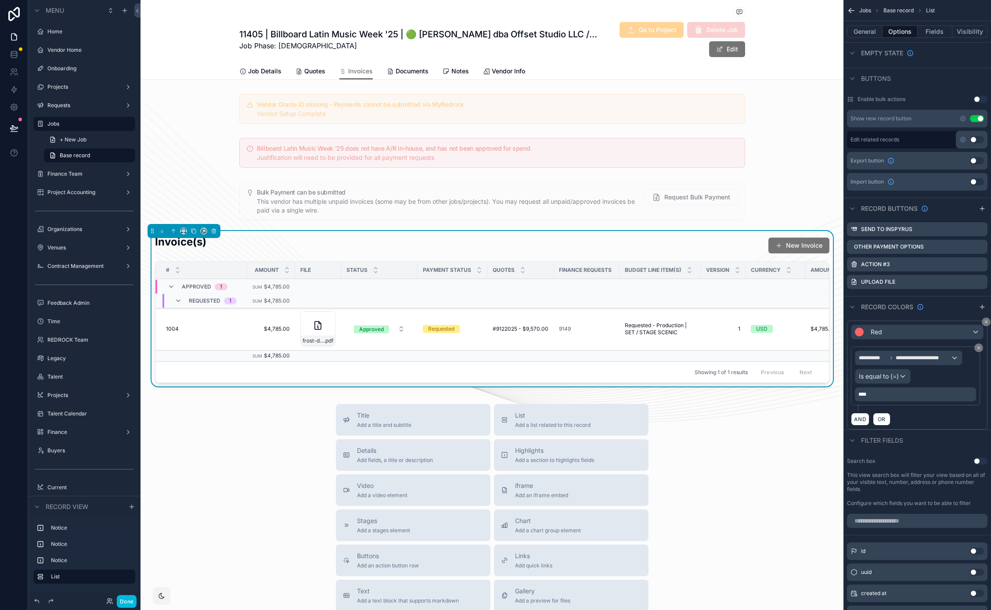
click at [0, 0] on icon "scrollable content" at bounding box center [0, 0] width 0 height 0
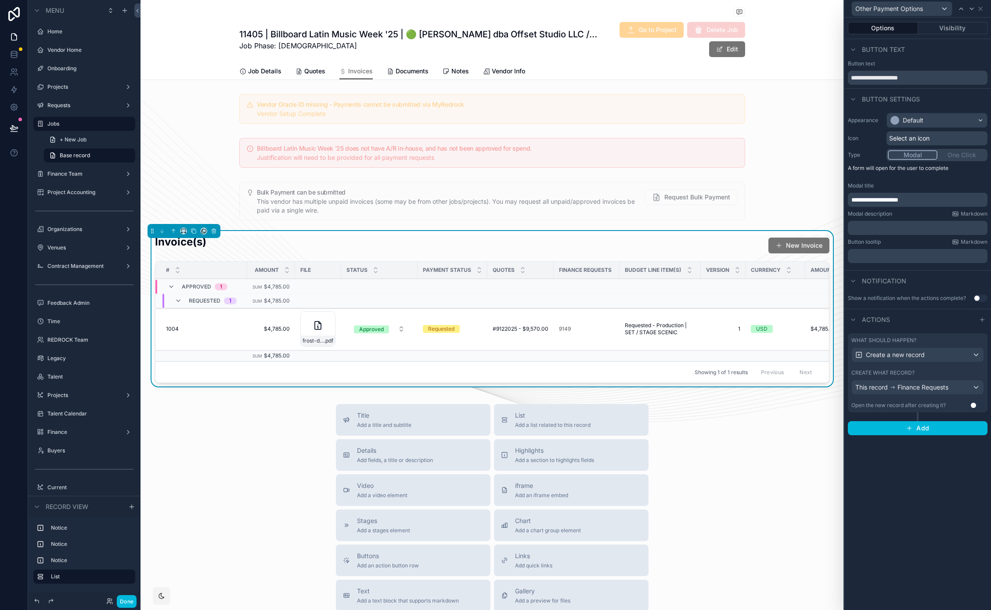
click at [900, 340] on div "What should happen?" at bounding box center [917, 340] width 133 height 7
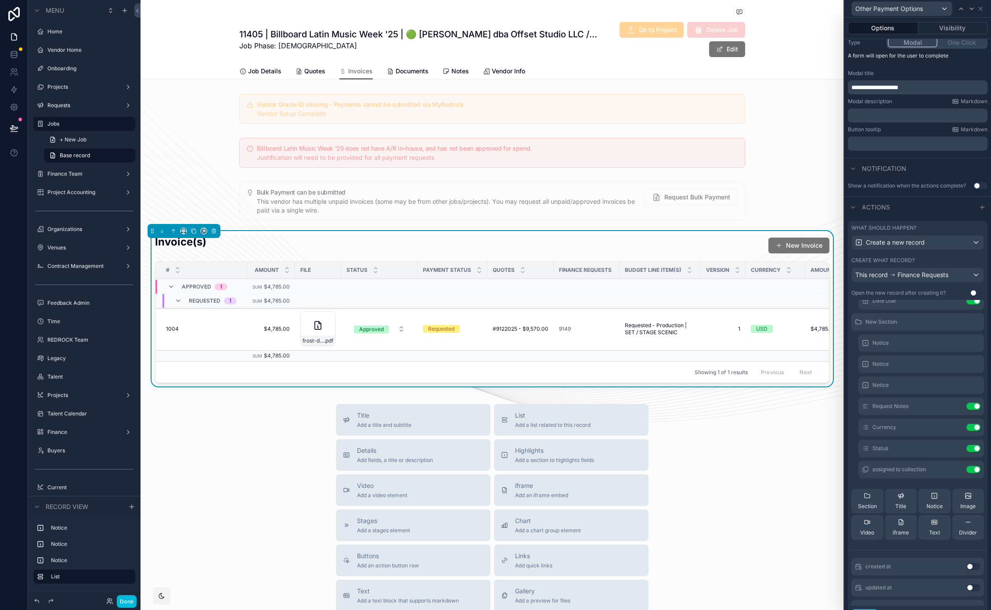
scroll to position [217, 0]
click at [0, 0] on icon at bounding box center [0, 0] width 0 height 0
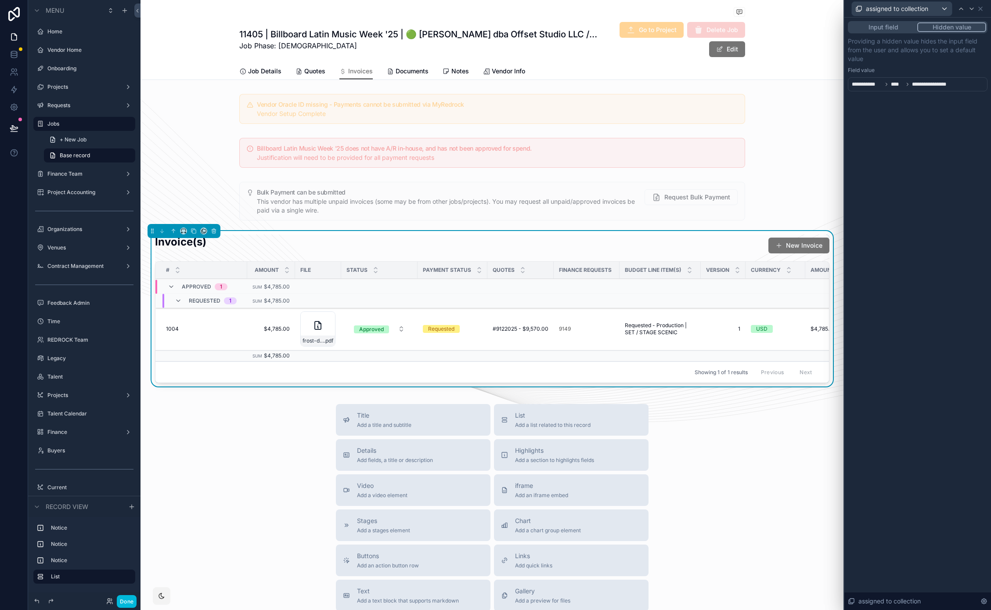
click at [124, 554] on button "Done" at bounding box center [127, 601] width 20 height 13
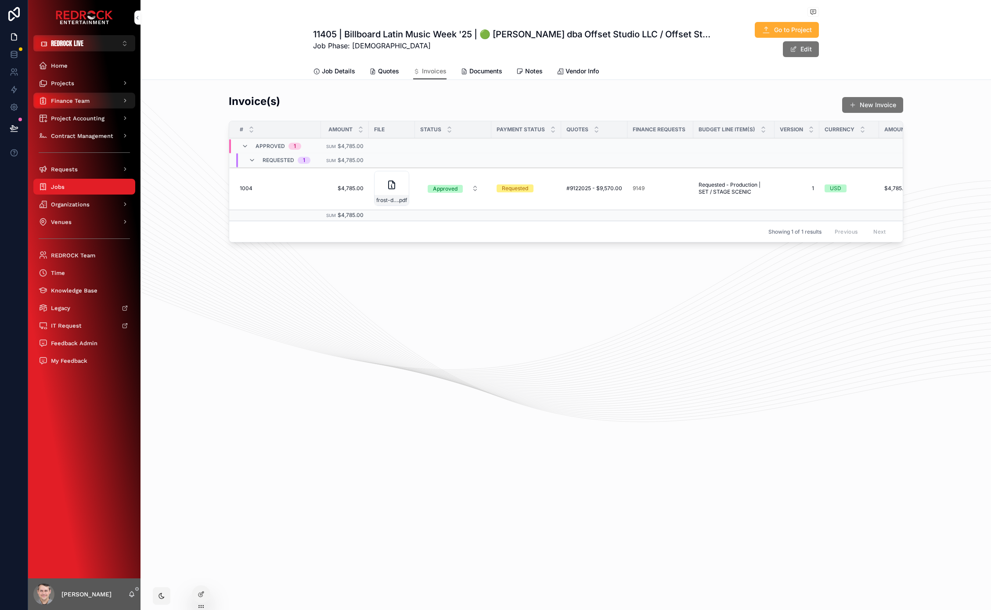
click at [103, 101] on div "Finance Team" at bounding box center [84, 100] width 91 height 14
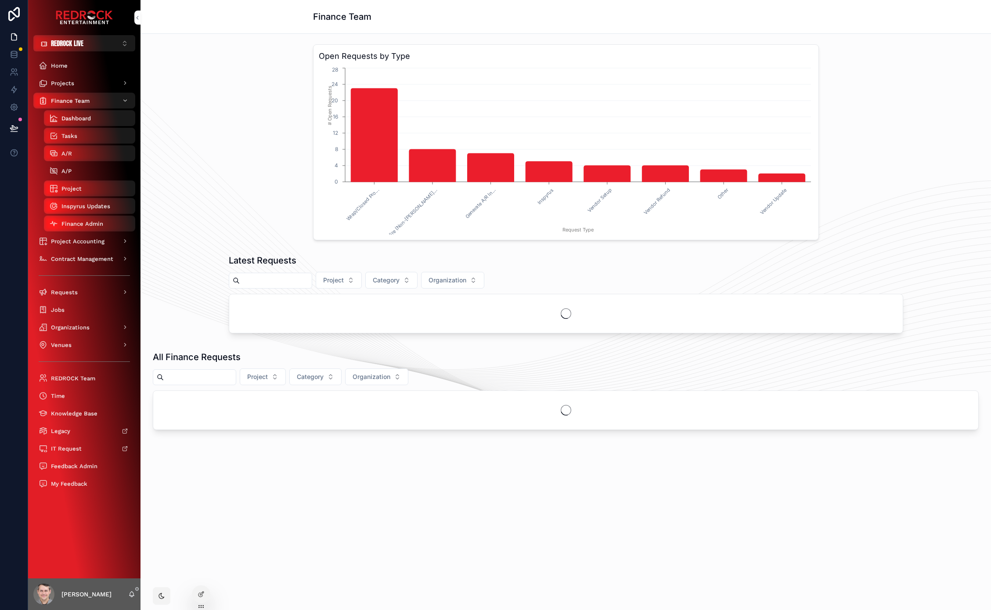
click at [97, 176] on div "A/P" at bounding box center [89, 171] width 81 height 14
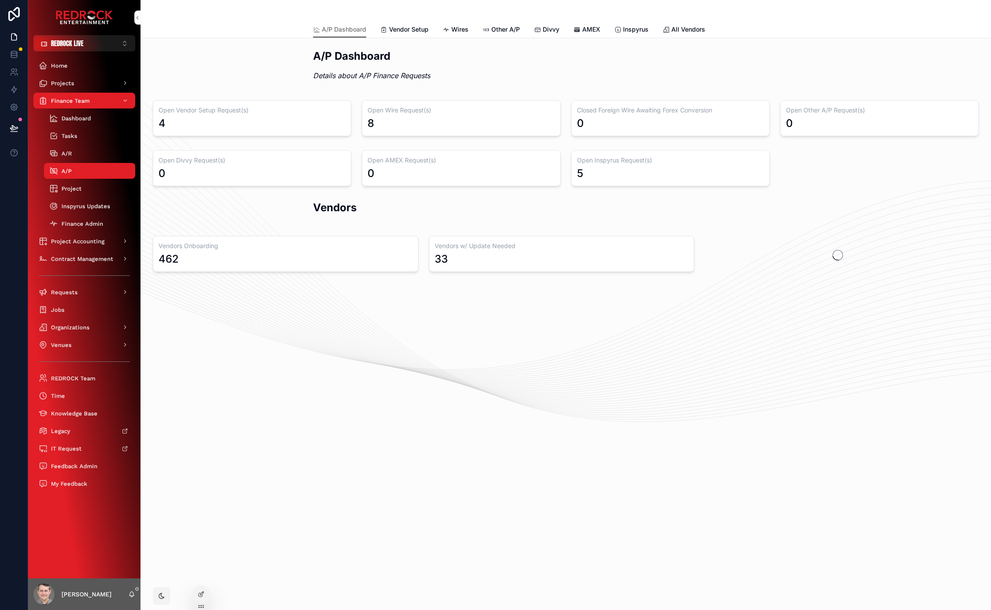
click at [453, 34] on link "Wires" at bounding box center [455, 31] width 26 height 18
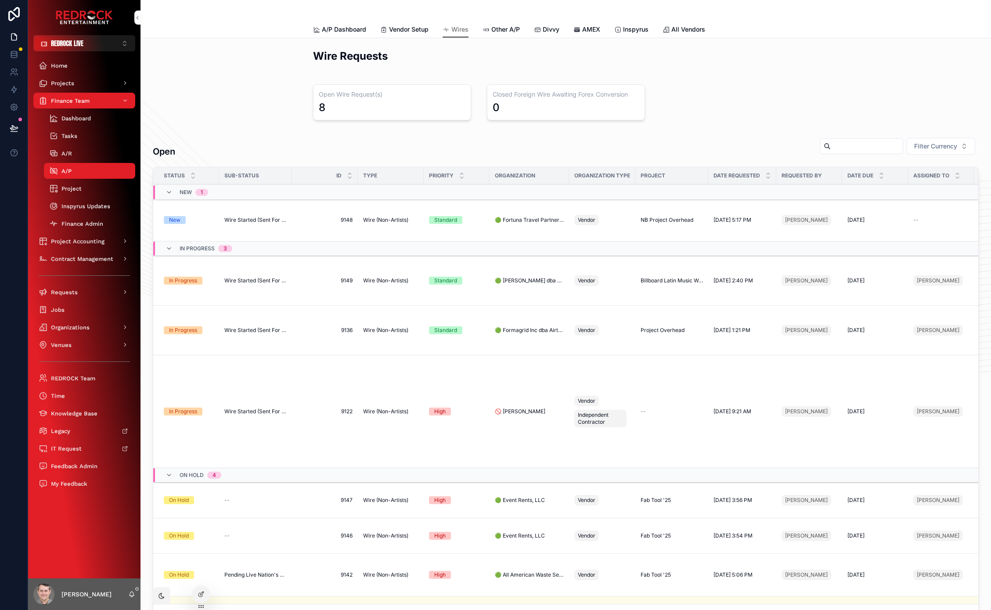
click at [257, 220] on span "Wire Started (Sent For Signature)" at bounding box center [255, 219] width 62 height 7
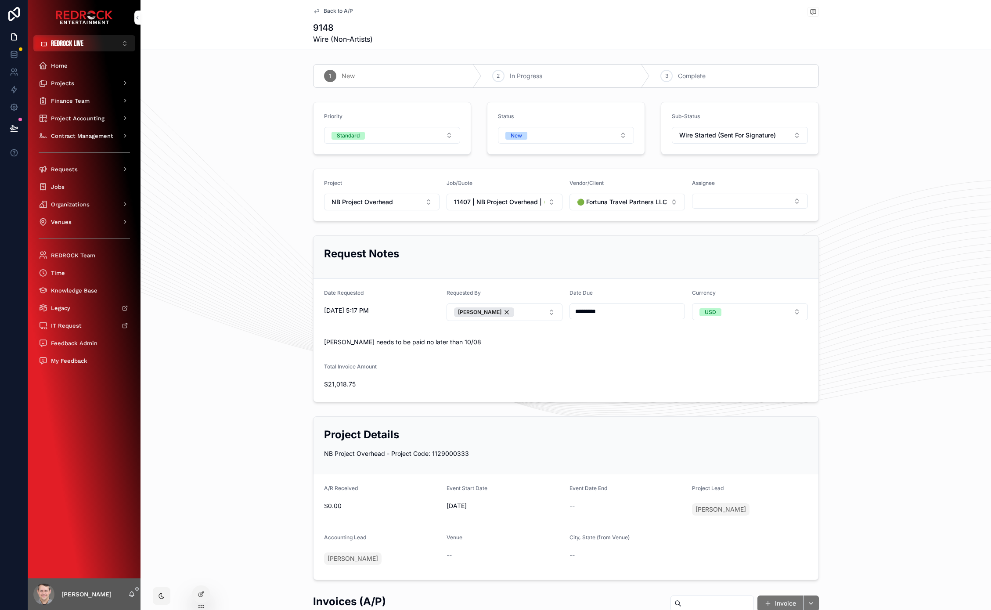
click at [728, 197] on button "Select Button" at bounding box center [750, 201] width 116 height 15
click at [236, 247] on div "Request Notes Date Requested [DATE] 5:17 PM Requested By [PERSON_NAME] Date Due…" at bounding box center [565, 319] width 850 height 174
click at [764, 201] on button "Select Button" at bounding box center [750, 201] width 116 height 15
click at [750, 247] on div "[PERSON_NAME]" at bounding box center [746, 250] width 122 height 14
click at [882, 130] on div "Priority Standard Status New Sub-Status Wire Started (Sent For Signature)" at bounding box center [565, 128] width 850 height 60
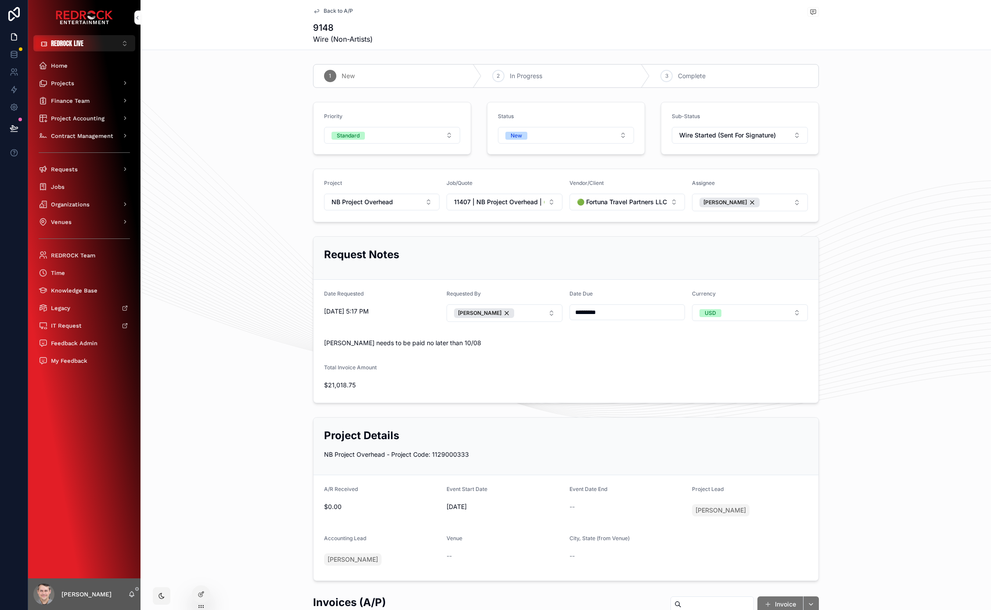
click at [206, 213] on div "Project NB Project Overhead Job/Quote 11407 | NB Project Overhead | 🟢 Fortuna T…" at bounding box center [565, 195] width 850 height 61
click at [192, 195] on div "Project NB Project Overhead Job/Quote 11407 | NB Project Overhead | 🟢 Fortuna T…" at bounding box center [565, 195] width 850 height 61
